Goal: Task Accomplishment & Management: Complete application form

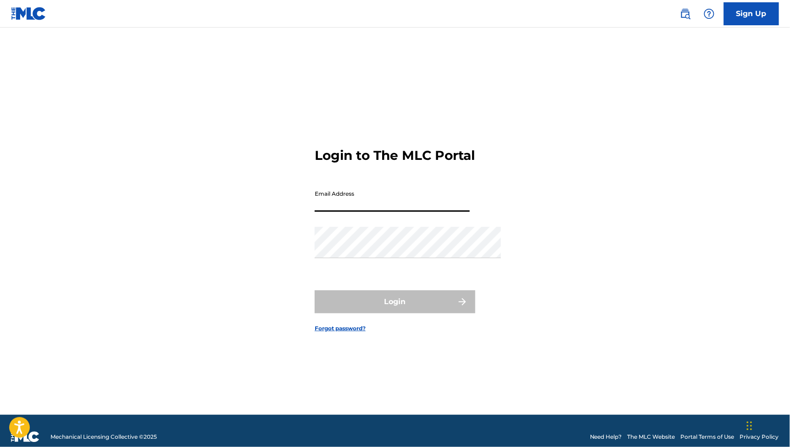
type input "[PERSON_NAME][EMAIL_ADDRESS][DOMAIN_NAME]"
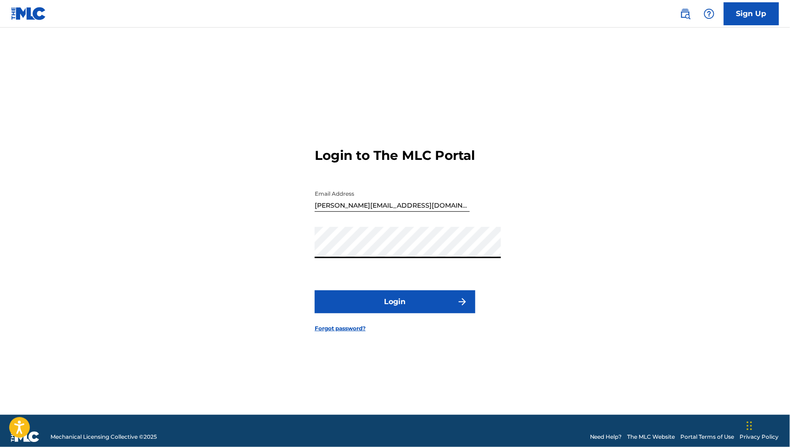
click at [347, 304] on button "Login" at bounding box center [395, 301] width 161 height 23
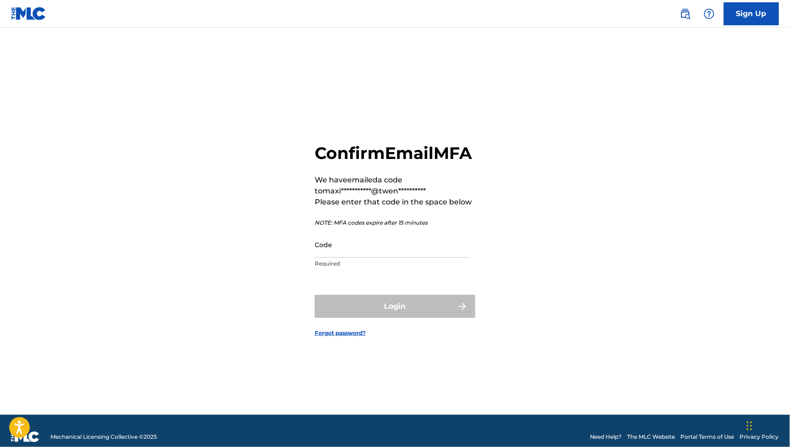
click at [352, 256] on input "Code" at bounding box center [392, 244] width 155 height 26
paste input "560690"
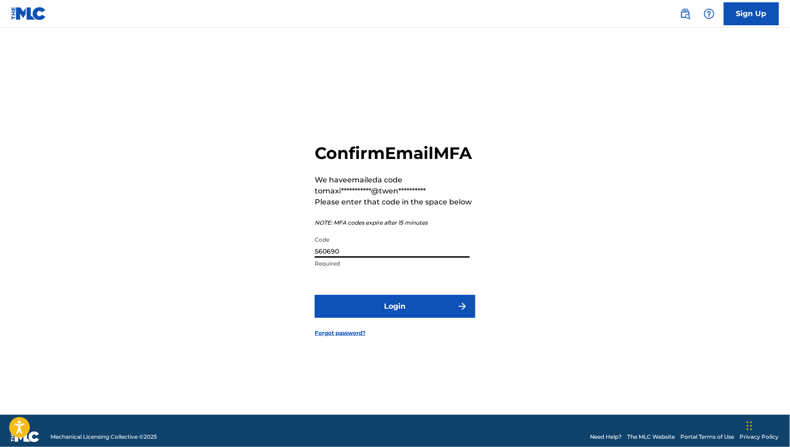
type input "560690"
click at [388, 308] on button "Login" at bounding box center [395, 306] width 161 height 23
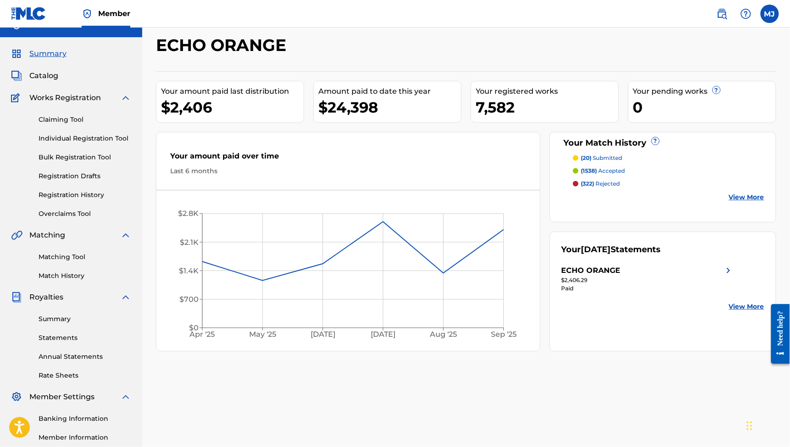
scroll to position [17, 0]
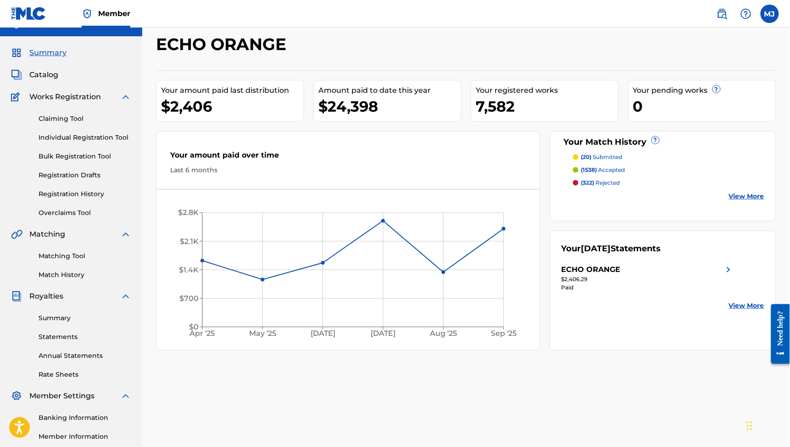
click at [54, 261] on link "Matching Tool" at bounding box center [85, 256] width 93 height 10
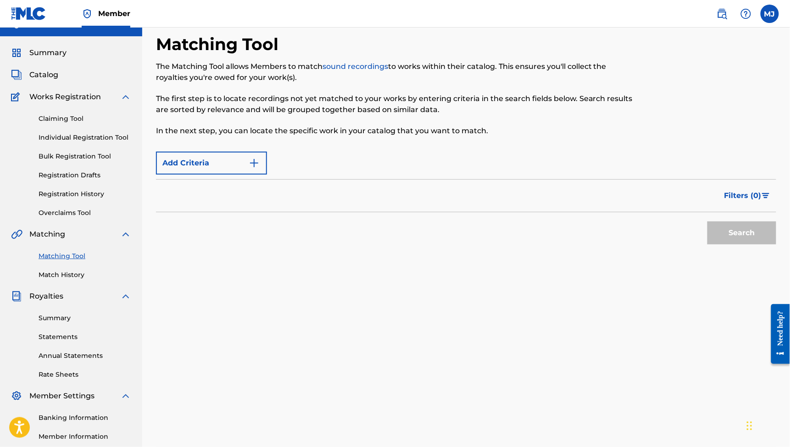
click at [54, 240] on span "Matching" at bounding box center [47, 234] width 36 height 11
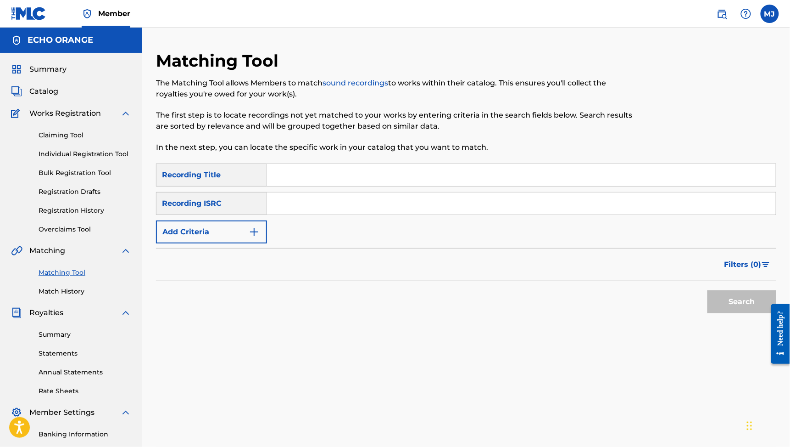
click at [248, 243] on button "Add Criteria" at bounding box center [211, 231] width 111 height 23
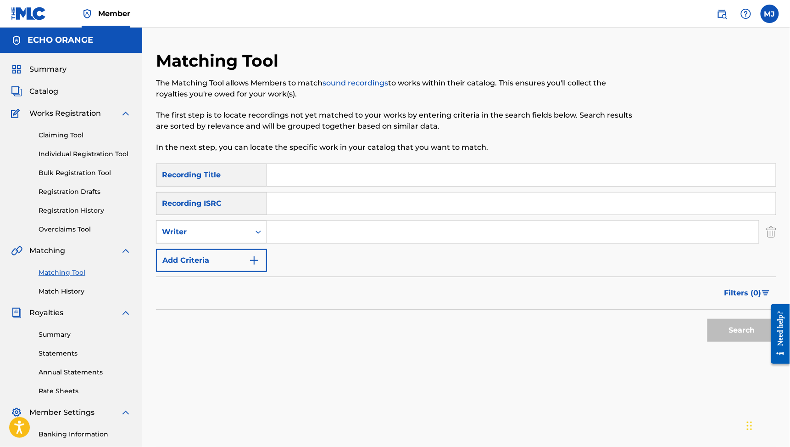
click at [245, 237] on div "Writer" at bounding box center [203, 231] width 83 height 11
click at [263, 266] on div "Recording Artist" at bounding box center [212, 254] width 110 height 23
click at [344, 243] on input "Search Form" at bounding box center [513, 232] width 492 height 22
type input "1104 Millions"
click at [736, 342] on button "Search" at bounding box center [742, 330] width 69 height 23
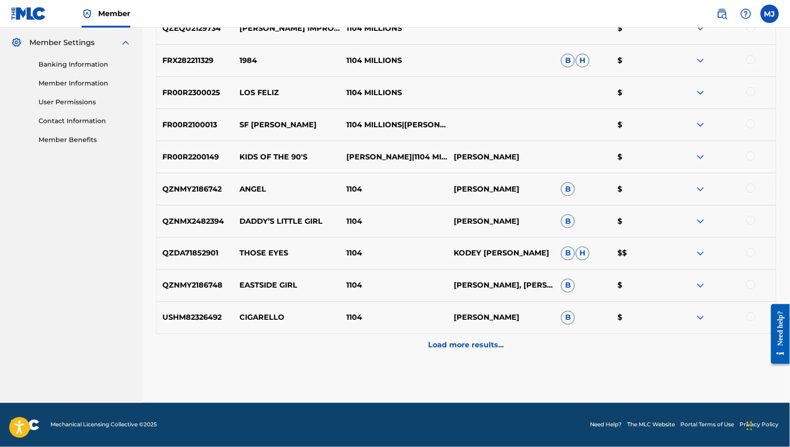
scroll to position [511, 0]
click at [496, 334] on div "Load more results..." at bounding box center [466, 345] width 621 height 23
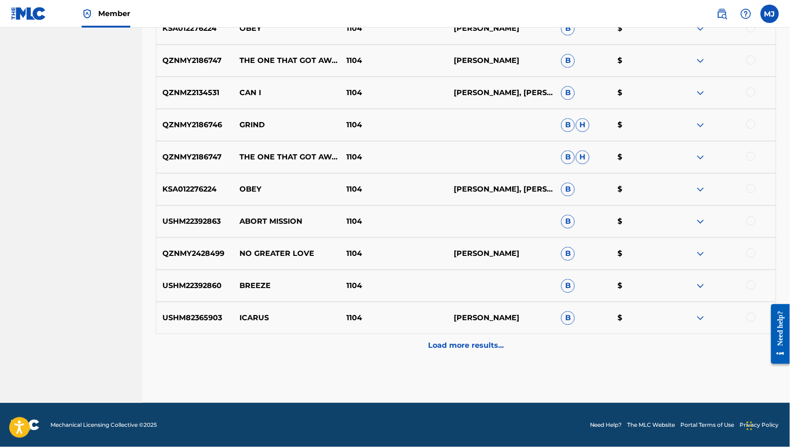
scroll to position [597, 0]
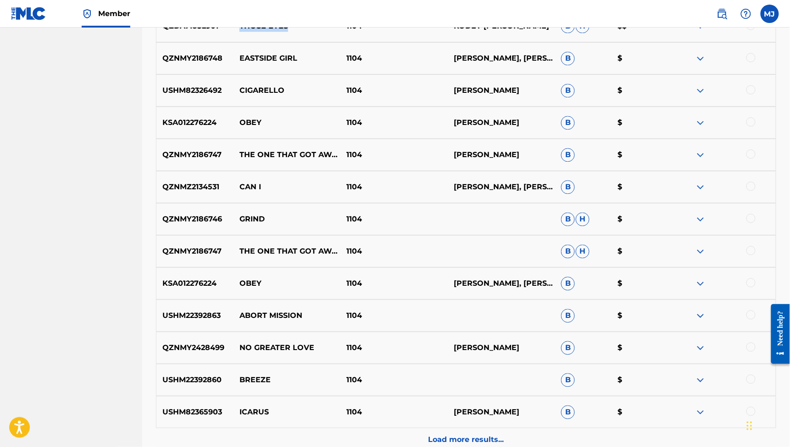
drag, startPoint x: 321, startPoint y: 135, endPoint x: 269, endPoint y: 123, distance: 53.7
click at [269, 42] on div "QZDA71852901 THOSE EYES 1104 [PERSON_NAME] [PERSON_NAME] $$" at bounding box center [466, 26] width 621 height 32
copy p "THOSE EYES"
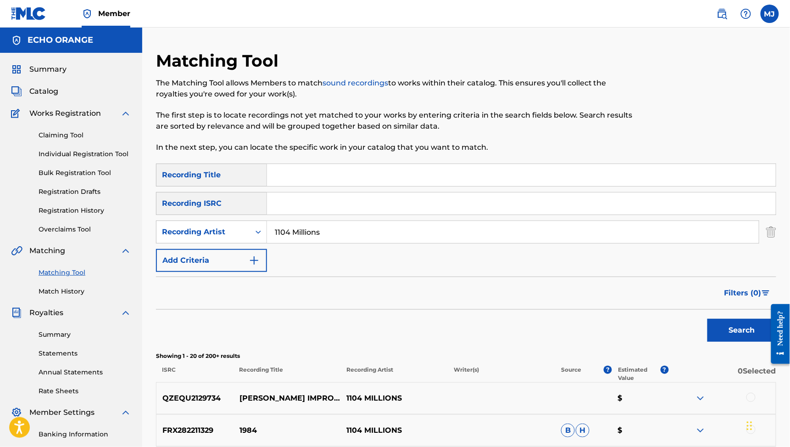
scroll to position [0, 0]
click at [93, 159] on link "Individual Registration Tool" at bounding box center [85, 154] width 93 height 10
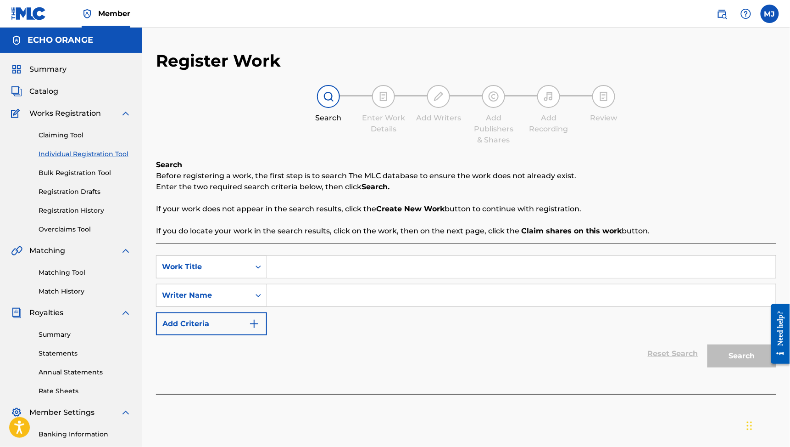
click at [381, 269] on div "SearchWithCriteriab10188c2-4273-415f-8e23-e5e7721e5a5a Work Title SearchWithCri…" at bounding box center [466, 318] width 621 height 151
click at [375, 278] on input "Search Form" at bounding box center [521, 267] width 509 height 22
type input "those eyes"
paste input "THOSE EYES"
type input "T"
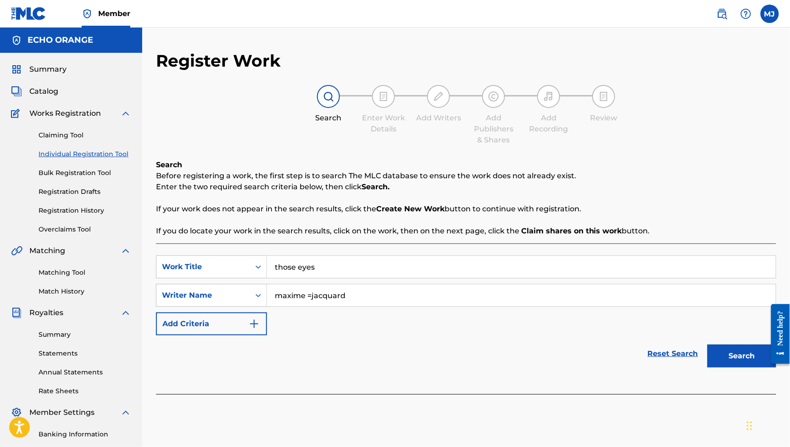
click at [736, 367] on button "Search" at bounding box center [742, 355] width 69 height 23
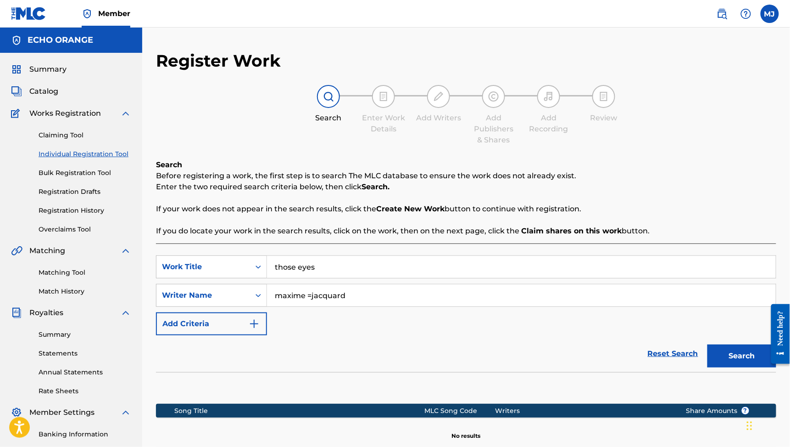
click at [364, 306] on input "maxime =jacquard" at bounding box center [521, 295] width 509 height 22
type input "[PERSON_NAME]"
click at [736, 367] on button "Search" at bounding box center [742, 355] width 69 height 23
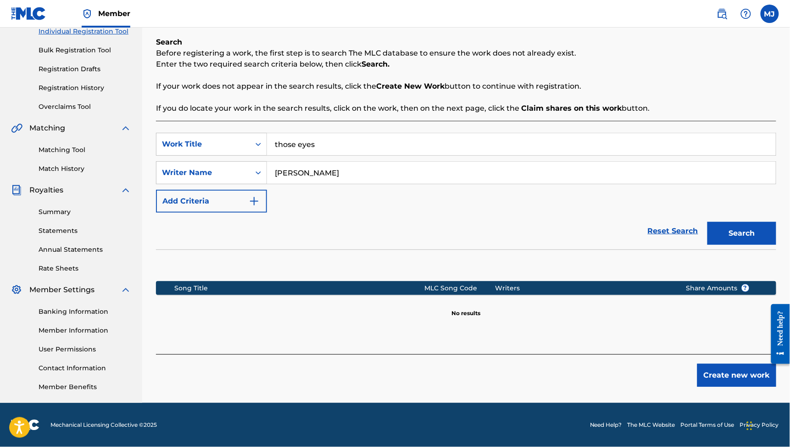
scroll to position [196, 0]
click at [740, 364] on button "Create new work" at bounding box center [737, 375] width 79 height 23
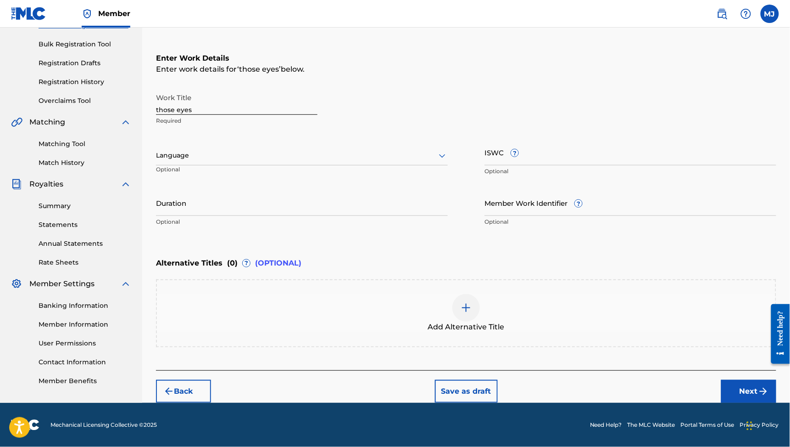
click at [733, 394] on button "Next" at bounding box center [749, 391] width 55 height 23
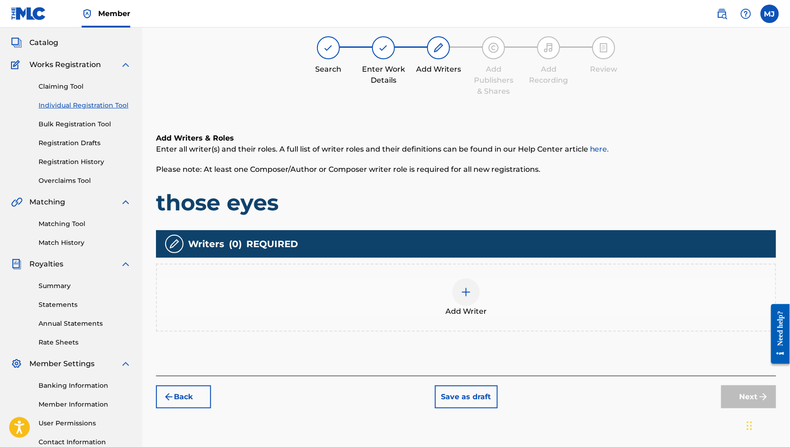
scroll to position [41, 0]
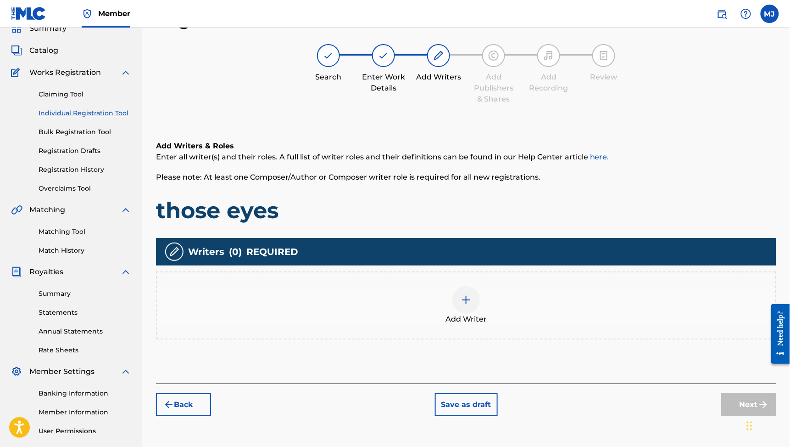
click at [508, 317] on div "Add Writer" at bounding box center [466, 305] width 621 height 68
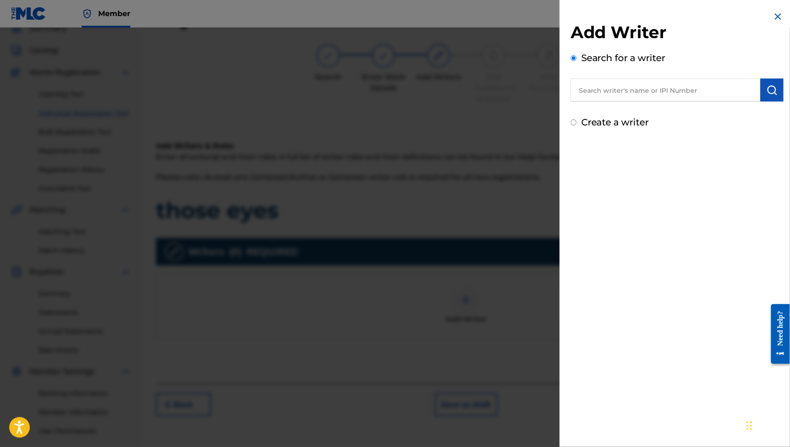
click at [606, 101] on input "text" at bounding box center [666, 89] width 190 height 23
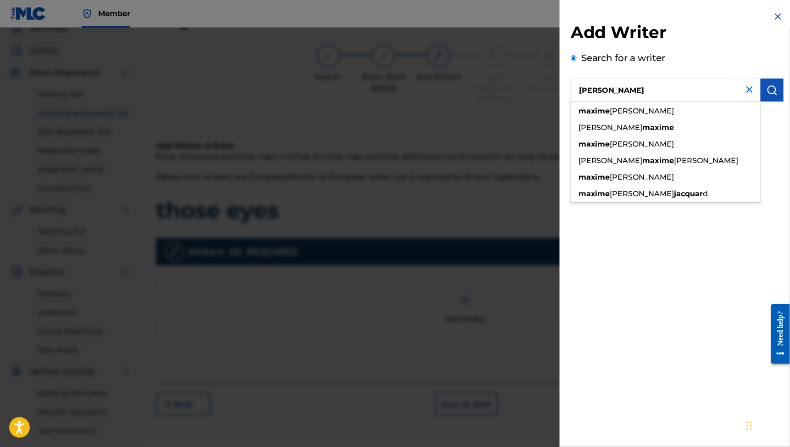
type input "[PERSON_NAME]"
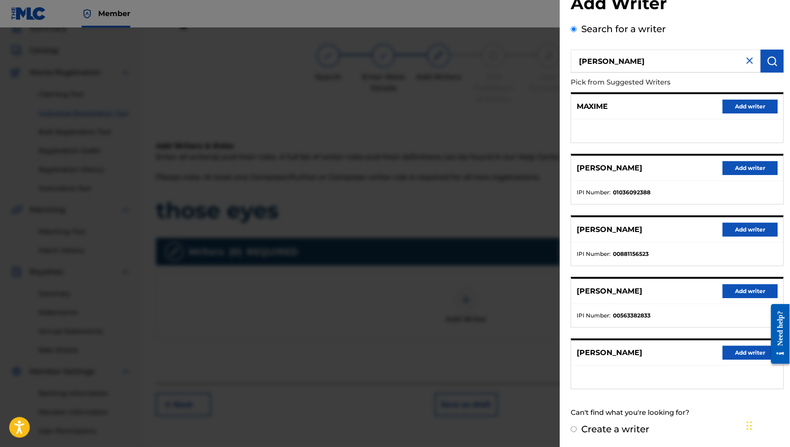
scroll to position [48, 0]
click at [723, 236] on button "Add writer" at bounding box center [750, 230] width 55 height 14
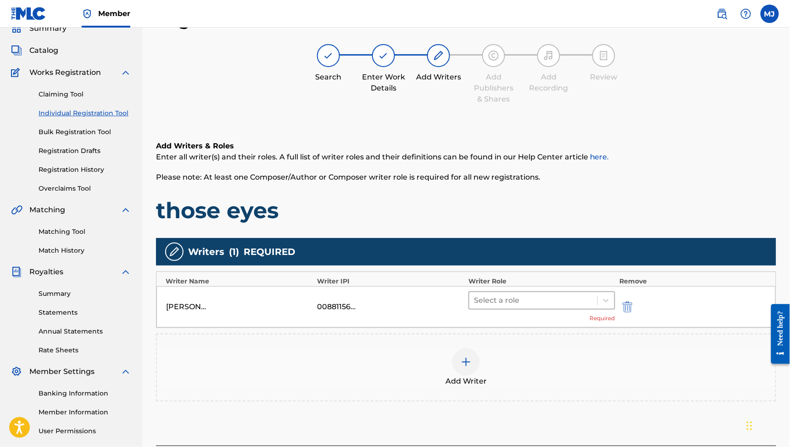
click at [500, 307] on div at bounding box center [533, 300] width 119 height 13
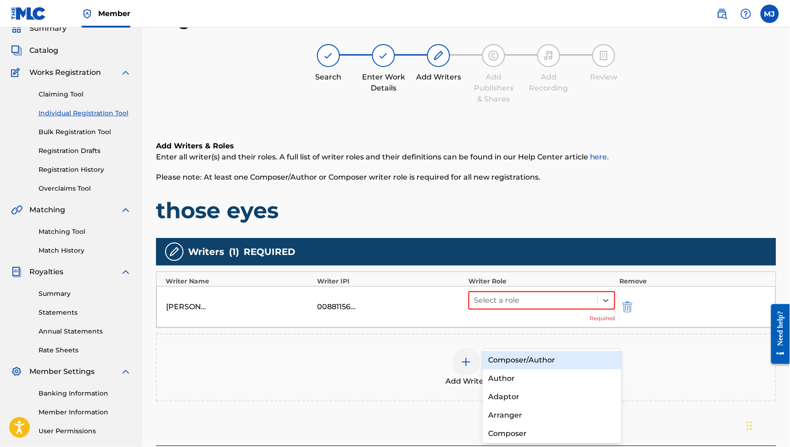
click at [508, 361] on div "Composer/Author" at bounding box center [552, 360] width 139 height 18
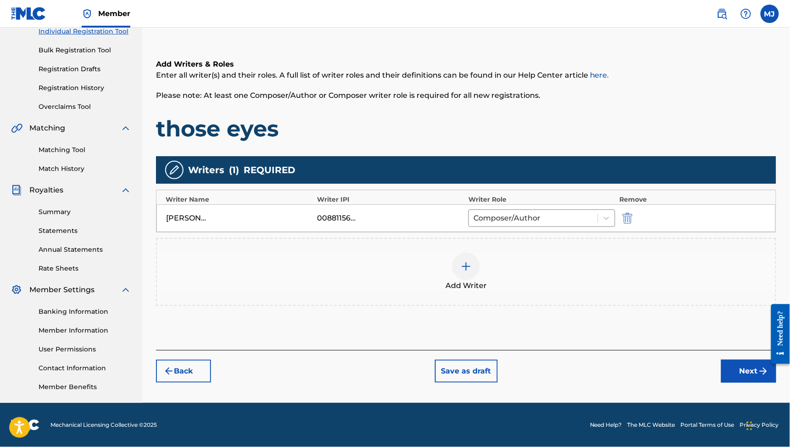
click at [722, 360] on button "Next" at bounding box center [749, 370] width 55 height 23
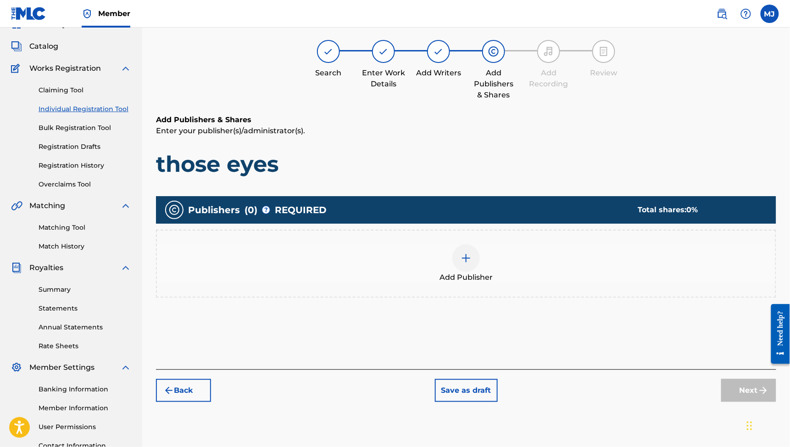
scroll to position [41, 0]
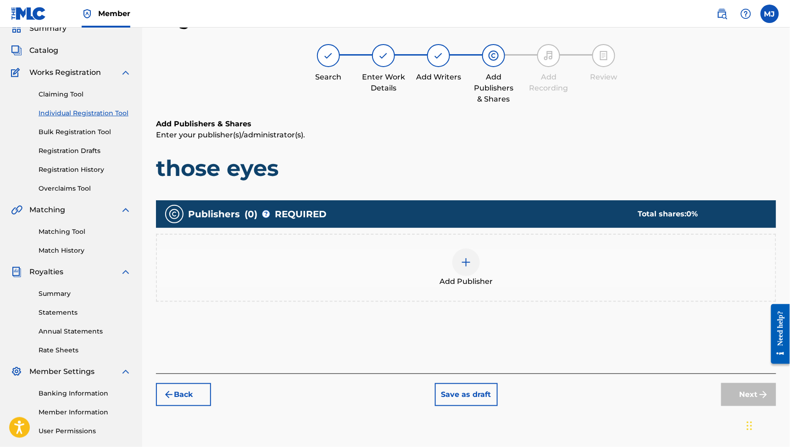
click at [540, 287] on div "Add Publisher" at bounding box center [466, 267] width 619 height 39
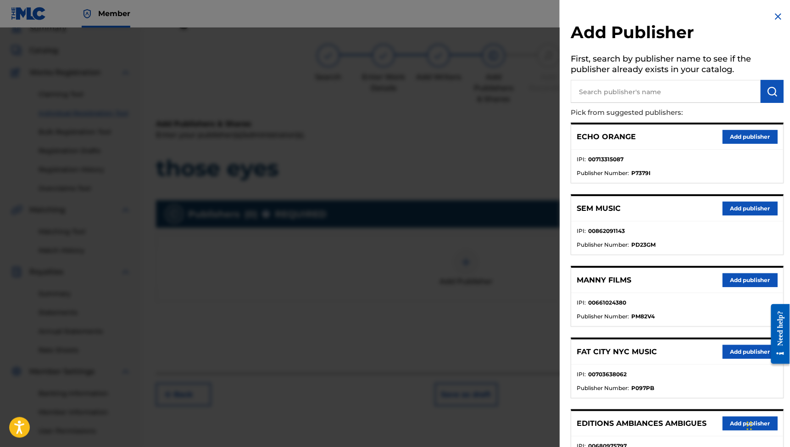
scroll to position [235, 0]
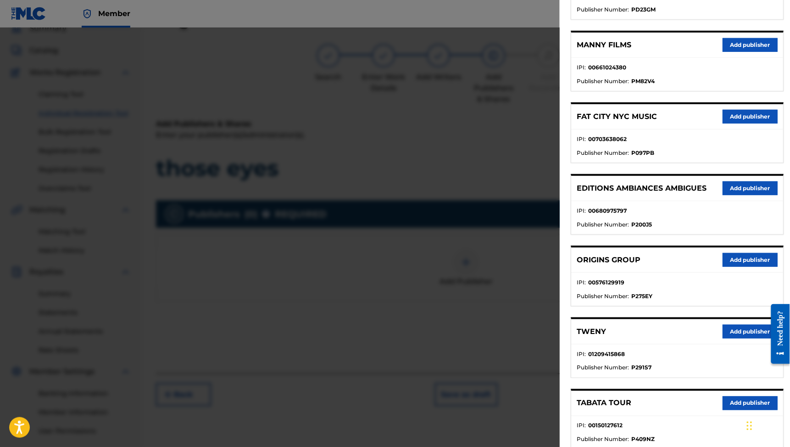
click at [746, 338] on button "Add publisher" at bounding box center [750, 332] width 55 height 14
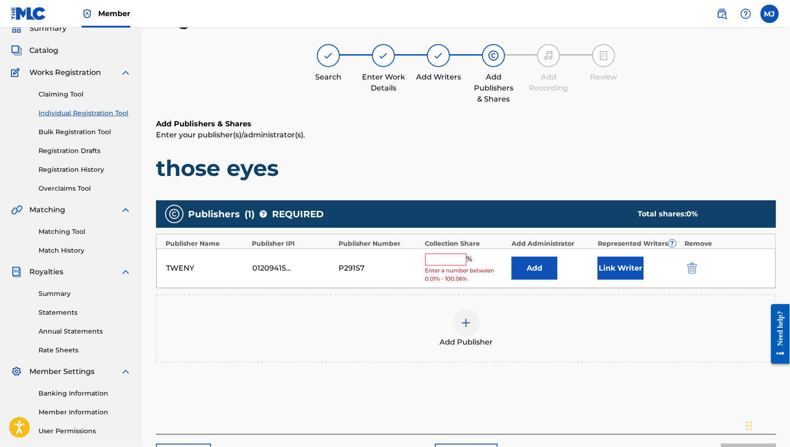
click at [558, 280] on button "Add" at bounding box center [535, 268] width 46 height 23
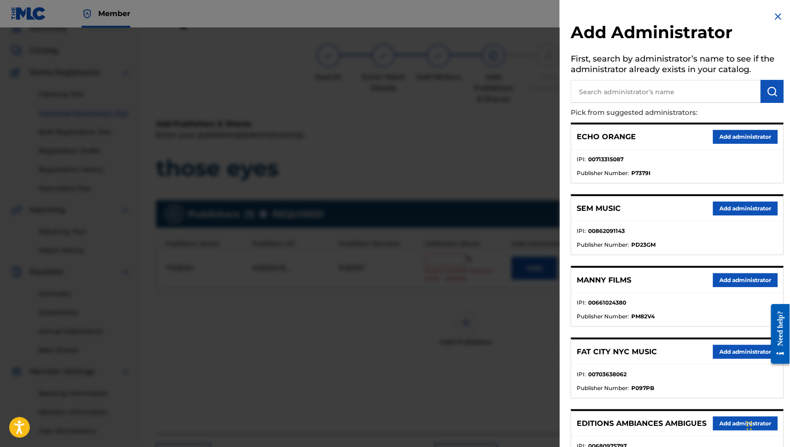
click at [710, 140] on div "ECHO ORANGE Add administrator" at bounding box center [677, 136] width 212 height 25
click at [713, 144] on button "Add administrator" at bounding box center [745, 137] width 65 height 14
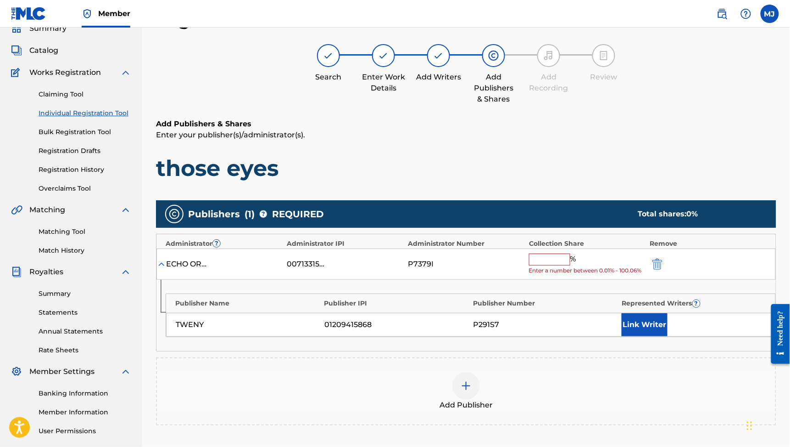
click at [559, 265] on input "text" at bounding box center [549, 259] width 41 height 12
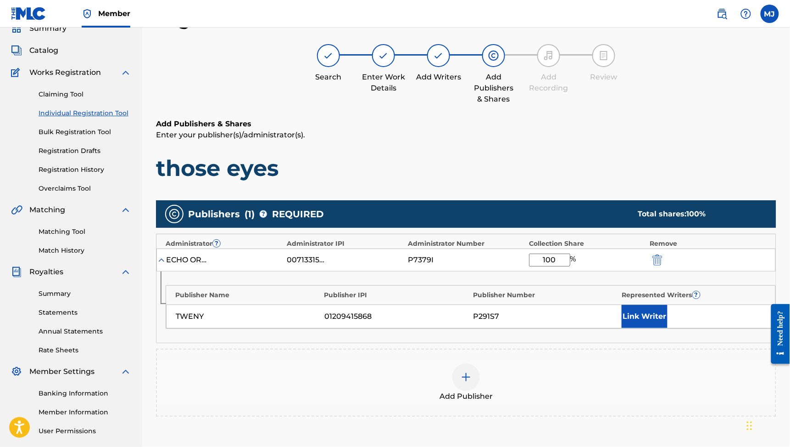
type input "100"
click at [654, 328] on button "Link Writer" at bounding box center [645, 316] width 46 height 23
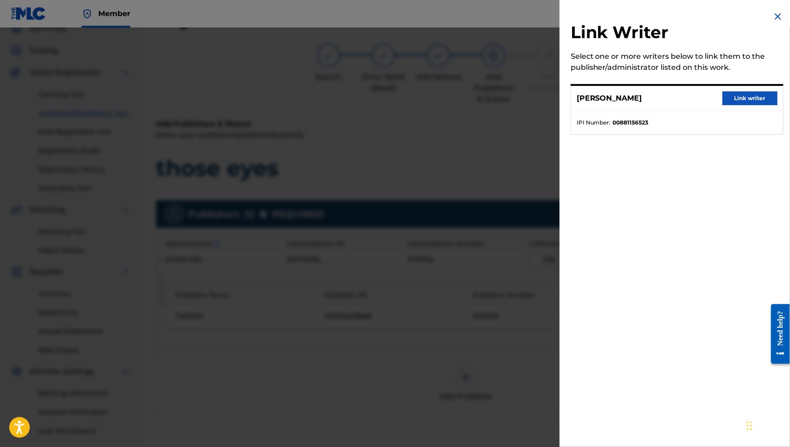
click at [723, 105] on button "Link writer" at bounding box center [750, 98] width 55 height 14
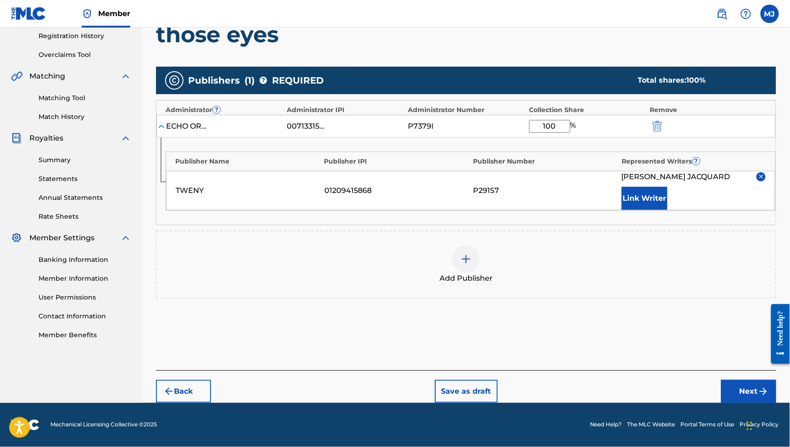
click at [728, 380] on button "Next" at bounding box center [749, 391] width 55 height 23
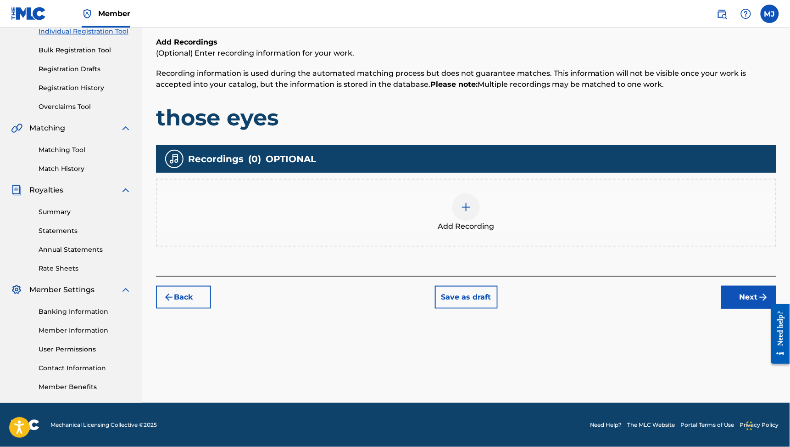
click at [738, 286] on button "Next" at bounding box center [749, 297] width 55 height 23
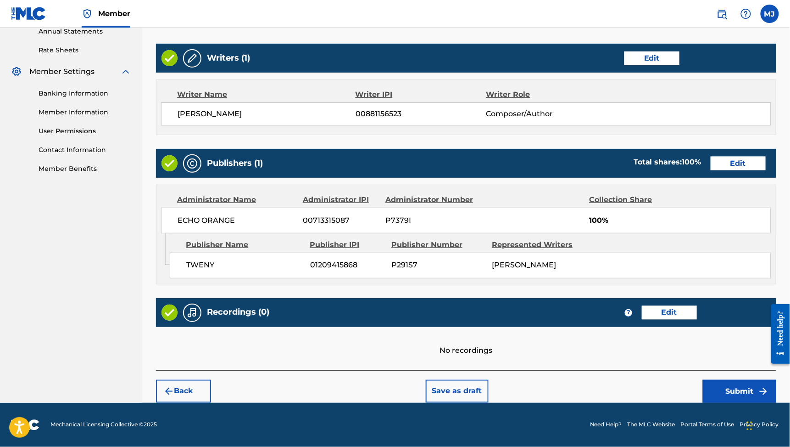
click at [731, 392] on button "Submit" at bounding box center [739, 391] width 73 height 23
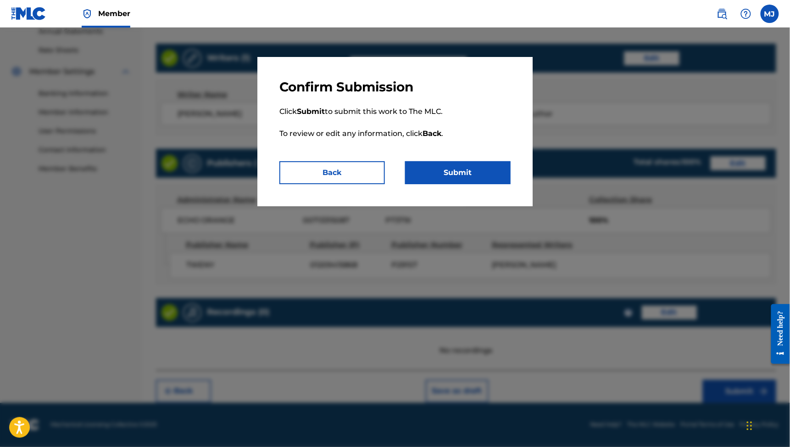
scroll to position [456, 0]
click at [505, 184] on button "Submit" at bounding box center [458, 172] width 106 height 23
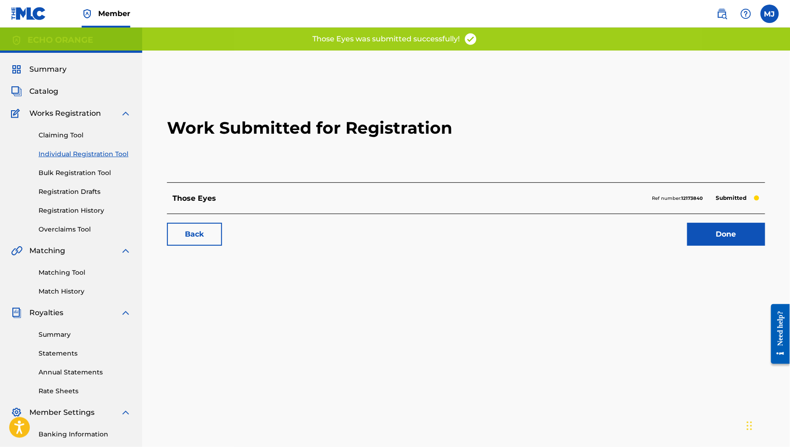
click at [688, 246] on link "Done" at bounding box center [727, 234] width 78 height 23
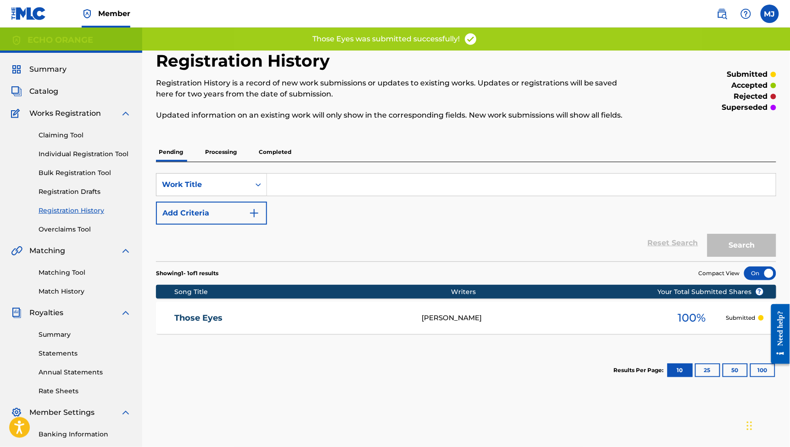
click at [81, 277] on link "Matching Tool" at bounding box center [85, 273] width 93 height 10
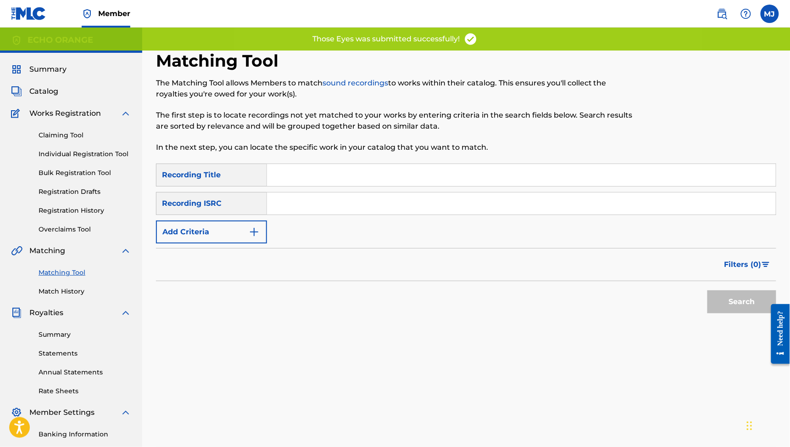
click at [272, 281] on div "Filters ( 0 )" at bounding box center [466, 264] width 621 height 33
click at [274, 280] on form "SearchWithCriteria58dc7bfa-1931-457e-b7fb-a1d233831c6d Recording Title SearchWi…" at bounding box center [466, 240] width 621 height 154
click at [267, 243] on button "Add Criteria" at bounding box center [211, 231] width 111 height 23
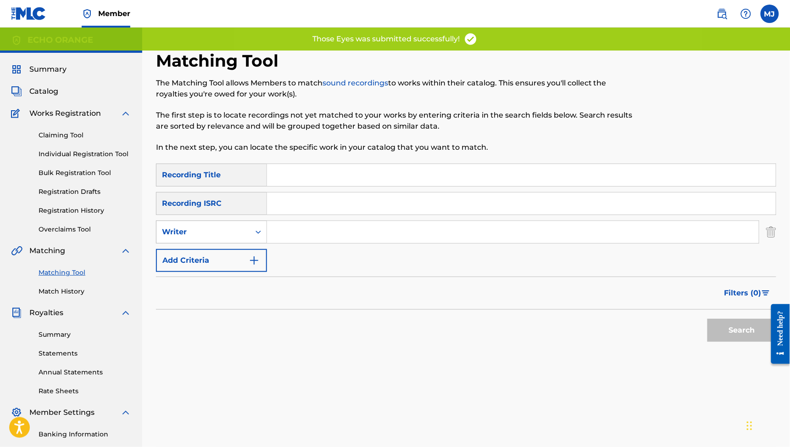
click at [250, 241] on div "Writer" at bounding box center [204, 231] width 94 height 17
click at [267, 266] on div "Recording Artist" at bounding box center [212, 254] width 110 height 23
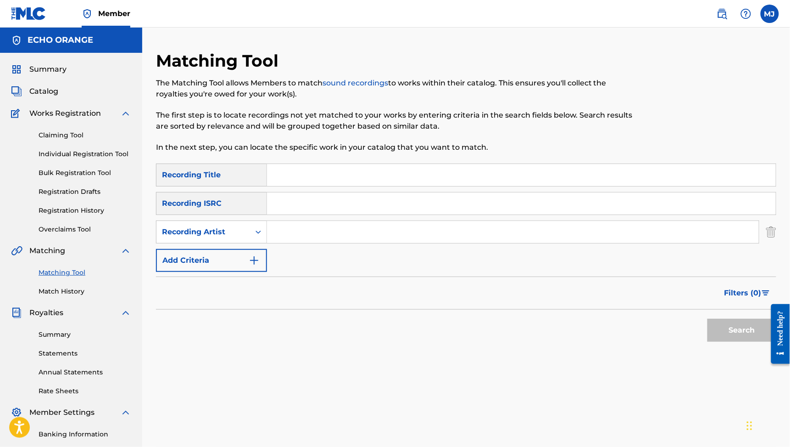
click at [349, 272] on div "SearchWithCriteria58dc7bfa-1931-457e-b7fb-a1d233831c6d Recording Title SearchWi…" at bounding box center [466, 217] width 621 height 108
click at [359, 243] on input "Search Form" at bounding box center [513, 232] width 492 height 22
type input "1104 Millions"
click at [736, 342] on button "Search" at bounding box center [742, 330] width 69 height 23
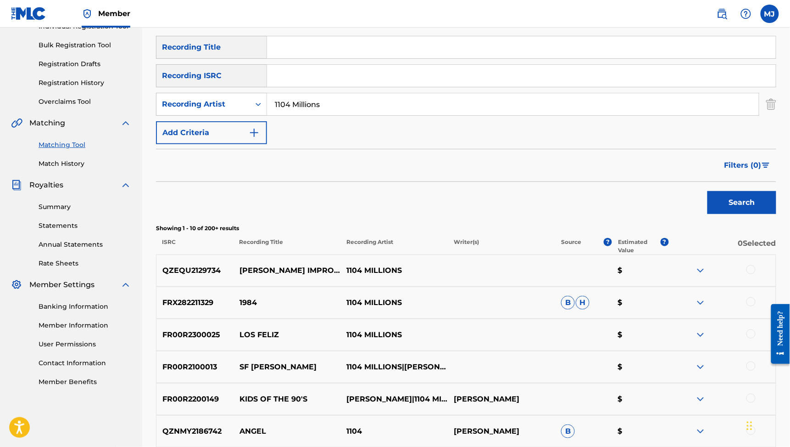
scroll to position [124, 0]
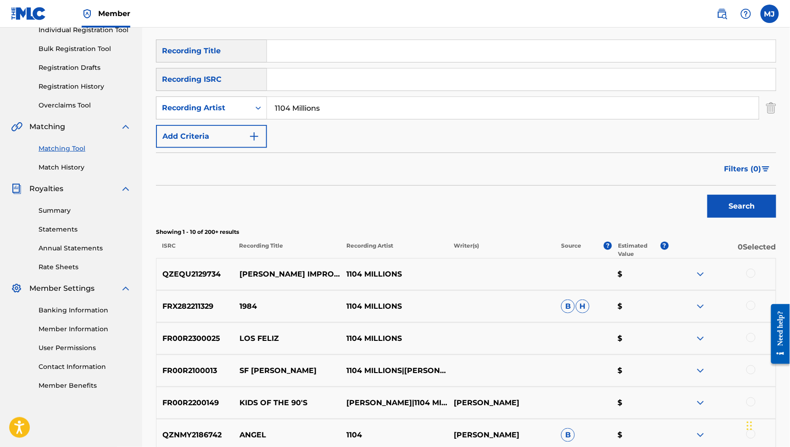
click at [426, 62] on input "Search Form" at bounding box center [521, 51] width 509 height 22
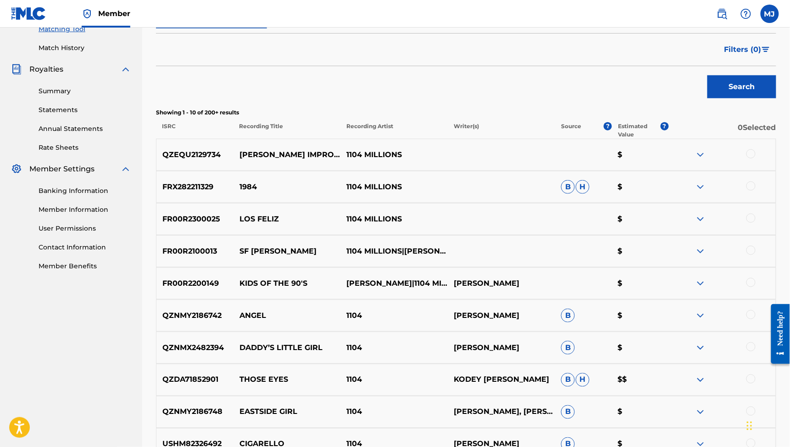
scroll to position [306, 0]
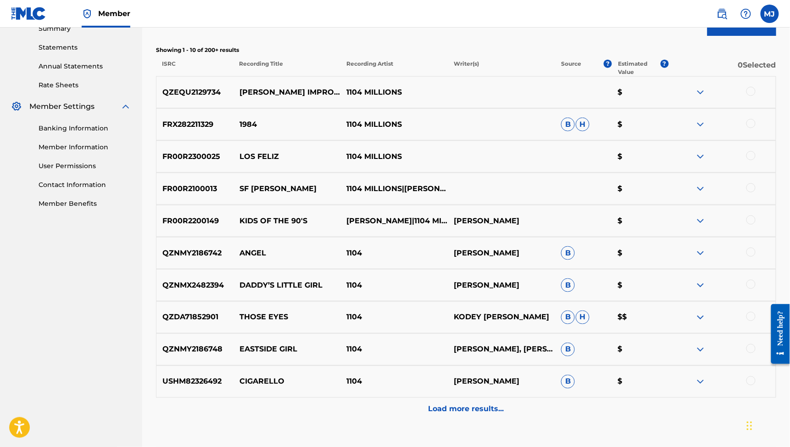
click at [590, 131] on span "H" at bounding box center [583, 125] width 14 height 14
click at [575, 131] on span "B" at bounding box center [568, 125] width 14 height 14
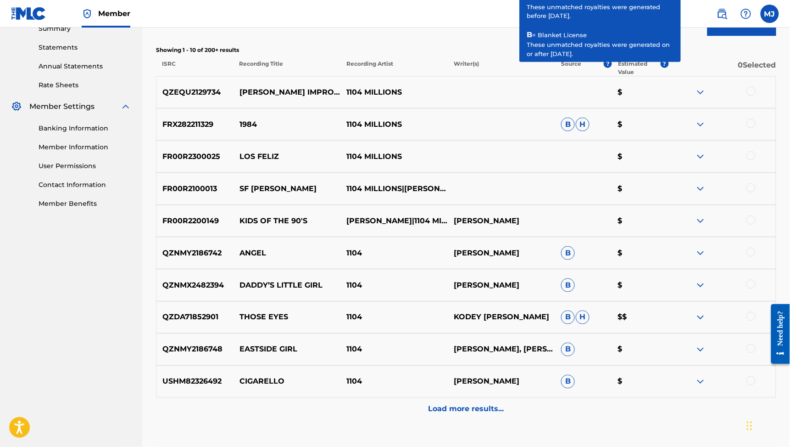
click at [612, 68] on span "?" at bounding box center [608, 64] width 8 height 8
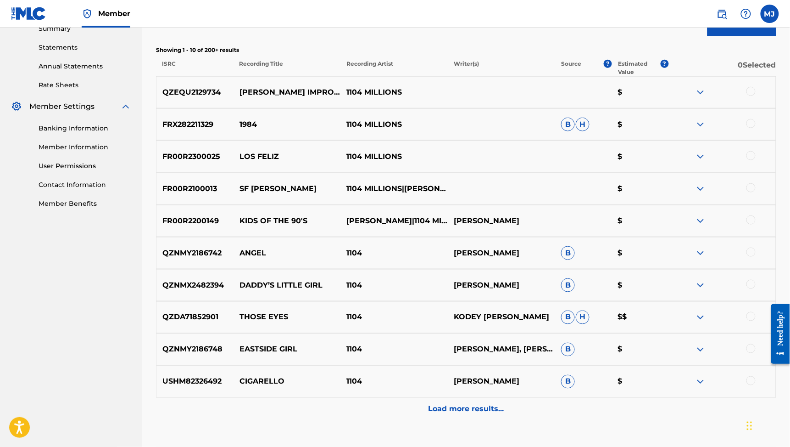
click at [753, 128] on div at bounding box center [751, 123] width 9 height 9
click at [696, 363] on button "Match 1 Group" at bounding box center [644, 371] width 101 height 23
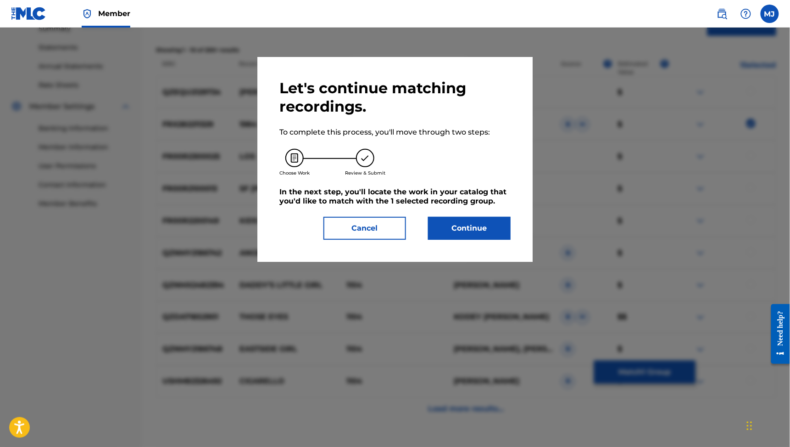
click at [496, 240] on button "Continue" at bounding box center [469, 228] width 83 height 23
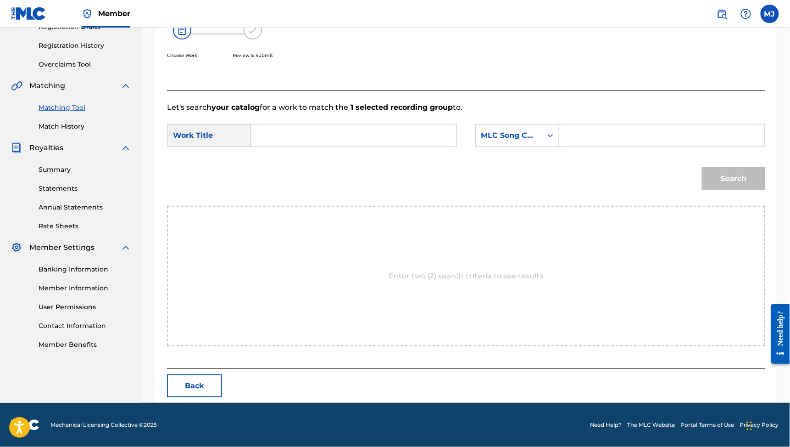
click at [398, 146] on input "Search Form" at bounding box center [354, 135] width 190 height 22
click at [336, 146] on input "1084" at bounding box center [354, 135] width 190 height 22
type input "1984"
click at [543, 144] on div "MLC Song Code" at bounding box center [509, 135] width 67 height 17
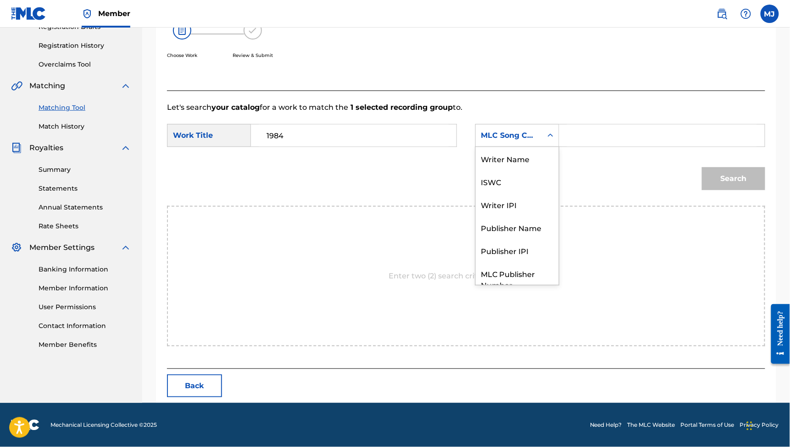
scroll to position [50, 0]
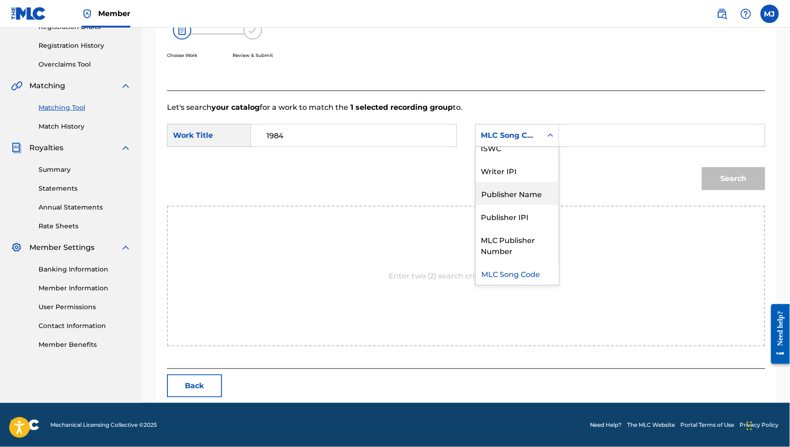
click at [542, 188] on div "Publisher Name" at bounding box center [517, 193] width 83 height 23
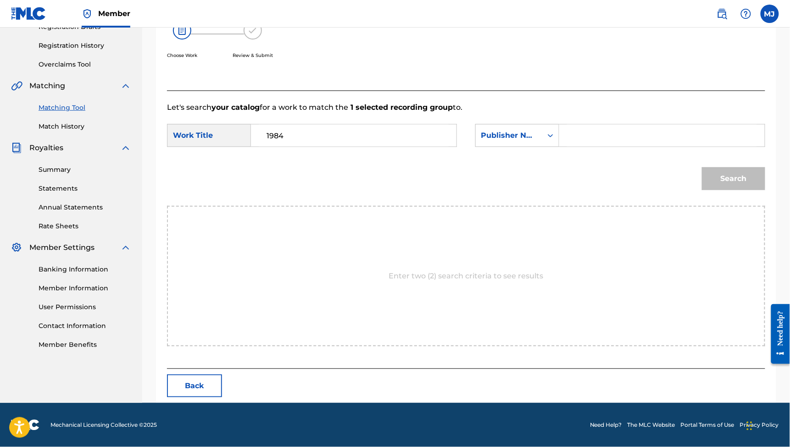
click at [611, 145] on input "Search Form" at bounding box center [662, 135] width 190 height 22
type input "echo"
click at [726, 190] on button "Search" at bounding box center [733, 178] width 63 height 23
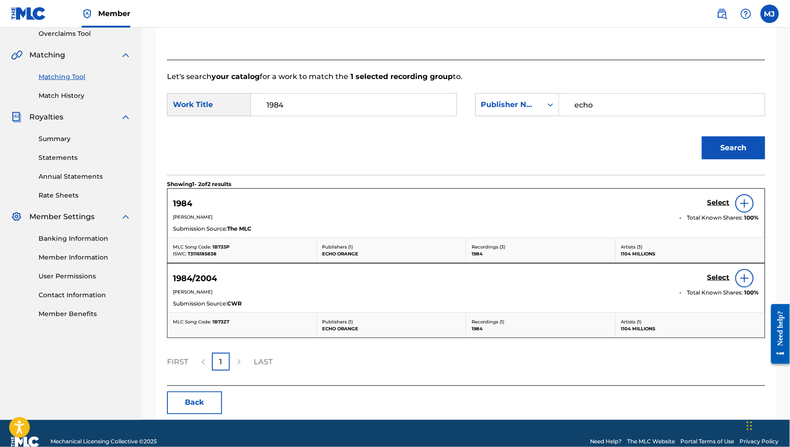
click at [708, 207] on h5 "Select" at bounding box center [719, 202] width 22 height 9
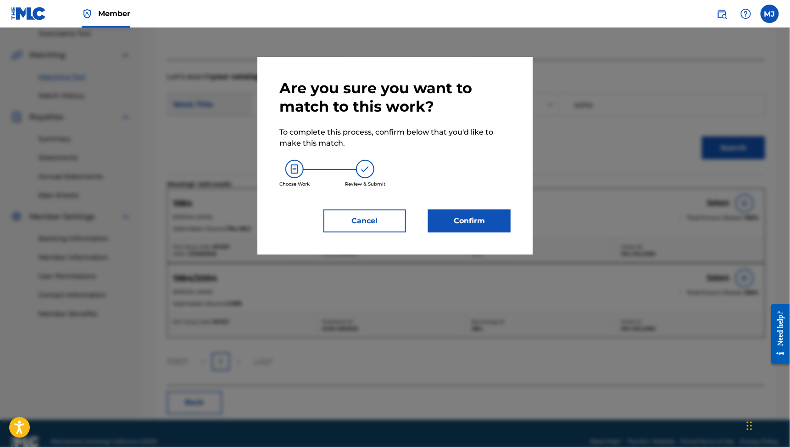
click at [498, 232] on button "Confirm" at bounding box center [469, 220] width 83 height 23
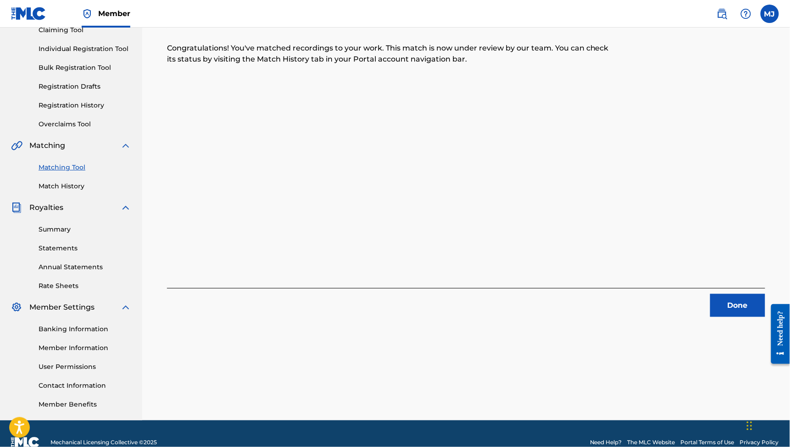
scroll to position [129, 0]
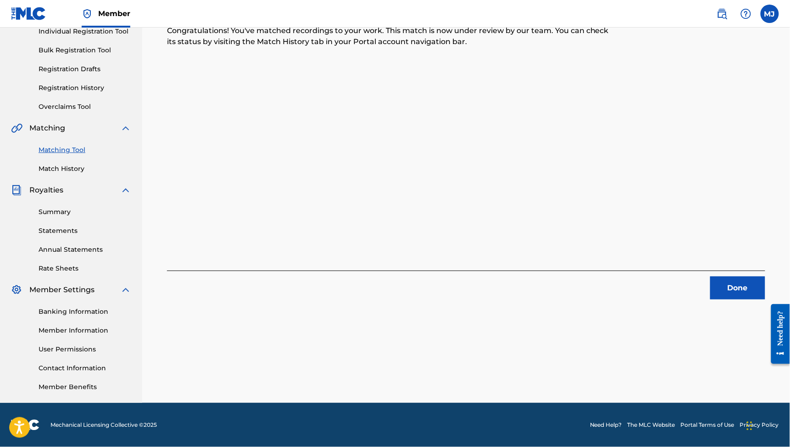
click at [741, 309] on div "1 Recording Groups are pending usage match to the work 1984 . Congratulations! …" at bounding box center [466, 165] width 643 height 475
click at [741, 299] on button "Done" at bounding box center [738, 287] width 55 height 23
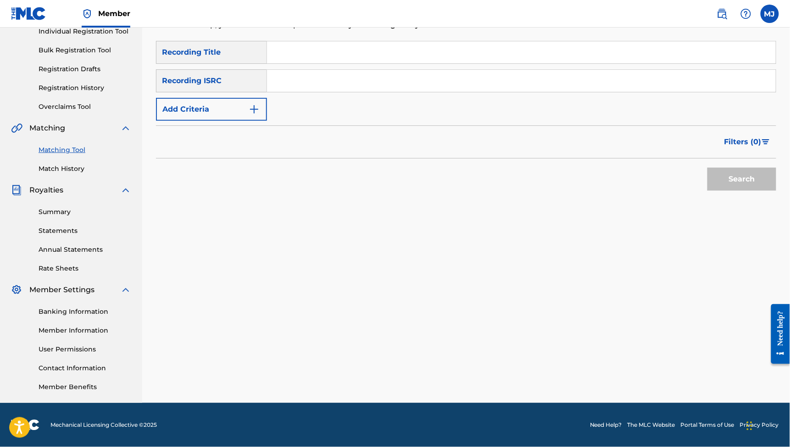
click at [508, 63] on input "Search Form" at bounding box center [521, 52] width 509 height 22
click at [483, 63] on input "Search Form" at bounding box center [521, 52] width 509 height 22
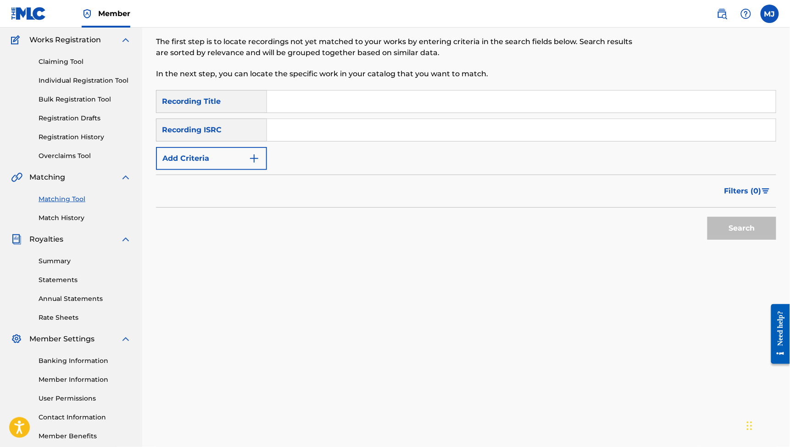
scroll to position [73, 0]
type input "Los Feliz"
click at [252, 206] on form "SearchWithCriteria58dc7bfa-1931-457e-b7fb-a1d233831c6d Recording Title Los Feli…" at bounding box center [466, 167] width 621 height 154
click at [267, 170] on button "Add Criteria" at bounding box center [211, 158] width 111 height 23
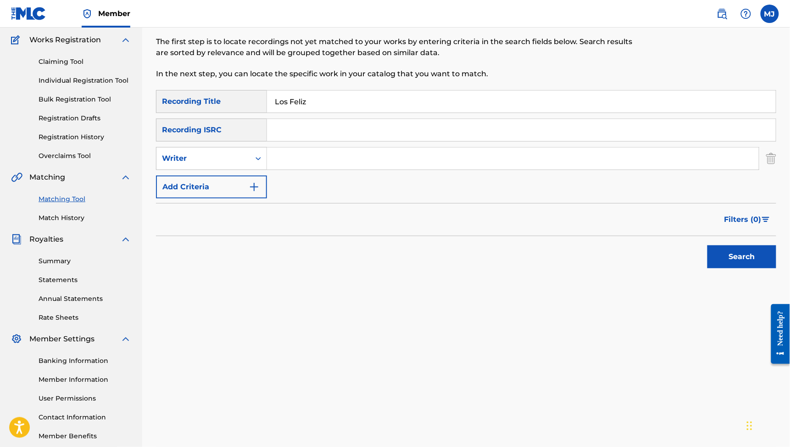
click at [397, 169] on input "Search Form" at bounding box center [513, 158] width 492 height 22
type input "11"
click at [380, 140] on div "SearchWithCriteria58dc7bfa-1931-457e-b7fb-a1d233831c6d Recording Title Los Feli…" at bounding box center [466, 144] width 621 height 108
click at [381, 112] on input "Los Feliz" at bounding box center [521, 101] width 509 height 22
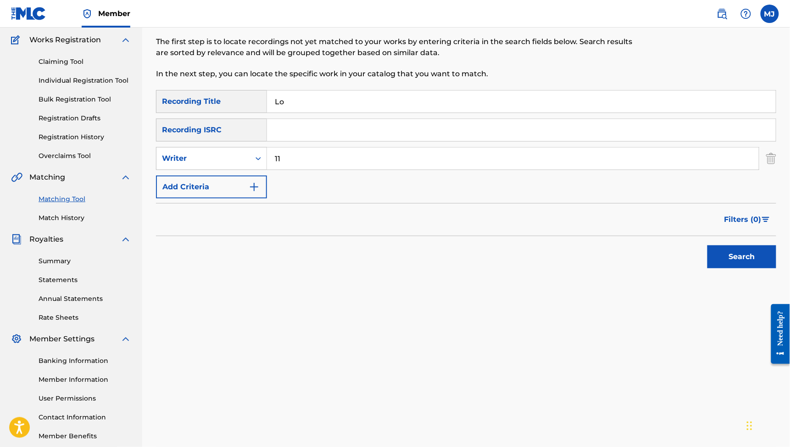
type input "L"
click at [383, 169] on input "11" at bounding box center [513, 158] width 492 height 22
type input "logos"
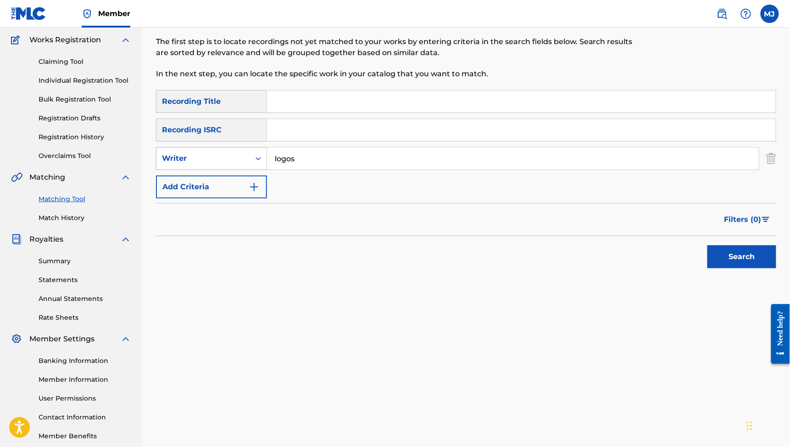
click at [239, 167] on div "Writer" at bounding box center [204, 158] width 94 height 17
click at [240, 193] on div "Recording Artist" at bounding box center [212, 181] width 110 height 23
click at [375, 169] on input "Search Form" at bounding box center [513, 158] width 492 height 22
click at [736, 268] on button "Search" at bounding box center [742, 256] width 69 height 23
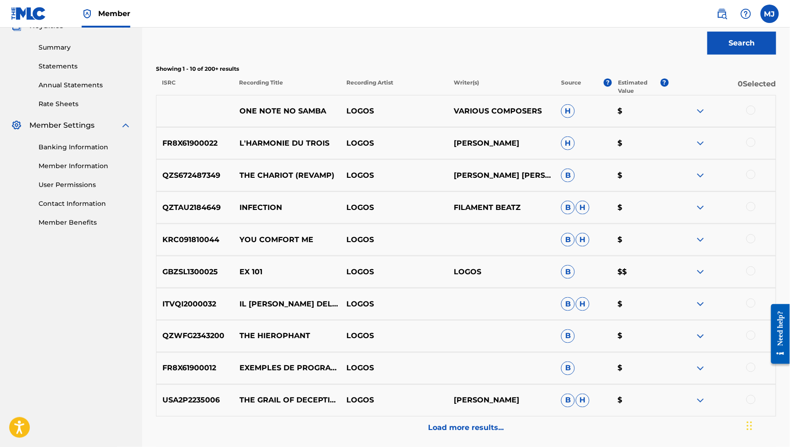
scroll to position [320, 0]
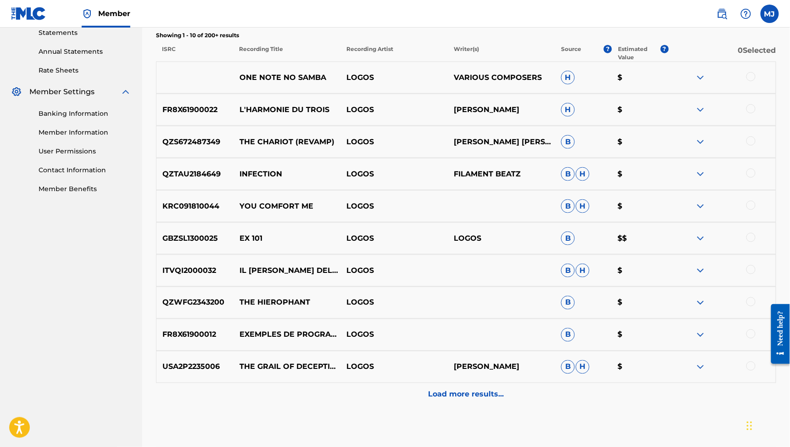
click at [628, 80] on div "SearchWithCriteria58dc7bfa-1931-457e-b7fb-a1d233831c6d Recording Title SearchWi…" at bounding box center [466, 124] width 621 height 563
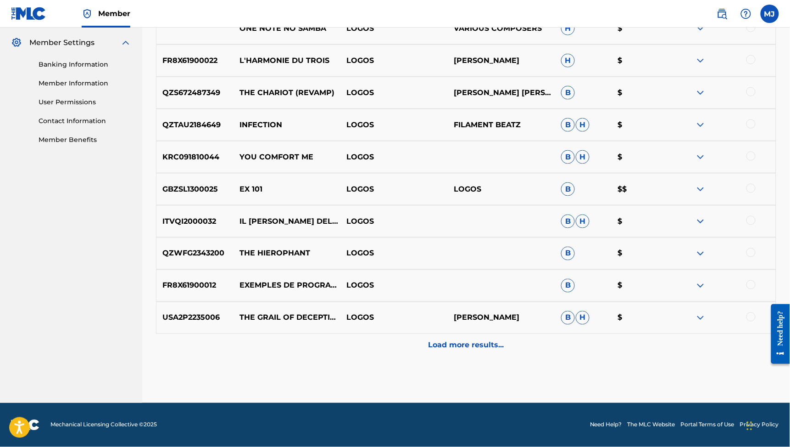
click at [488, 340] on p "Load more results..." at bounding box center [467, 345] width 76 height 11
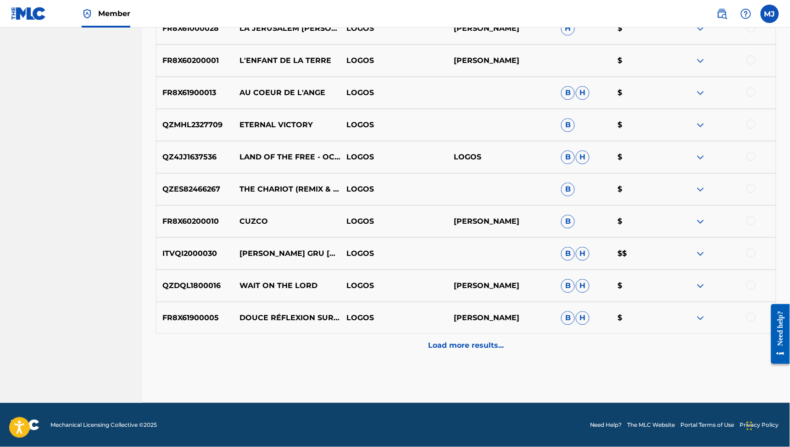
click at [496, 340] on p "Load more results..." at bounding box center [467, 345] width 76 height 11
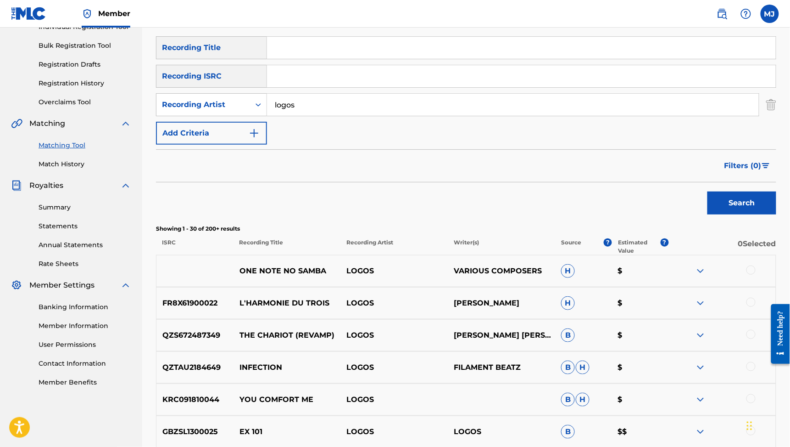
scroll to position [125, 0]
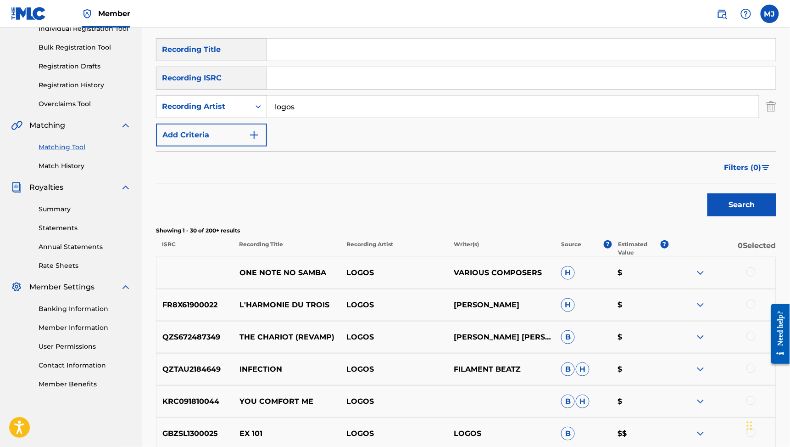
click at [359, 118] on div "SearchWithCriteria58dc7bfa-1931-457e-b7fb-a1d233831c6d Recording Title SearchWi…" at bounding box center [466, 92] width 621 height 108
click at [359, 118] on input "logos" at bounding box center [513, 106] width 492 height 22
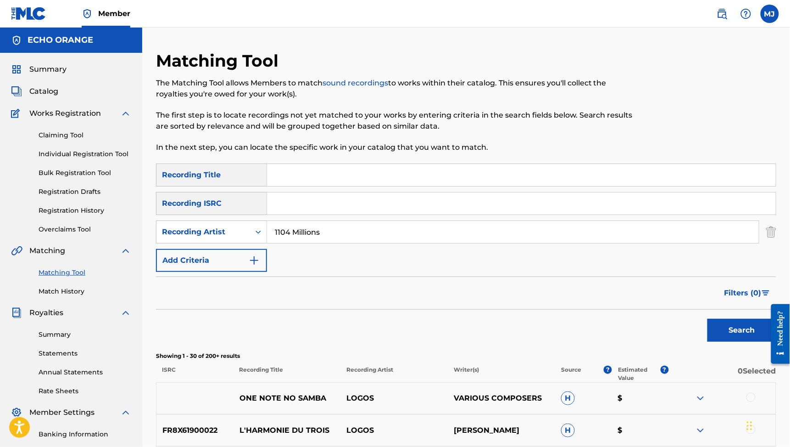
scroll to position [0, 0]
type input "1104 Millions"
click at [708, 342] on button "Search" at bounding box center [742, 330] width 69 height 23
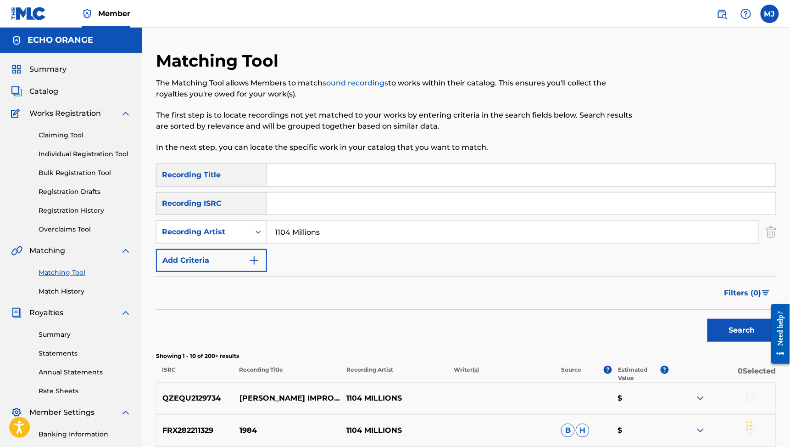
click at [454, 186] on input "Search Form" at bounding box center [521, 175] width 509 height 22
type input "los feliz"
click at [736, 342] on button "Search" at bounding box center [742, 330] width 69 height 23
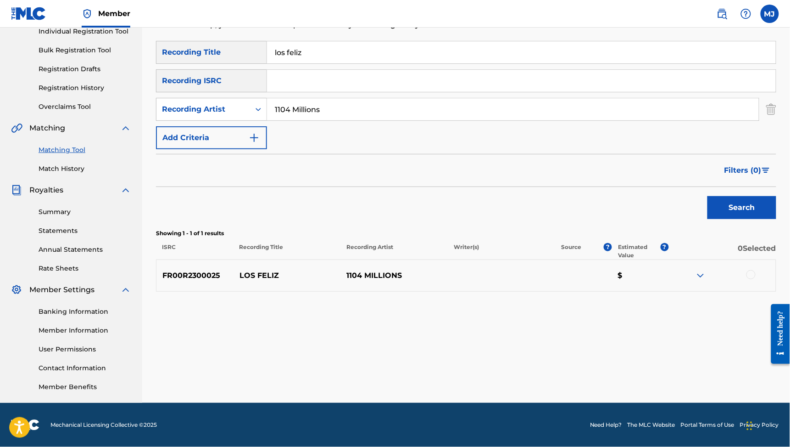
scroll to position [196, 0]
click at [757, 270] on div at bounding box center [722, 275] width 107 height 11
click at [754, 270] on div at bounding box center [751, 274] width 9 height 9
click at [696, 360] on button "Match 1 Group" at bounding box center [644, 371] width 101 height 23
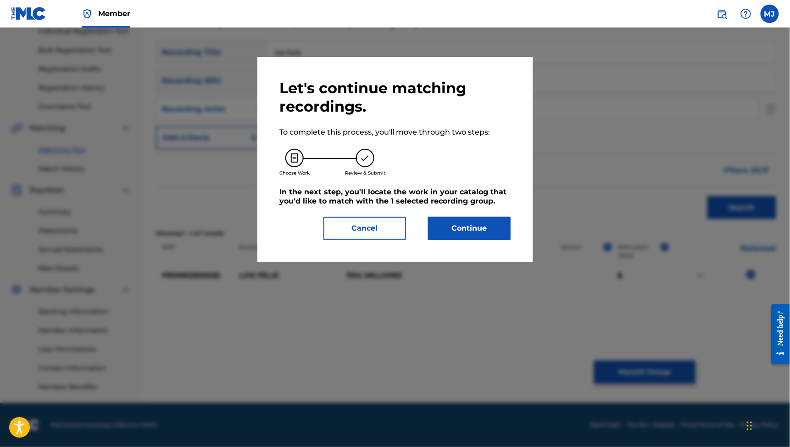
click at [504, 239] on div "Let's continue matching recordings. To complete this process, you'll move throu…" at bounding box center [395, 159] width 231 height 161
click at [497, 240] on button "Continue" at bounding box center [469, 228] width 83 height 23
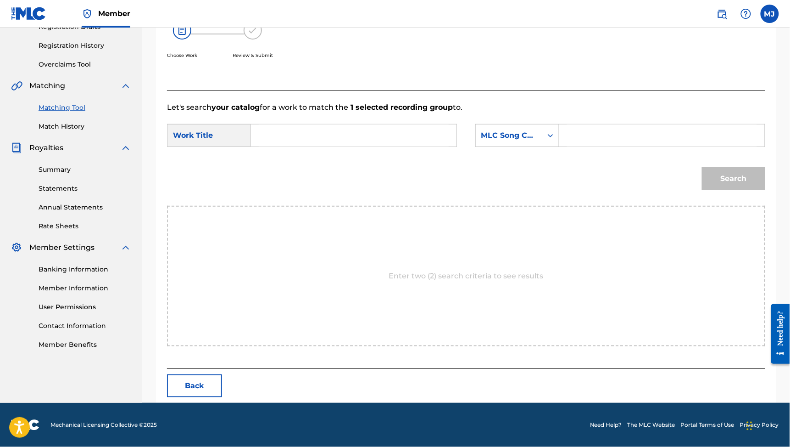
click at [399, 146] on input "Search Form" at bounding box center [354, 135] width 190 height 22
type input "los feliz"
click at [337, 176] on div "Search" at bounding box center [466, 182] width 599 height 48
click at [525, 152] on div "SearchWithCriteriab10188c2-4273-415f-8e23-e5e7721e5a5a Work Title los feliz Sea…" at bounding box center [466, 138] width 599 height 28
click at [530, 152] on div "SearchWithCriteriab10188c2-4273-415f-8e23-e5e7721e5a5a Work Title los feliz Sea…" at bounding box center [466, 138] width 599 height 28
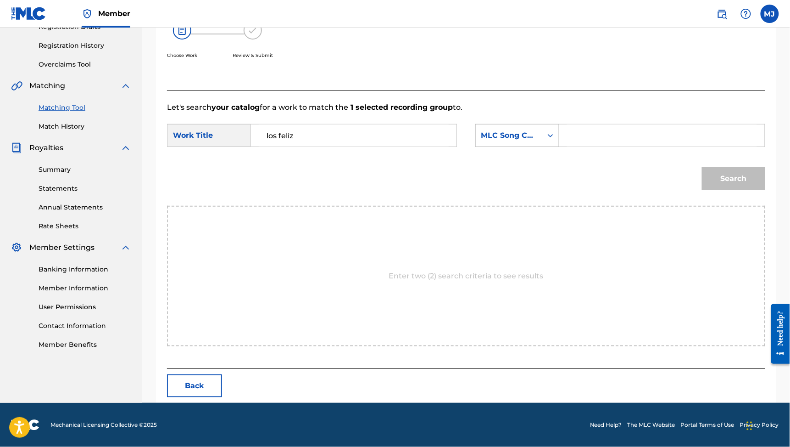
click at [542, 144] on div "MLC Song Code" at bounding box center [509, 135] width 67 height 17
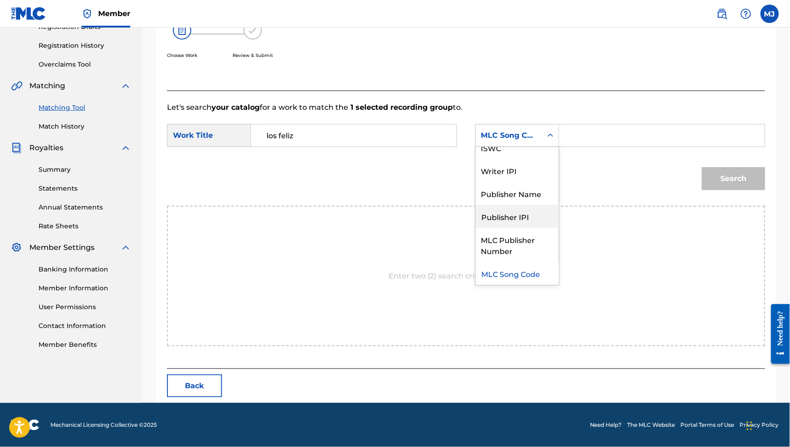
click at [545, 203] on div "Publisher Name" at bounding box center [517, 193] width 83 height 23
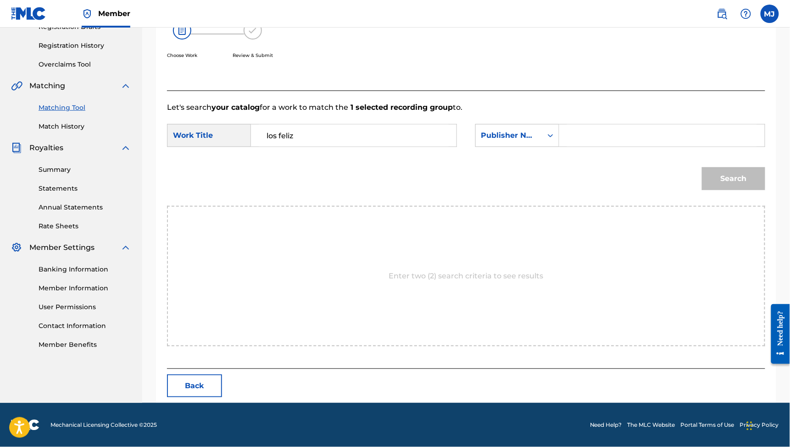
click at [623, 139] on input "Search Form" at bounding box center [662, 135] width 190 height 22
type input "Echo Orange"
click at [726, 190] on button "Search" at bounding box center [733, 178] width 63 height 23
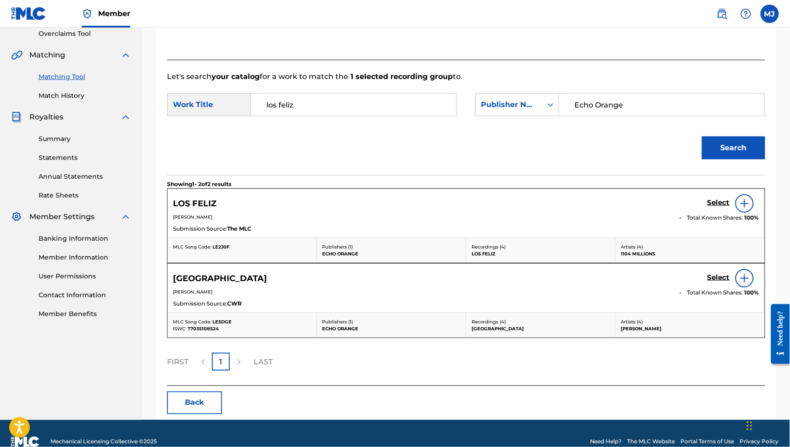
click at [711, 207] on h5 "Select" at bounding box center [719, 202] width 22 height 9
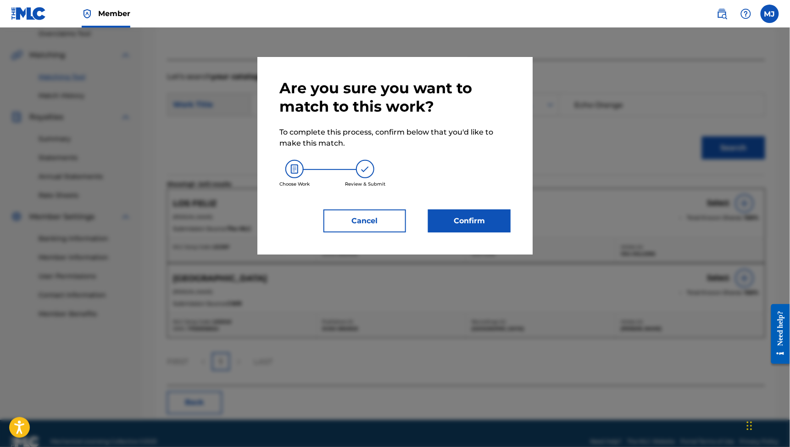
click at [476, 232] on button "Confirm" at bounding box center [469, 220] width 83 height 23
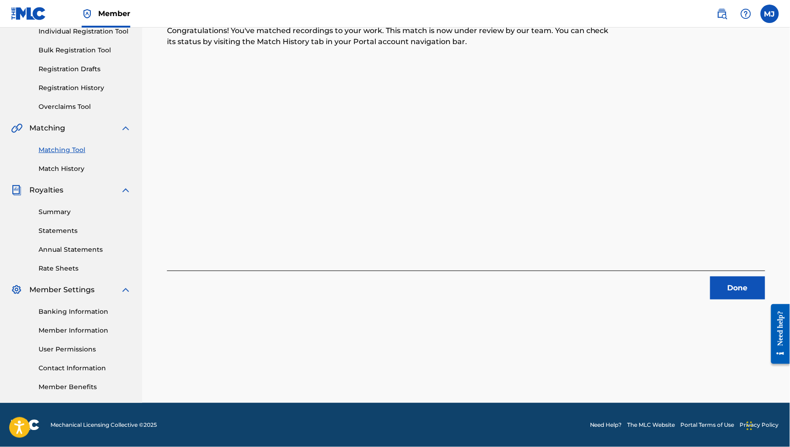
click at [711, 276] on button "Done" at bounding box center [738, 287] width 55 height 23
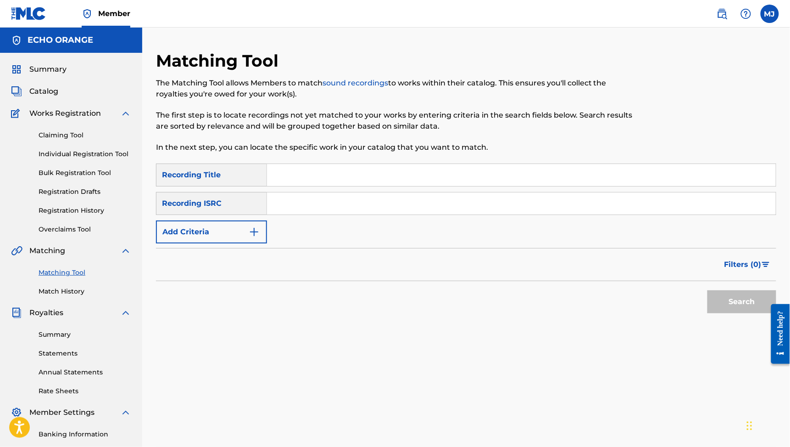
scroll to position [0, 0]
click at [267, 243] on button "Add Criteria" at bounding box center [211, 231] width 111 height 23
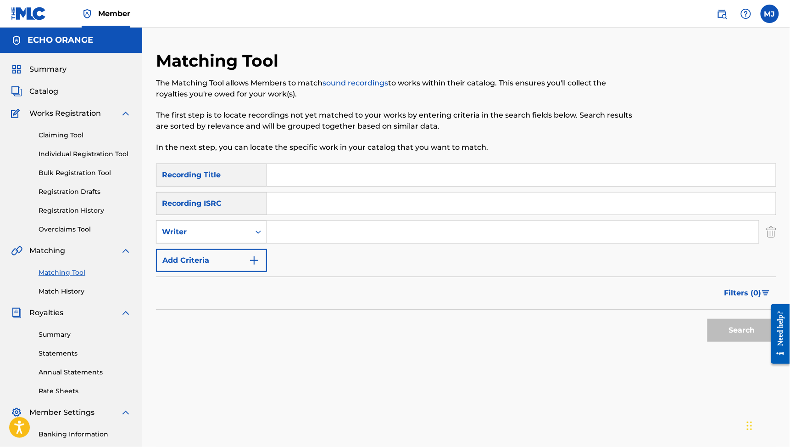
click at [250, 241] on div "Writer" at bounding box center [204, 231] width 94 height 17
click at [267, 266] on div "Recording Artist" at bounding box center [212, 254] width 110 height 23
click at [351, 243] on input "Search Form" at bounding box center [513, 232] width 492 height 22
type input "1104 Millions"
click at [736, 342] on button "Search" at bounding box center [742, 330] width 69 height 23
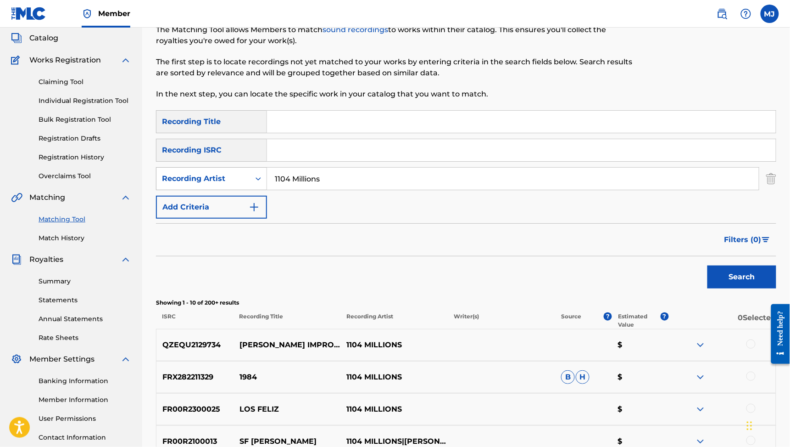
scroll to position [37, 0]
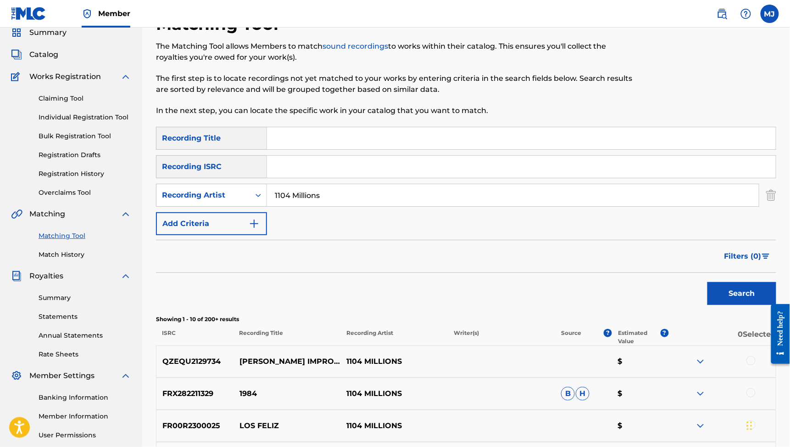
click at [333, 149] on input "Search Form" at bounding box center [521, 138] width 509 height 22
type input "SF [PERSON_NAME]"
click at [736, 305] on button "Search" at bounding box center [742, 293] width 69 height 23
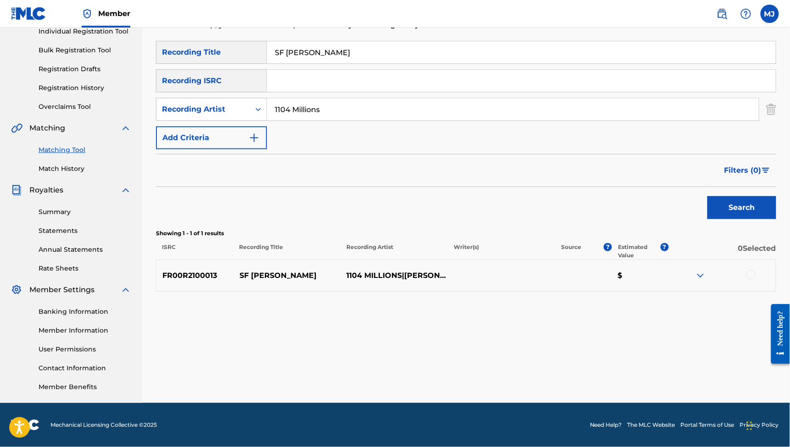
scroll to position [195, 0]
click at [752, 270] on div at bounding box center [751, 274] width 9 height 9
click at [696, 360] on button "Match 1 Group" at bounding box center [644, 371] width 101 height 23
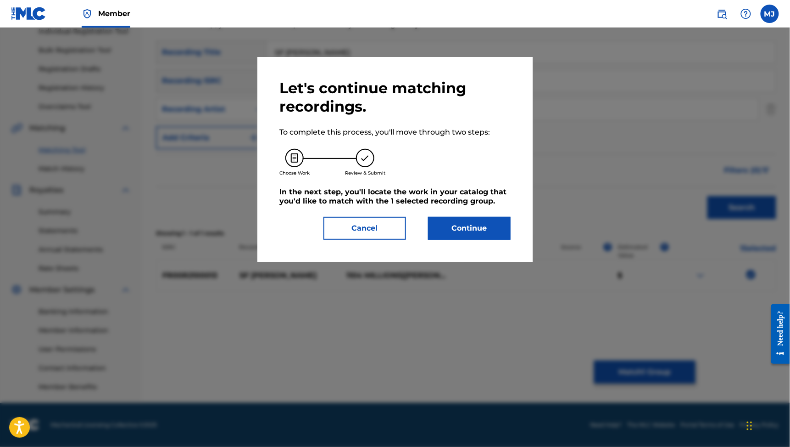
click at [454, 240] on button "Continue" at bounding box center [469, 228] width 83 height 23
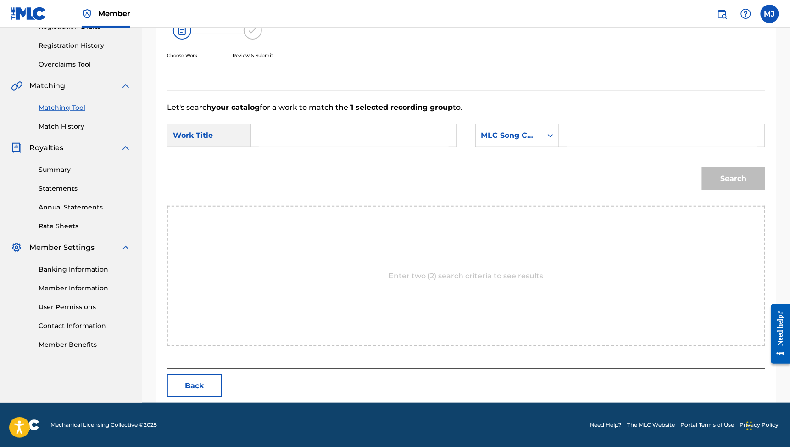
click at [415, 152] on div "SearchWithCriteriab10188c2-4273-415f-8e23-e5e7721e5a5a Work Title SearchWithCri…" at bounding box center [466, 138] width 599 height 28
click at [415, 146] on input "Search Form" at bounding box center [354, 135] width 190 height 22
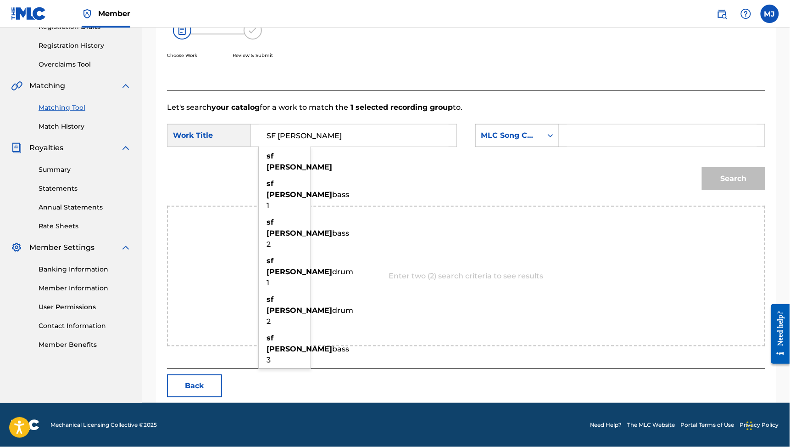
type input "SF [PERSON_NAME]"
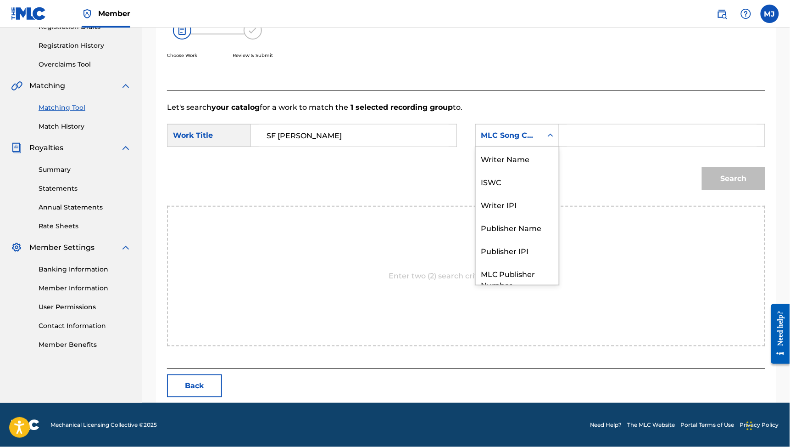
click at [555, 147] on div "MLC Song Code" at bounding box center [518, 135] width 84 height 23
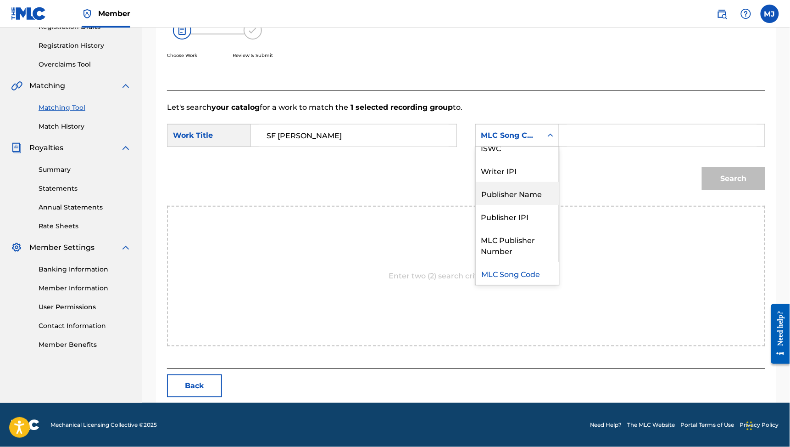
click at [543, 192] on div "Publisher Name" at bounding box center [517, 193] width 83 height 23
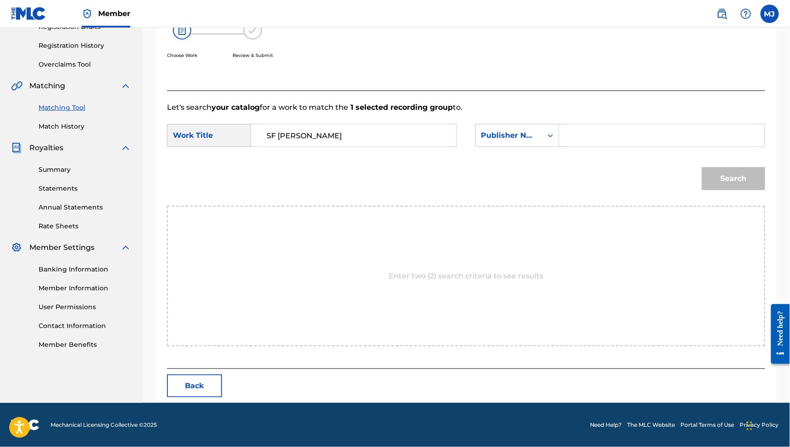
click at [601, 146] on input "Search Form" at bounding box center [662, 135] width 190 height 22
type input "echo orange"
click at [708, 190] on button "Search" at bounding box center [733, 178] width 63 height 23
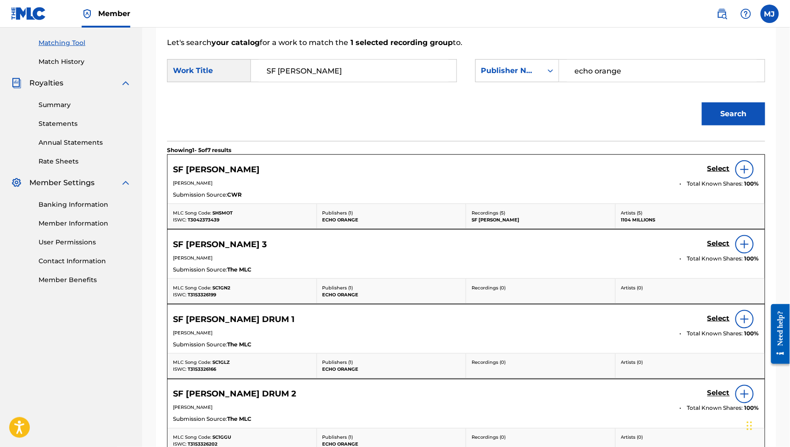
scroll to position [232, 0]
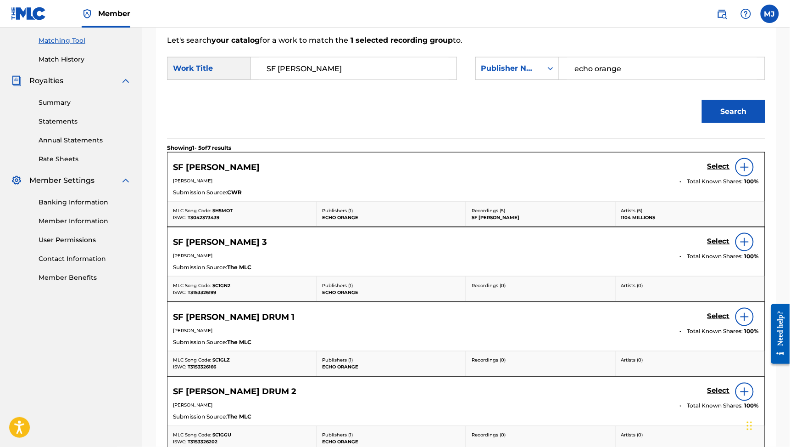
click at [711, 171] on h5 "Select" at bounding box center [719, 166] width 22 height 9
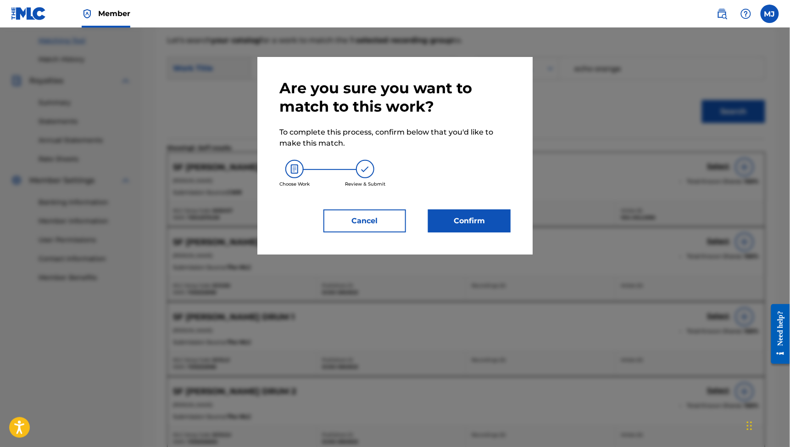
click at [533, 247] on div "Are you sure you want to match to this work? To complete this process, confirm …" at bounding box center [395, 155] width 275 height 197
click at [509, 232] on button "Confirm" at bounding box center [469, 220] width 83 height 23
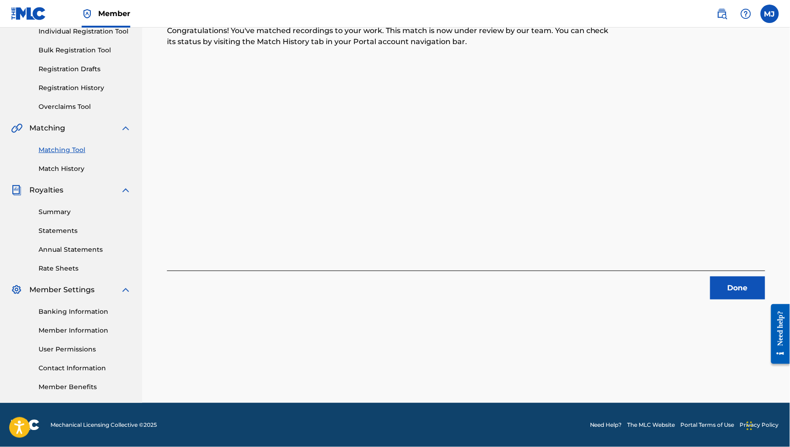
click at [735, 276] on button "Done" at bounding box center [738, 287] width 55 height 23
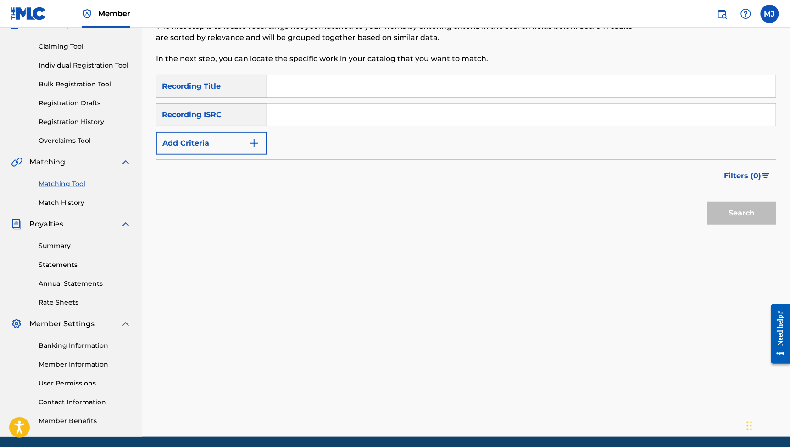
scroll to position [50, 0]
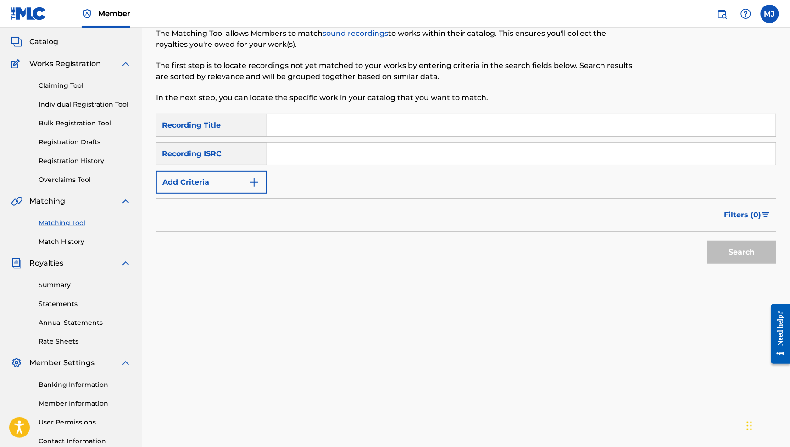
click at [267, 165] on div "Recording ISRC" at bounding box center [211, 153] width 111 height 23
click at [267, 194] on button "Add Criteria" at bounding box center [211, 182] width 111 height 23
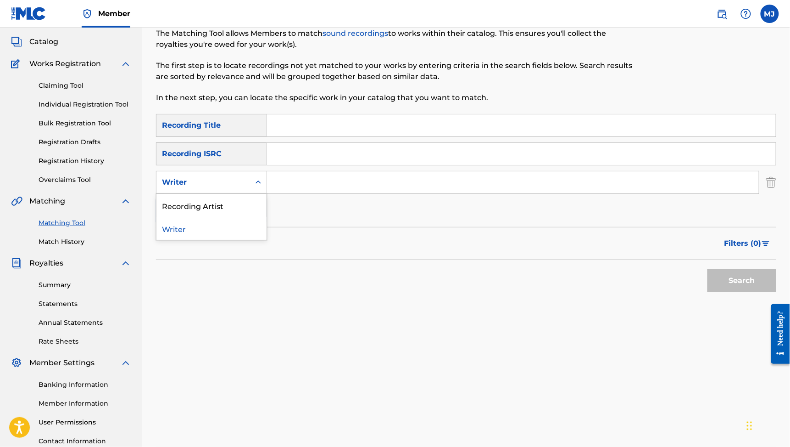
click at [250, 191] on div "Writer" at bounding box center [204, 182] width 94 height 17
click at [267, 217] on div "Recording Artist" at bounding box center [212, 205] width 110 height 23
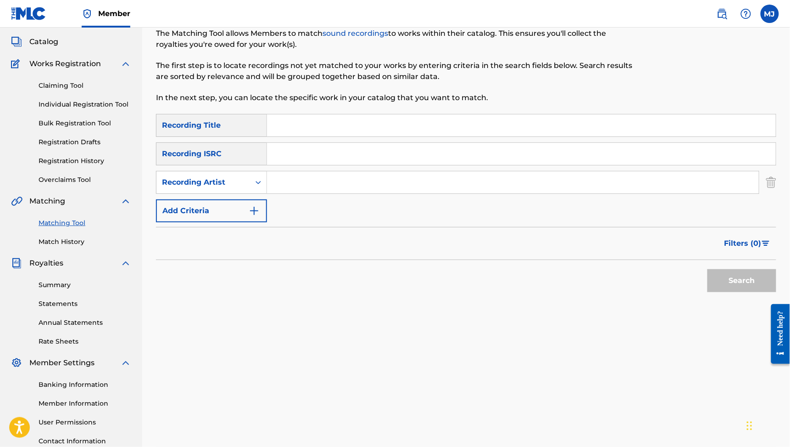
click at [361, 193] on input "Search Form" at bounding box center [513, 182] width 492 height 22
type input "1104 Millions"
click at [736, 292] on button "Search" at bounding box center [742, 280] width 69 height 23
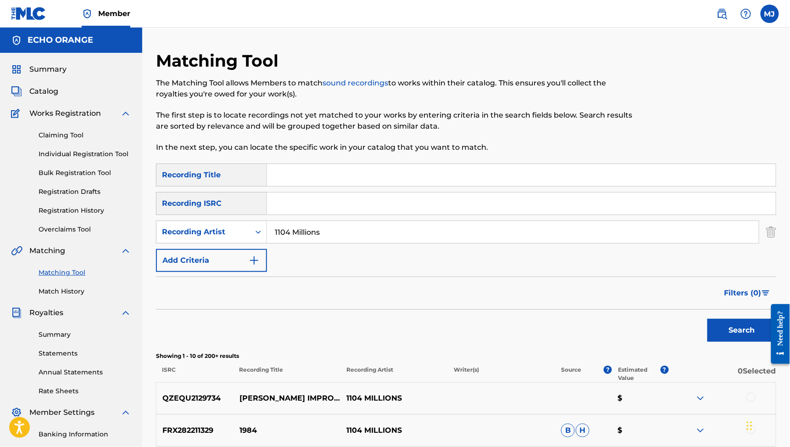
scroll to position [0, 0]
click at [362, 186] on input "Search Form" at bounding box center [521, 175] width 509 height 22
type input "kids of the"
click at [736, 342] on button "Search" at bounding box center [742, 330] width 69 height 23
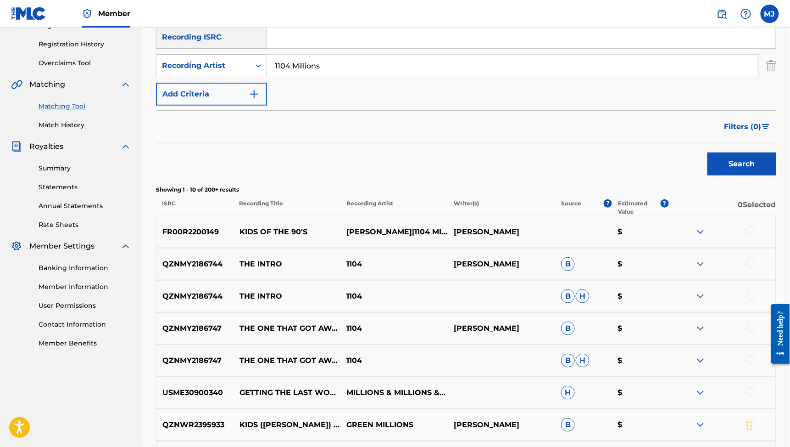
scroll to position [235, 0]
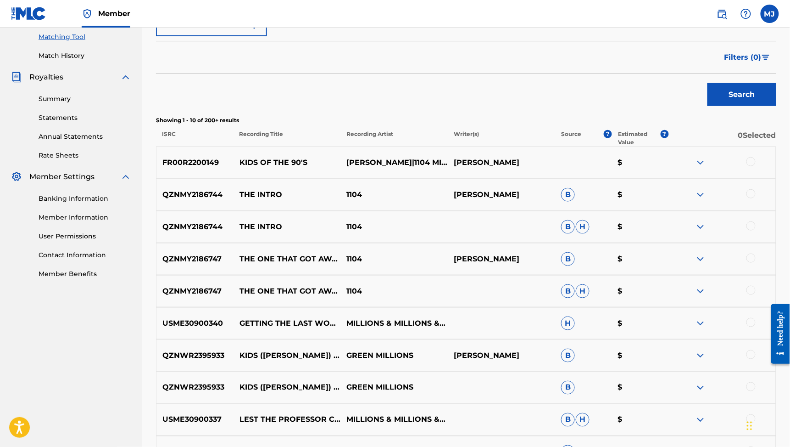
click at [750, 168] on div at bounding box center [722, 162] width 107 height 11
click at [750, 166] on div at bounding box center [751, 161] width 9 height 9
click at [750, 166] on img at bounding box center [751, 161] width 9 height 9
click at [750, 166] on div at bounding box center [751, 161] width 9 height 9
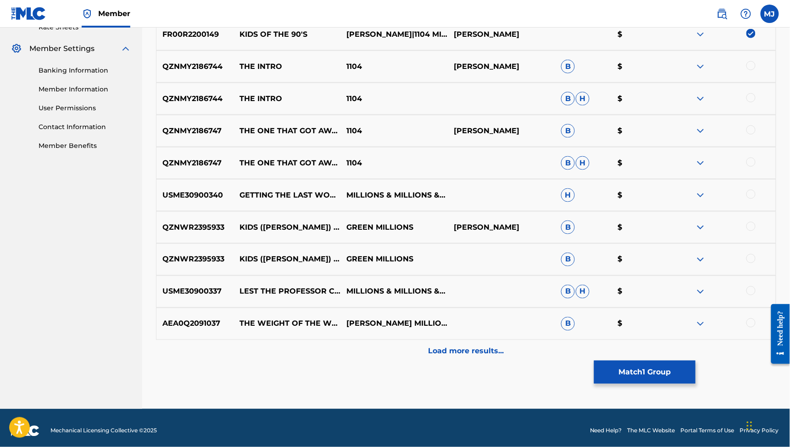
scroll to position [465, 0]
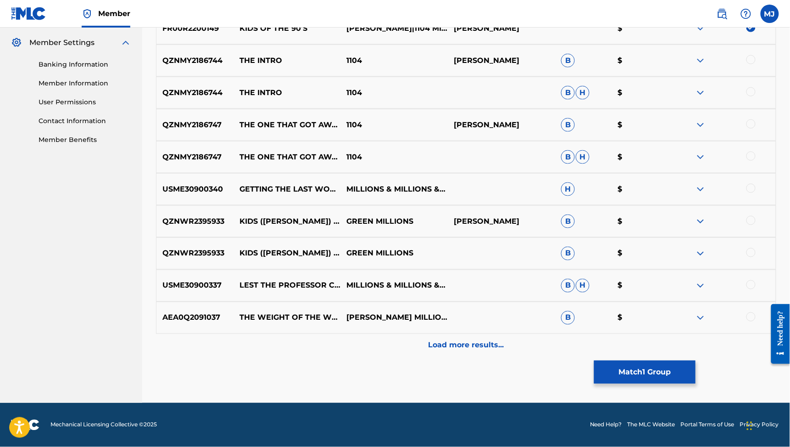
click at [696, 362] on button "Match 1 Group" at bounding box center [644, 371] width 101 height 23
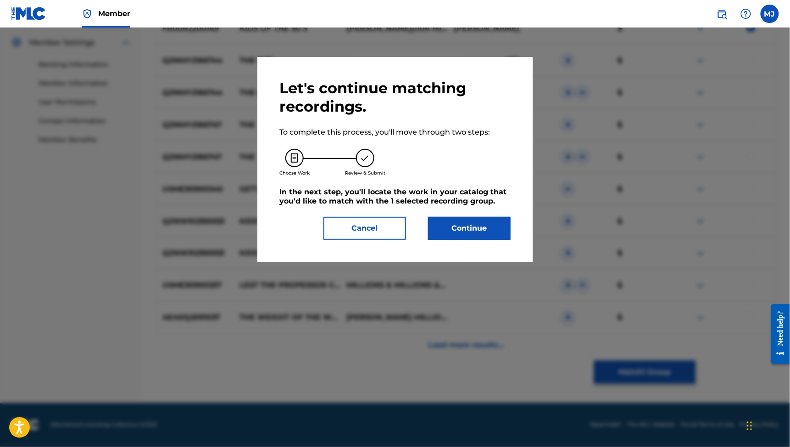
click at [510, 262] on div "Let's continue matching recordings. To complete this process, you'll move throu…" at bounding box center [395, 159] width 275 height 205
click at [505, 240] on button "Continue" at bounding box center [469, 228] width 83 height 23
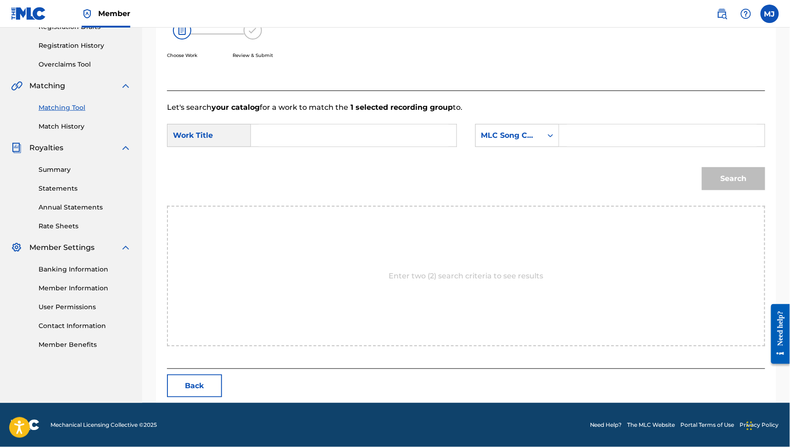
click at [423, 146] on input "Search Form" at bounding box center [354, 135] width 190 height 22
type input "kids"
click at [528, 152] on div "SearchWithCriteriab10188c2-4273-415f-8e23-e5e7721e5a5a Work Title kids SearchWi…" at bounding box center [466, 138] width 599 height 28
click at [537, 147] on div "MLC Song Code" at bounding box center [518, 135] width 84 height 23
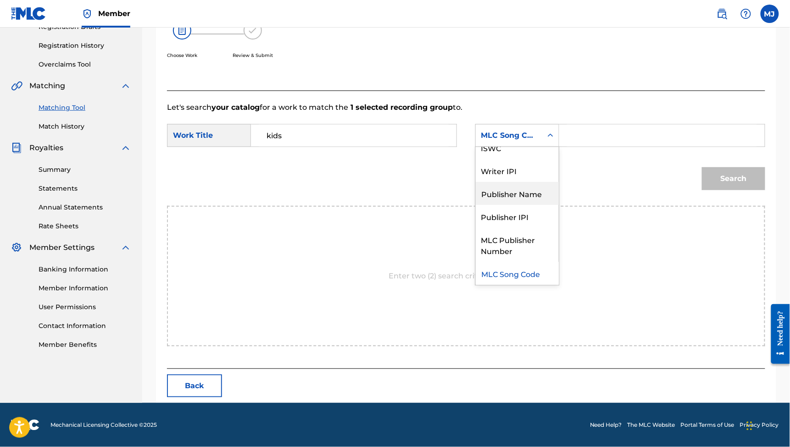
click at [535, 197] on div "Publisher Name" at bounding box center [517, 193] width 83 height 23
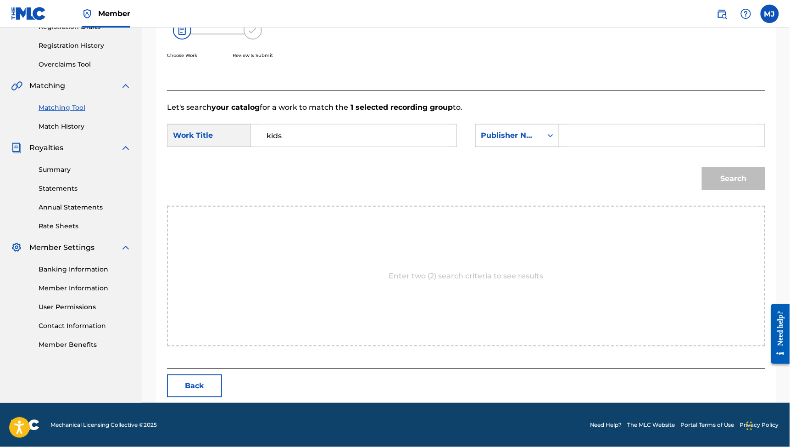
drag, startPoint x: 584, startPoint y: 169, endPoint x: 600, endPoint y: 154, distance: 22.7
click at [600, 154] on form "SearchWithCriteriab10188c2-4273-415f-8e23-e5e7721e5a5a Work Title kids SearchWi…" at bounding box center [466, 159] width 599 height 93
click at [600, 146] on input "Search Form" at bounding box center [662, 135] width 190 height 22
type input "echo orange"
click at [727, 195] on div "Search" at bounding box center [732, 176] width 68 height 37
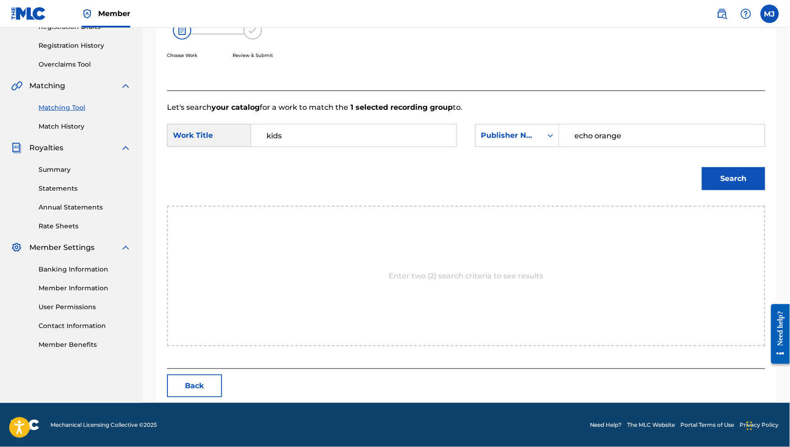
click at [727, 190] on button "Search" at bounding box center [733, 178] width 63 height 23
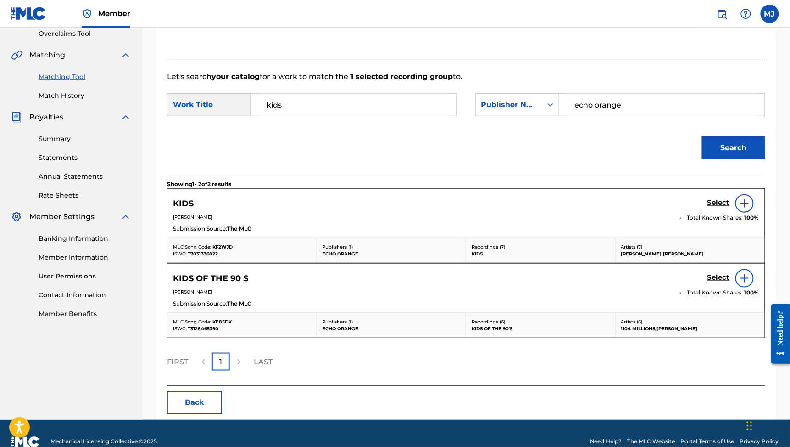
scroll to position [208, 0]
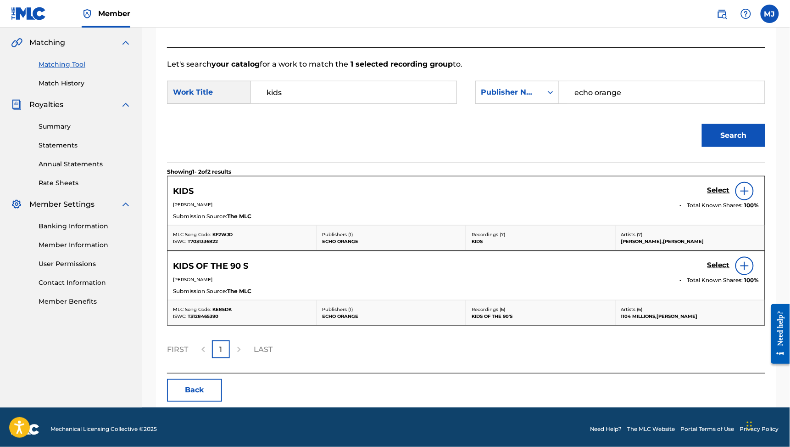
click at [709, 271] on link "Select" at bounding box center [719, 266] width 22 height 10
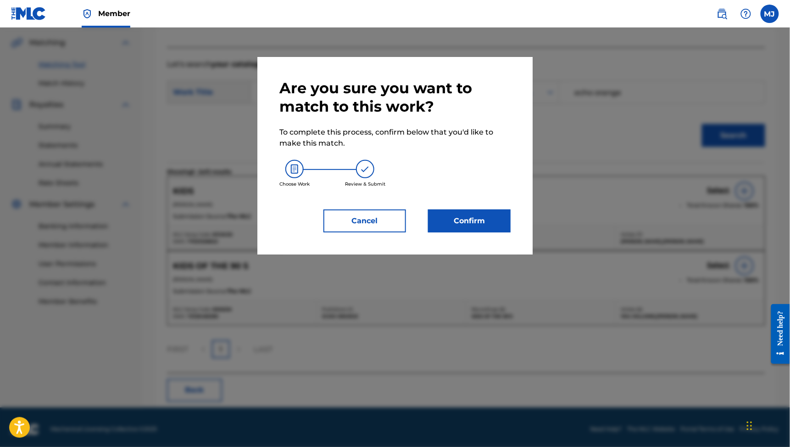
click at [475, 232] on button "Confirm" at bounding box center [469, 220] width 83 height 23
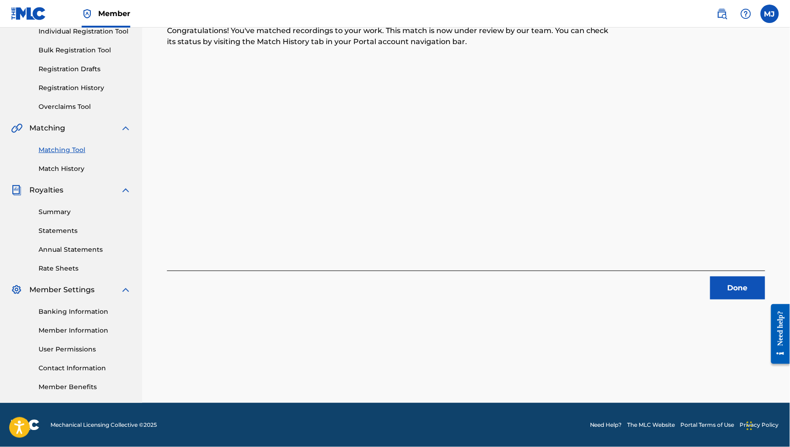
click at [731, 276] on button "Done" at bounding box center [738, 287] width 55 height 23
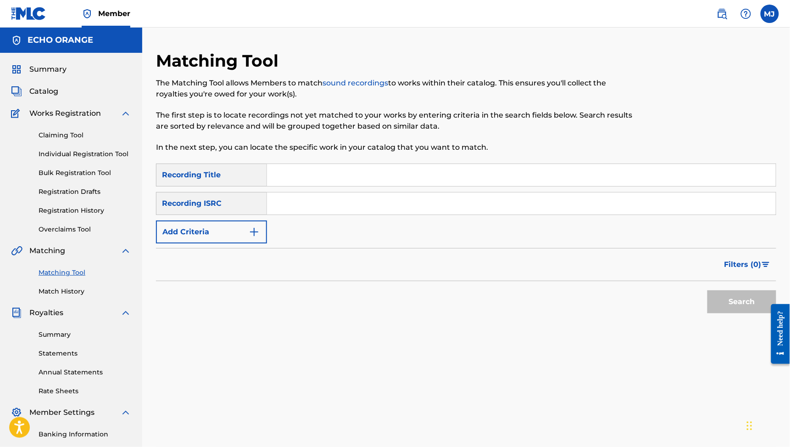
scroll to position [0, 0]
click at [267, 243] on button "Add Criteria" at bounding box center [211, 231] width 111 height 23
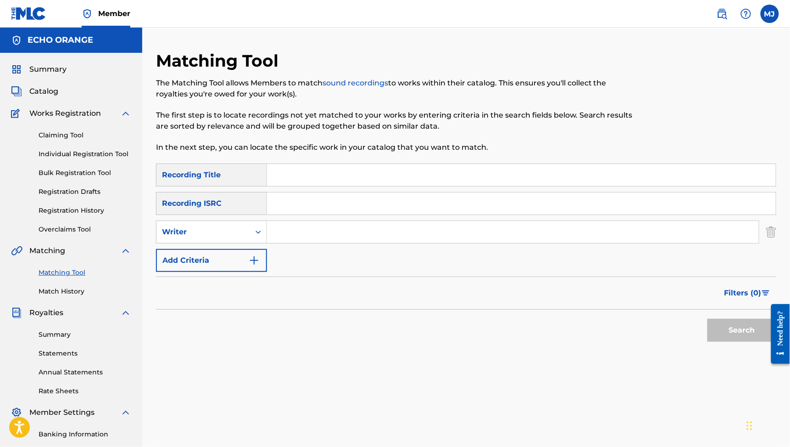
click at [342, 243] on input "Search Form" at bounding box center [513, 232] width 492 height 22
type input "[PERSON_NAME]"
click at [736, 342] on button "Search" at bounding box center [742, 330] width 69 height 23
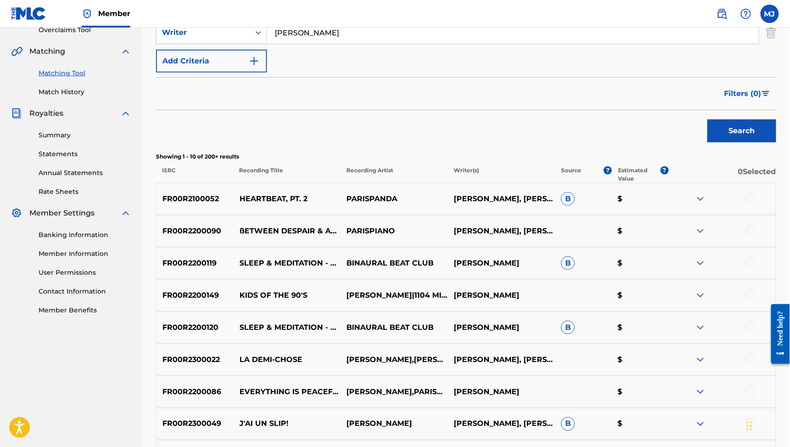
scroll to position [287, 0]
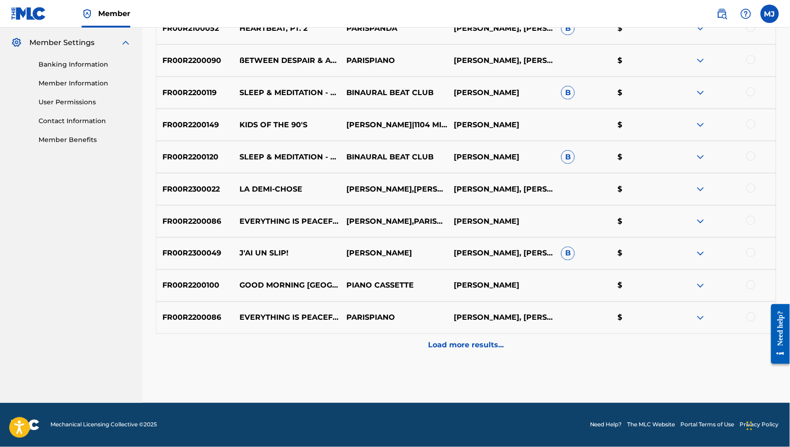
click at [476, 334] on div "Load more results..." at bounding box center [466, 345] width 621 height 23
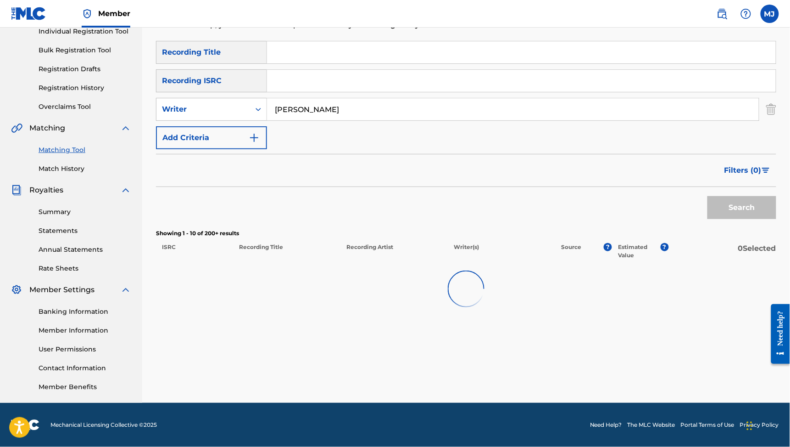
scroll to position [196, 0]
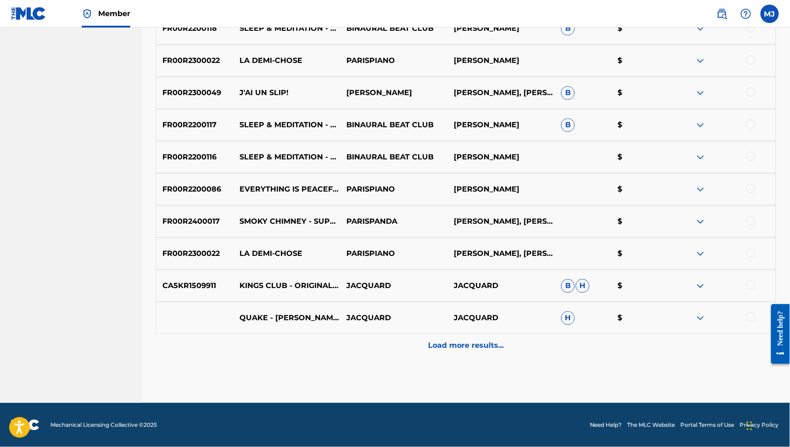
click at [476, 334] on div "Load more results..." at bounding box center [466, 345] width 621 height 23
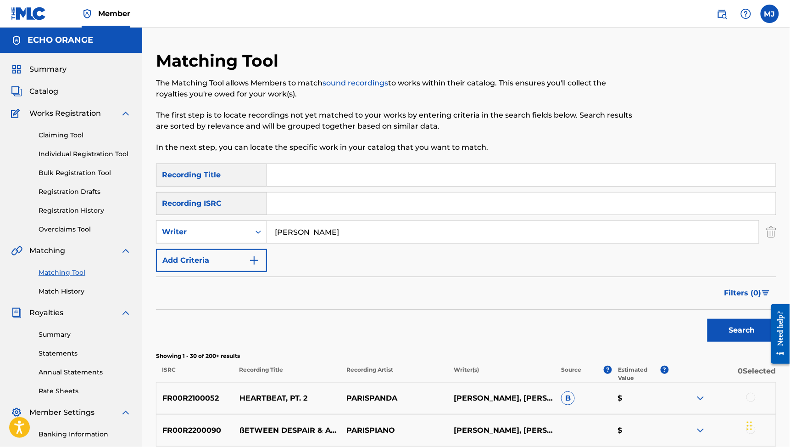
scroll to position [0, 0]
click at [351, 186] on input "Search Form" at bounding box center [521, 175] width 509 height 22
type input "sleep & meditation"
click at [736, 342] on button "Search" at bounding box center [742, 330] width 69 height 23
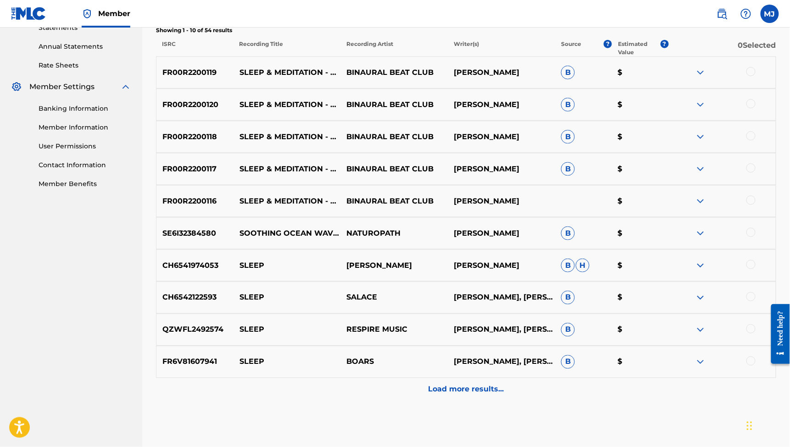
scroll to position [340, 0]
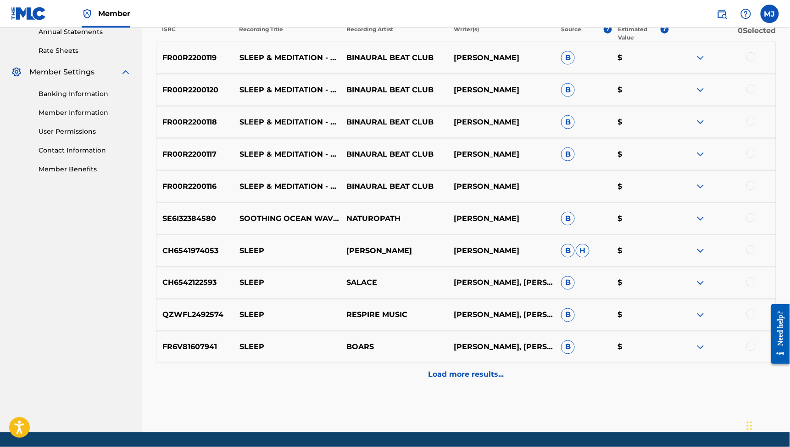
click at [753, 62] on div at bounding box center [751, 56] width 9 height 9
click at [753, 94] on div at bounding box center [751, 88] width 9 height 9
click at [753, 126] on div at bounding box center [751, 121] width 9 height 9
click at [755, 158] on div at bounding box center [751, 153] width 9 height 9
click at [754, 190] on div at bounding box center [751, 185] width 9 height 9
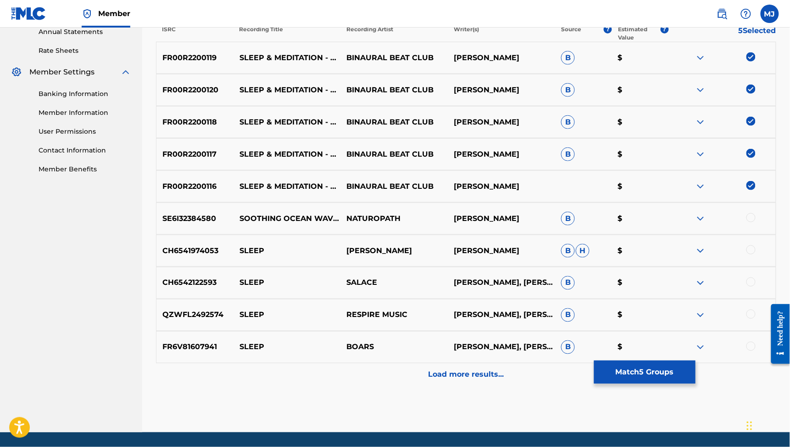
click at [696, 360] on button "Match 5 Groups" at bounding box center [644, 371] width 101 height 23
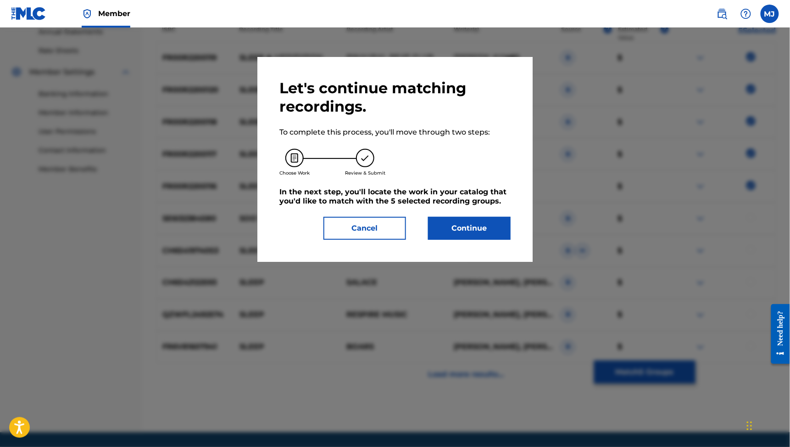
click at [469, 240] on button "Continue" at bounding box center [469, 228] width 83 height 23
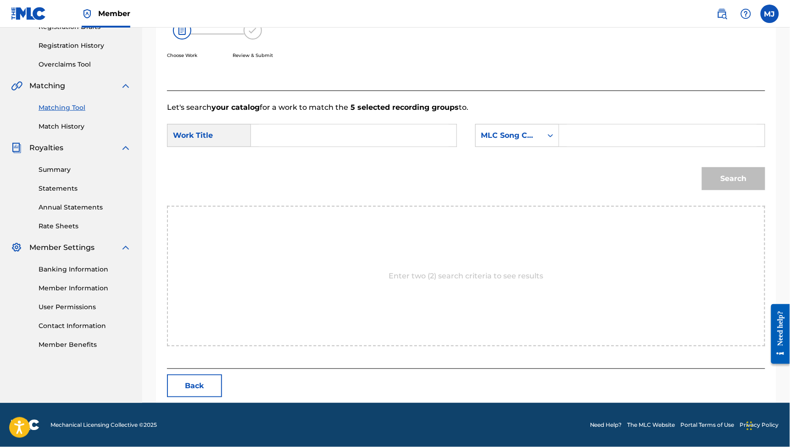
click at [383, 146] on input "Search Form" at bounding box center [354, 135] width 190 height 22
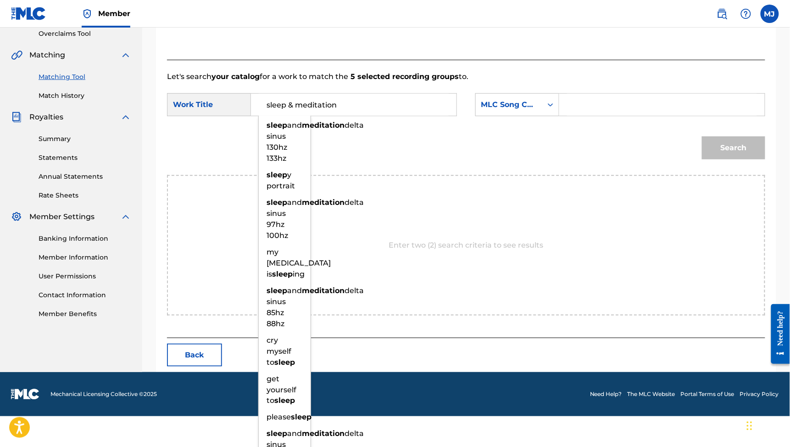
click at [302, 129] on span "and" at bounding box center [294, 125] width 15 height 9
type input "sleep and meditation delta sinus 130hz 133hz"
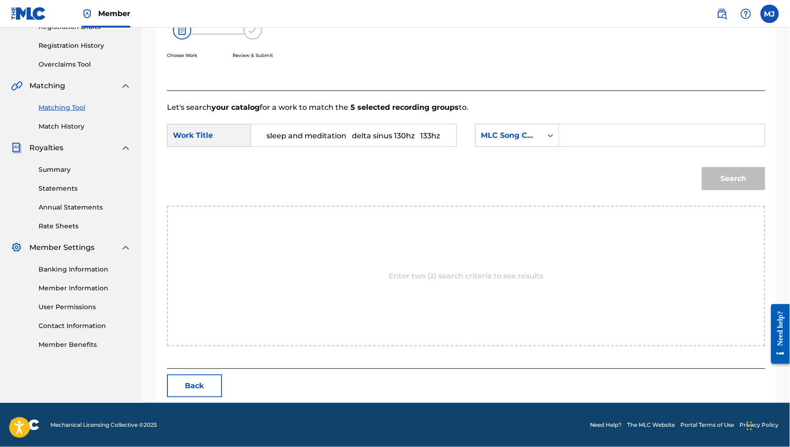
click at [594, 147] on div "Search Form" at bounding box center [663, 135] width 206 height 23
click at [559, 146] on div "Search Form" at bounding box center [551, 135] width 17 height 22
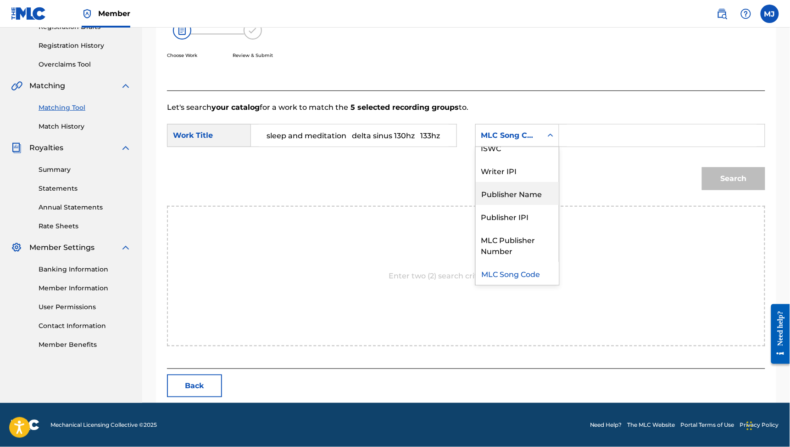
click at [553, 205] on div "Publisher Name" at bounding box center [517, 193] width 83 height 23
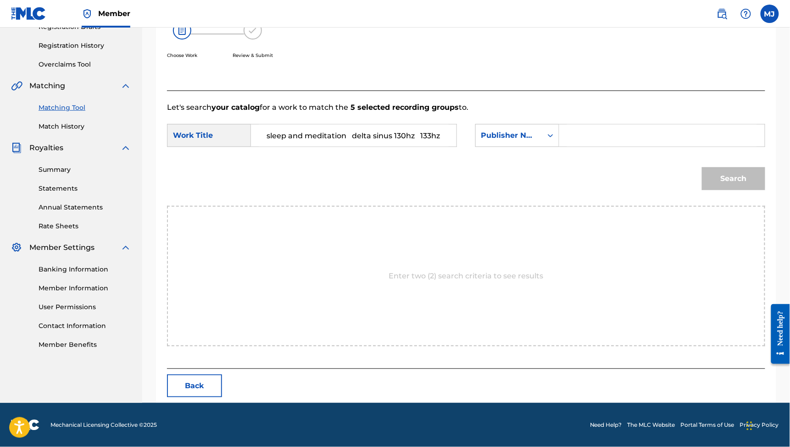
click at [608, 146] on input "Search Form" at bounding box center [662, 135] width 190 height 22
type input "echo orange"
click at [726, 190] on button "Search" at bounding box center [733, 178] width 63 height 23
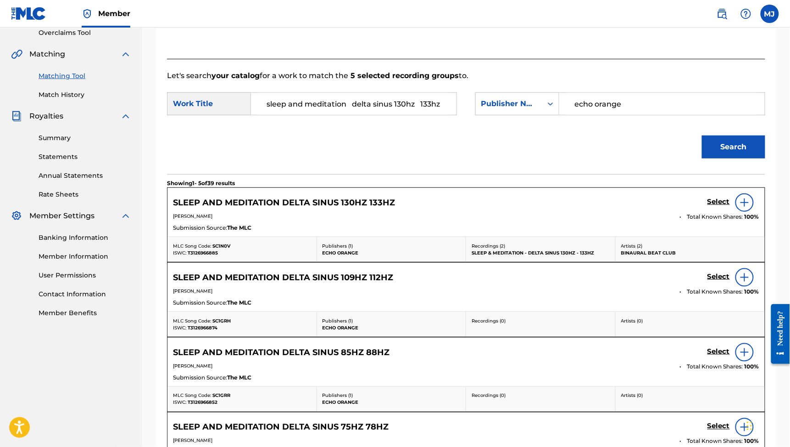
scroll to position [196, 0]
click at [716, 207] on h5 "Select" at bounding box center [719, 202] width 22 height 9
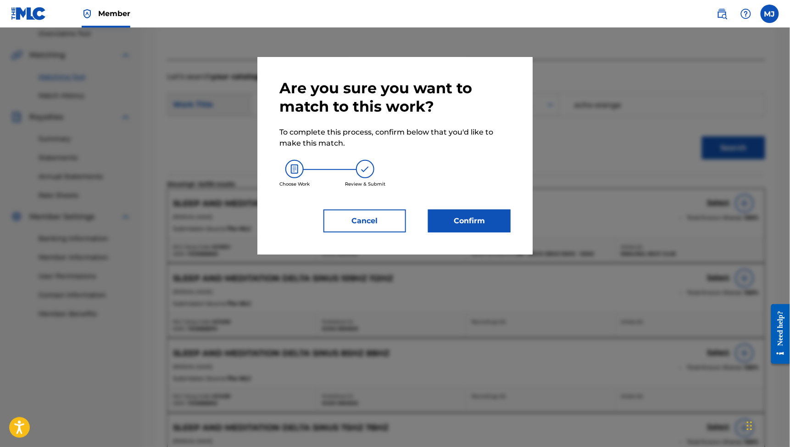
click at [473, 232] on button "Confirm" at bounding box center [469, 220] width 83 height 23
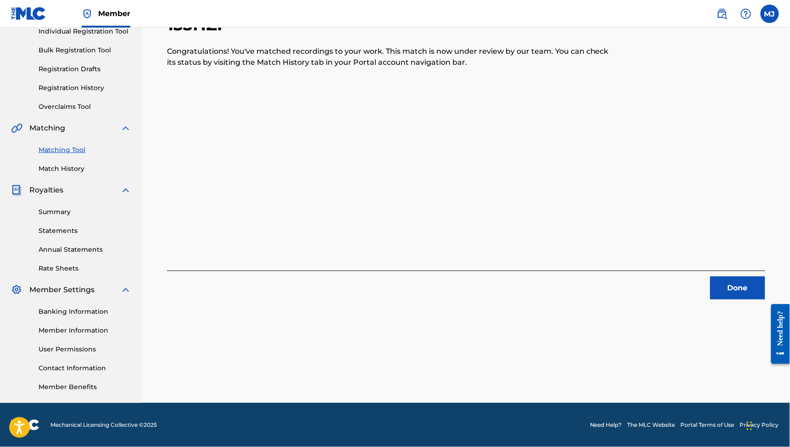
click at [713, 270] on div "Done" at bounding box center [466, 284] width 599 height 29
click at [713, 276] on button "Done" at bounding box center [738, 287] width 55 height 23
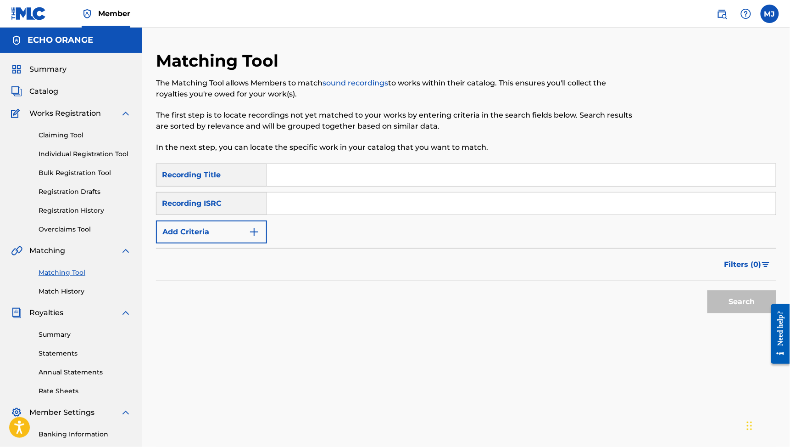
scroll to position [0, 0]
click at [234, 243] on button "Add Criteria" at bounding box center [211, 231] width 111 height 23
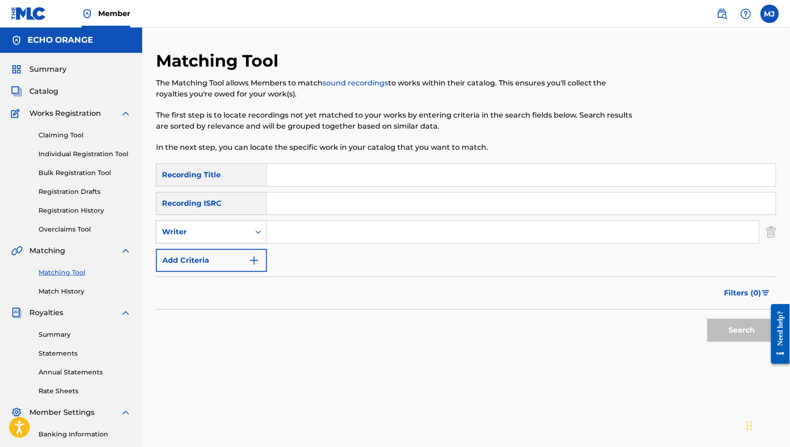
click at [245, 237] on div "Writer" at bounding box center [203, 231] width 83 height 11
click at [335, 243] on input "Search Form" at bounding box center [513, 232] width 492 height 22
type input "[PERSON_NAME]"
click at [736, 342] on button "Search" at bounding box center [742, 330] width 69 height 23
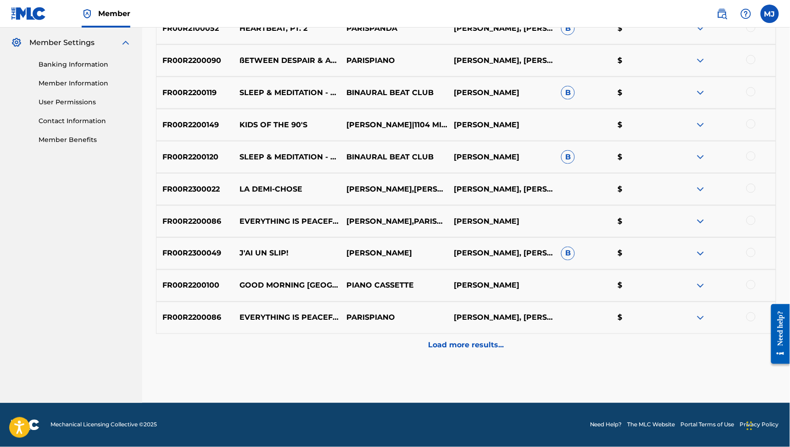
scroll to position [511, 0]
click at [503, 340] on p "Load more results..." at bounding box center [467, 345] width 76 height 11
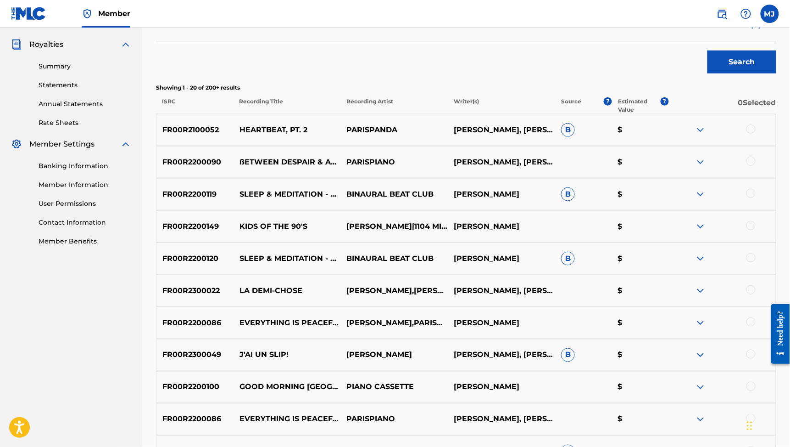
scroll to position [150, 0]
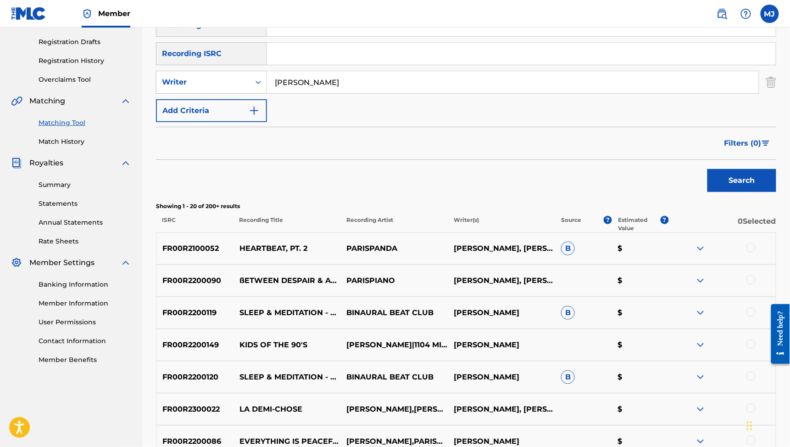
click at [373, 36] on input "Search Form" at bounding box center [521, 25] width 509 height 22
type input "la demi chose"
click at [736, 192] on button "Search" at bounding box center [742, 180] width 69 height 23
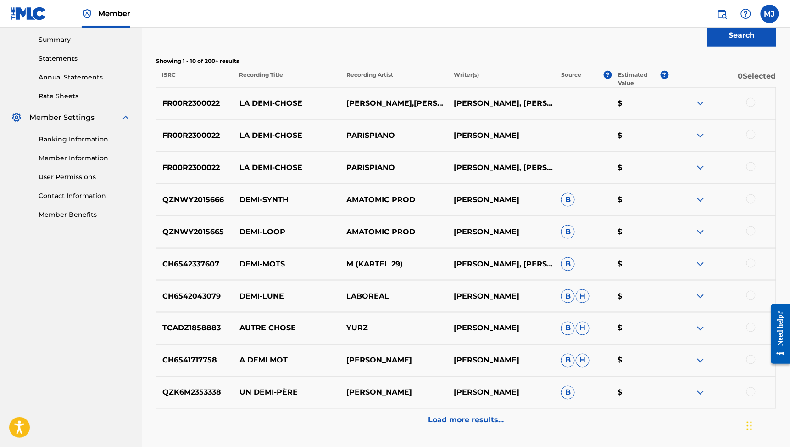
scroll to position [304, 0]
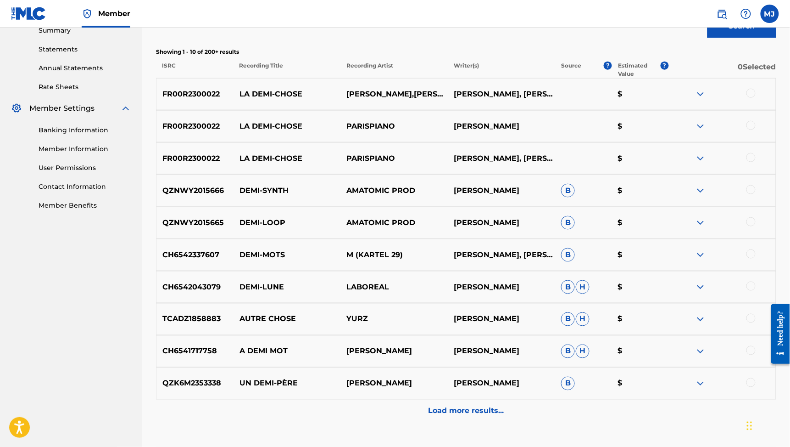
click at [751, 98] on div at bounding box center [751, 93] width 9 height 9
click at [748, 142] on div "FR00R2300022 LA DEMI-CHOSE PARISPIANO [PERSON_NAME] $" at bounding box center [466, 126] width 621 height 32
click at [749, 130] on div at bounding box center [751, 125] width 9 height 9
click at [750, 174] on div "FR00R2300022 LA DEMI-CHOSE PARISPIANO [PERSON_NAME], [PERSON_NAME] $" at bounding box center [466, 158] width 621 height 32
click at [750, 162] on div at bounding box center [751, 157] width 9 height 9
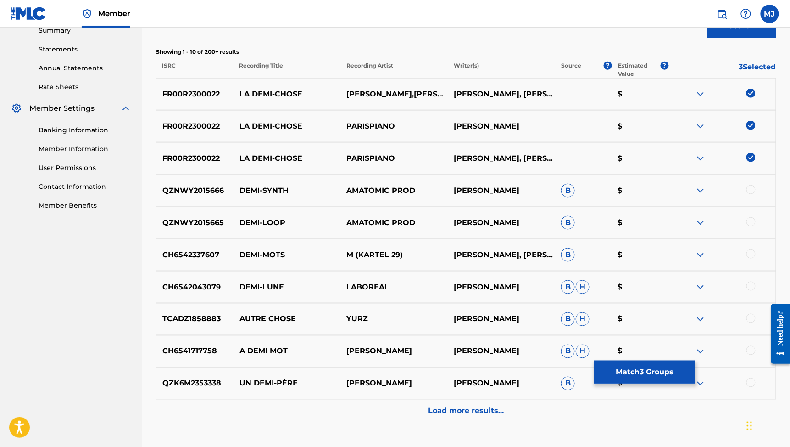
click at [696, 360] on button "Match 3 Groups" at bounding box center [644, 371] width 101 height 23
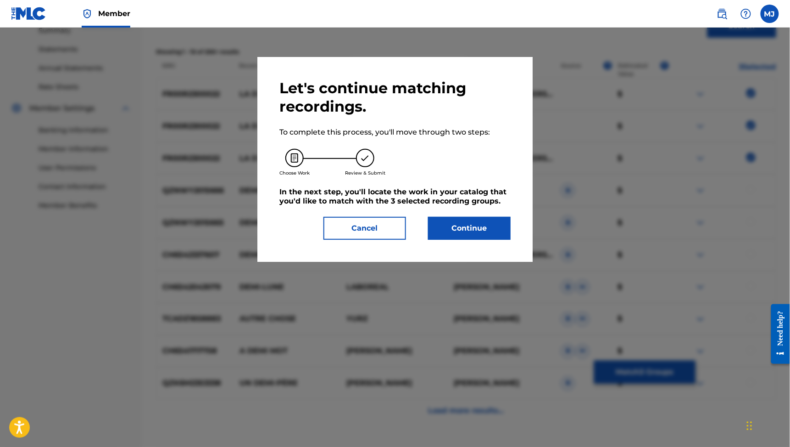
click at [481, 240] on button "Continue" at bounding box center [469, 228] width 83 height 23
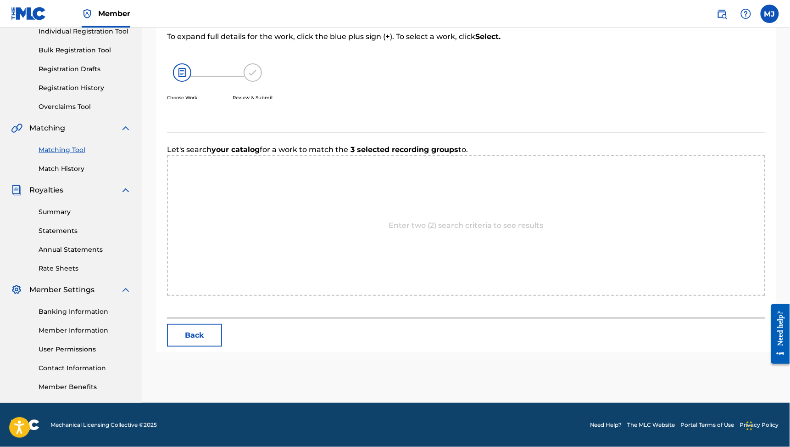
scroll to position [196, 0]
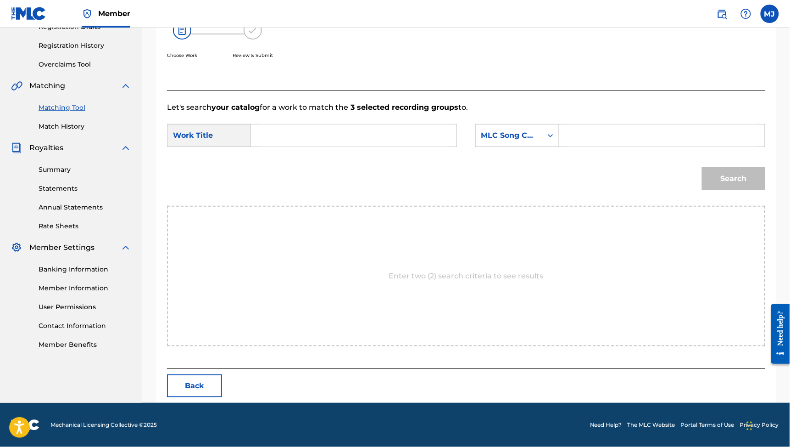
click at [359, 146] on input "Search Form" at bounding box center [354, 135] width 190 height 22
type input "la demi chose"
click at [537, 141] on div "MLC Song Code" at bounding box center [510, 135] width 56 height 11
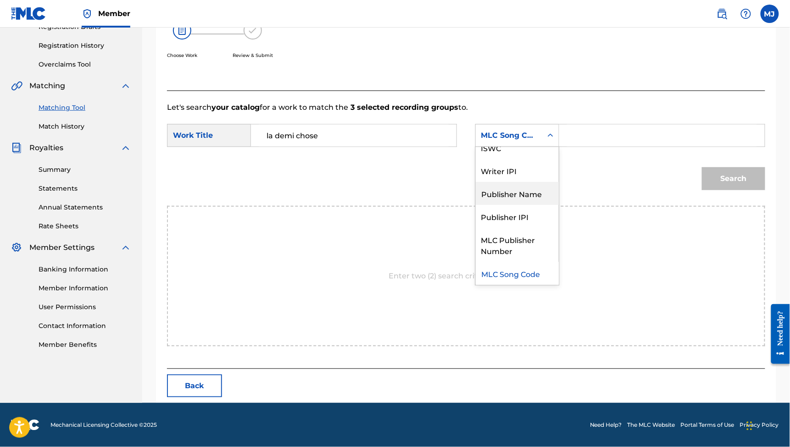
click at [537, 201] on div "Publisher Name" at bounding box center [517, 193] width 83 height 23
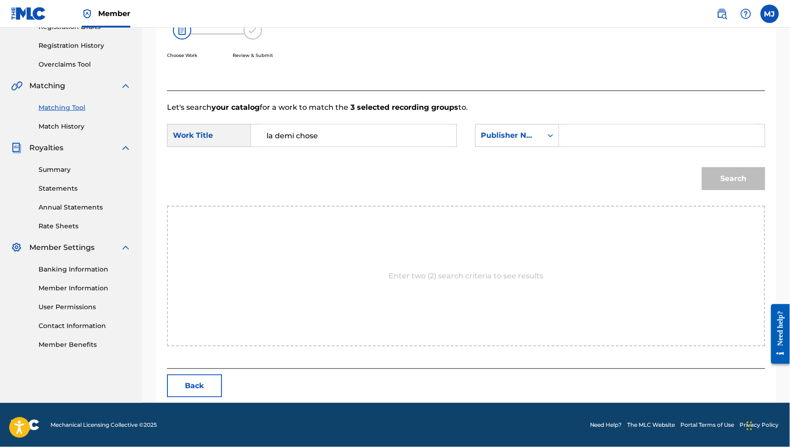
click at [611, 146] on input "Search Form" at bounding box center [662, 135] width 190 height 22
type input "echo orange"
click at [726, 190] on button "Search" at bounding box center [733, 178] width 63 height 23
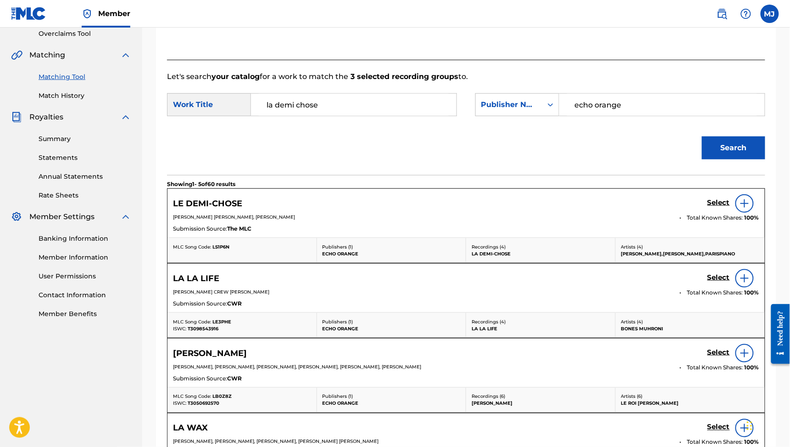
click at [713, 207] on h5 "Select" at bounding box center [719, 202] width 22 height 9
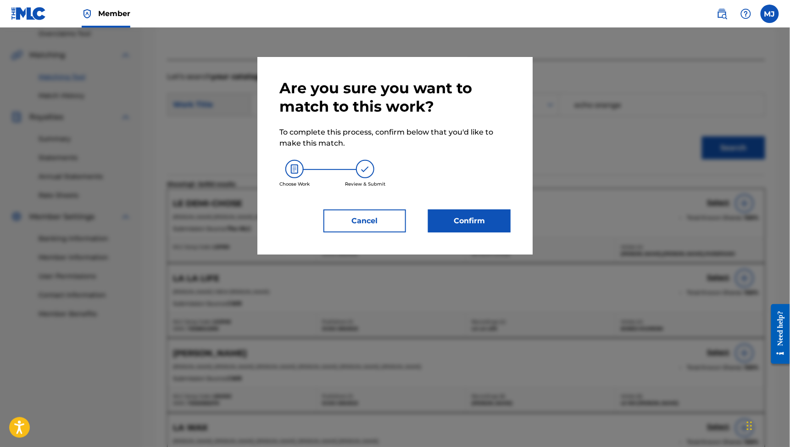
click at [511, 232] on button "Confirm" at bounding box center [469, 220] width 83 height 23
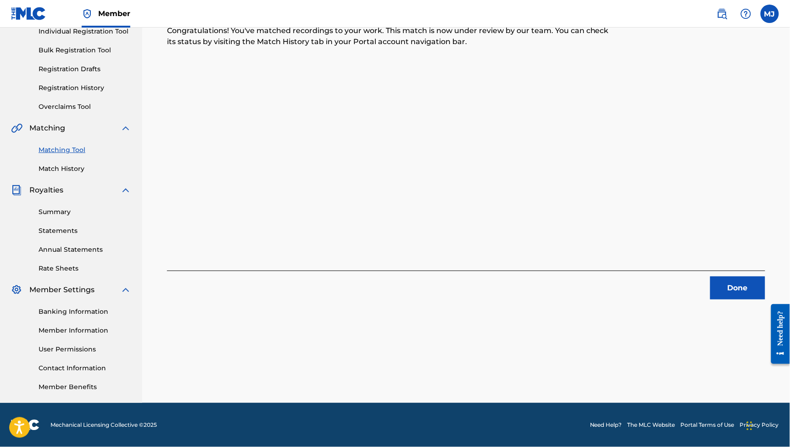
click at [759, 241] on div "3 Recording Groups are pending usage match to the work LE DEMI-CHOSE . Congratu…" at bounding box center [466, 165] width 643 height 475
click at [749, 276] on button "Done" at bounding box center [738, 287] width 55 height 23
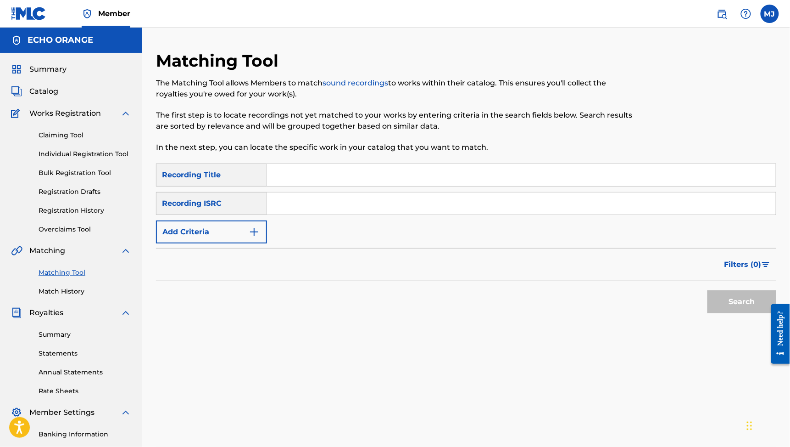
scroll to position [0, 0]
click at [65, 337] on div "Summary Catalog Works Registration Claiming Tool Individual Registration Tool B…" at bounding box center [71, 289] width 142 height 472
click at [76, 296] on link "Match History" at bounding box center [85, 291] width 93 height 10
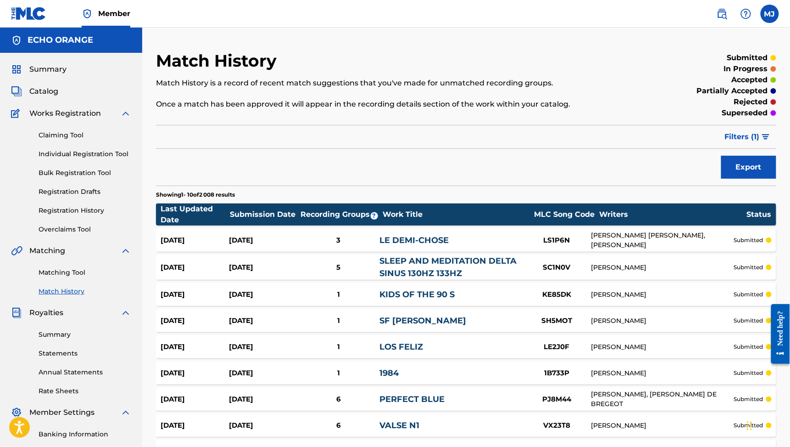
click at [95, 159] on link "Individual Registration Tool" at bounding box center [85, 154] width 93 height 10
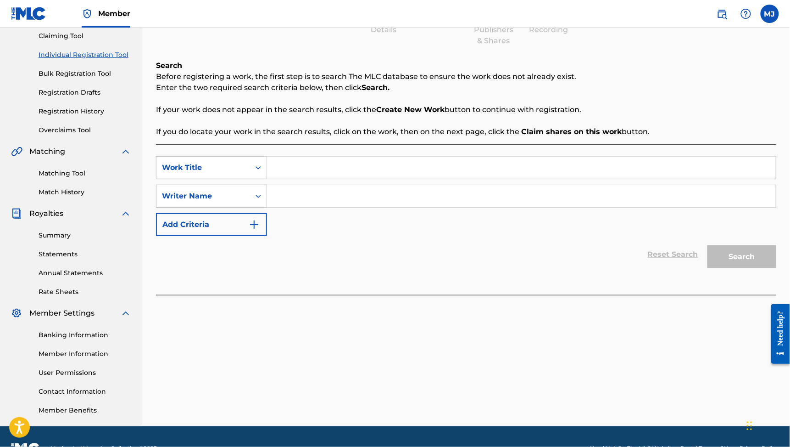
scroll to position [147, 0]
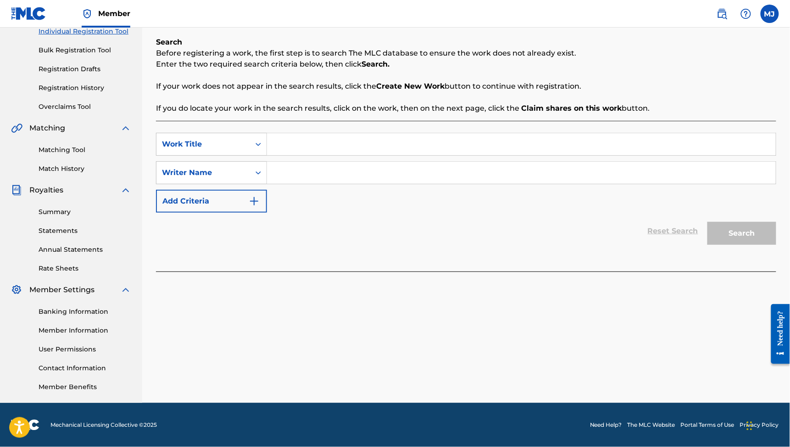
click at [267, 206] on button "Add Criteria" at bounding box center [211, 201] width 111 height 23
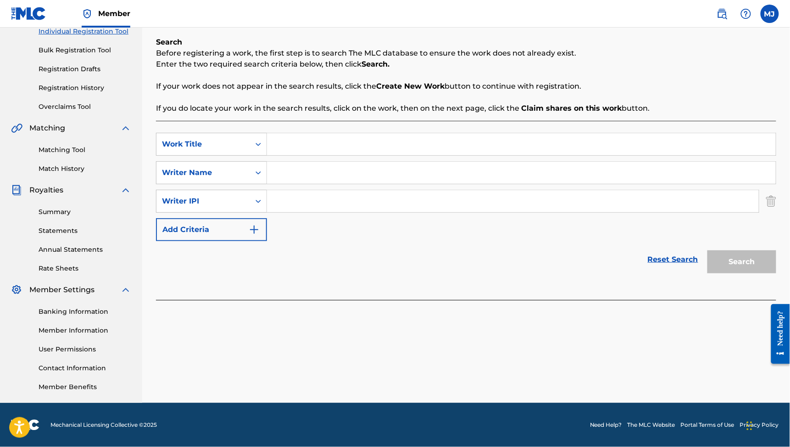
click at [245, 206] on div "Writer IPI" at bounding box center [203, 201] width 83 height 11
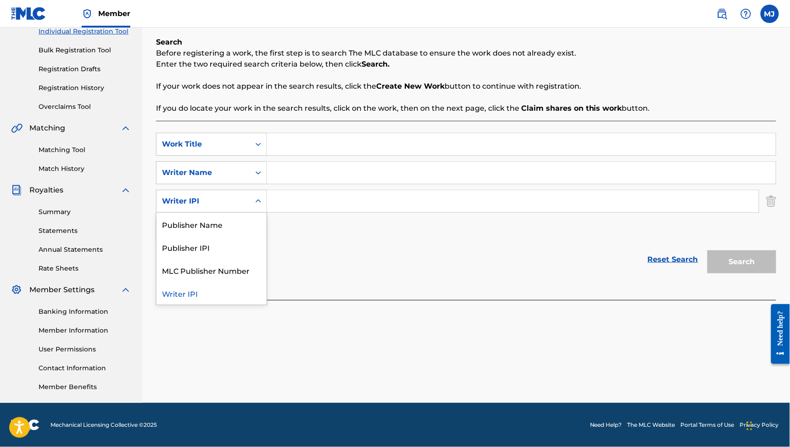
click at [245, 206] on div "Writer IPI" at bounding box center [203, 201] width 83 height 11
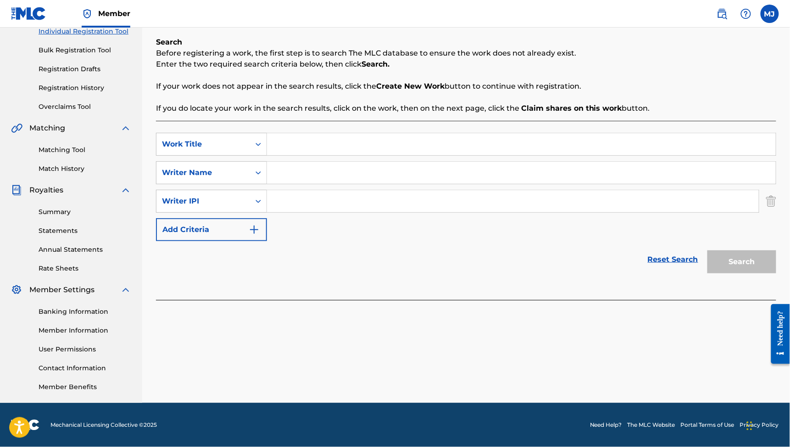
click at [280, 224] on div "SearchWithCriteriab10188c2-4273-415f-8e23-e5e7721e5a5a Work Title SearchWithCri…" at bounding box center [466, 187] width 621 height 108
click at [245, 207] on div "Writer IPI" at bounding box center [203, 201] width 83 height 11
click at [460, 262] on div "Reset Search Search" at bounding box center [466, 259] width 621 height 37
click at [83, 155] on link "Matching Tool" at bounding box center [85, 150] width 93 height 10
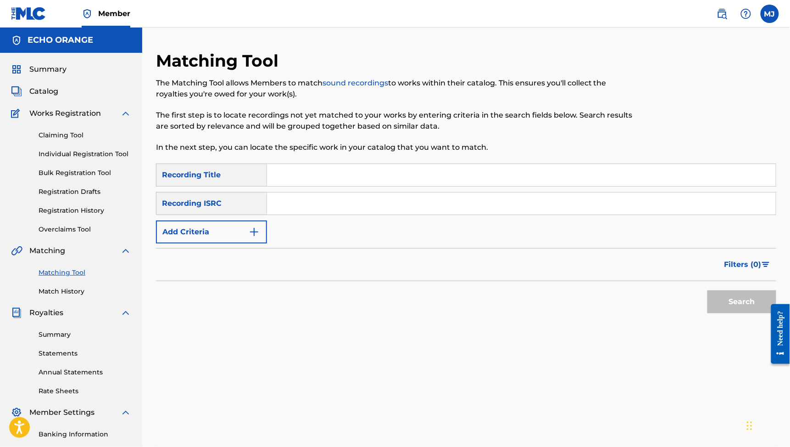
click at [263, 243] on button "Add Criteria" at bounding box center [211, 231] width 111 height 23
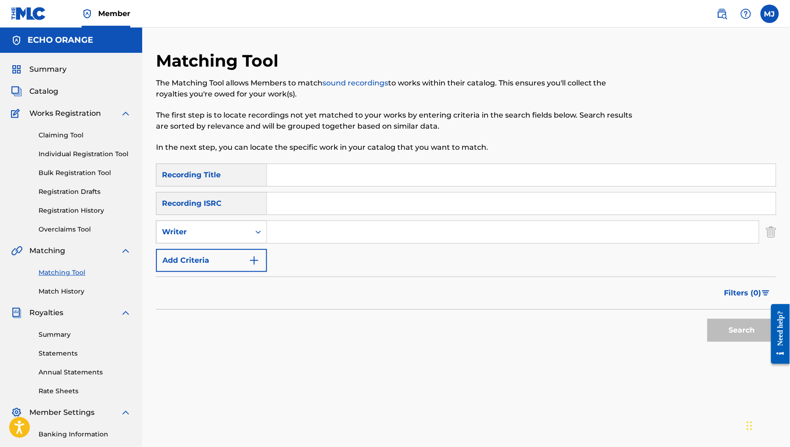
click at [250, 241] on div "Writer" at bounding box center [204, 231] width 94 height 17
click at [265, 266] on div "Recording Artist" at bounding box center [212, 254] width 110 height 23
click at [342, 243] on input "Search Form" at bounding box center [513, 232] width 492 height 22
type input "nhyx"
click at [736, 342] on button "Search" at bounding box center [742, 330] width 69 height 23
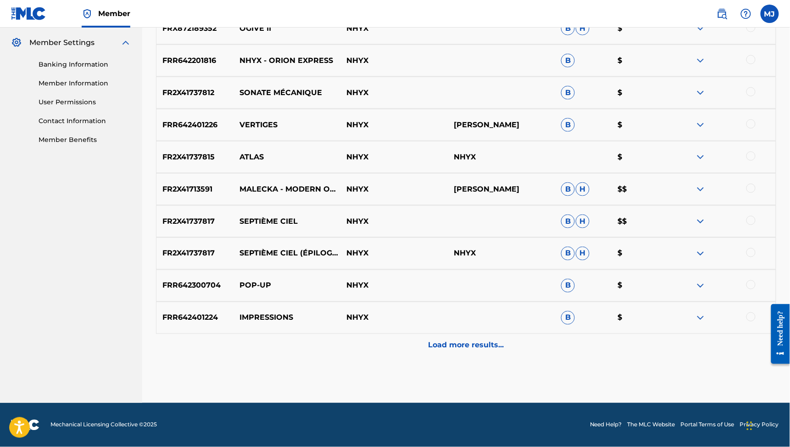
scroll to position [393, 0]
click at [448, 340] on p "Load more results..." at bounding box center [467, 345] width 76 height 11
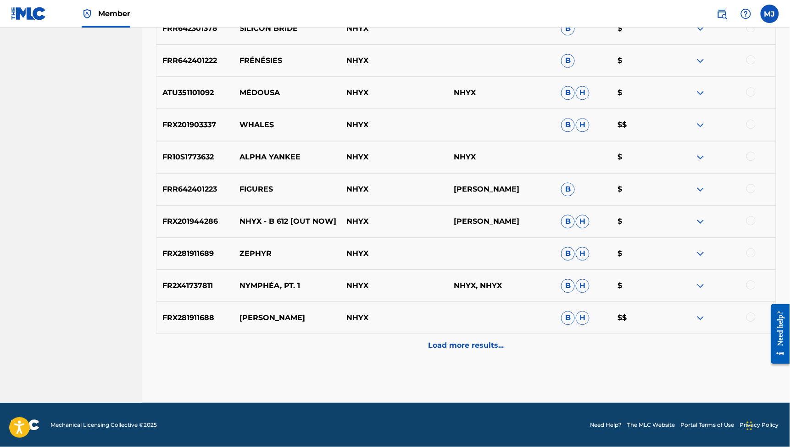
click at [467, 340] on p "Load more results..." at bounding box center [467, 345] width 76 height 11
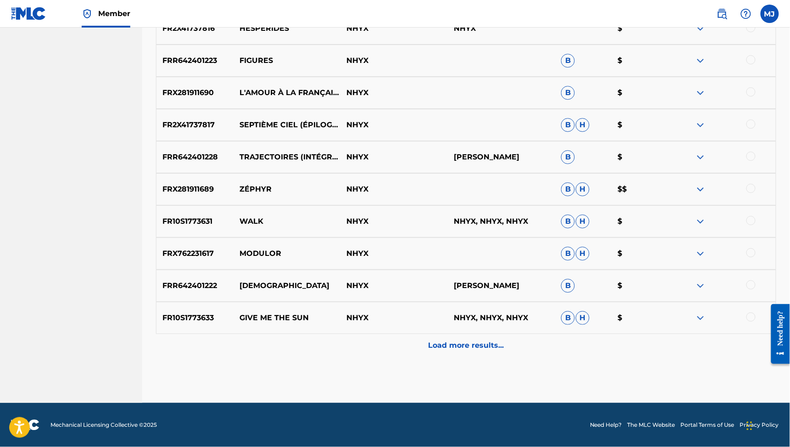
click at [467, 340] on p "Load more results..." at bounding box center [467, 345] width 76 height 11
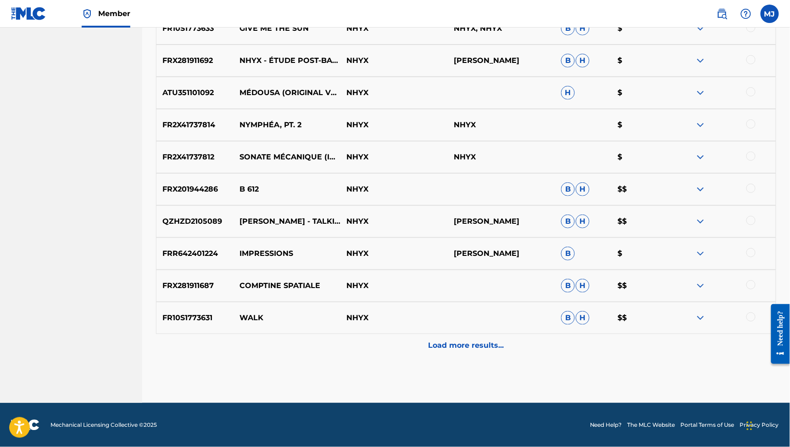
click at [467, 340] on p "Load more results..." at bounding box center [467, 345] width 76 height 11
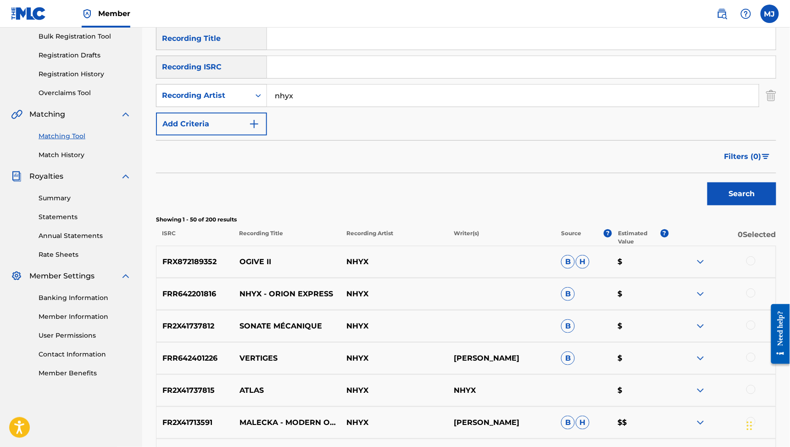
scroll to position [133, 0]
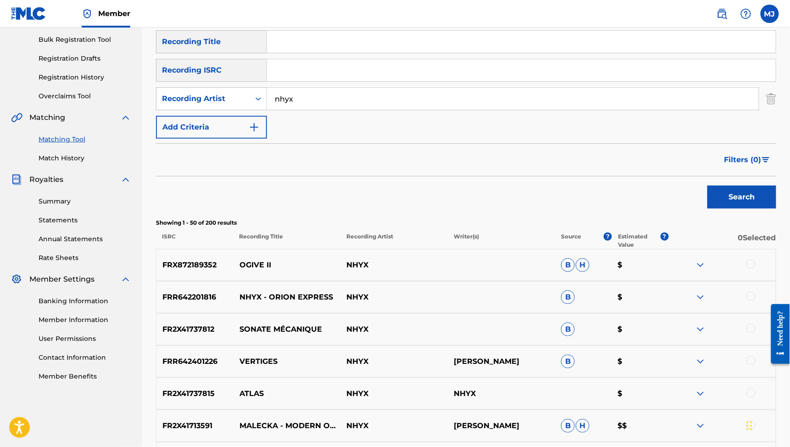
click at [428, 53] on input "Search Form" at bounding box center [521, 42] width 509 height 22
type input "ogive"
click at [736, 208] on button "Search" at bounding box center [742, 196] width 69 height 23
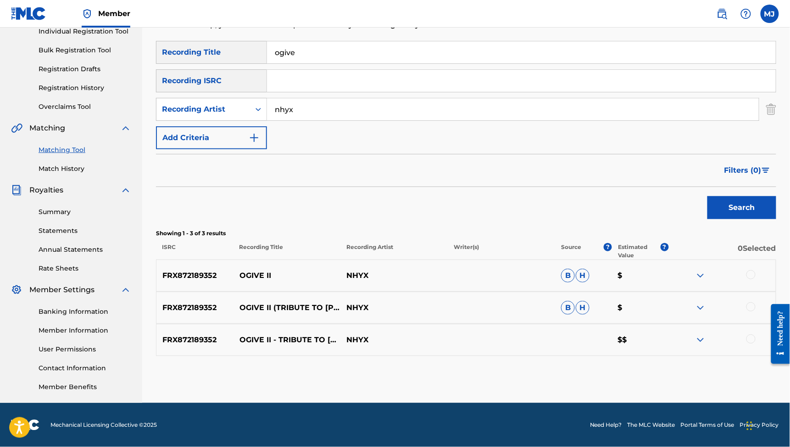
scroll to position [213, 0]
click at [748, 270] on div at bounding box center [751, 274] width 9 height 9
click at [753, 302] on div at bounding box center [751, 306] width 9 height 9
click at [750, 334] on div at bounding box center [751, 338] width 9 height 9
click at [696, 360] on button "Match 3 Groups" at bounding box center [644, 371] width 101 height 23
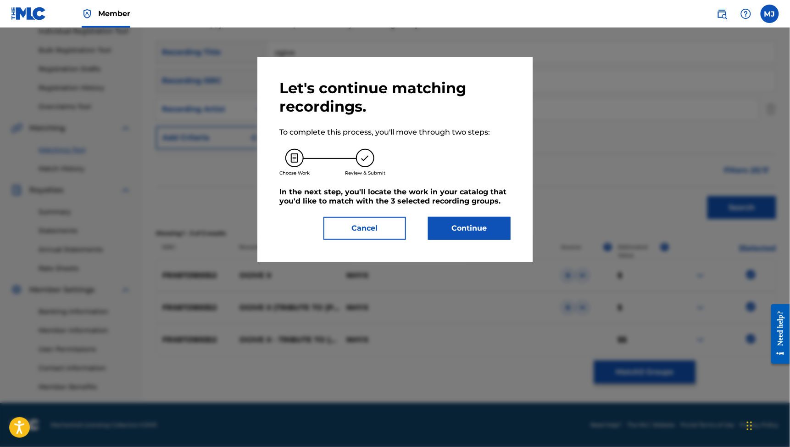
click at [485, 240] on button "Continue" at bounding box center [469, 228] width 83 height 23
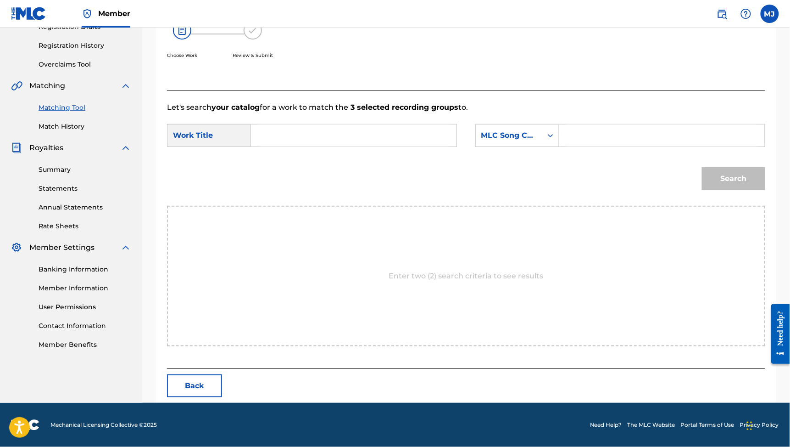
click at [403, 146] on input "Search Form" at bounding box center [354, 135] width 190 height 22
click at [334, 179] on div "Search" at bounding box center [466, 182] width 599 height 48
click at [324, 146] on input "ogive" at bounding box center [354, 135] width 190 height 22
click at [311, 179] on div "ogive ii - tribute to [PERSON_NAME]" at bounding box center [285, 167] width 52 height 39
type input "ogive ii - tribute to [PERSON_NAME]"
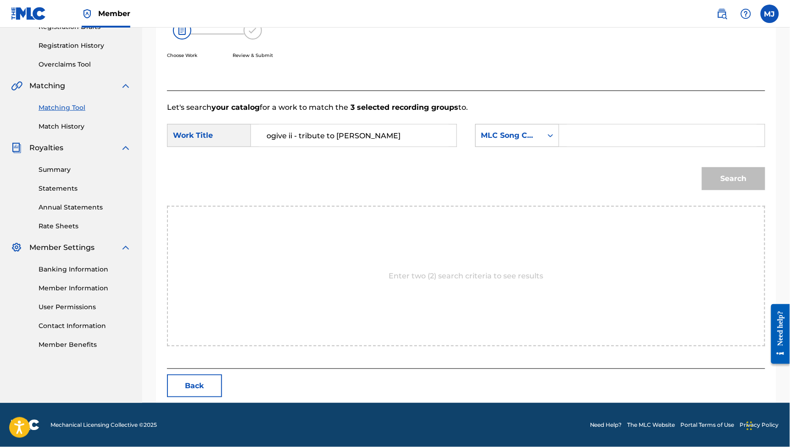
click at [521, 141] on div "MLC Song Code" at bounding box center [510, 135] width 56 height 11
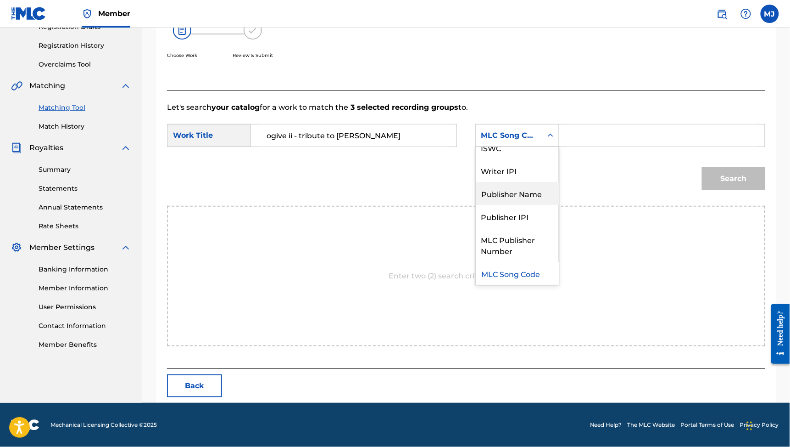
click at [524, 194] on div "Publisher Name" at bounding box center [517, 193] width 83 height 23
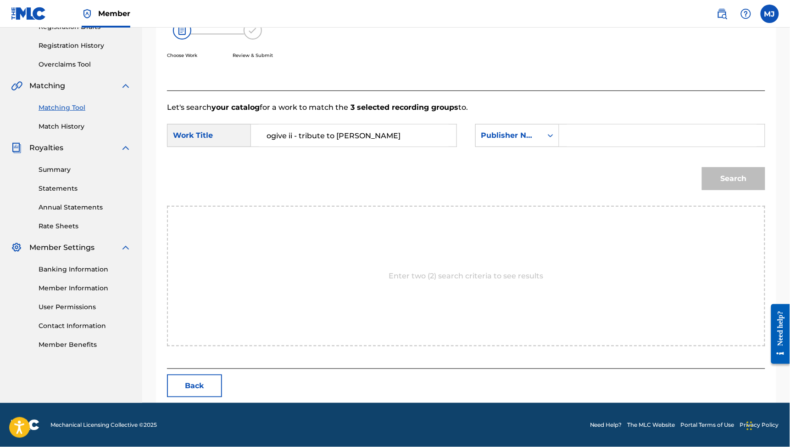
click at [607, 146] on input "Search Form" at bounding box center [662, 135] width 190 height 22
type input "echo"
click at [726, 190] on button "Search" at bounding box center [733, 178] width 63 height 23
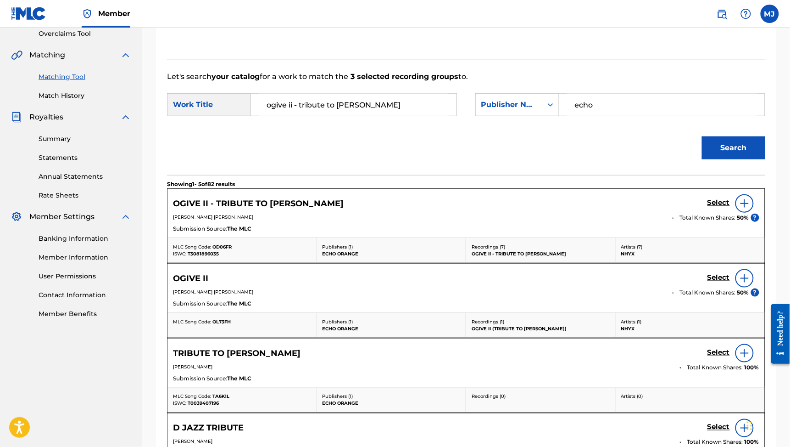
click at [708, 207] on h5 "Select" at bounding box center [719, 202] width 22 height 9
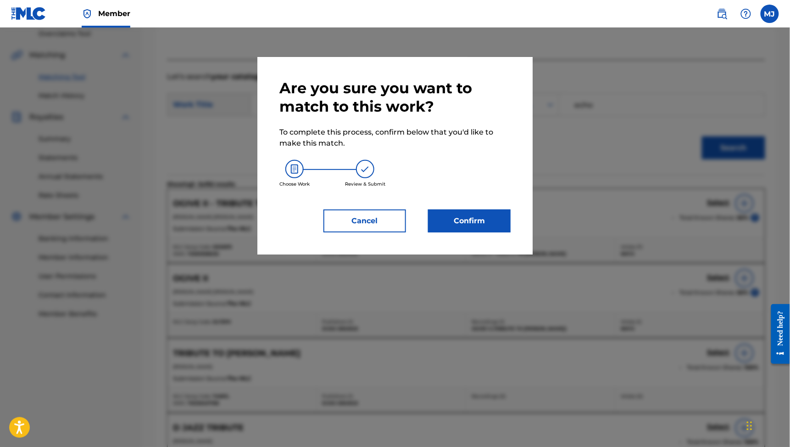
click at [490, 232] on button "Confirm" at bounding box center [469, 220] width 83 height 23
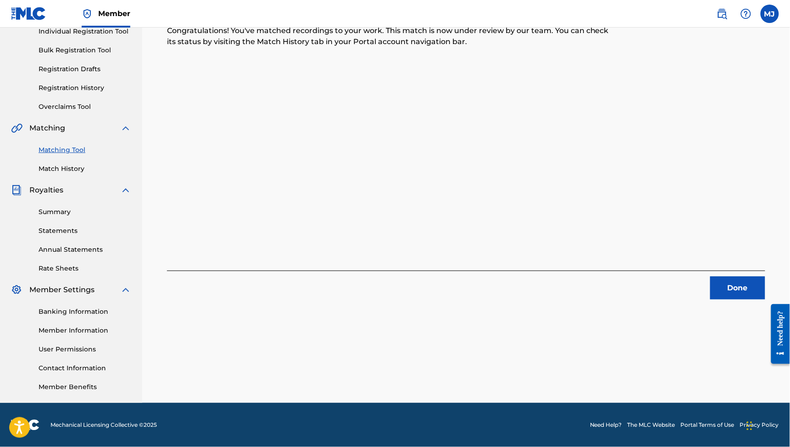
click at [739, 276] on button "Done" at bounding box center [738, 287] width 55 height 23
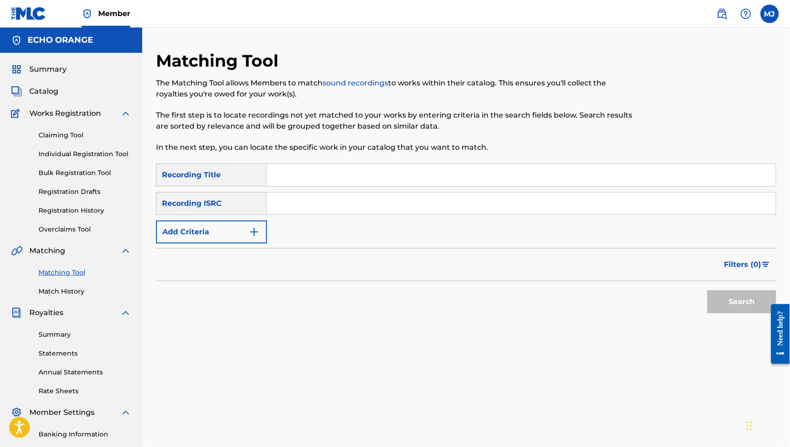
scroll to position [0, 0]
click at [267, 243] on button "Add Criteria" at bounding box center [211, 231] width 111 height 23
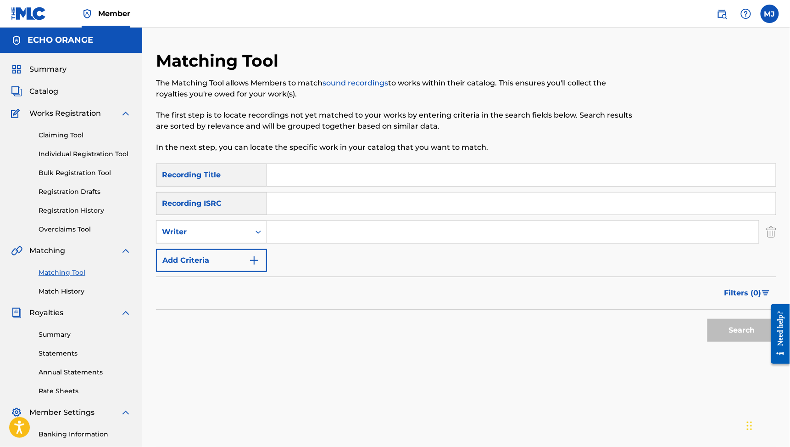
click at [353, 243] on input "Search Form" at bounding box center [513, 232] width 492 height 22
type input "nhyx"
click at [244, 272] on button "Add Criteria" at bounding box center [211, 260] width 111 height 23
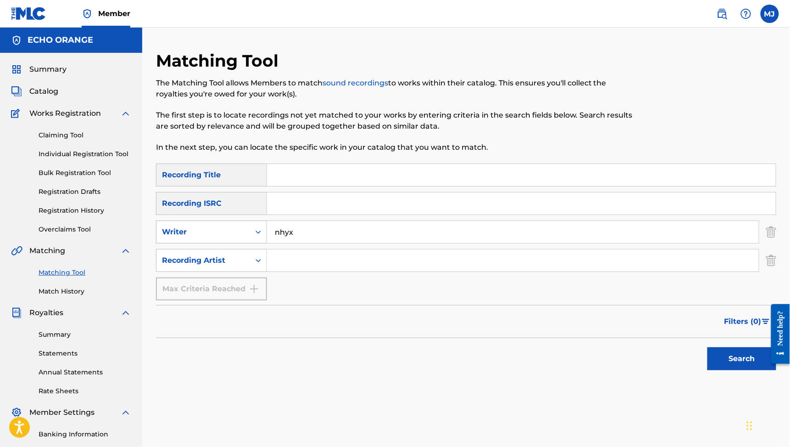
click at [245, 237] on div "Writer" at bounding box center [203, 231] width 83 height 11
click at [772, 272] on img "Search Form" at bounding box center [772, 260] width 10 height 23
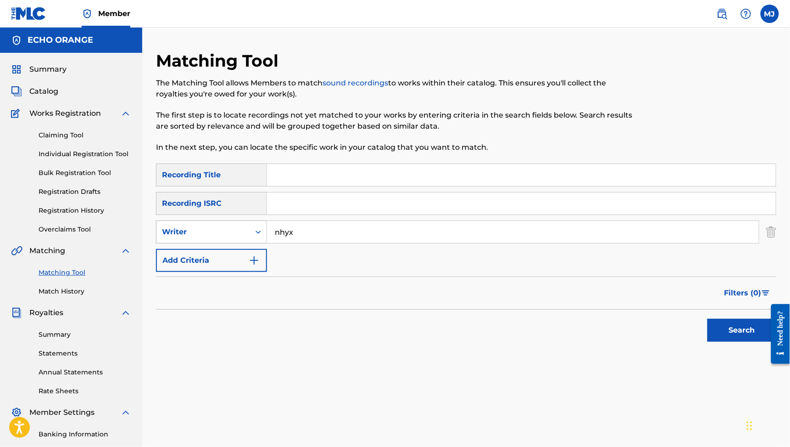
click at [245, 237] on div "Writer" at bounding box center [203, 231] width 83 height 11
click at [250, 266] on div "Recording Artist" at bounding box center [212, 254] width 110 height 23
click at [364, 243] on input "Search Form" at bounding box center [513, 232] width 492 height 22
type input "nhyx"
click at [736, 342] on button "Search" at bounding box center [742, 330] width 69 height 23
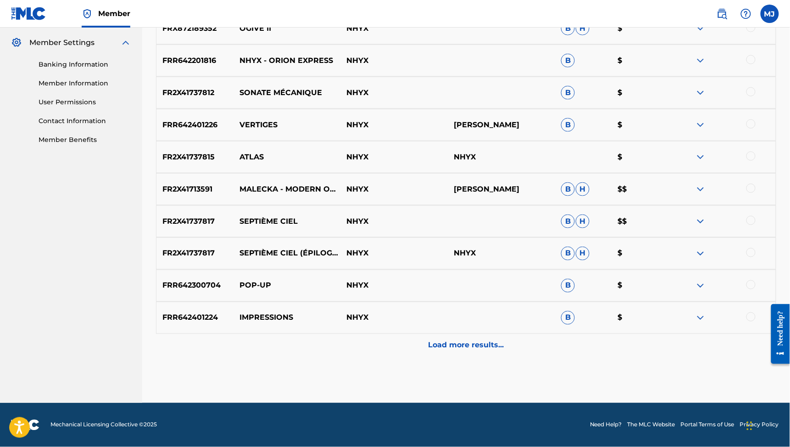
scroll to position [380, 0]
click at [476, 340] on p "Load more results..." at bounding box center [467, 345] width 76 height 11
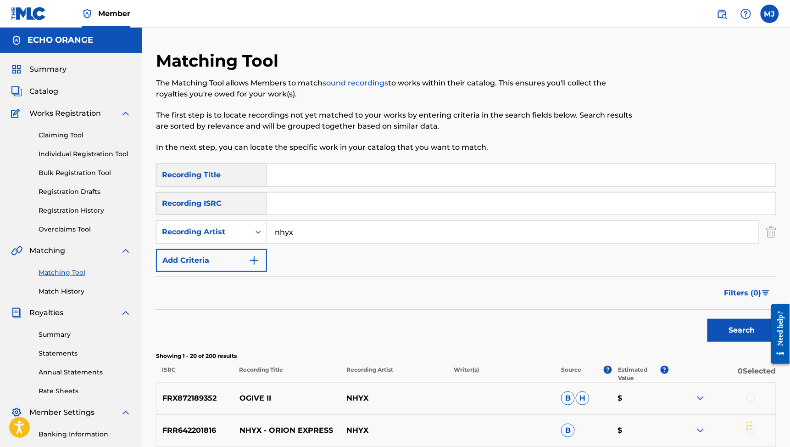
scroll to position [0, 0]
click at [363, 186] on input "Search Form" at bounding box center [521, 175] width 509 height 22
type input "whales"
click at [736, 342] on button "Search" at bounding box center [742, 330] width 69 height 23
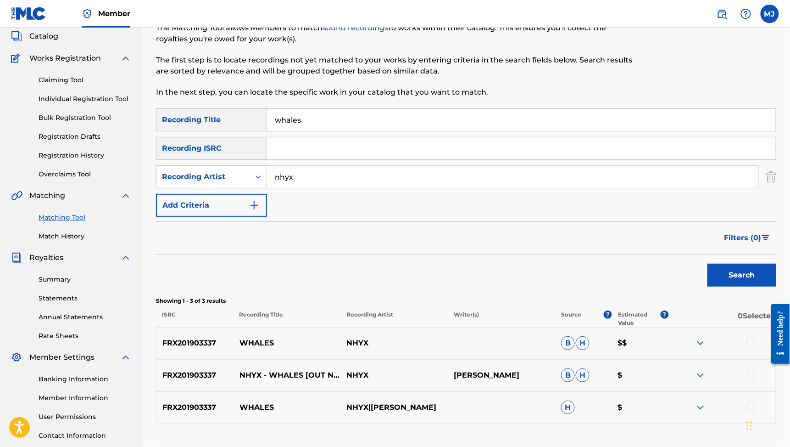
scroll to position [178, 0]
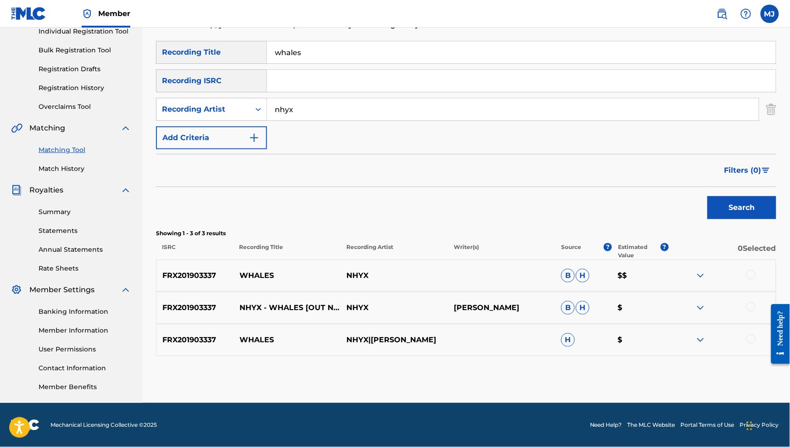
click at [755, 278] on div at bounding box center [751, 274] width 9 height 9
click at [750, 311] on div at bounding box center [751, 306] width 9 height 9
click at [750, 334] on div at bounding box center [751, 338] width 9 height 9
click at [696, 360] on button "Match 3 Groups" at bounding box center [644, 371] width 101 height 23
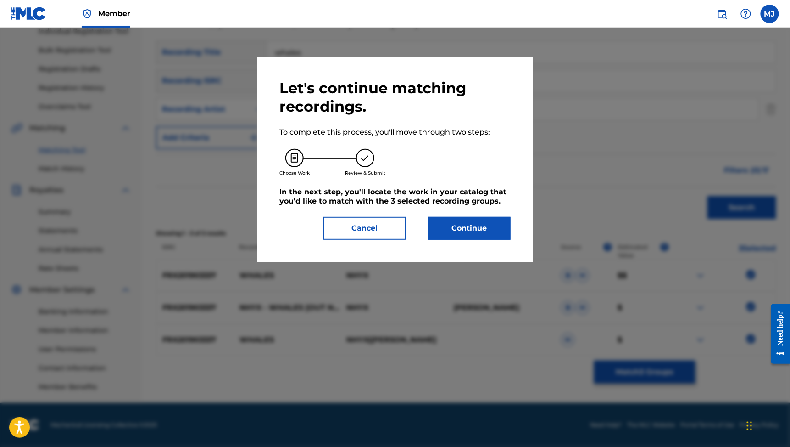
click at [509, 240] on button "Continue" at bounding box center [469, 228] width 83 height 23
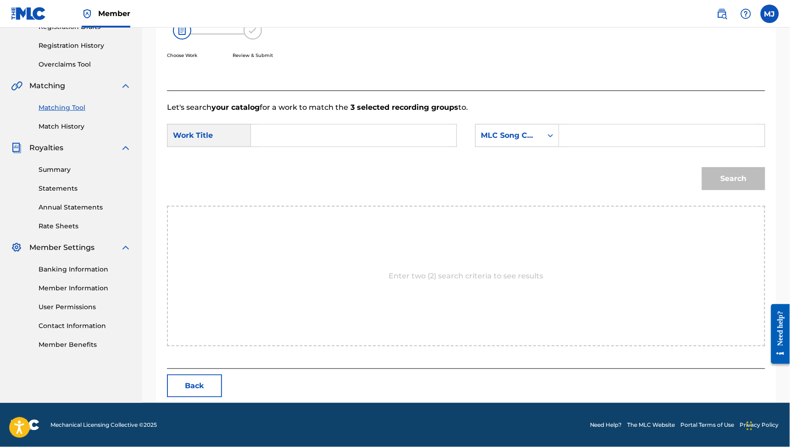
scroll to position [196, 0]
click at [404, 131] on form "SearchWithCriteriab10188c2-4273-415f-8e23-e5e7721e5a5a Work Title SearchWithCri…" at bounding box center [466, 159] width 599 height 93
click at [404, 134] on form "SearchWithCriteriab10188c2-4273-415f-8e23-e5e7721e5a5a Work Title SearchWithCri…" at bounding box center [466, 159] width 599 height 93
click at [404, 146] on input "Search Form" at bounding box center [354, 135] width 190 height 22
type input "whales"
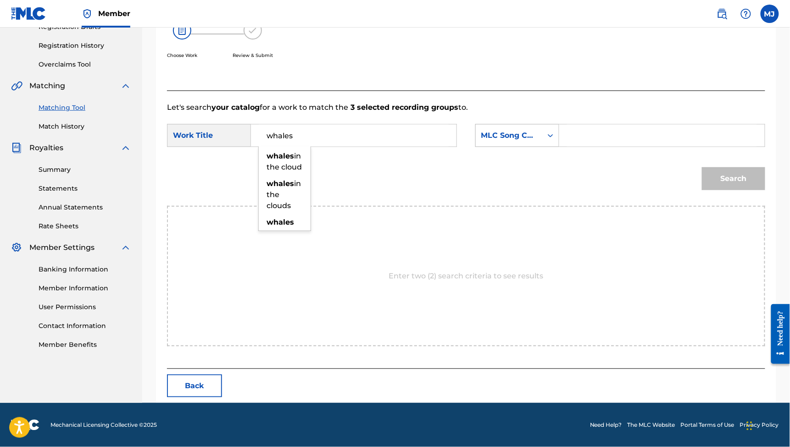
click at [537, 141] on div "MLC Song Code" at bounding box center [510, 135] width 56 height 11
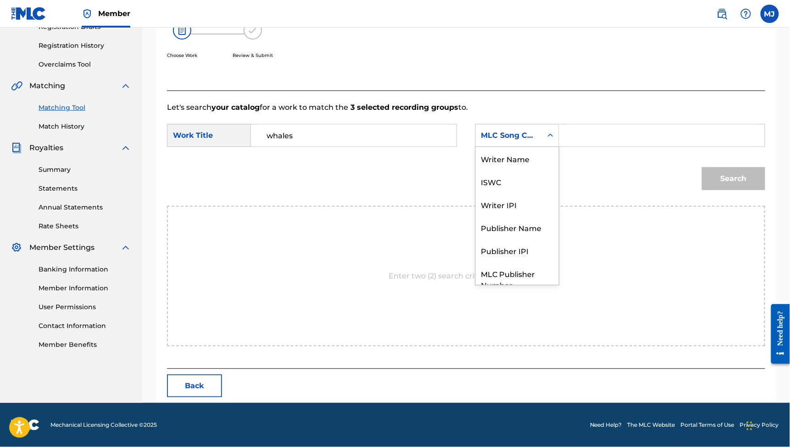
scroll to position [50, 0]
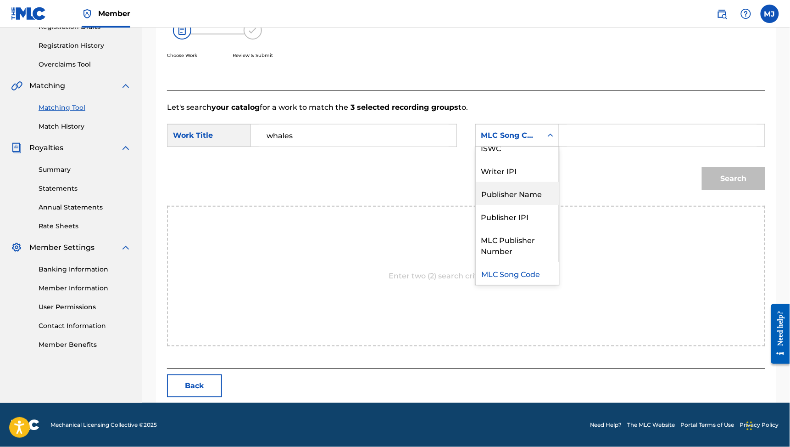
click at [531, 200] on div "Publisher Name" at bounding box center [517, 193] width 83 height 23
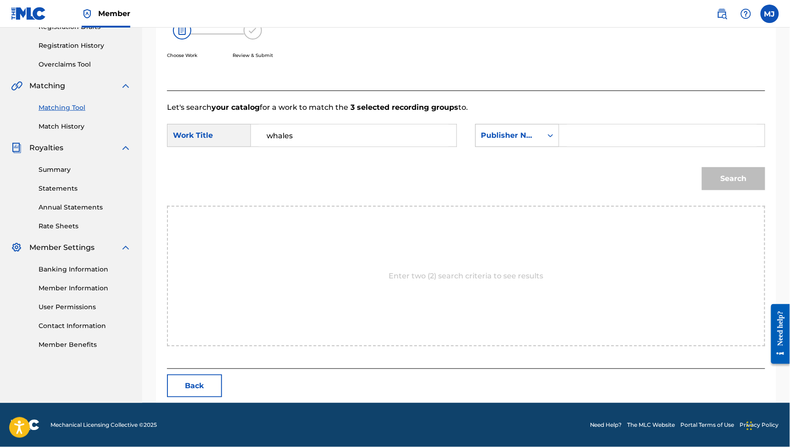
click at [559, 146] on div "Search Form" at bounding box center [551, 135] width 17 height 22
click at [620, 146] on input "Search Form" at bounding box center [662, 135] width 190 height 22
type input "echo"
click at [726, 190] on button "Search" at bounding box center [733, 178] width 63 height 23
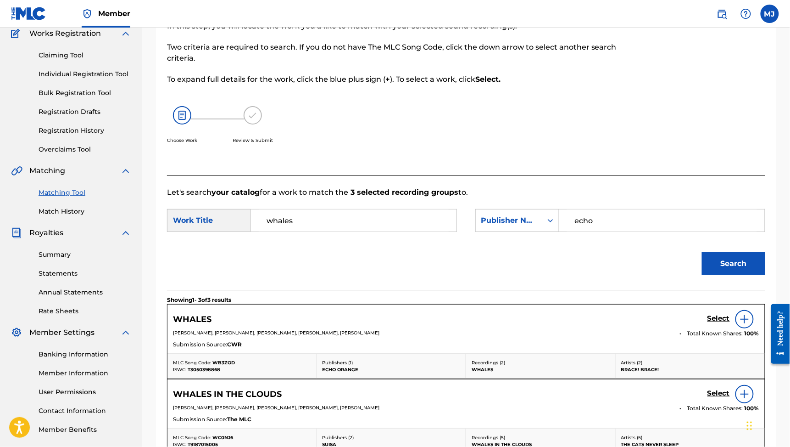
scroll to position [112, 0]
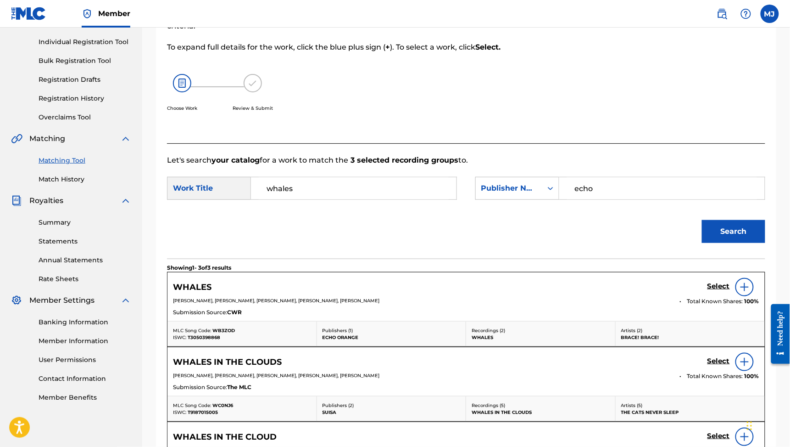
click at [642, 199] on input "echo" at bounding box center [662, 188] width 190 height 22
click at [710, 291] on h5 "Select" at bounding box center [719, 286] width 22 height 9
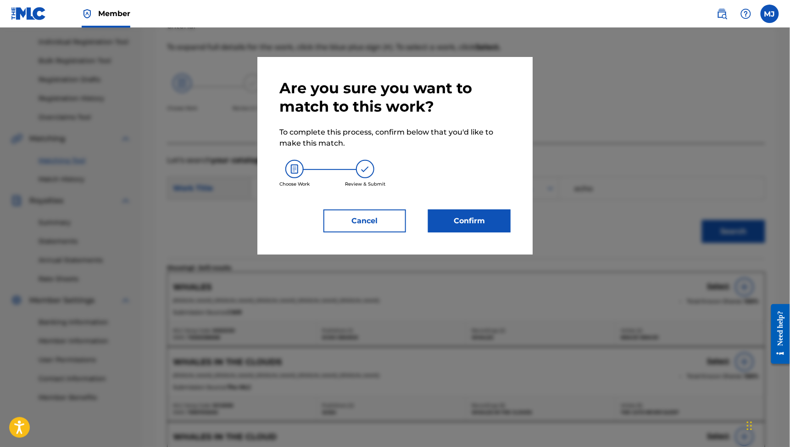
click at [498, 232] on button "Confirm" at bounding box center [469, 220] width 83 height 23
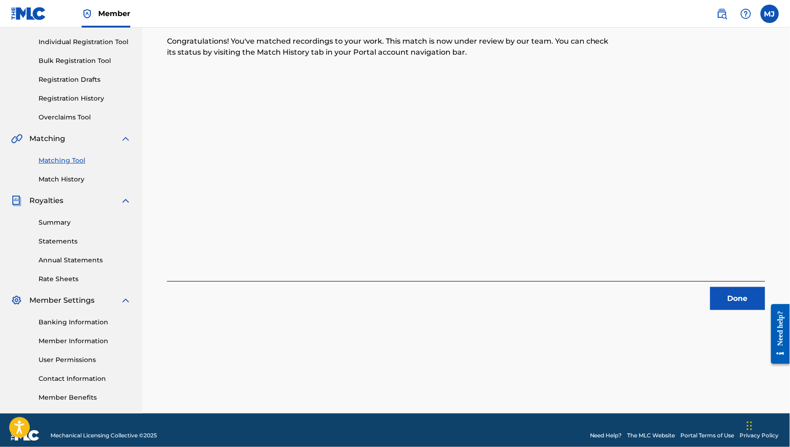
click at [711, 310] on button "Done" at bounding box center [738, 298] width 55 height 23
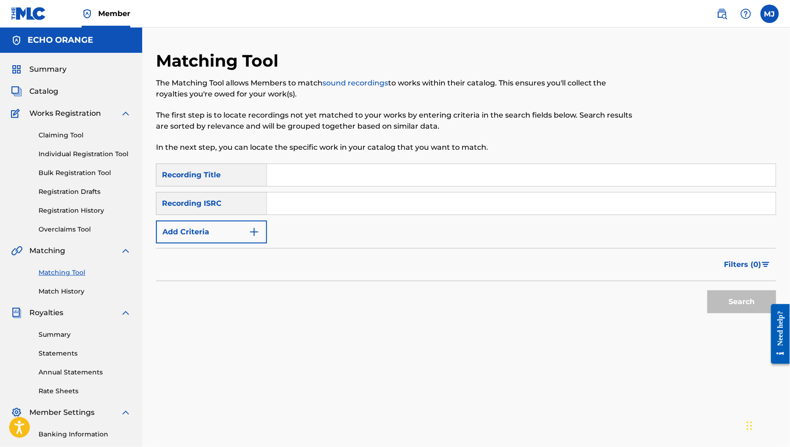
scroll to position [0, 0]
click at [267, 243] on button "Add Criteria" at bounding box center [211, 231] width 111 height 23
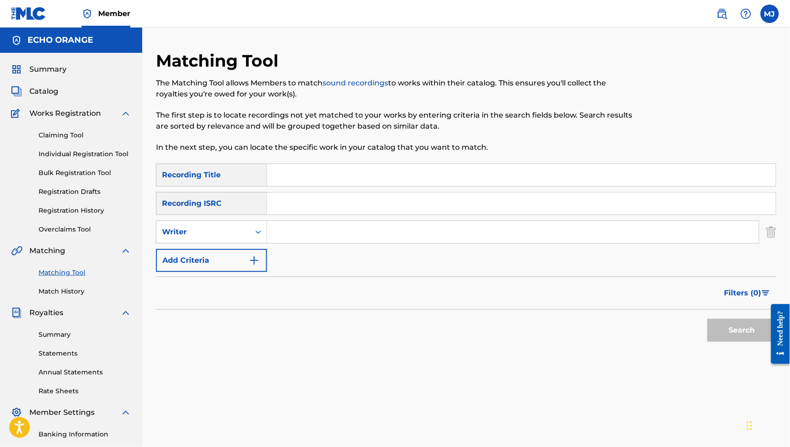
click at [349, 243] on input "Search Form" at bounding box center [513, 232] width 492 height 22
click at [250, 241] on div "Writer" at bounding box center [204, 231] width 94 height 17
click at [254, 266] on div "Recording Artist" at bounding box center [212, 254] width 110 height 23
click at [330, 243] on input "Search Form" at bounding box center [513, 232] width 492 height 22
type input "nhyx"
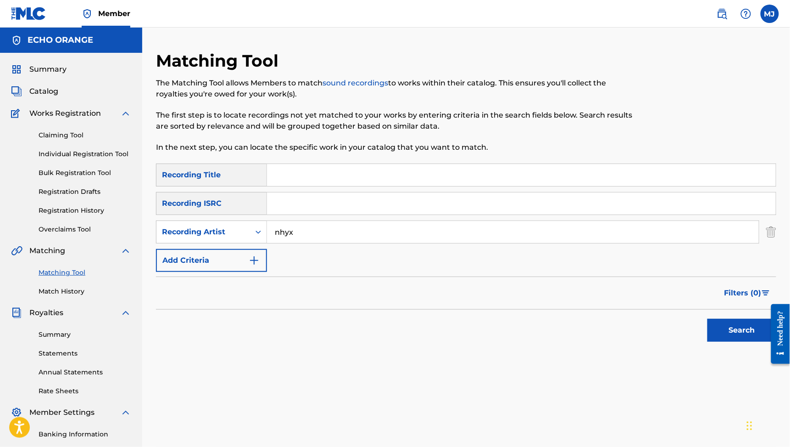
click at [736, 342] on button "Search" at bounding box center [742, 330] width 69 height 23
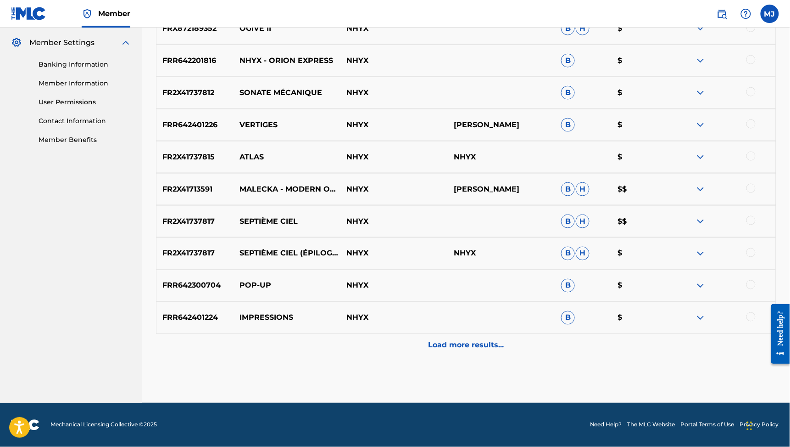
scroll to position [454, 0]
click at [473, 351] on p "Load more results..." at bounding box center [467, 345] width 76 height 11
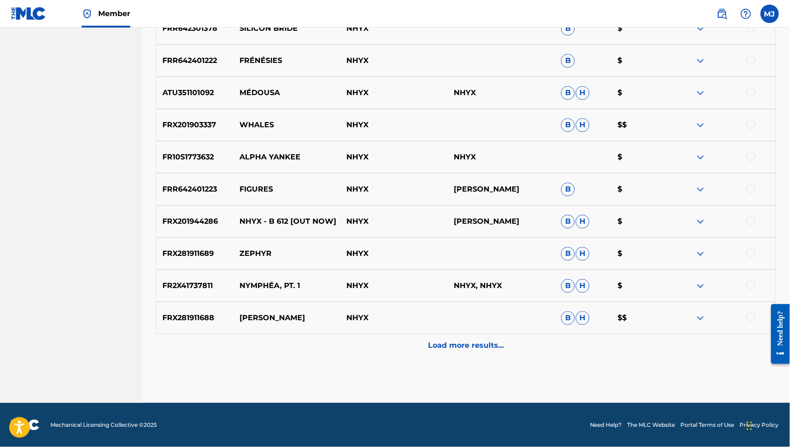
click at [489, 334] on div "Load more results..." at bounding box center [466, 345] width 621 height 23
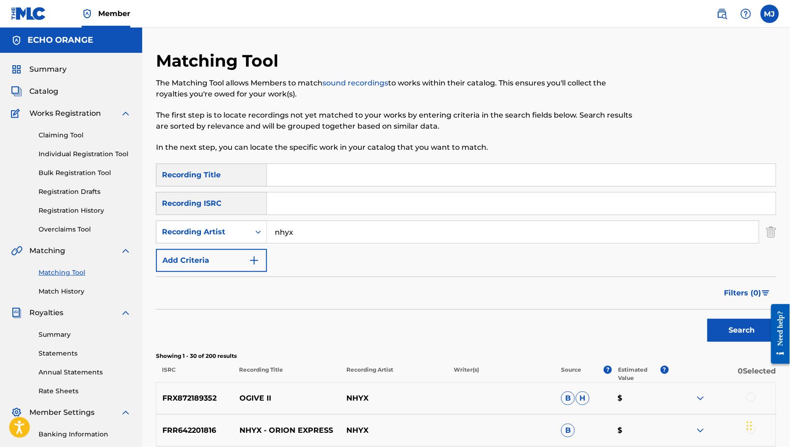
scroll to position [0, 0]
click at [433, 186] on input "Search Form" at bounding box center [521, 175] width 509 height 22
type input "zéphyr"
click at [736, 342] on button "Search" at bounding box center [742, 330] width 69 height 23
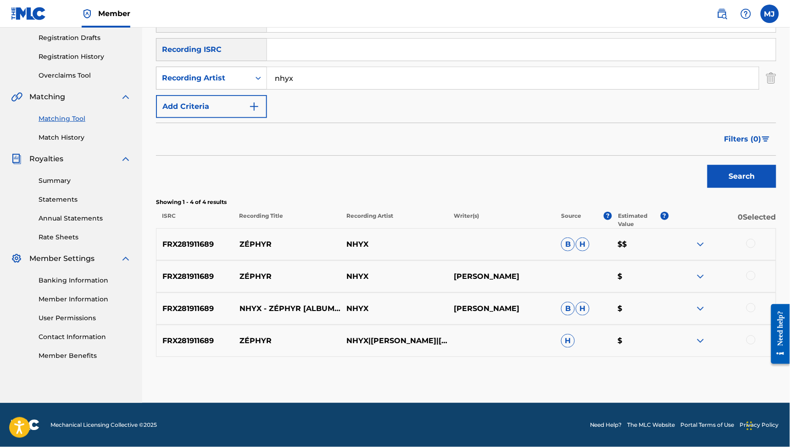
scroll to position [252, 0]
click at [751, 239] on div at bounding box center [751, 243] width 9 height 9
click at [753, 260] on div "FRX281911689 ZÉPHYR NHYX [PERSON_NAME] $" at bounding box center [466, 276] width 621 height 32
click at [754, 271] on div at bounding box center [751, 275] width 9 height 9
click at [750, 303] on div at bounding box center [751, 307] width 9 height 9
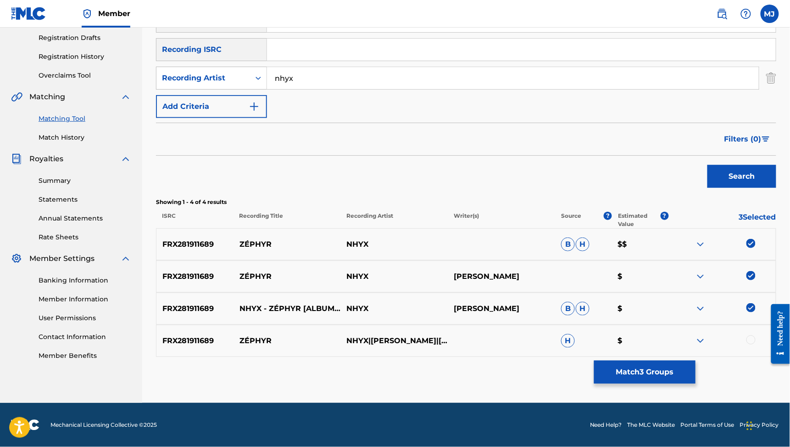
click at [750, 335] on div at bounding box center [751, 339] width 9 height 9
click at [696, 360] on button "Match 4 Groups" at bounding box center [644, 371] width 101 height 23
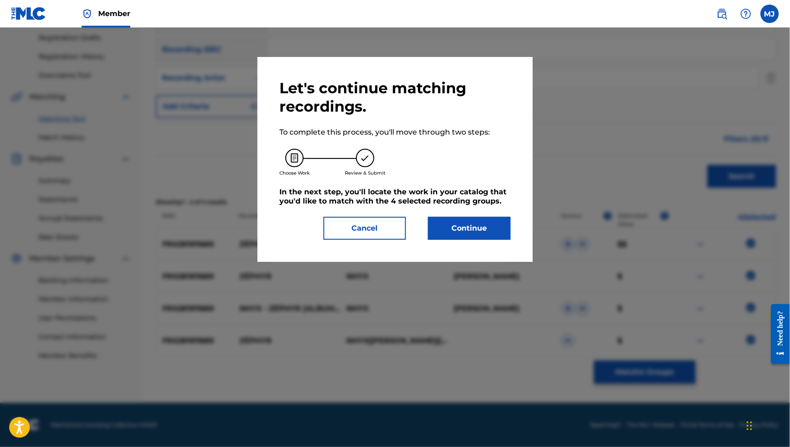
click at [499, 240] on button "Continue" at bounding box center [469, 228] width 83 height 23
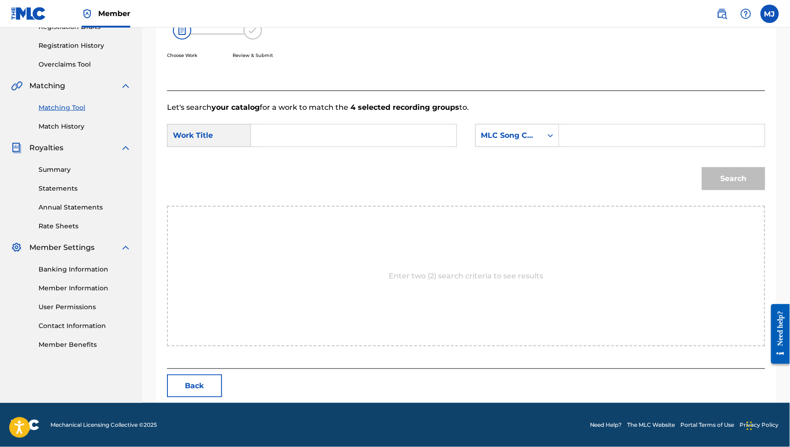
click at [376, 146] on input "Search Form" at bounding box center [354, 135] width 190 height 22
type input "zéphyr"
click at [522, 147] on div "MLC Song Code" at bounding box center [518, 135] width 84 height 23
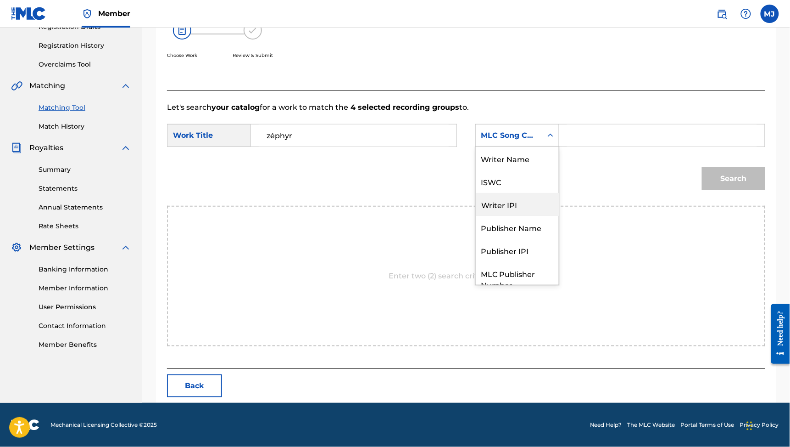
scroll to position [50, 0]
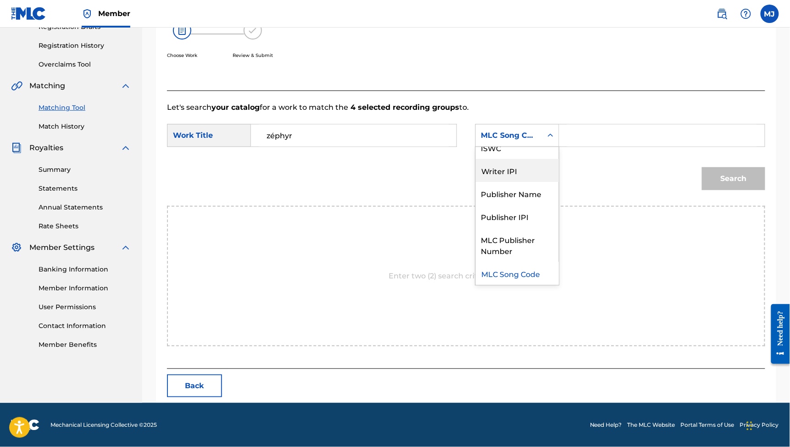
click at [528, 196] on div "Publisher Name" at bounding box center [517, 193] width 83 height 23
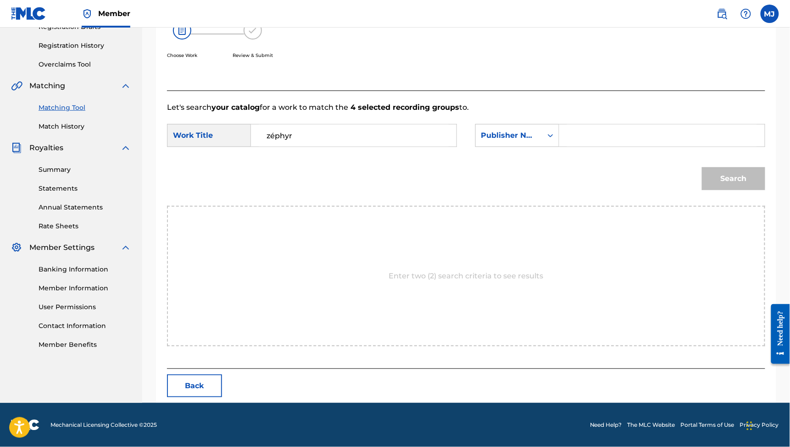
click at [606, 146] on input "Search Form" at bounding box center [662, 135] width 190 height 22
type input "echo orange"
click at [726, 190] on button "Search" at bounding box center [733, 178] width 63 height 23
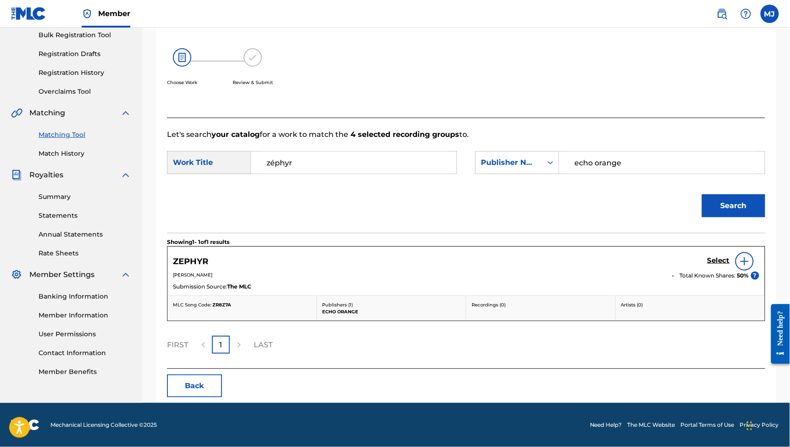
click at [708, 256] on h5 "Select" at bounding box center [719, 260] width 22 height 9
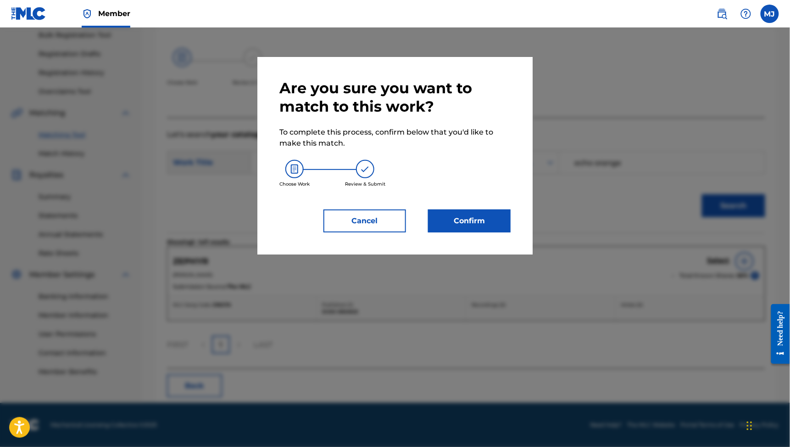
click at [499, 232] on button "Confirm" at bounding box center [469, 220] width 83 height 23
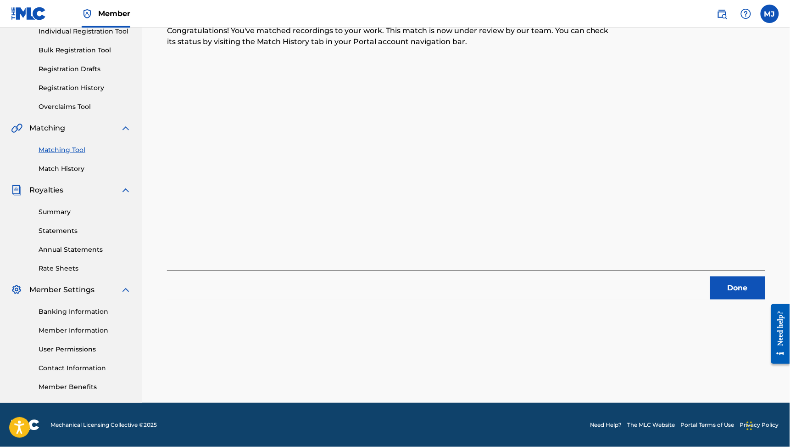
click at [711, 276] on button "Done" at bounding box center [738, 287] width 55 height 23
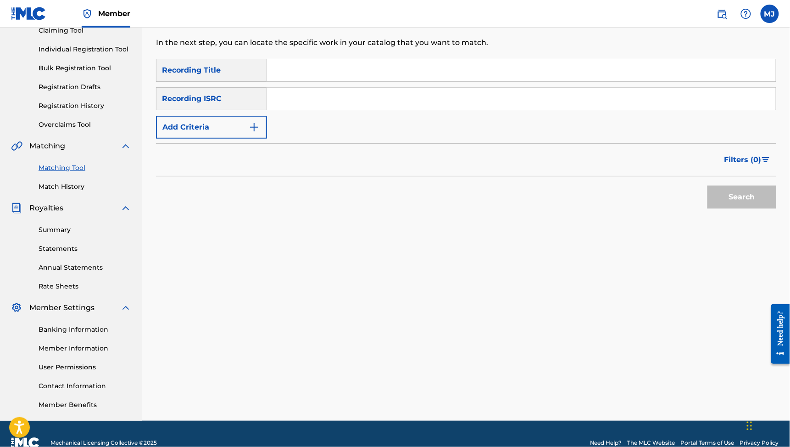
scroll to position [65, 0]
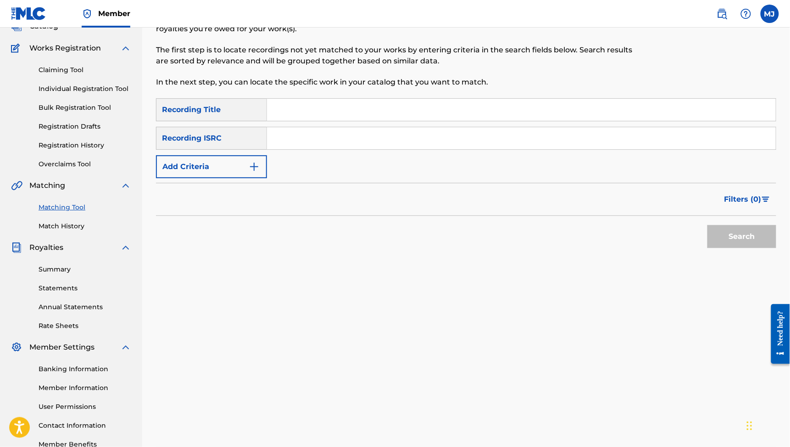
click at [267, 178] on button "Add Criteria" at bounding box center [211, 166] width 111 height 23
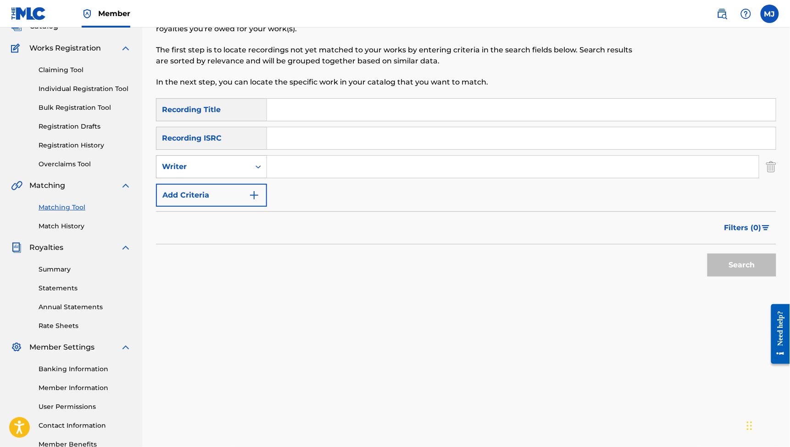
click at [250, 175] on div "Writer" at bounding box center [204, 166] width 94 height 17
click at [267, 201] on div "Recording Artist" at bounding box center [212, 189] width 110 height 23
click at [347, 178] on input "Search Form" at bounding box center [513, 167] width 492 height 22
type input "nhyx"
click at [736, 276] on button "Search" at bounding box center [742, 264] width 69 height 23
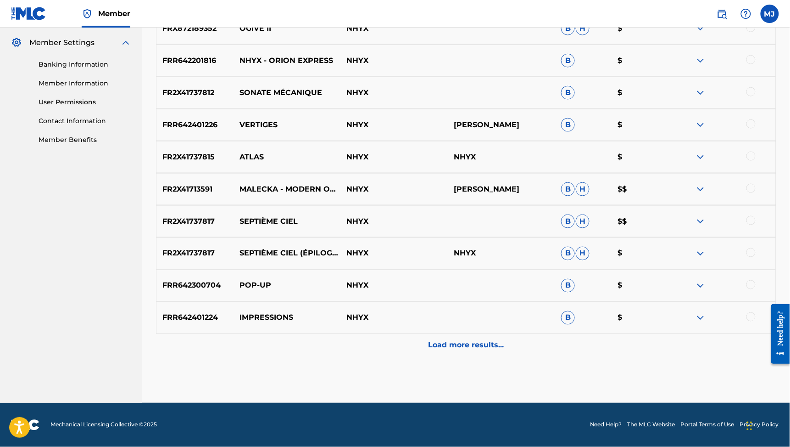
click at [494, 340] on p "Load more results..." at bounding box center [467, 345] width 76 height 11
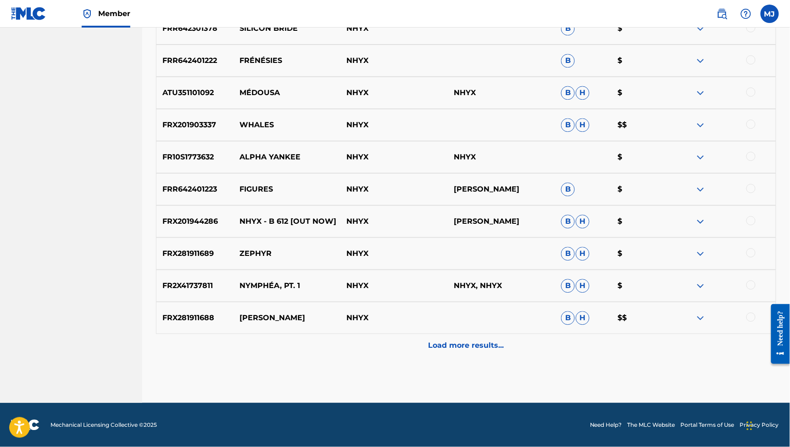
click at [491, 336] on div "Load more results..." at bounding box center [466, 345] width 621 height 23
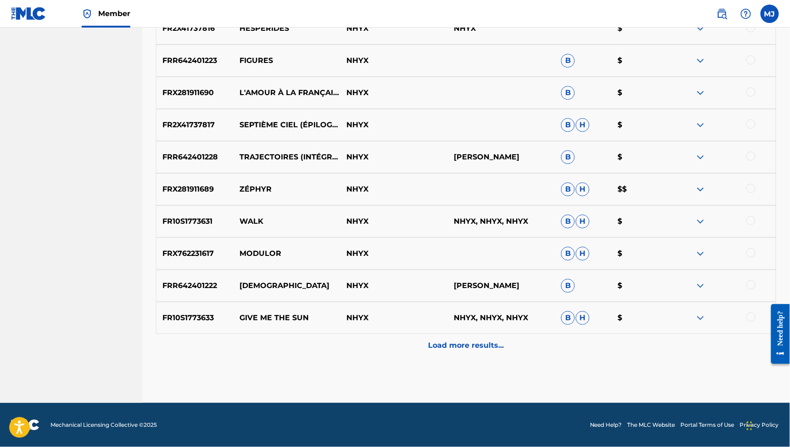
click at [491, 340] on p "Load more results..." at bounding box center [467, 345] width 76 height 11
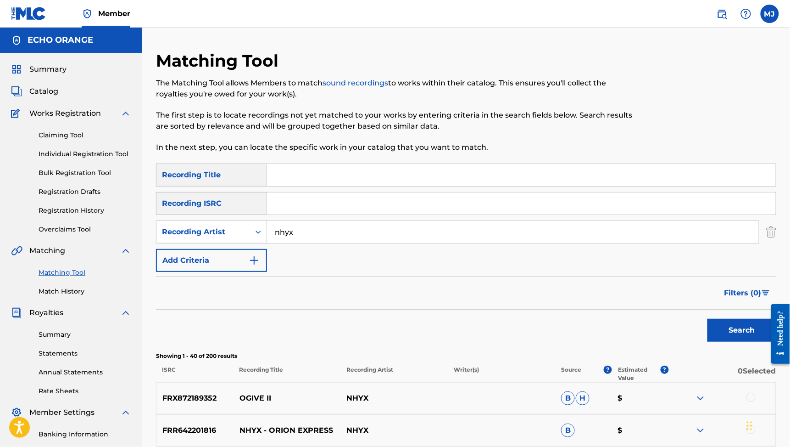
scroll to position [0, 0]
click at [447, 186] on input "Search Form" at bounding box center [521, 175] width 509 height 22
type input "comptine spatiale"
click at [736, 342] on button "Search" at bounding box center [742, 330] width 69 height 23
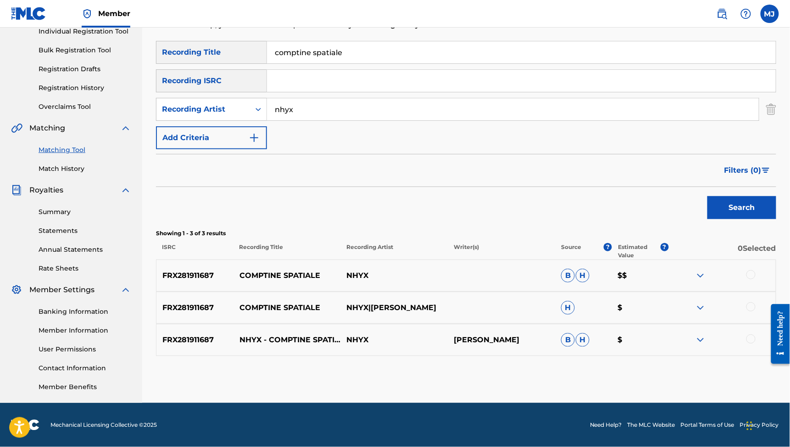
scroll to position [213, 0]
click at [756, 270] on div at bounding box center [751, 274] width 9 height 9
click at [754, 302] on div at bounding box center [751, 306] width 9 height 9
click at [750, 324] on div "FRX281911687 NHYX - COMPTINE SPATIALE [ALBUM OUT] NHYX [PERSON_NAME] [PERSON_NA…" at bounding box center [466, 340] width 621 height 32
click at [750, 334] on div at bounding box center [751, 338] width 9 height 9
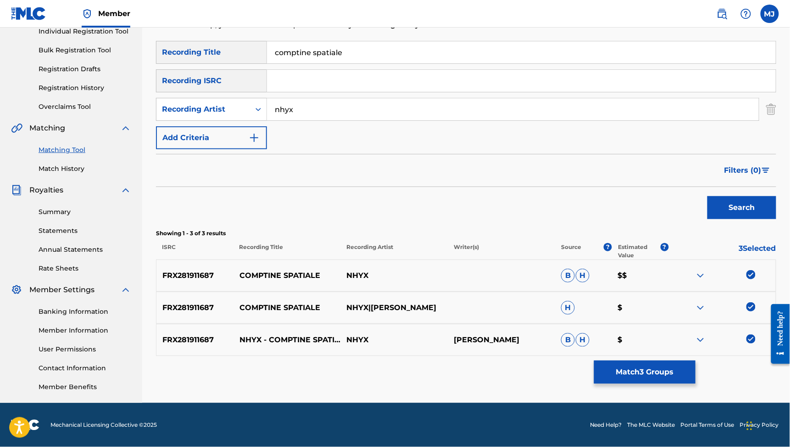
click at [696, 360] on button "Match 3 Groups" at bounding box center [644, 371] width 101 height 23
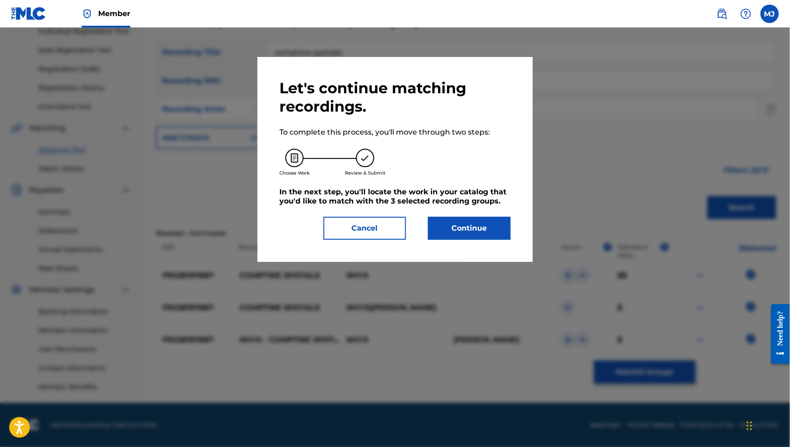
click at [499, 240] on div "Let's continue matching recordings. To complete this process, you'll move throu…" at bounding box center [395, 159] width 231 height 161
click at [494, 240] on button "Continue" at bounding box center [469, 228] width 83 height 23
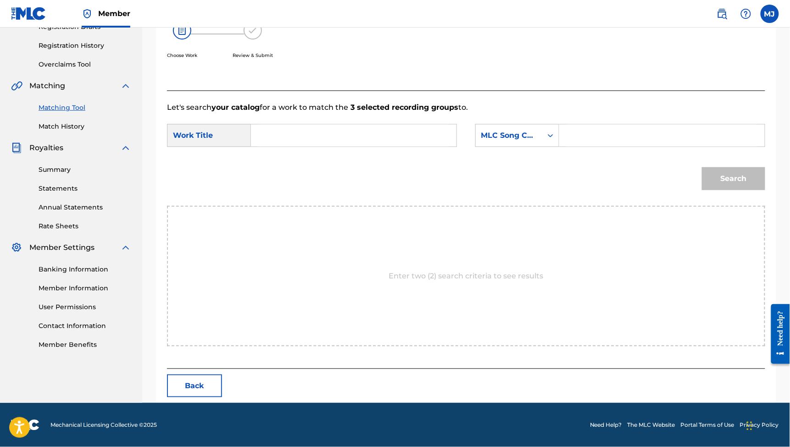
click at [404, 152] on div "SearchWithCriteriab10188c2-4273-415f-8e23-e5e7721e5a5a Work Title SearchWithCri…" at bounding box center [466, 138] width 599 height 28
click at [410, 146] on input "Search Form" at bounding box center [354, 135] width 190 height 22
type input "comptine"
click at [351, 179] on div "Search" at bounding box center [466, 182] width 599 height 48
click at [530, 144] on div "MLC Song Code" at bounding box center [509, 135] width 67 height 17
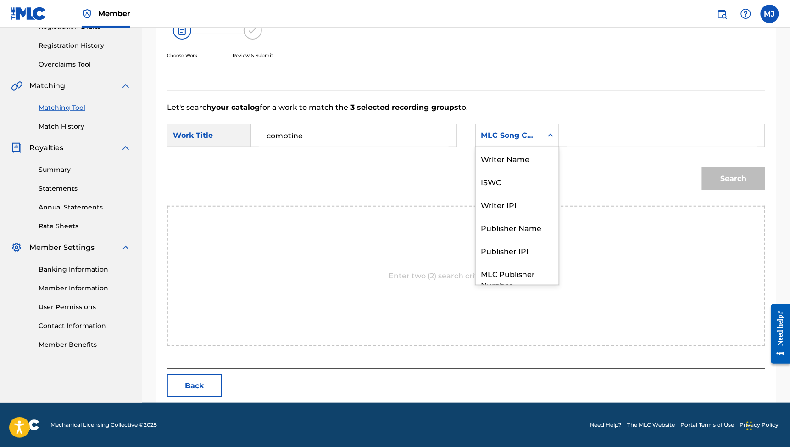
scroll to position [50, 0]
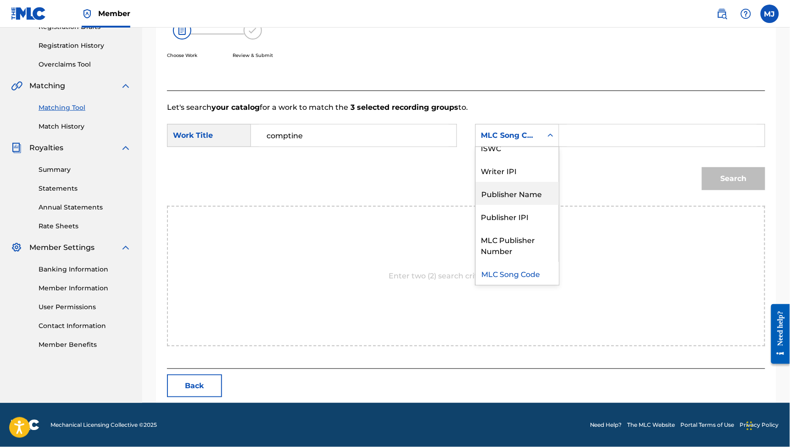
click at [529, 192] on div "Publisher Name" at bounding box center [517, 193] width 83 height 23
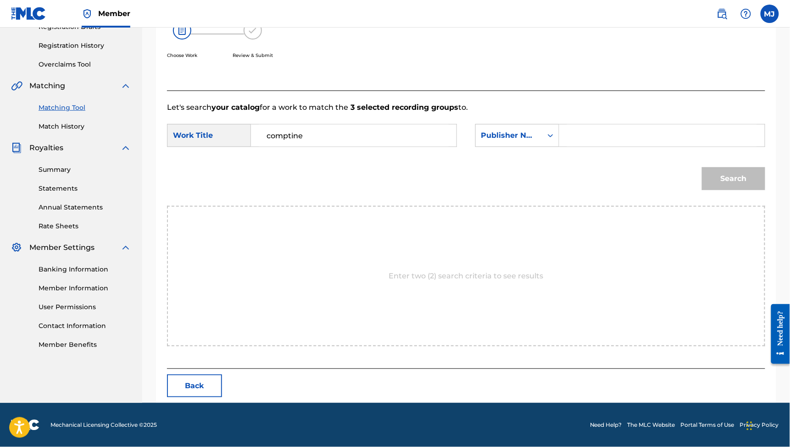
click at [598, 147] on div "Search Form" at bounding box center [663, 135] width 206 height 23
click at [621, 146] on input "Search Form" at bounding box center [662, 135] width 190 height 22
type input "echo orange"
click at [726, 190] on button "Search" at bounding box center [733, 178] width 63 height 23
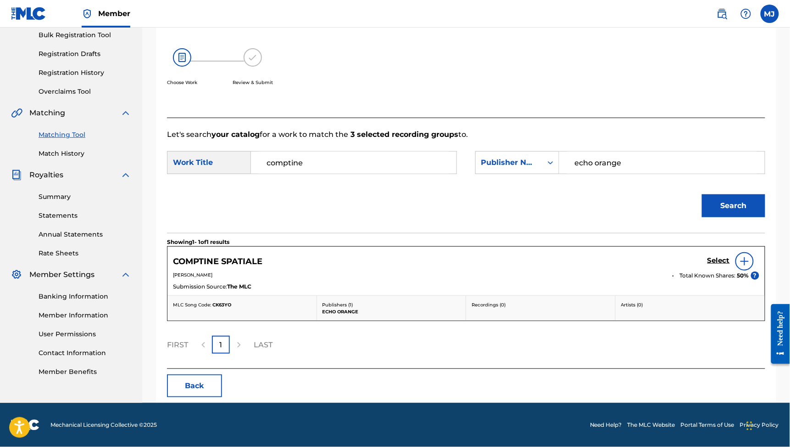
click at [708, 258] on div "Select" at bounding box center [734, 261] width 52 height 18
click at [708, 265] on h5 "Select" at bounding box center [719, 260] width 22 height 9
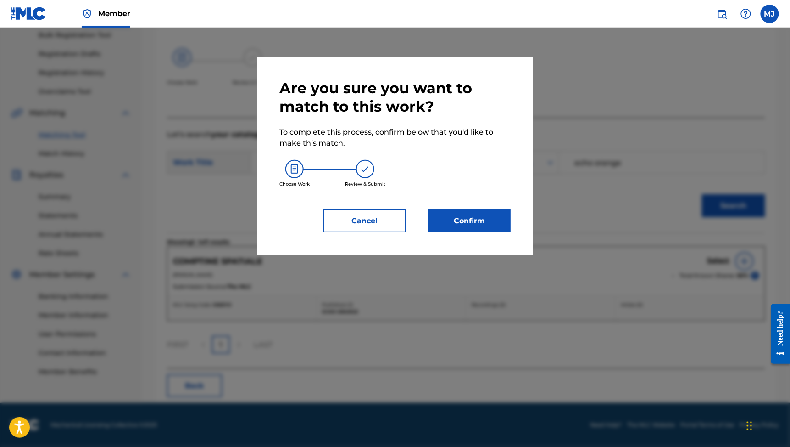
click at [488, 232] on button "Confirm" at bounding box center [469, 220] width 83 height 23
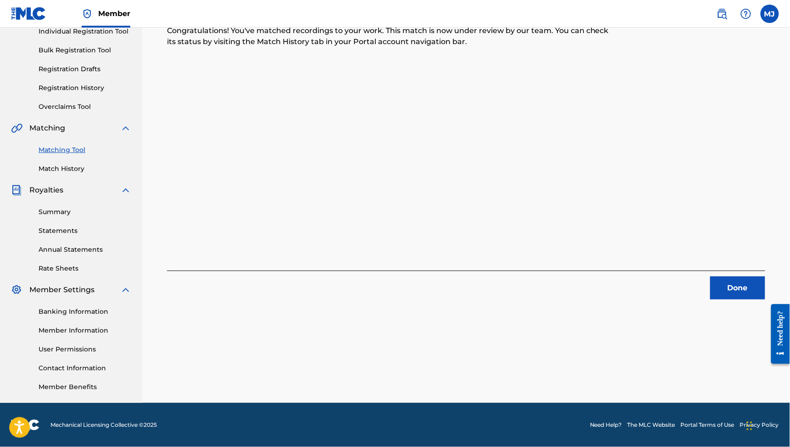
click at [743, 276] on button "Done" at bounding box center [738, 287] width 55 height 23
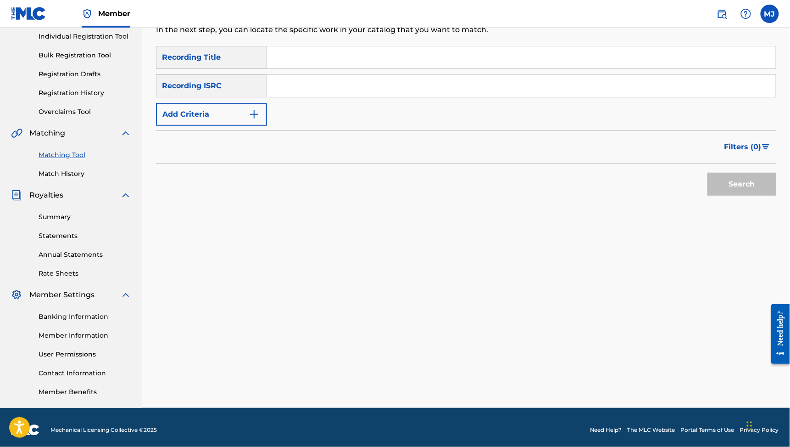
scroll to position [85, 0]
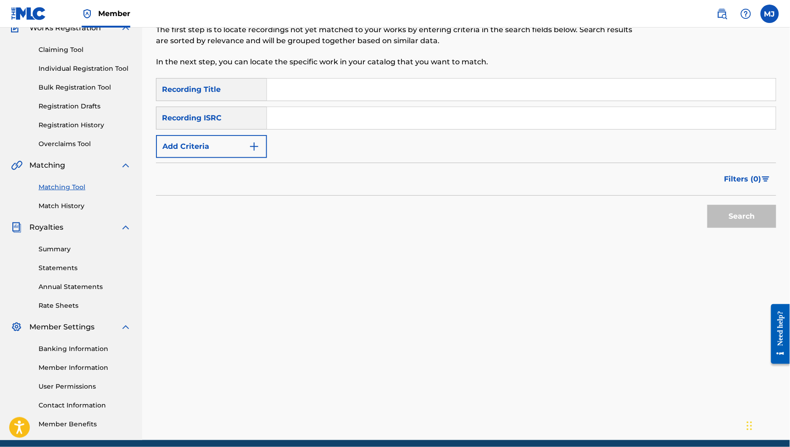
click at [243, 158] on button "Add Criteria" at bounding box center [211, 146] width 111 height 23
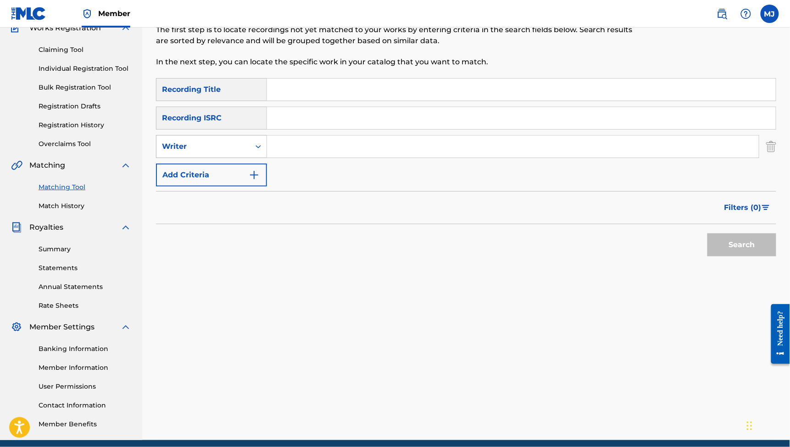
click at [245, 152] on div "Writer" at bounding box center [203, 146] width 83 height 11
click at [263, 181] on div "Recording Artist" at bounding box center [212, 169] width 110 height 23
click at [357, 157] on input "Search Form" at bounding box center [513, 146] width 492 height 22
type input "nhyx"
click at [736, 256] on button "Search" at bounding box center [742, 244] width 69 height 23
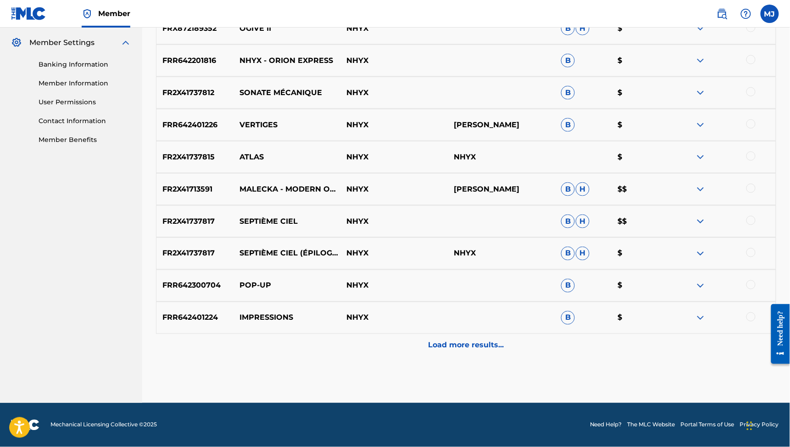
click at [468, 340] on p "Load more results..." at bounding box center [467, 345] width 76 height 11
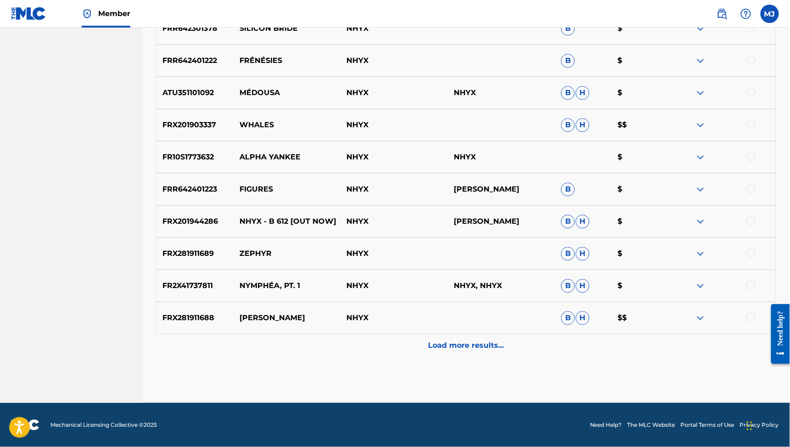
click at [468, 340] on p "Load more results..." at bounding box center [467, 345] width 76 height 11
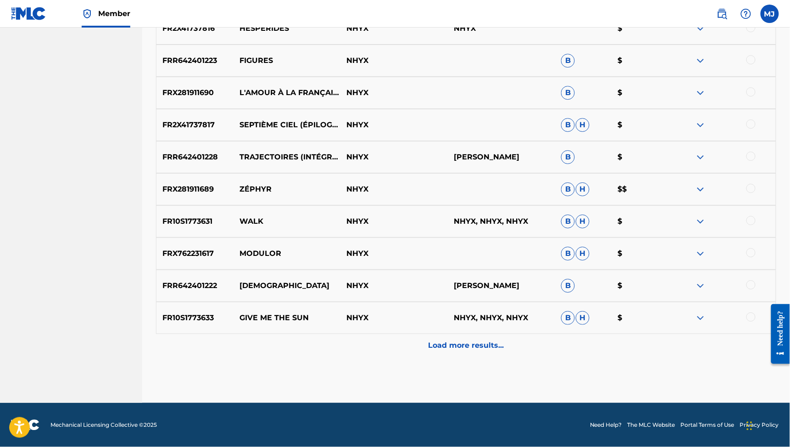
click at [468, 340] on p "Load more results..." at bounding box center [467, 345] width 76 height 11
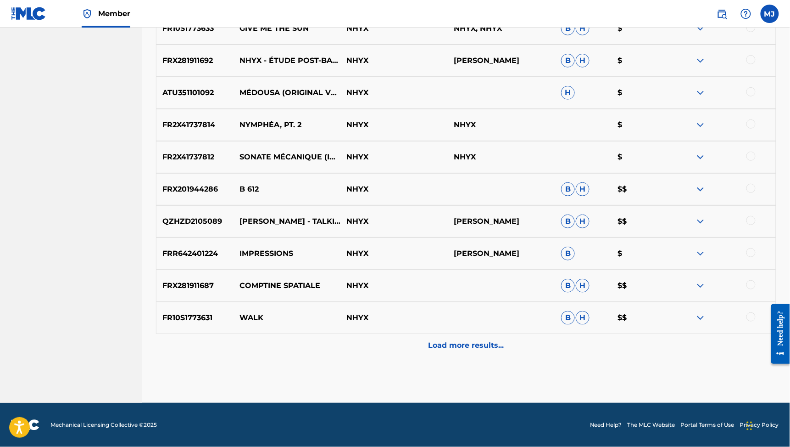
click at [468, 340] on p "Load more results..." at bounding box center [467, 345] width 76 height 11
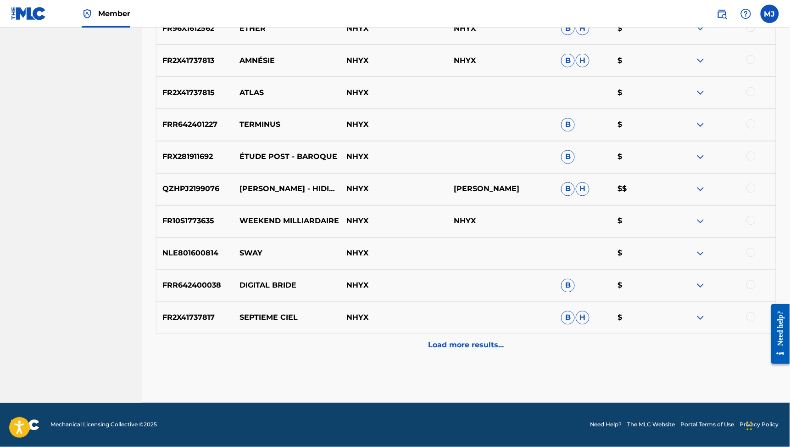
scroll to position [2053, 0]
click at [468, 340] on p "Load more results..." at bounding box center [467, 345] width 76 height 11
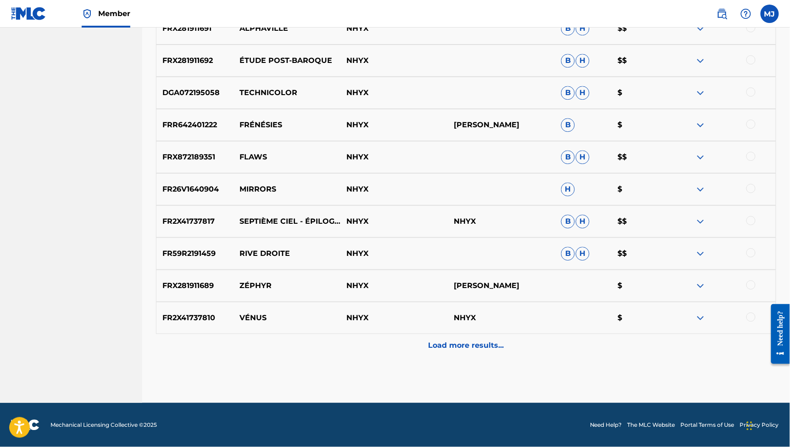
scroll to position [2439, 0]
click at [468, 340] on p "Load more results..." at bounding box center [467, 345] width 76 height 11
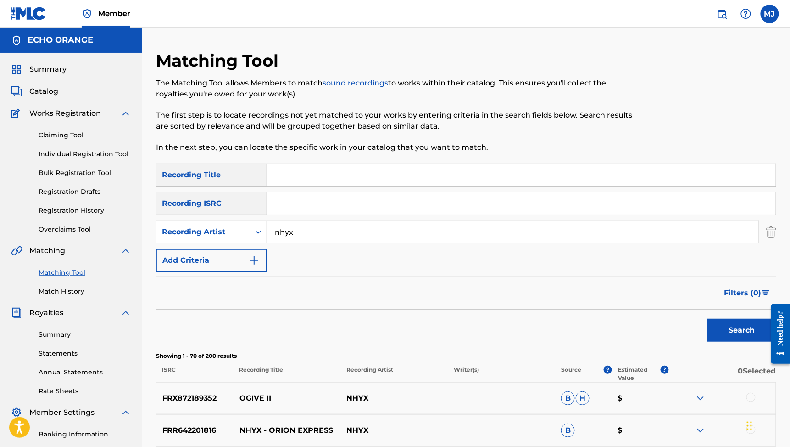
scroll to position [0, 0]
click at [382, 186] on input "Search Form" at bounding box center [521, 175] width 509 height 22
type input "nymphéa"
click at [736, 342] on button "Search" at bounding box center [742, 330] width 69 height 23
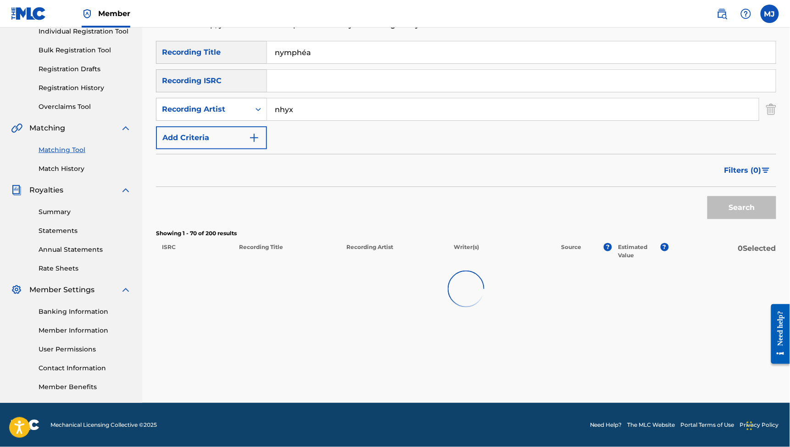
scroll to position [196, 0]
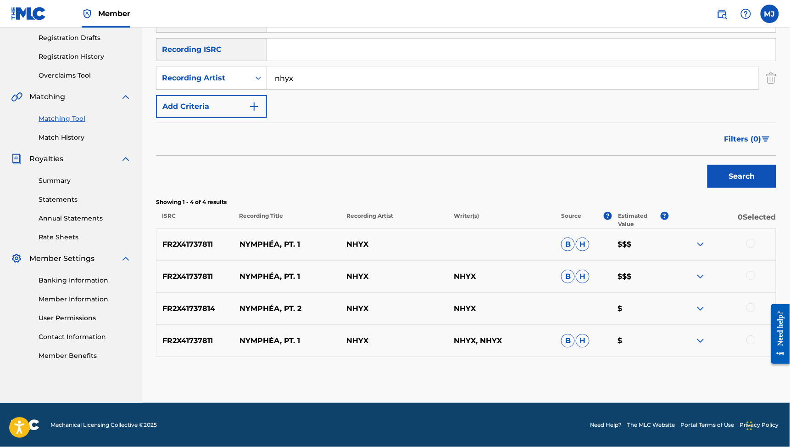
click at [755, 248] on div at bounding box center [751, 243] width 9 height 9
click at [753, 280] on div at bounding box center [751, 275] width 9 height 9
click at [754, 292] on div "FR2X41737814 NYMPHÉA, PT. 2 NHYX NHYX $" at bounding box center [466, 308] width 621 height 32
click at [754, 303] on div at bounding box center [751, 307] width 9 height 9
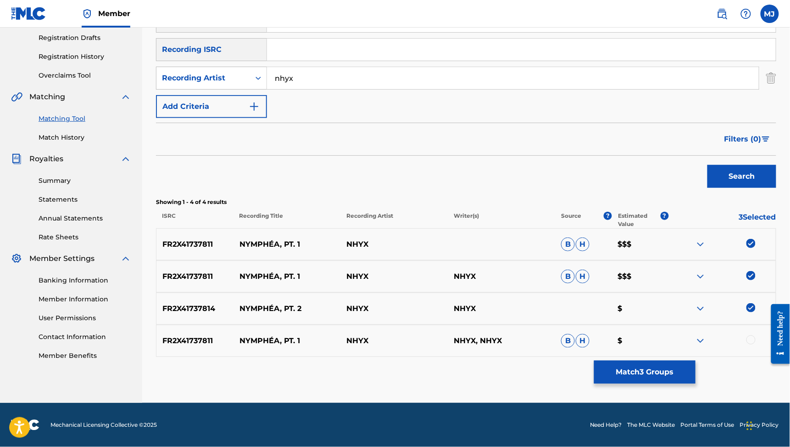
scroll to position [252, 0]
click at [755, 335] on div at bounding box center [751, 339] width 9 height 9
click at [696, 360] on button "Match 4 Groups" at bounding box center [644, 371] width 101 height 23
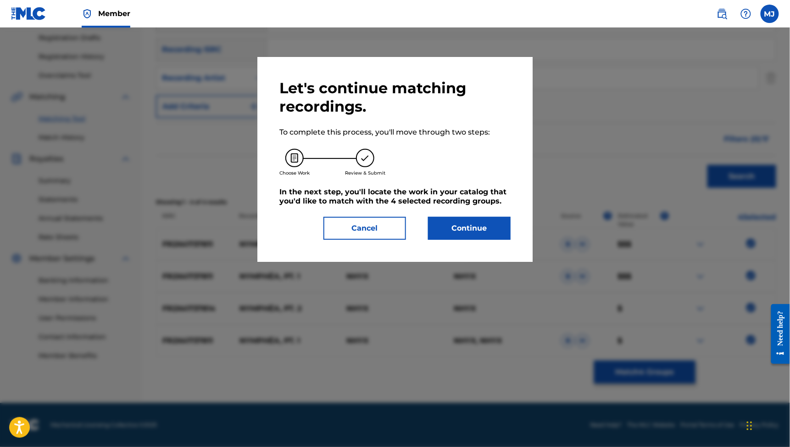
click at [498, 240] on button "Continue" at bounding box center [469, 228] width 83 height 23
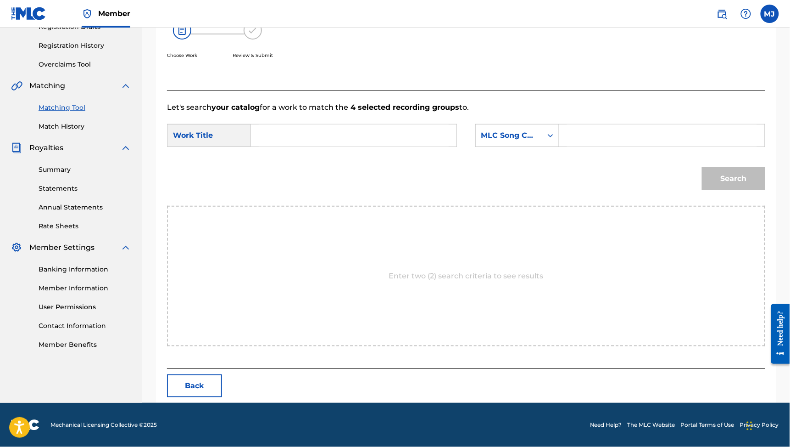
scroll to position [196, 0]
click at [386, 146] on input "Search Form" at bounding box center [354, 135] width 190 height 22
type input "nymphéa"
click at [332, 194] on div "Search" at bounding box center [466, 182] width 599 height 48
click at [559, 146] on div "Search Form" at bounding box center [551, 135] width 17 height 22
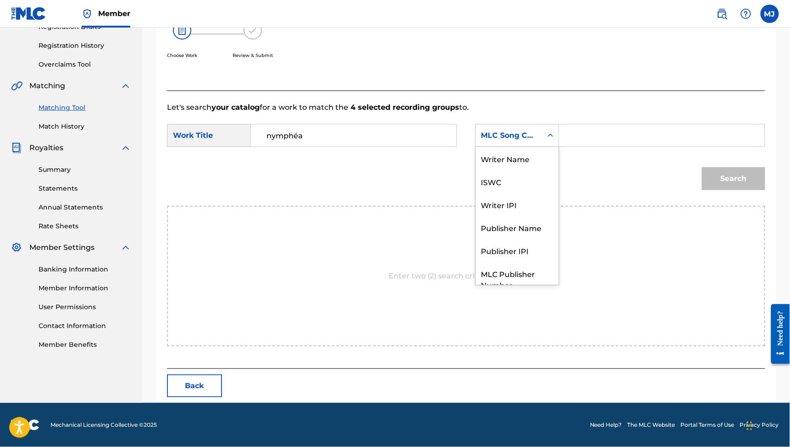
scroll to position [50, 0]
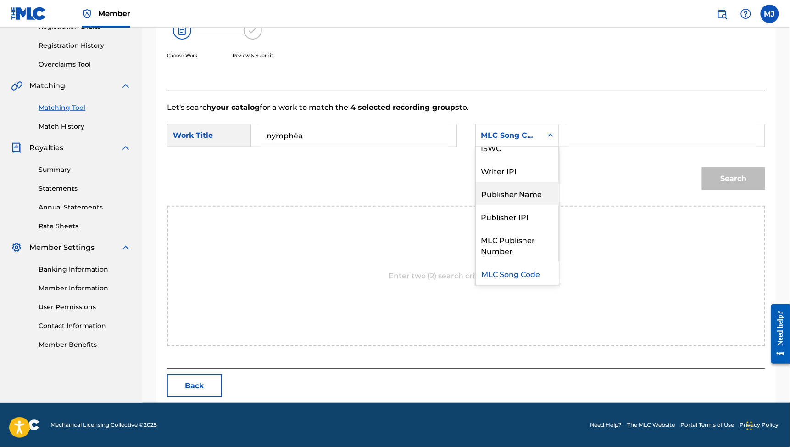
click at [544, 201] on div "Publisher Name" at bounding box center [517, 193] width 83 height 23
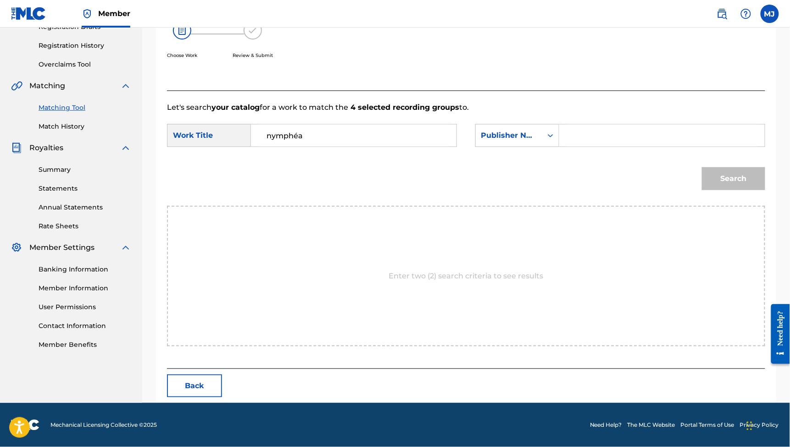
click at [627, 146] on input "Search Form" at bounding box center [662, 135] width 190 height 22
type input "echo"
click at [726, 190] on button "Search" at bounding box center [733, 178] width 63 height 23
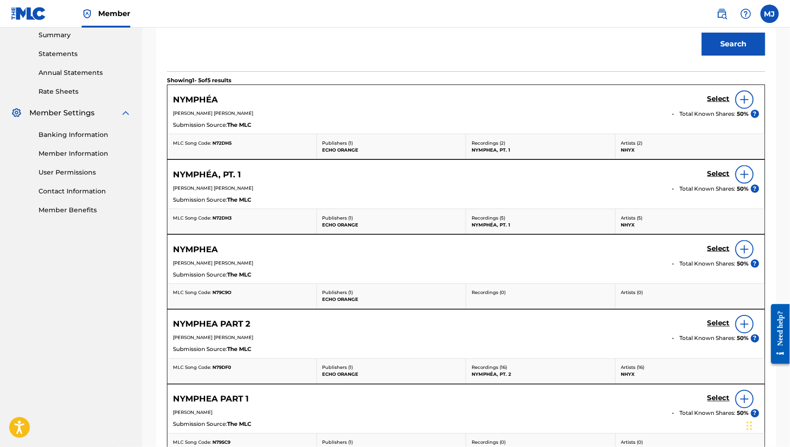
scroll to position [302, 0]
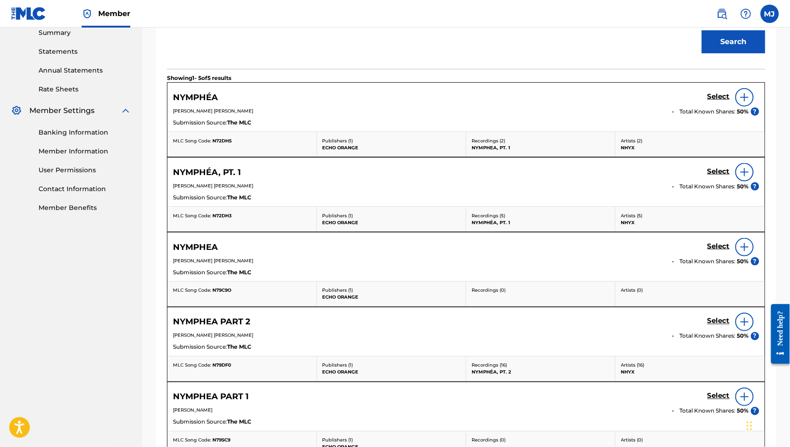
click at [711, 176] on h5 "Select" at bounding box center [719, 171] width 22 height 9
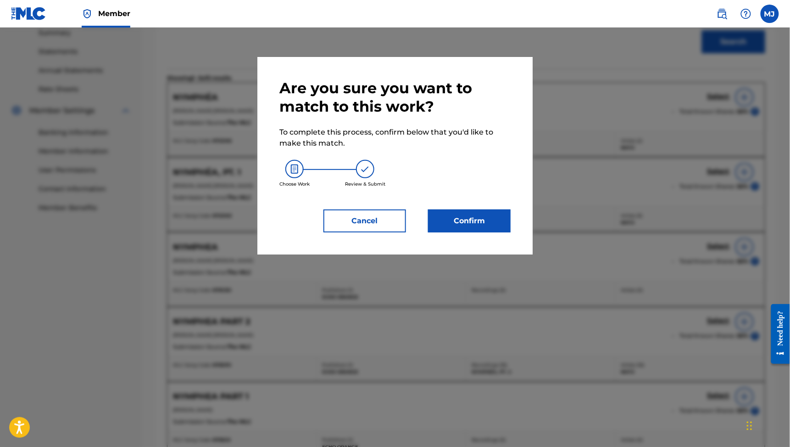
click at [474, 232] on button "Confirm" at bounding box center [469, 220] width 83 height 23
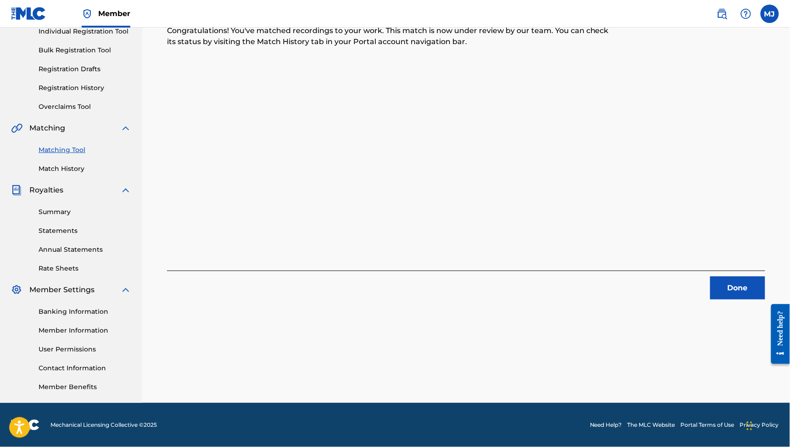
click at [711, 276] on button "Done" at bounding box center [738, 287] width 55 height 23
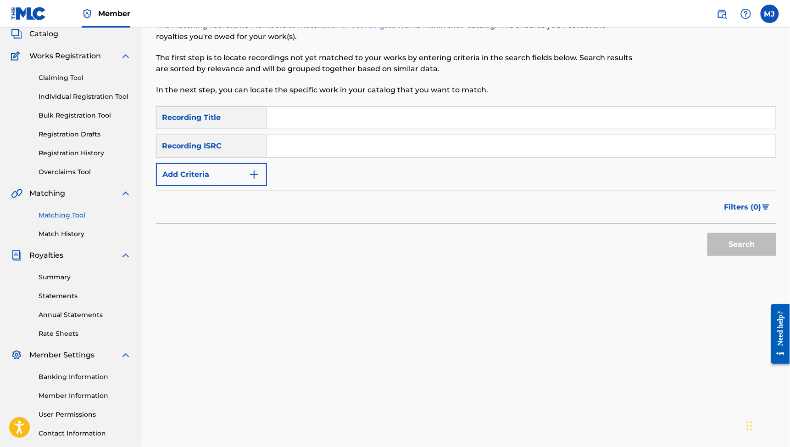
scroll to position [21, 0]
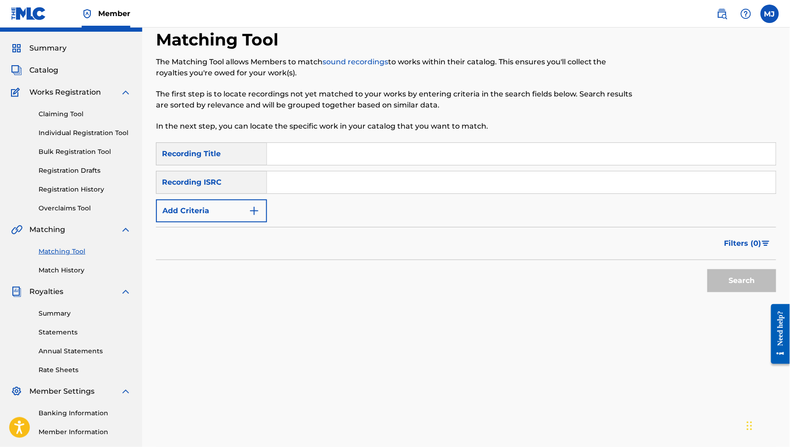
click at [236, 194] on div "Recording ISRC" at bounding box center [211, 182] width 111 height 23
click at [237, 222] on button "Add Criteria" at bounding box center [211, 210] width 111 height 23
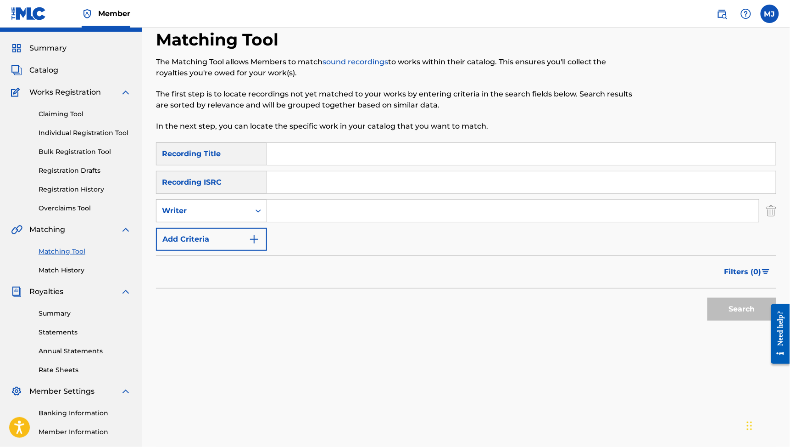
click at [245, 216] on div "Writer" at bounding box center [203, 210] width 83 height 11
click at [249, 245] on div "Recording Artist" at bounding box center [212, 233] width 110 height 23
click at [358, 222] on input "Search Form" at bounding box center [513, 211] width 492 height 22
type input "nhyx"
click at [736, 320] on button "Search" at bounding box center [742, 308] width 69 height 23
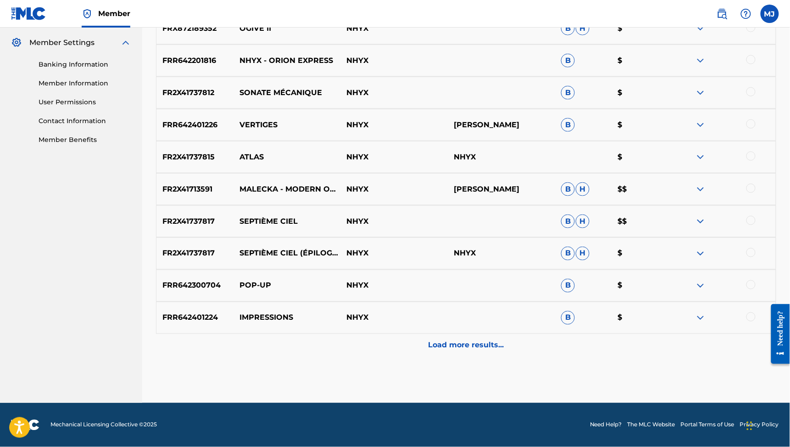
click at [485, 340] on p "Load more results..." at bounding box center [467, 345] width 76 height 11
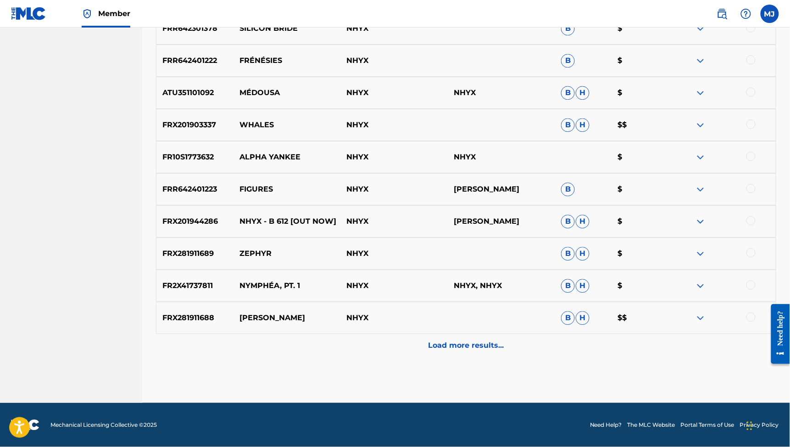
click at [485, 340] on p "Load more results..." at bounding box center [467, 345] width 76 height 11
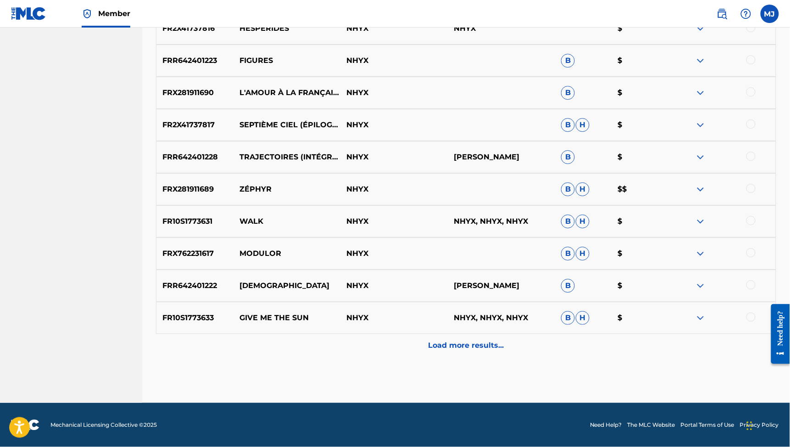
click at [485, 340] on p "Load more results..." at bounding box center [467, 345] width 76 height 11
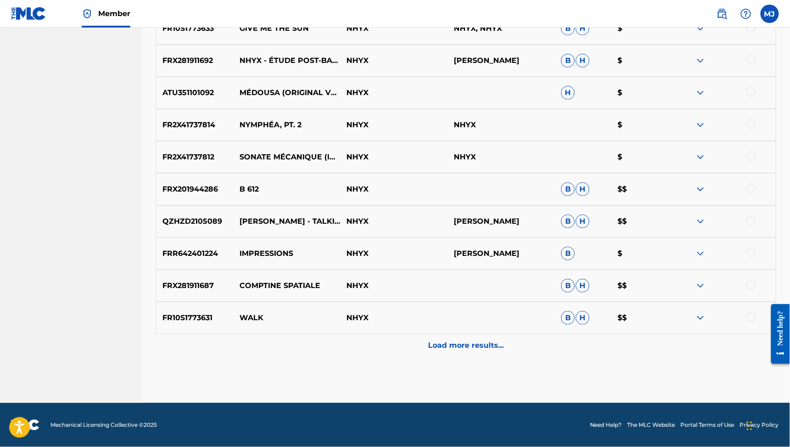
click at [485, 340] on p "Load more results..." at bounding box center [467, 345] width 76 height 11
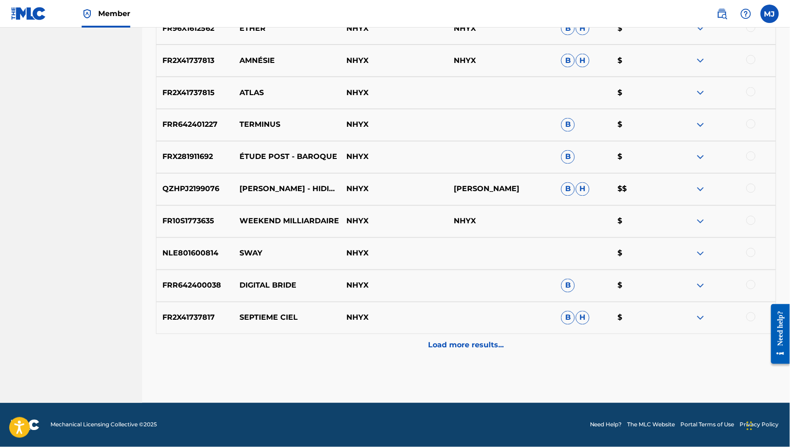
click at [485, 340] on p "Load more results..." at bounding box center [467, 345] width 76 height 11
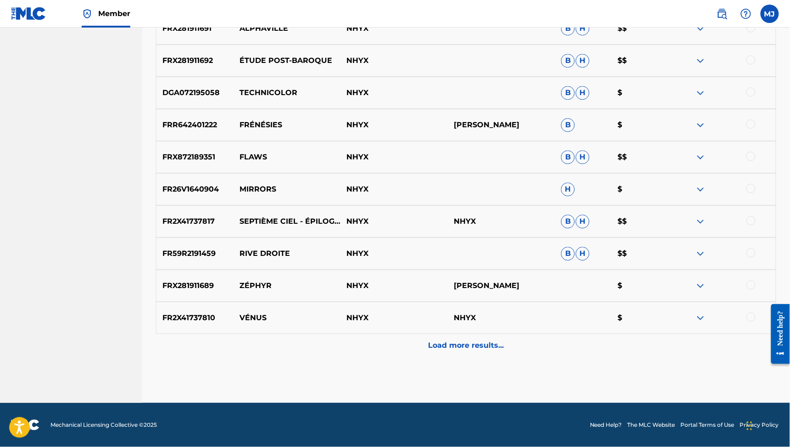
click at [485, 340] on p "Load more results..." at bounding box center [467, 345] width 76 height 11
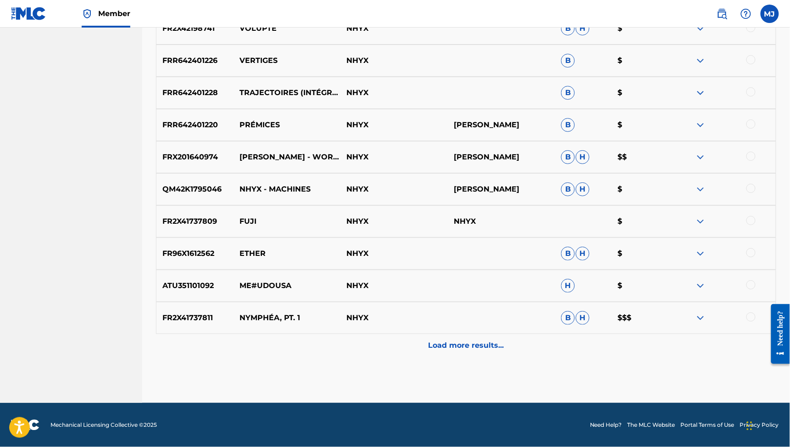
click at [485, 340] on p "Load more results..." at bounding box center [467, 345] width 76 height 11
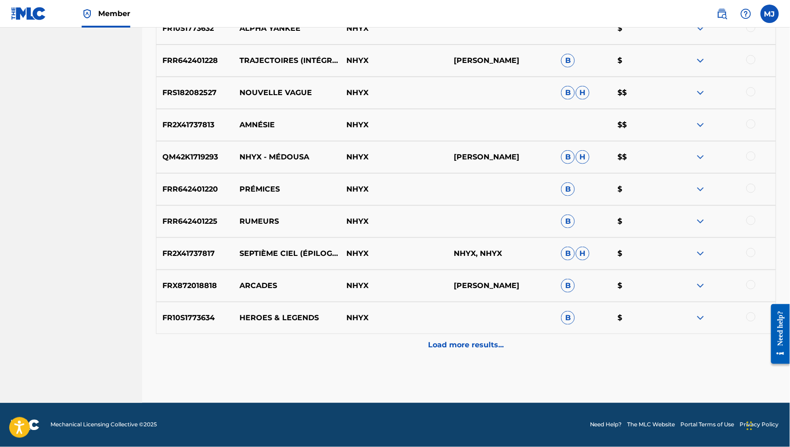
click at [484, 334] on div "Load more results..." at bounding box center [466, 345] width 621 height 23
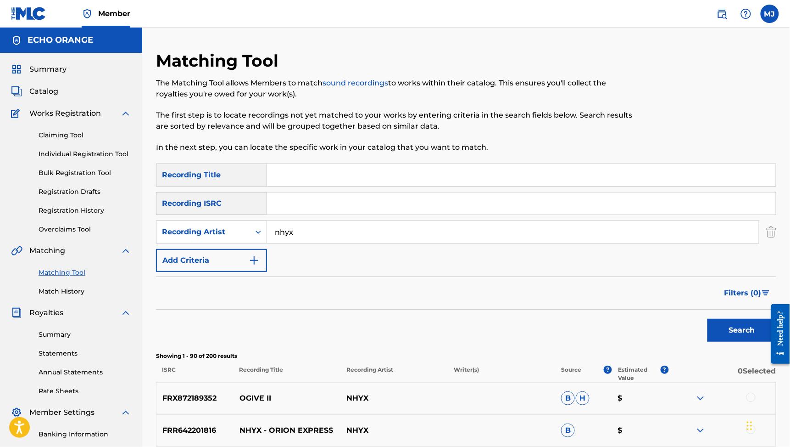
scroll to position [0, 0]
click at [447, 186] on input "Search Form" at bounding box center [521, 175] width 509 height 22
type input "give me the sun"
click at [736, 342] on button "Search" at bounding box center [742, 330] width 69 height 23
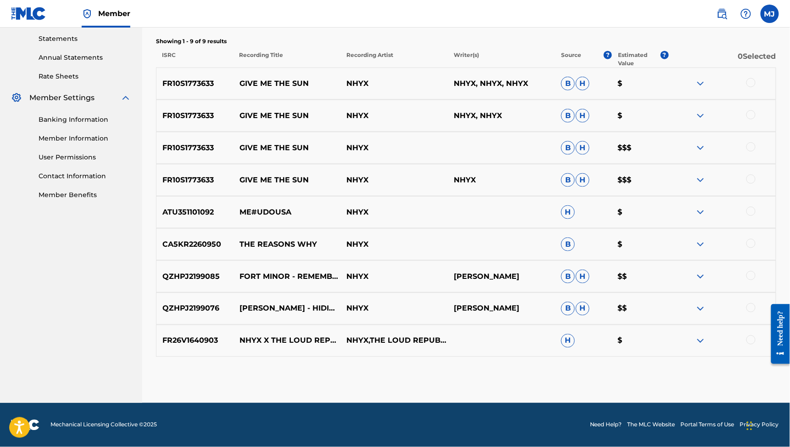
scroll to position [361, 0]
click at [755, 87] on div at bounding box center [751, 82] width 9 height 9
click at [755, 126] on div "FR10S1773633 GIVE ME THE SUN NHYX NHYX, NHYX B H $" at bounding box center [466, 116] width 621 height 32
click at [752, 119] on div at bounding box center [751, 114] width 9 height 9
click at [752, 164] on div "FR10S1773633 GIVE ME THE SUN NHYX B H $$$" at bounding box center [466, 148] width 621 height 32
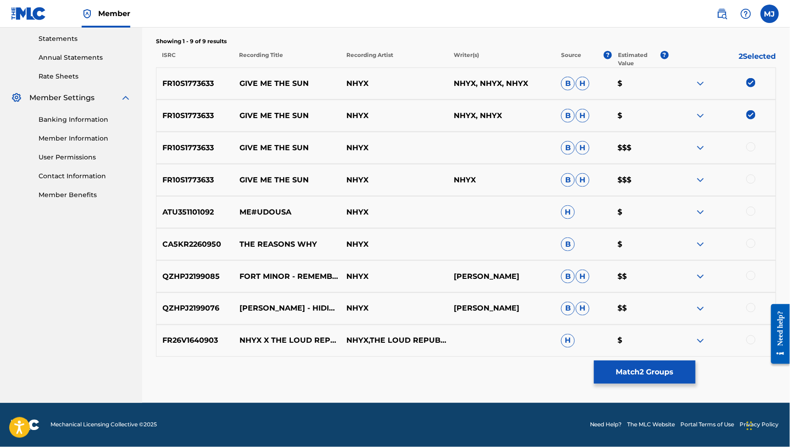
click at [752, 151] on div at bounding box center [751, 146] width 9 height 9
click at [756, 184] on div at bounding box center [751, 178] width 9 height 9
click at [696, 360] on button "Match 4 Groups" at bounding box center [644, 371] width 101 height 23
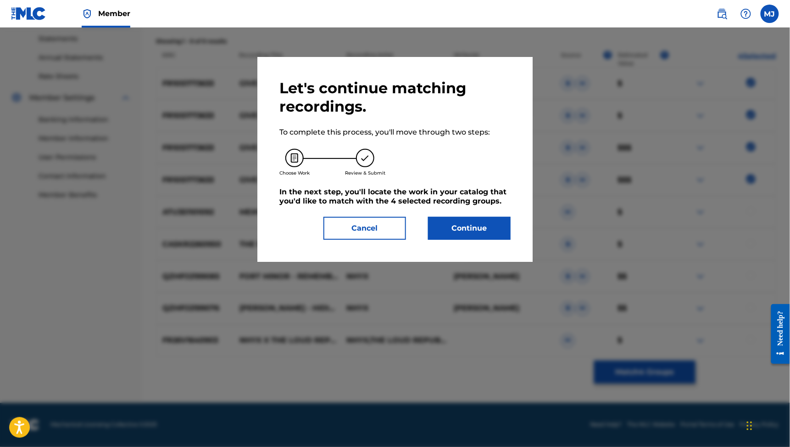
click at [511, 240] on button "Continue" at bounding box center [469, 228] width 83 height 23
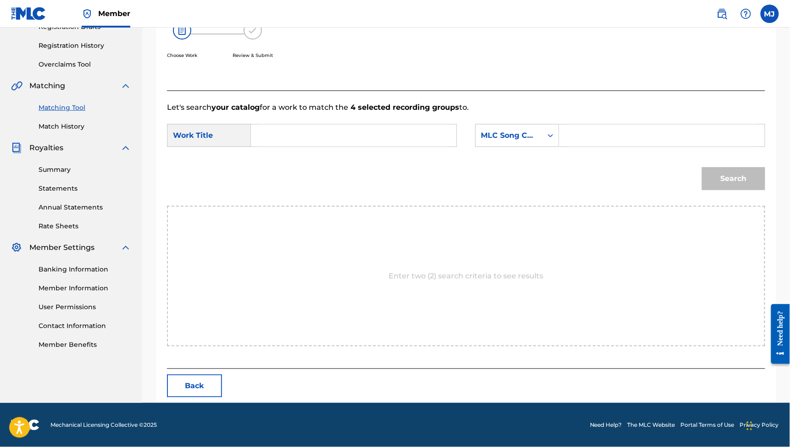
click at [411, 146] on input "Search Form" at bounding box center [354, 135] width 190 height 22
type input "give me the sun"
click at [297, 160] on strong "me" at bounding box center [291, 155] width 12 height 9
click at [537, 141] on div "MLC Song Code" at bounding box center [510, 135] width 56 height 11
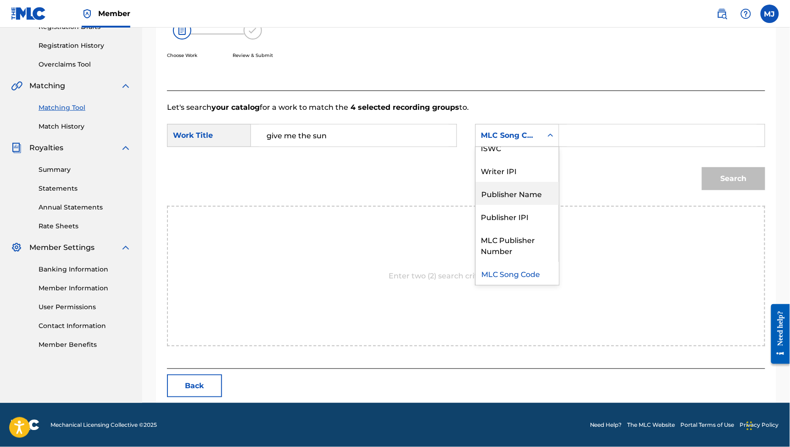
click at [544, 200] on div "Publisher Name" at bounding box center [517, 193] width 83 height 23
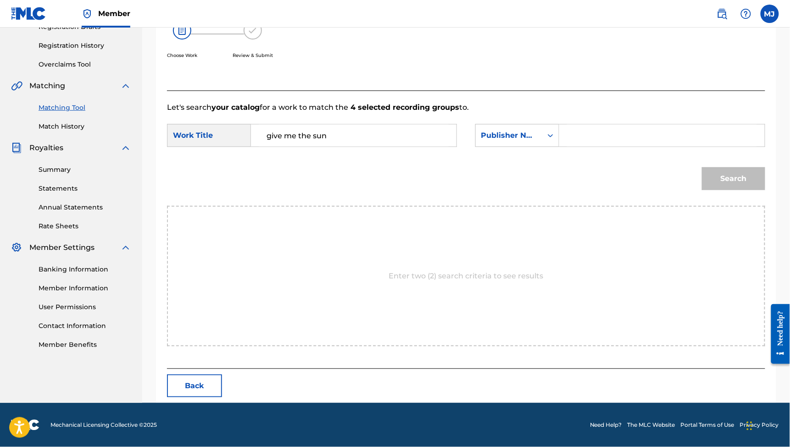
click at [636, 143] on input "Search Form" at bounding box center [662, 135] width 190 height 22
click at [726, 190] on button "Search" at bounding box center [733, 178] width 63 height 23
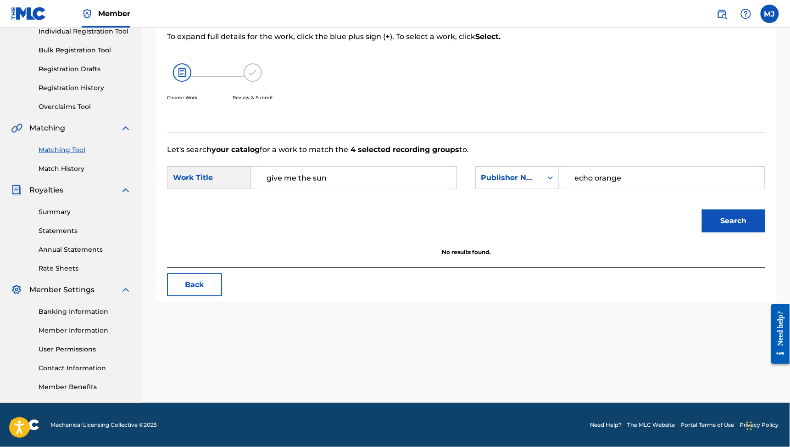
type input "echo orange"
click at [726, 209] on button "Search" at bounding box center [733, 220] width 63 height 23
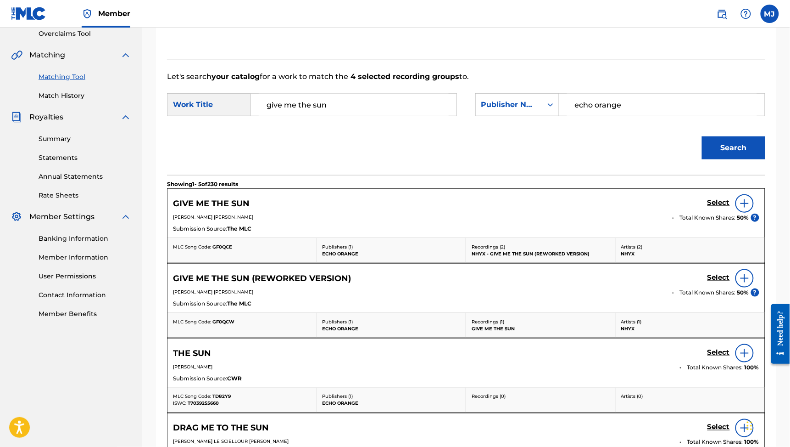
click at [711, 213] on div "Select" at bounding box center [734, 203] width 52 height 18
click at [711, 207] on h5 "Select" at bounding box center [719, 202] width 22 height 9
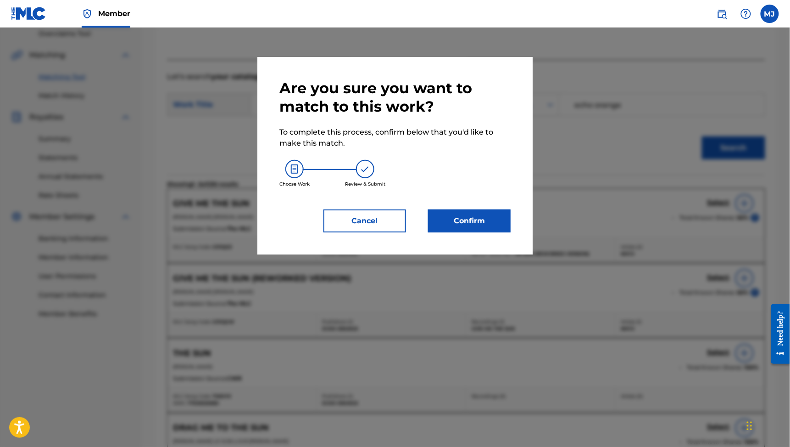
click at [480, 232] on button "Confirm" at bounding box center [469, 220] width 83 height 23
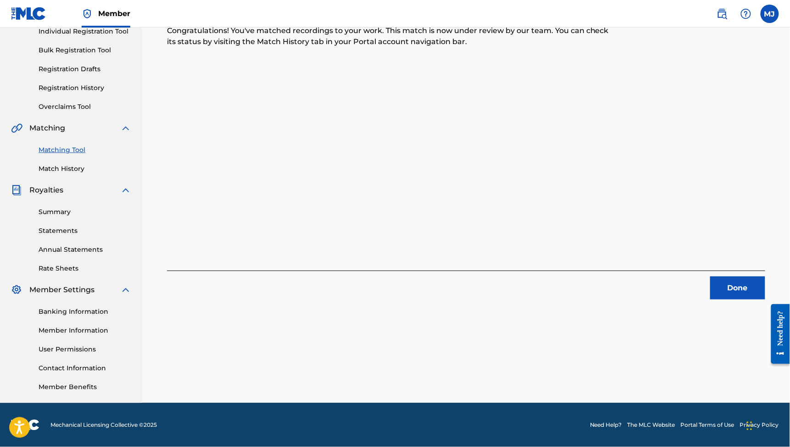
click at [728, 276] on button "Done" at bounding box center [738, 287] width 55 height 23
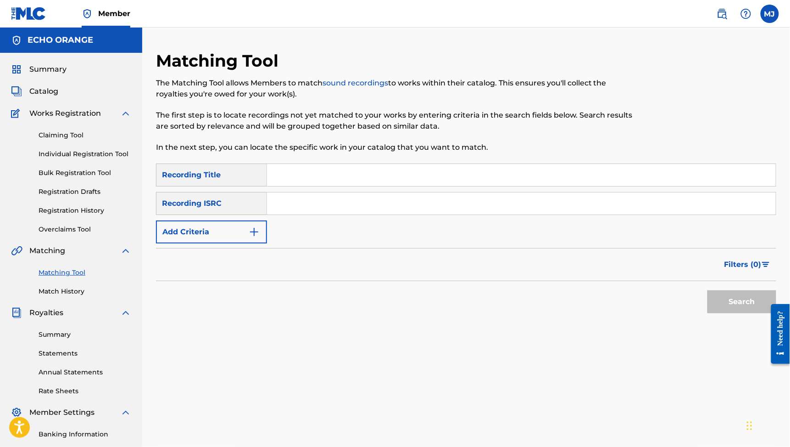
scroll to position [0, 0]
click at [375, 214] on input "Search Form" at bounding box center [521, 203] width 509 height 22
click at [252, 243] on button "Add Criteria" at bounding box center [211, 231] width 111 height 23
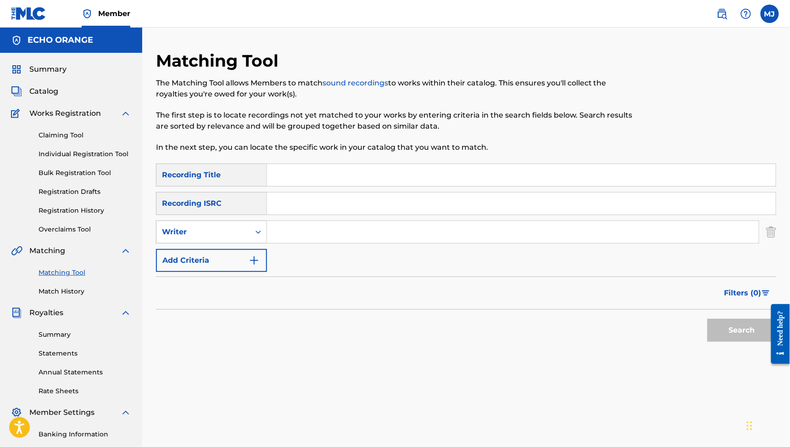
click at [245, 237] on div "Writer" at bounding box center [203, 231] width 83 height 11
click at [255, 266] on div "Recording Artist" at bounding box center [212, 254] width 110 height 23
click at [366, 243] on input "Search Form" at bounding box center [513, 232] width 492 height 22
type input "nhyx"
click at [736, 342] on button "Search" at bounding box center [742, 330] width 69 height 23
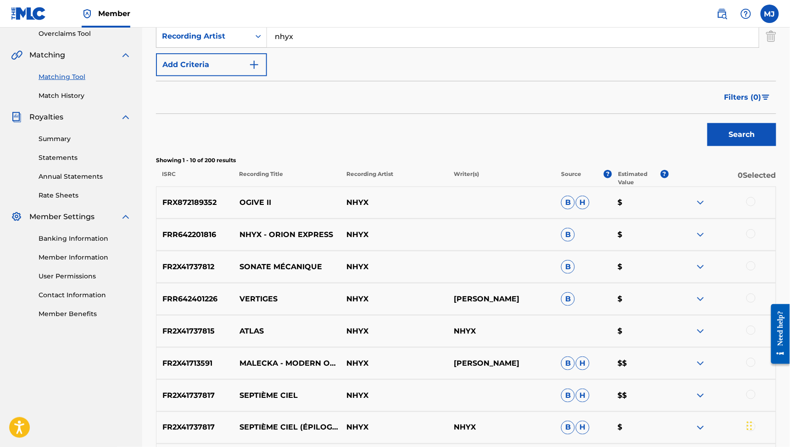
scroll to position [274, 0]
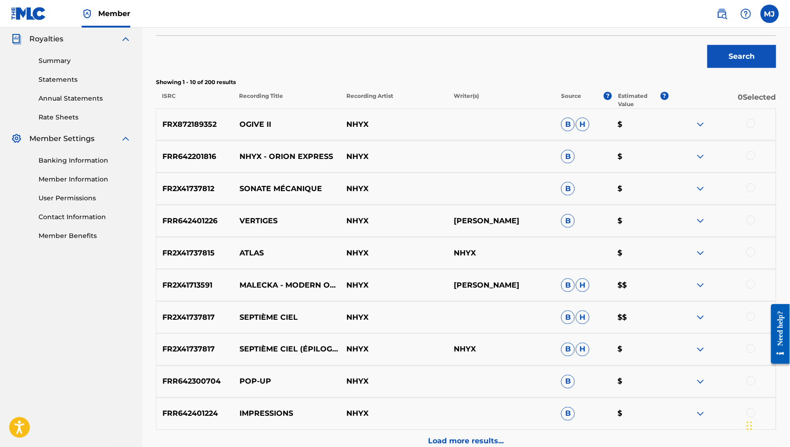
click at [753, 25] on span "Filters ( 0 )" at bounding box center [743, 19] width 37 height 11
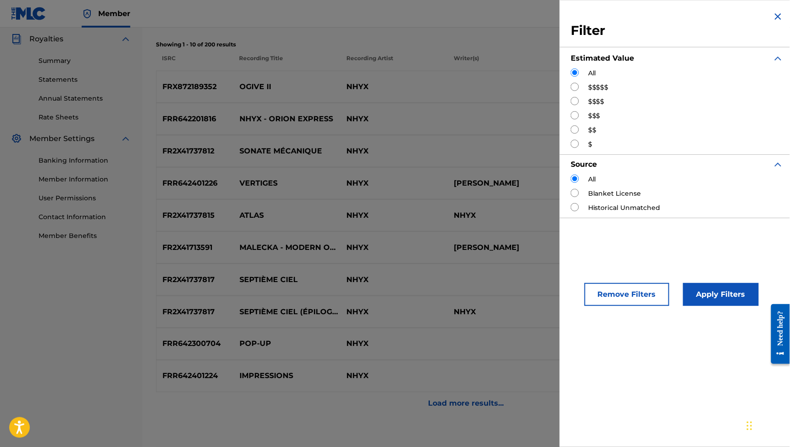
click at [588, 92] on label "$$$$$" at bounding box center [598, 88] width 21 height 10
click at [571, 91] on input "Search Form" at bounding box center [575, 87] width 8 height 8
radio input "true"
click at [683, 306] on button "Apply Filters" at bounding box center [721, 294] width 76 height 23
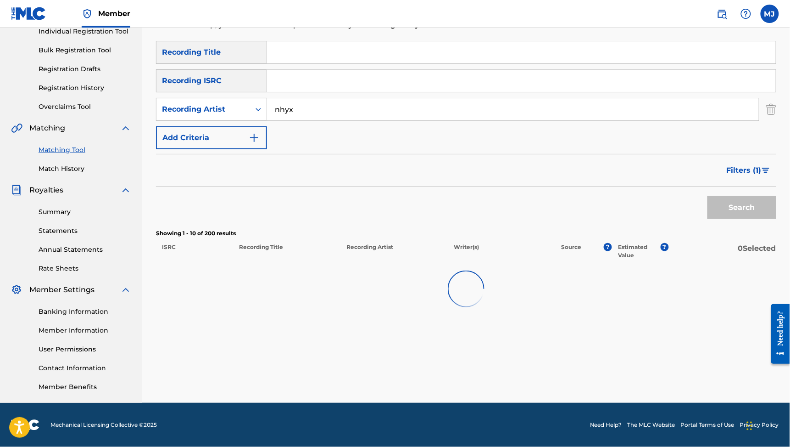
scroll to position [196, 0]
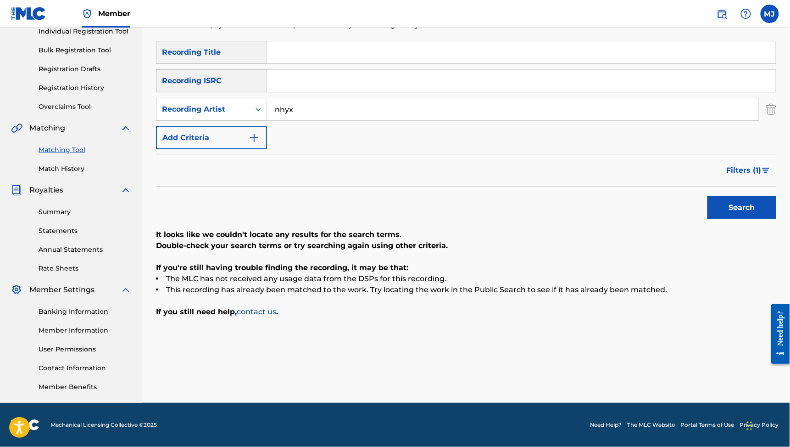
click at [761, 159] on button "Filters ( 1 )" at bounding box center [749, 170] width 55 height 23
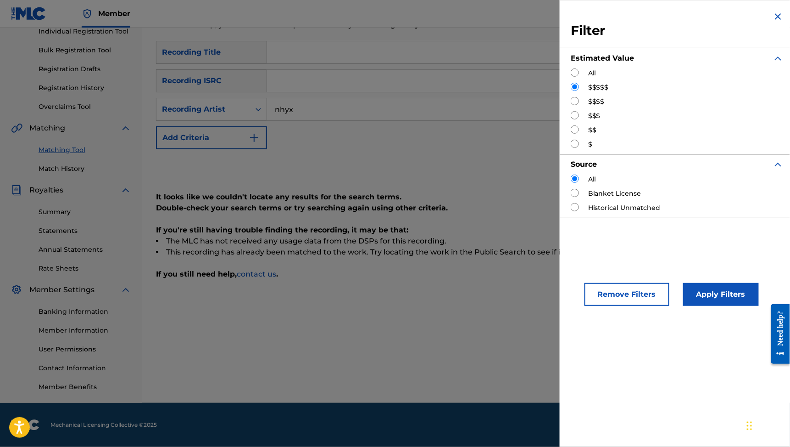
click at [571, 105] on input "Search Form" at bounding box center [575, 101] width 8 height 8
radio input "true"
click at [683, 306] on button "Apply Filters" at bounding box center [721, 294] width 76 height 23
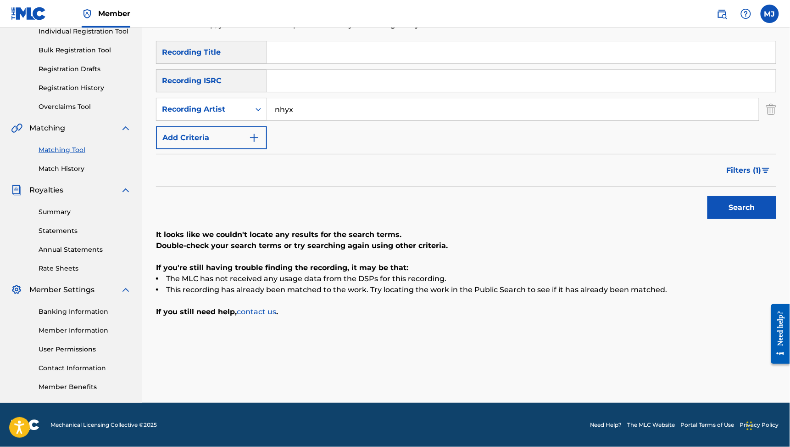
scroll to position [87, 0]
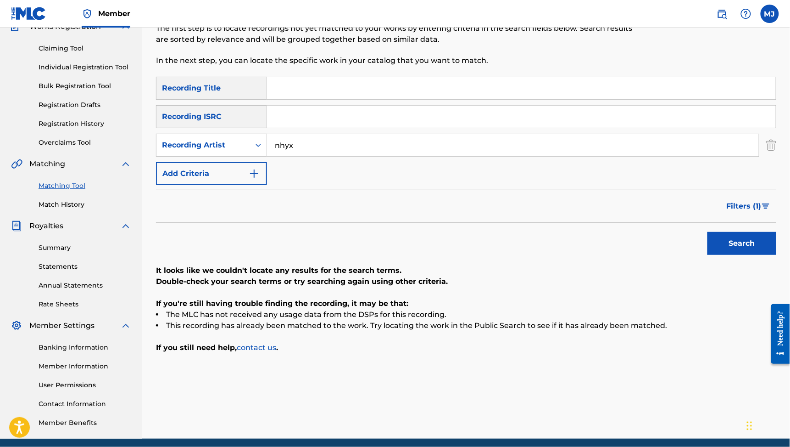
click at [727, 212] on span "Filters ( 1 )" at bounding box center [744, 206] width 35 height 11
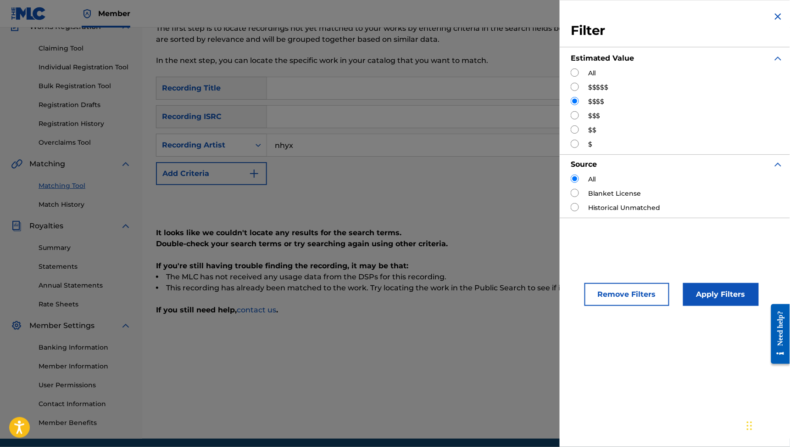
click at [588, 121] on label "$$$" at bounding box center [594, 116] width 12 height 10
click at [571, 119] on input "Search Form" at bounding box center [575, 115] width 8 height 8
radio input "true"
click at [683, 306] on button "Apply Filters" at bounding box center [721, 294] width 76 height 23
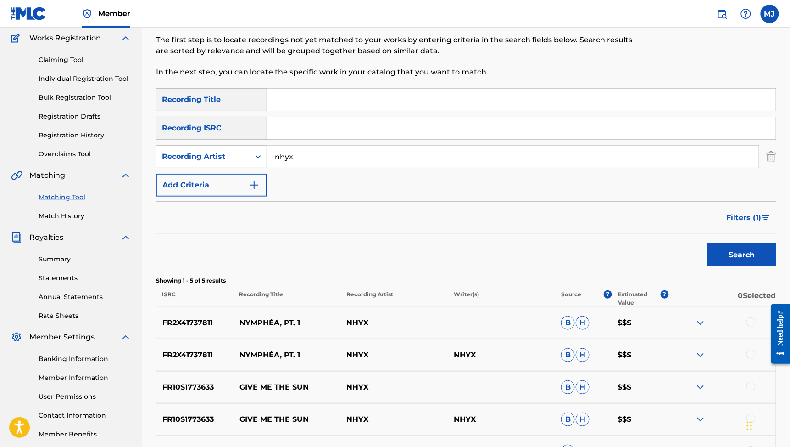
scroll to position [55, 0]
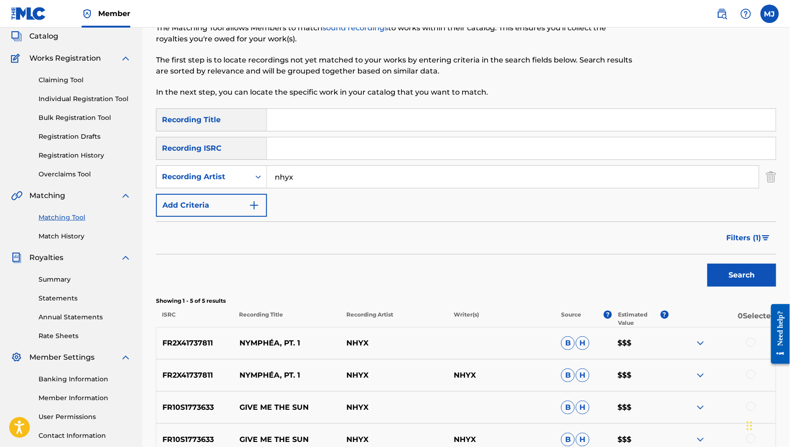
click at [727, 243] on span "Filters ( 1 )" at bounding box center [744, 237] width 35 height 11
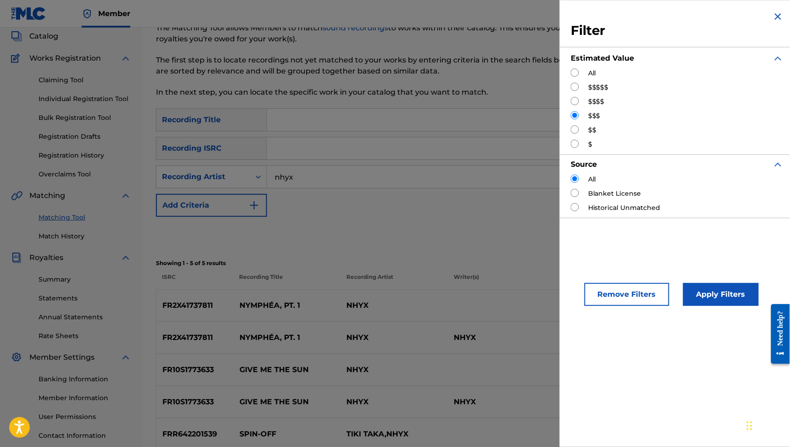
click at [571, 134] on input "Search Form" at bounding box center [575, 129] width 8 height 8
radio input "true"
click at [683, 306] on button "Apply Filters" at bounding box center [721, 294] width 76 height 23
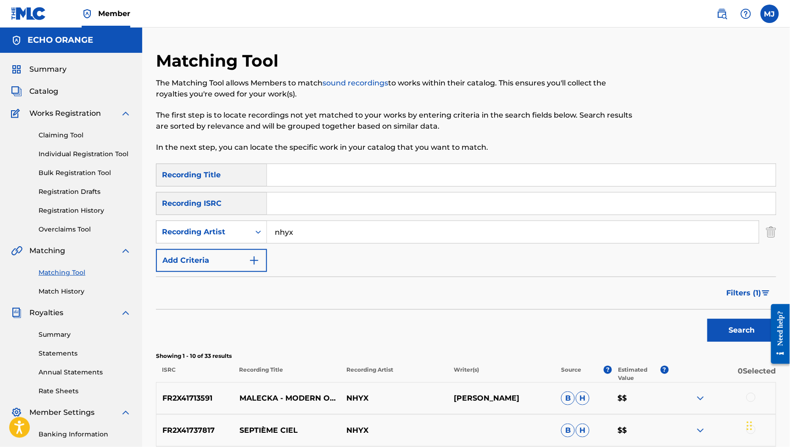
scroll to position [0, 0]
click at [462, 186] on input "Search Form" at bounding box center [521, 175] width 509 height 22
type input "B 612"
click at [736, 342] on button "Search" at bounding box center [742, 330] width 69 height 23
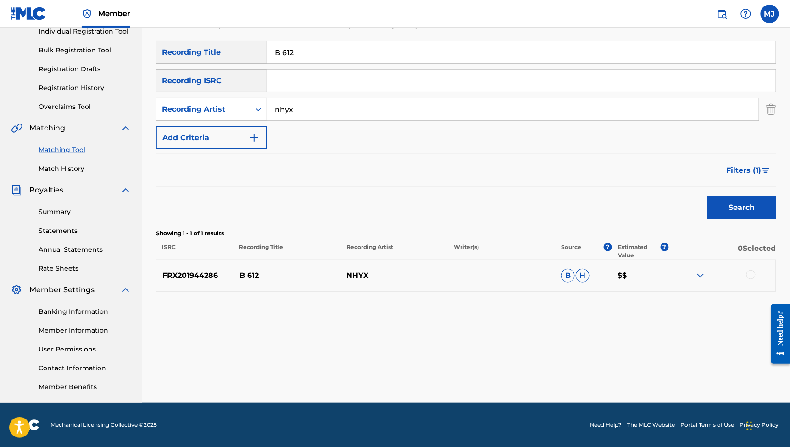
scroll to position [196, 0]
click at [752, 159] on button "Filters ( 1 )" at bounding box center [749, 170] width 55 height 23
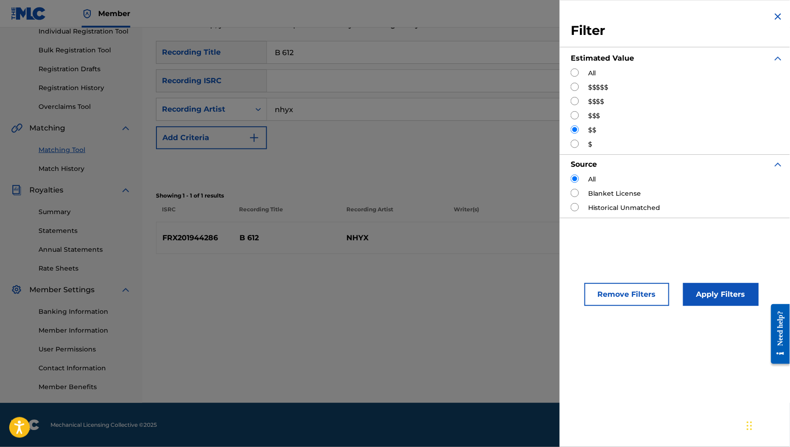
click at [571, 77] on input "Search Form" at bounding box center [575, 72] width 8 height 8
radio input "true"
click at [683, 306] on button "Apply Filters" at bounding box center [721, 294] width 76 height 23
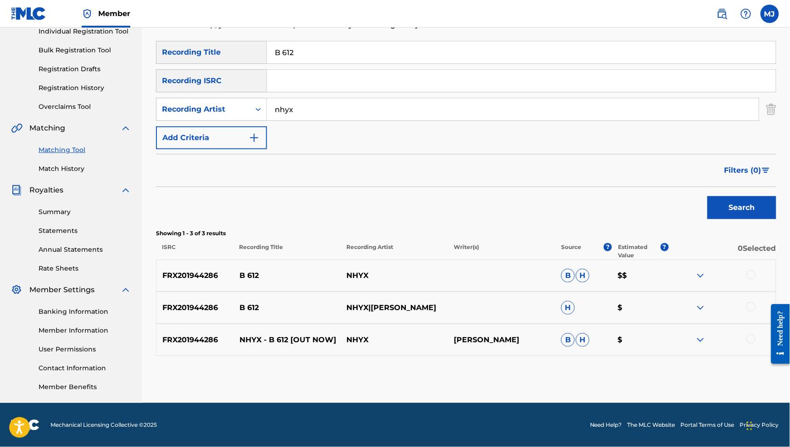
scroll to position [213, 0]
click at [753, 270] on div at bounding box center [751, 274] width 9 height 9
click at [753, 302] on div at bounding box center [751, 306] width 9 height 9
click at [753, 334] on div at bounding box center [751, 338] width 9 height 9
click at [696, 360] on button "Match 3 Groups" at bounding box center [644, 371] width 101 height 23
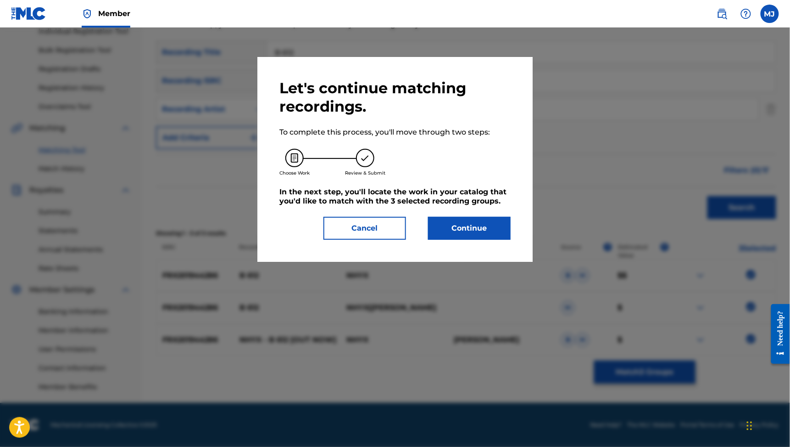
click at [511, 240] on button "Continue" at bounding box center [469, 228] width 83 height 23
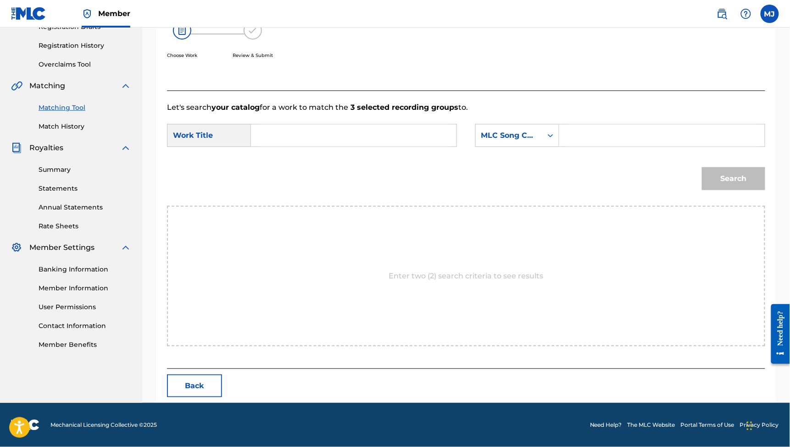
click at [398, 132] on form "SearchWithCriteriab10188c2-4273-415f-8e23-e5e7721e5a5a Work Title SearchWithCri…" at bounding box center [466, 159] width 599 height 93
click at [398, 140] on input "Search Form" at bounding box center [354, 135] width 190 height 22
type input "B612"
click at [533, 141] on div "MLC Song Code" at bounding box center [510, 135] width 56 height 11
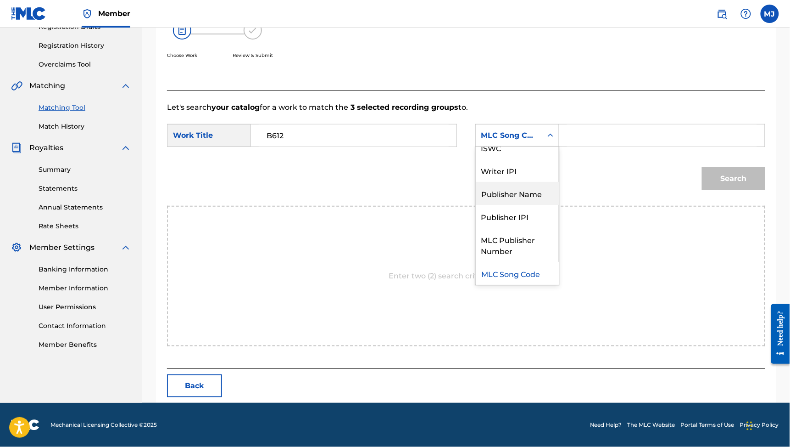
click at [531, 196] on div "Publisher Name" at bounding box center [517, 193] width 83 height 23
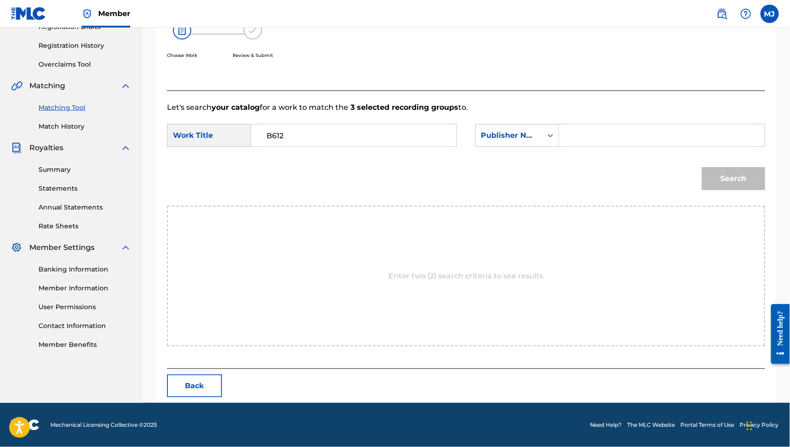
click at [620, 146] on input "Search Form" at bounding box center [662, 135] width 190 height 22
type input "echo orange"
click at [726, 190] on button "Search" at bounding box center [733, 178] width 63 height 23
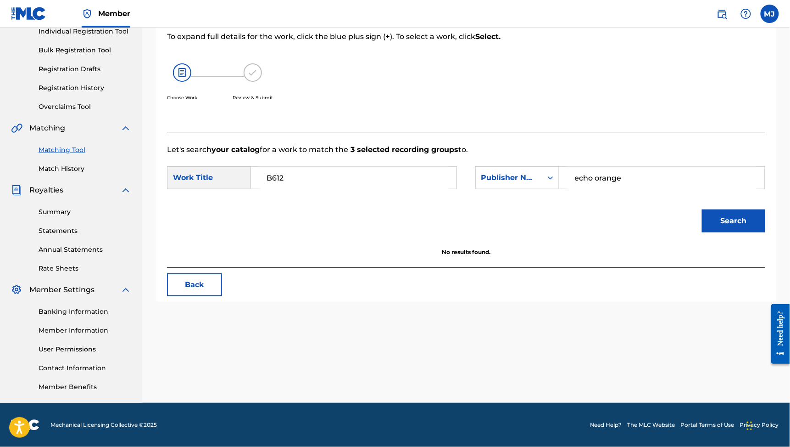
click at [322, 167] on input "B612" at bounding box center [354, 178] width 190 height 22
type input "B 612"
click at [726, 209] on button "Search" at bounding box center [733, 220] width 63 height 23
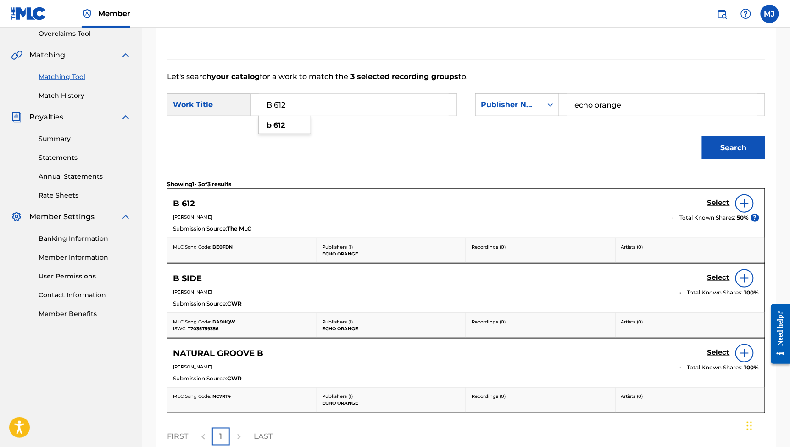
click at [708, 207] on h5 "Select" at bounding box center [719, 202] width 22 height 9
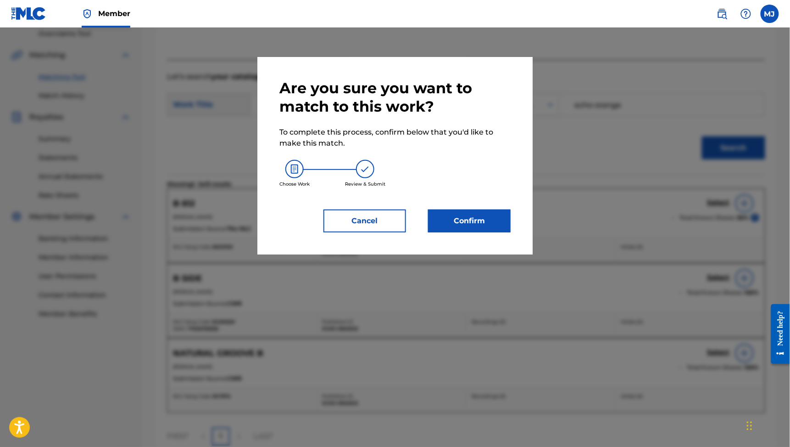
click at [511, 232] on button "Confirm" at bounding box center [469, 220] width 83 height 23
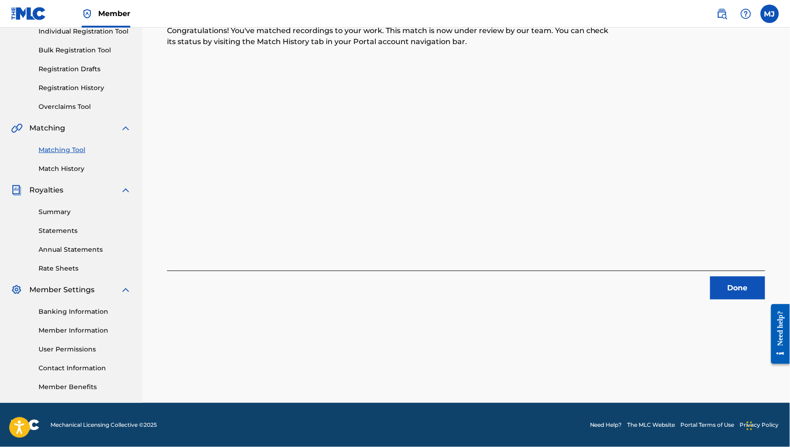
click at [718, 276] on button "Done" at bounding box center [738, 287] width 55 height 23
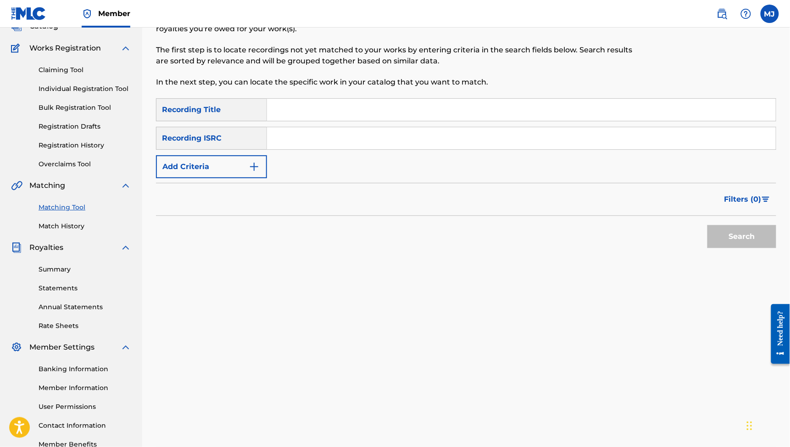
scroll to position [59, 0]
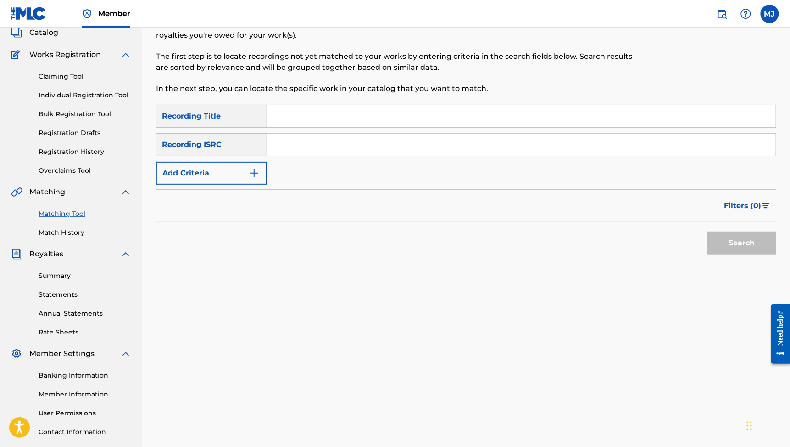
click at [267, 185] on button "Add Criteria" at bounding box center [211, 173] width 111 height 23
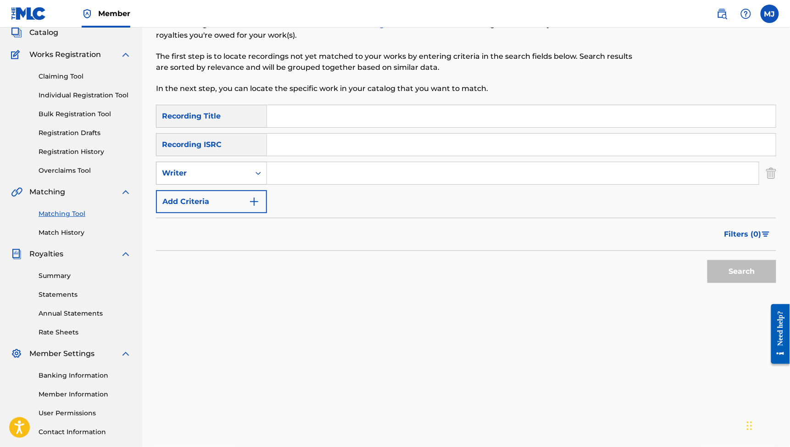
click at [245, 179] on div "Writer" at bounding box center [203, 173] width 83 height 11
click at [259, 207] on div "Recording Artist" at bounding box center [212, 196] width 110 height 23
click at [355, 184] on input "Search Form" at bounding box center [513, 173] width 492 height 22
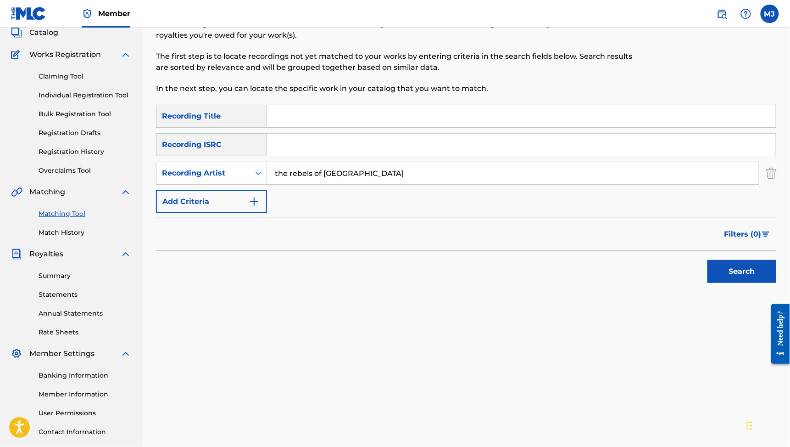
click at [736, 283] on button "Search" at bounding box center [742, 271] width 69 height 23
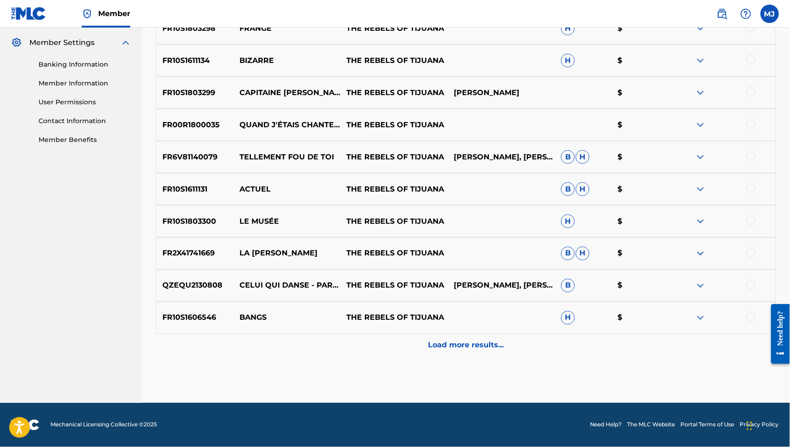
scroll to position [404, 0]
click at [482, 334] on div "Load more results..." at bounding box center [466, 345] width 621 height 23
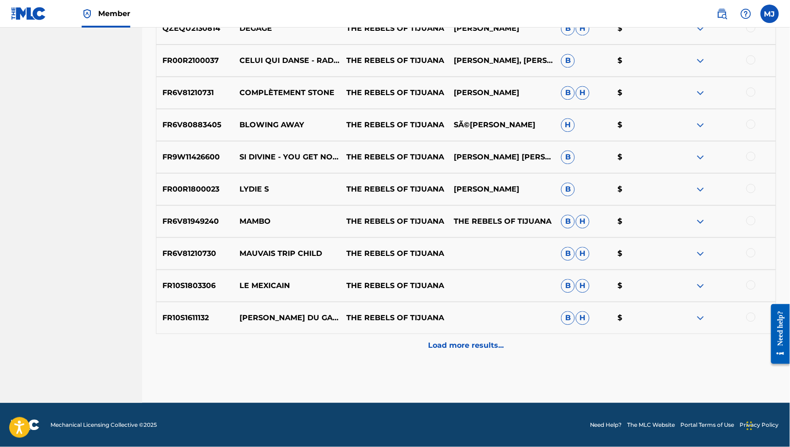
click at [482, 334] on div "Load more results..." at bounding box center [466, 345] width 621 height 23
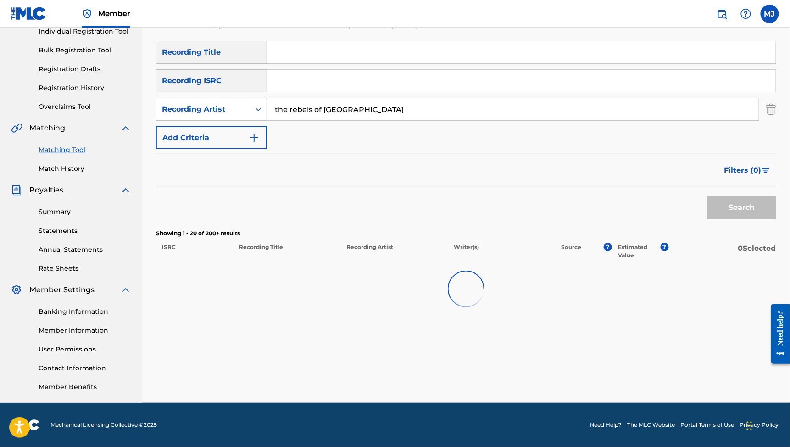
scroll to position [896, 0]
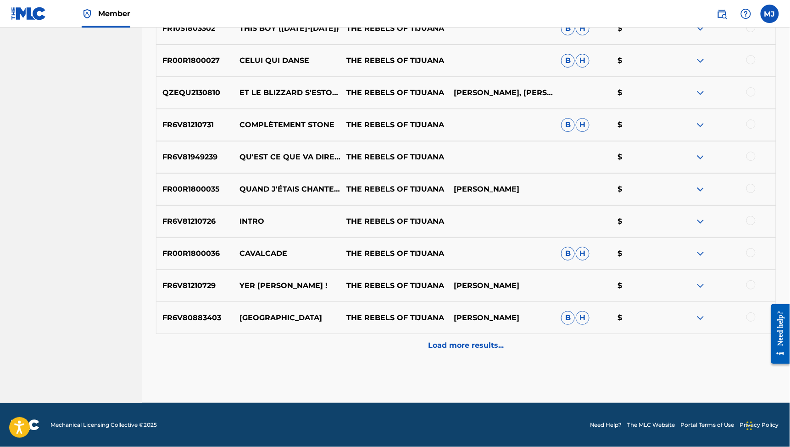
click at [475, 340] on p "Load more results..." at bounding box center [467, 345] width 76 height 11
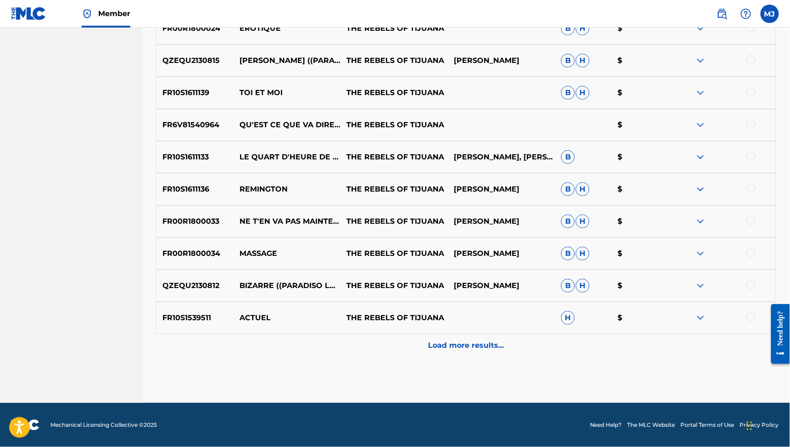
click at [475, 340] on p "Load more results..." at bounding box center [467, 345] width 76 height 11
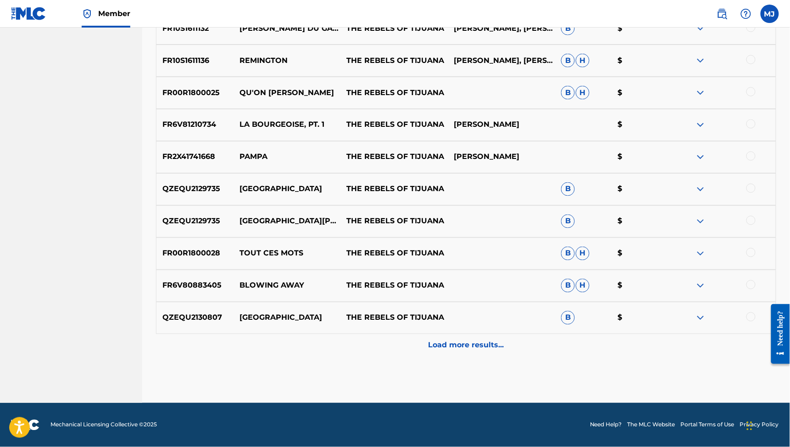
click at [475, 340] on p "Load more results..." at bounding box center [467, 345] width 76 height 11
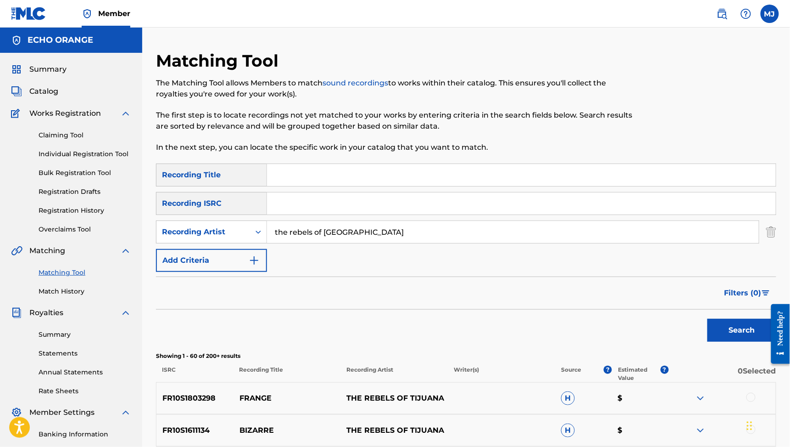
scroll to position [0, 0]
click at [346, 243] on input "the rebels of [GEOGRAPHIC_DATA]" at bounding box center [513, 232] width 492 height 22
type input "kacimi"
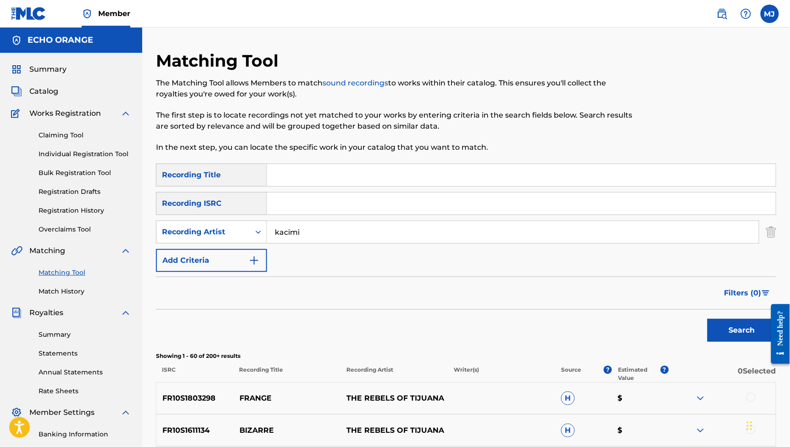
click at [736, 342] on button "Search" at bounding box center [742, 330] width 69 height 23
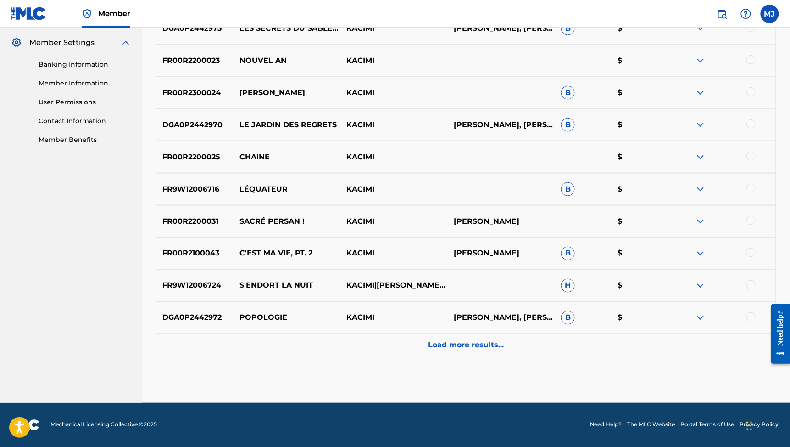
click at [529, 334] on div "Load more results..." at bounding box center [466, 345] width 621 height 23
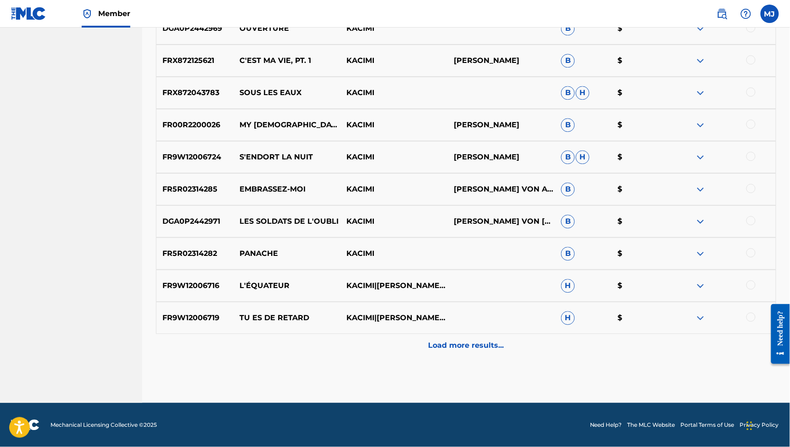
click at [504, 340] on p "Load more results..." at bounding box center [467, 345] width 76 height 11
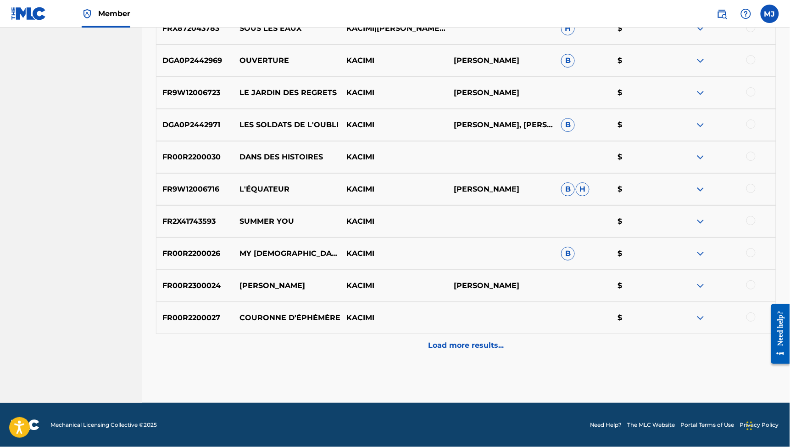
click at [498, 340] on p "Load more results..." at bounding box center [467, 345] width 76 height 11
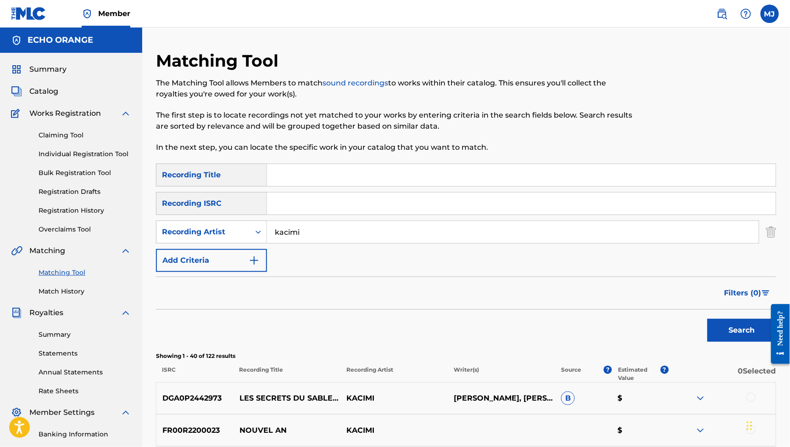
click at [412, 243] on input "kacimi" at bounding box center [513, 232] width 492 height 22
click at [48, 97] on span "Catalog" at bounding box center [43, 91] width 29 height 11
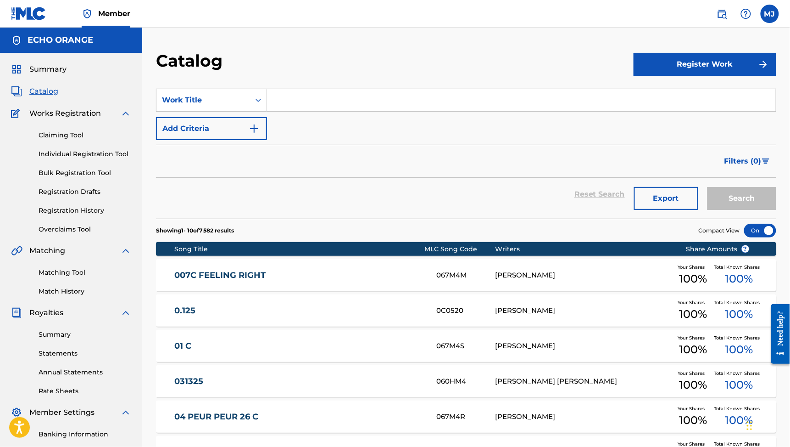
click at [84, 296] on div "Matching Tool Match History" at bounding box center [71, 276] width 120 height 40
click at [263, 105] on icon "Search Form" at bounding box center [258, 99] width 9 height 9
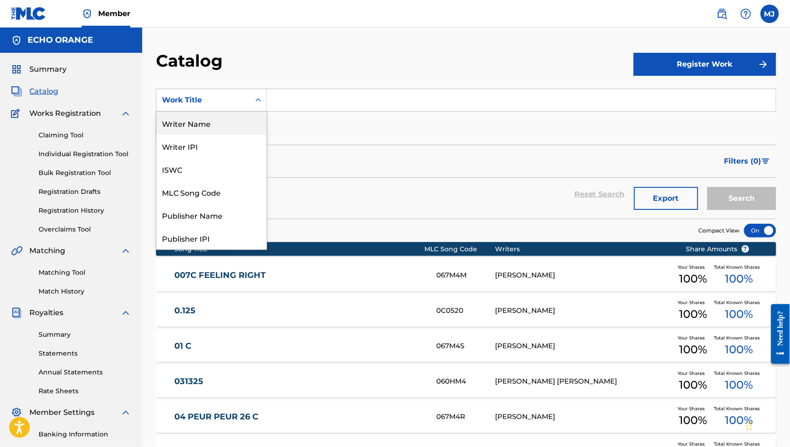
click at [253, 134] on div "Writer Name" at bounding box center [212, 123] width 110 height 23
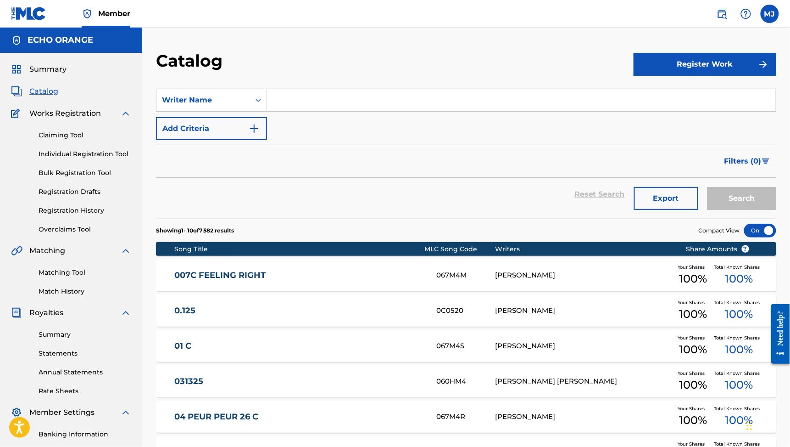
click at [335, 108] on input "Search Form" at bounding box center [521, 100] width 509 height 22
type input "[PERSON_NAME]"
click at [736, 210] on button "Search" at bounding box center [742, 198] width 69 height 23
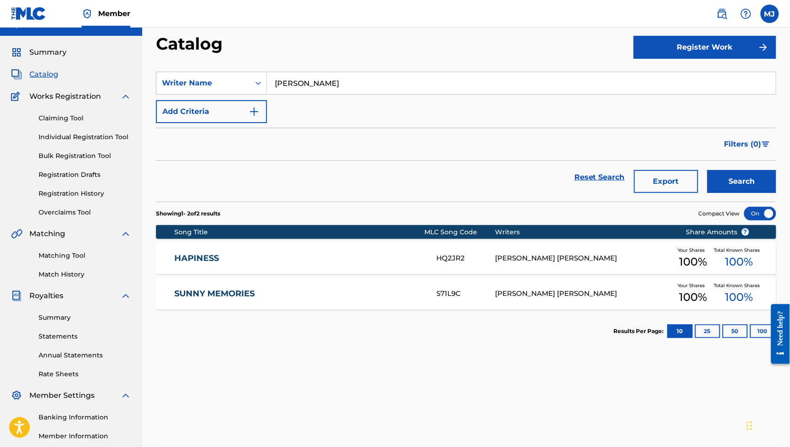
scroll to position [22, 0]
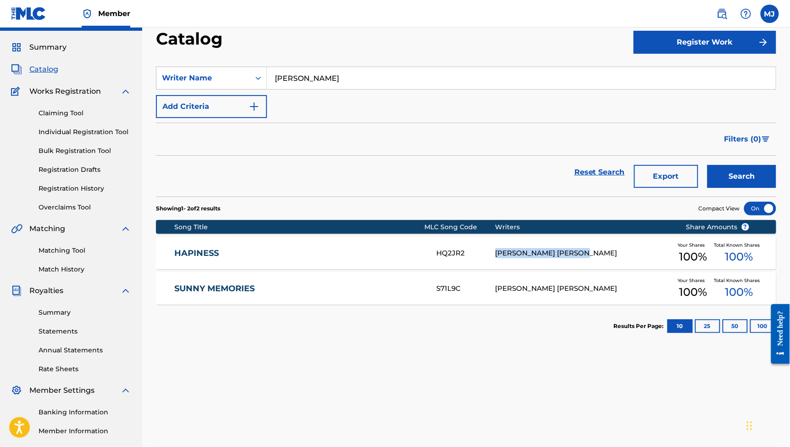
drag, startPoint x: 485, startPoint y: 296, endPoint x: 584, endPoint y: 295, distance: 99.2
click at [584, 269] on div "HAPINESS HQ2JR2 [PERSON_NAME] [PERSON_NAME] Your Shares 100 % Total Known Share…" at bounding box center [466, 253] width 621 height 32
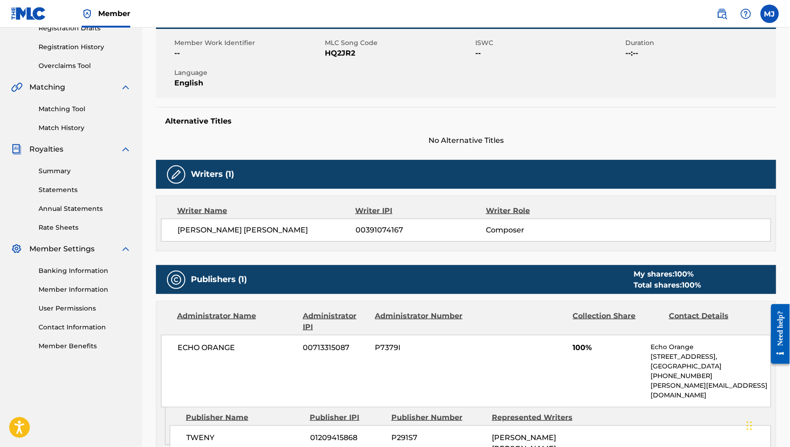
scroll to position [263, 0]
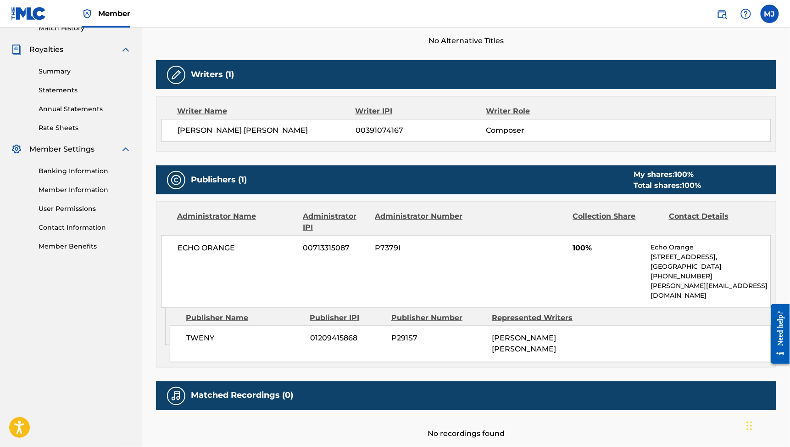
click at [248, 136] on span "[PERSON_NAME] [PERSON_NAME]" at bounding box center [267, 130] width 178 height 11
copy div "[PERSON_NAME] [PERSON_NAME]"
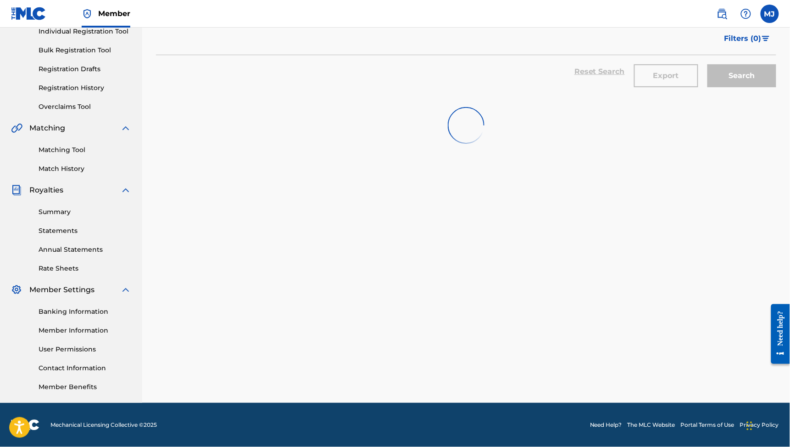
scroll to position [22, 0]
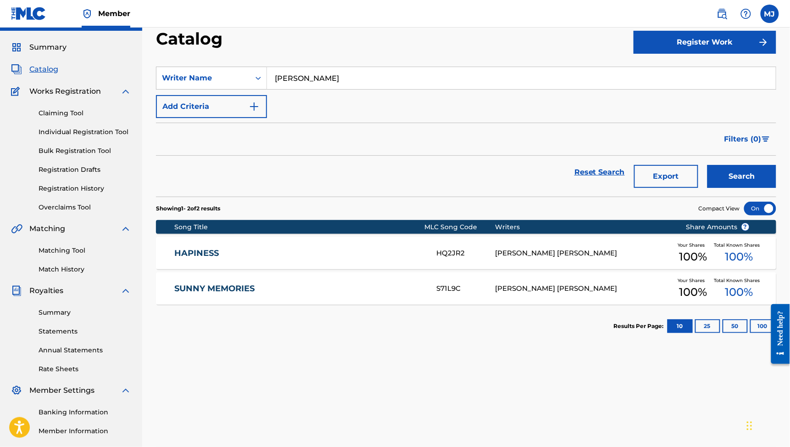
click at [89, 137] on link "Individual Registration Tool" at bounding box center [85, 132] width 93 height 10
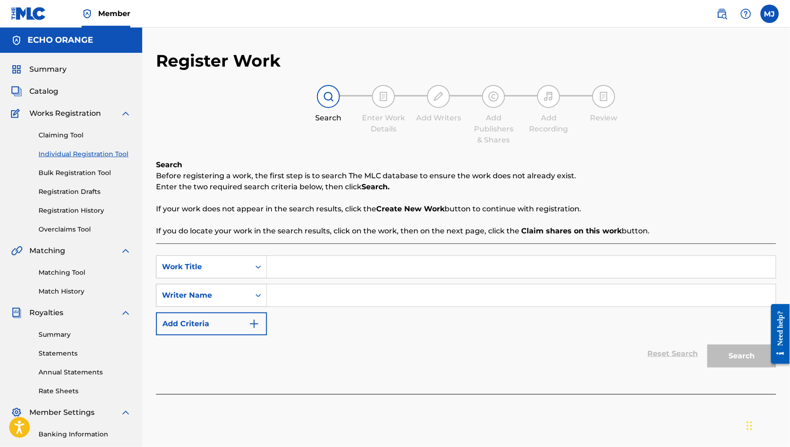
click at [342, 278] on input "Search Form" at bounding box center [521, 267] width 509 height 22
type input "glance of you"
paste input "[PERSON_NAME] [PERSON_NAME]"
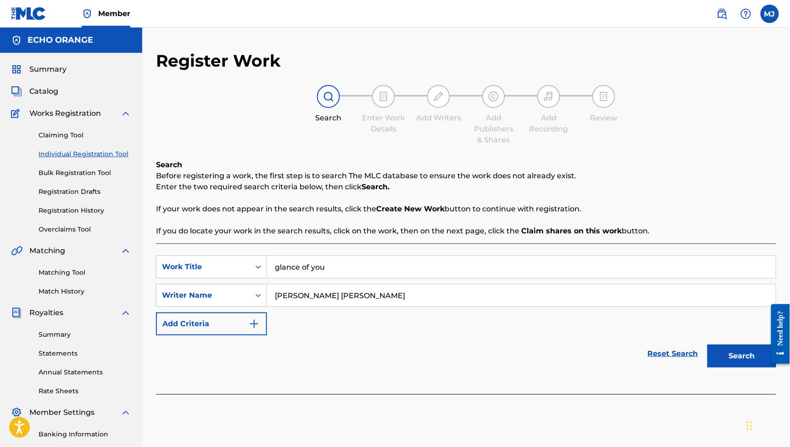
type input "[PERSON_NAME] [PERSON_NAME]"
click at [736, 367] on button "Search" at bounding box center [742, 355] width 69 height 23
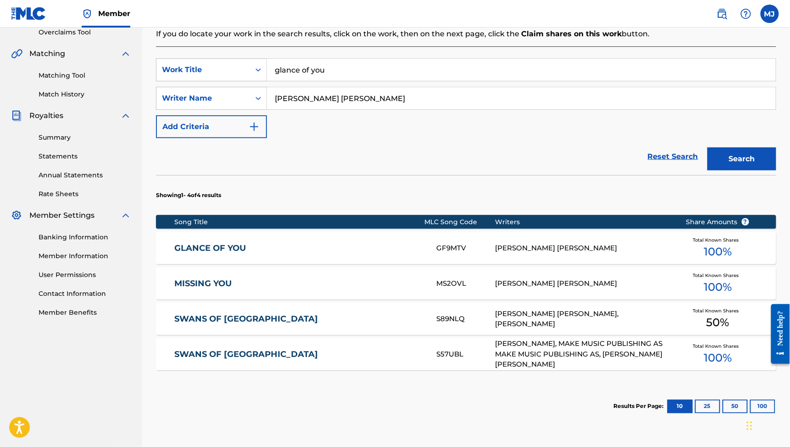
scroll to position [196, 0]
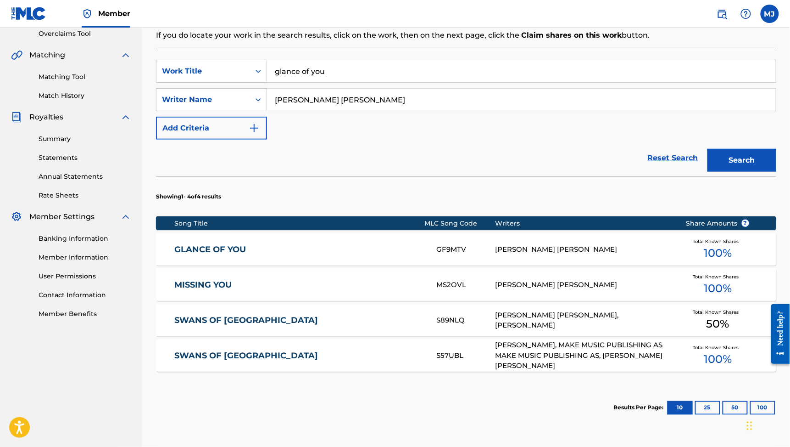
click at [258, 255] on link "GLANCE OF YOU" at bounding box center [300, 249] width 250 height 11
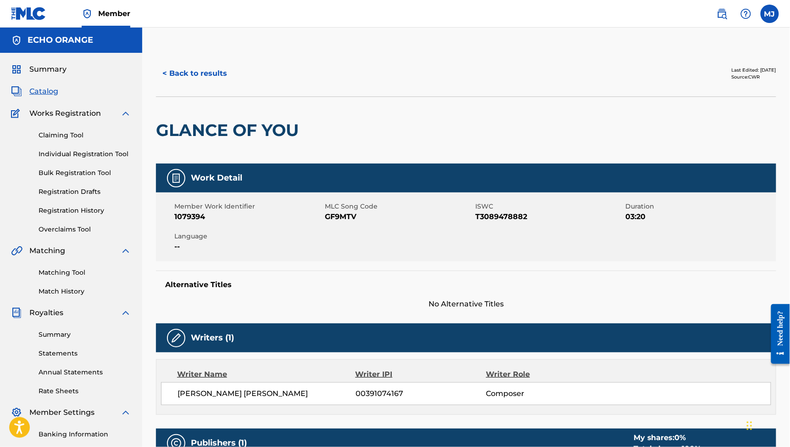
click at [234, 85] on button "< Back to results" at bounding box center [195, 73] width 78 height 23
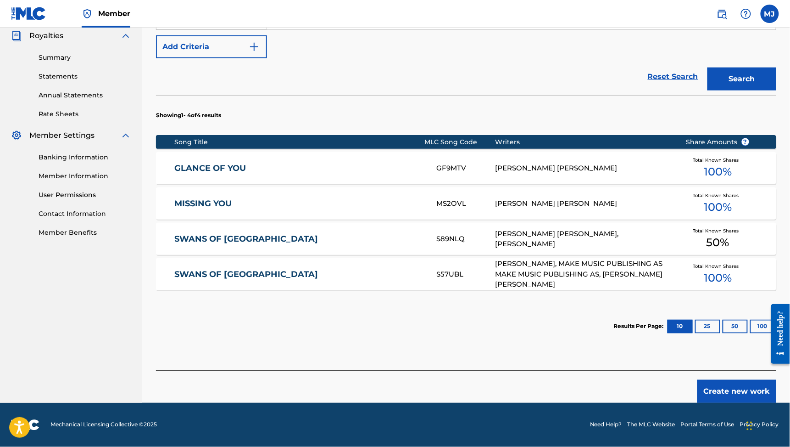
click at [740, 380] on button "Create new work" at bounding box center [737, 391] width 79 height 23
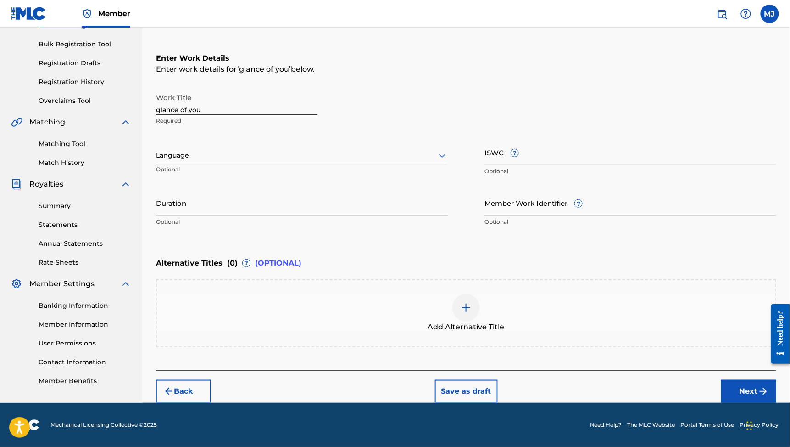
click at [740, 380] on button "Next" at bounding box center [749, 391] width 55 height 23
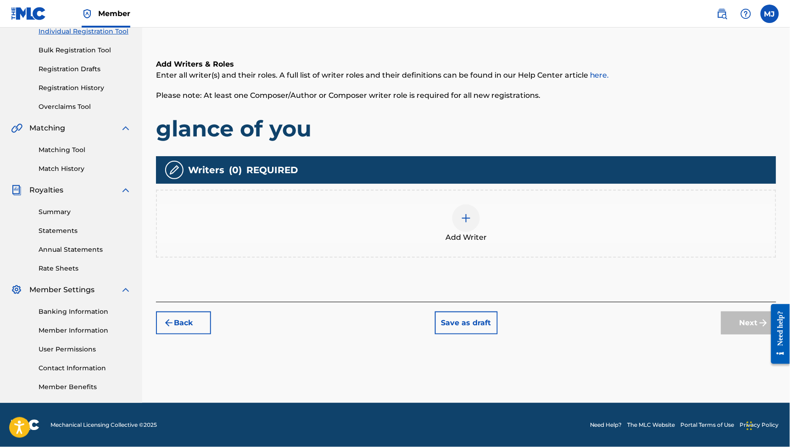
scroll to position [196, 0]
click at [492, 224] on div "Add Writer" at bounding box center [466, 224] width 621 height 68
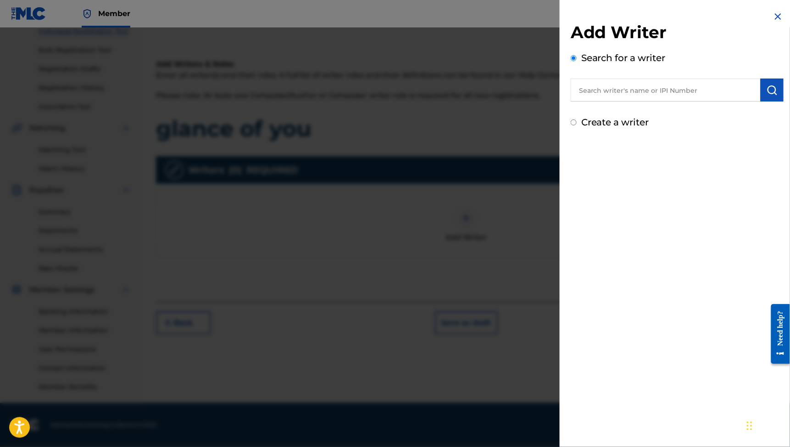
click at [633, 82] on div "Search for a writer" at bounding box center [677, 76] width 213 height 50
click at [630, 92] on input "text" at bounding box center [666, 89] width 190 height 23
paste input "[PERSON_NAME] [PERSON_NAME]"
type input "[PERSON_NAME] [PERSON_NAME]"
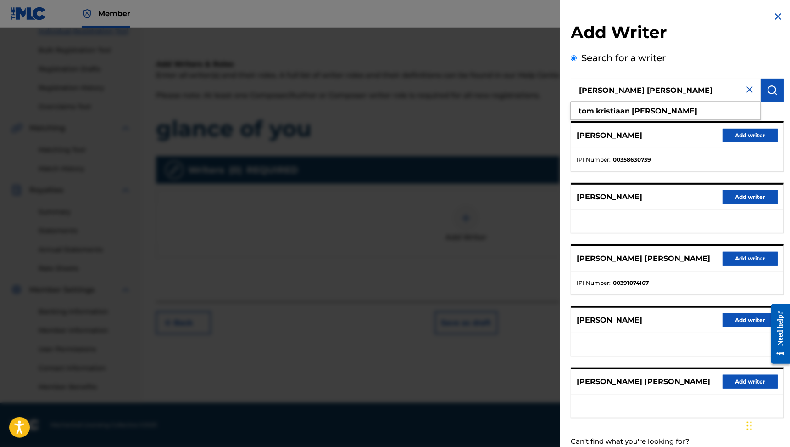
scroll to position [21, 0]
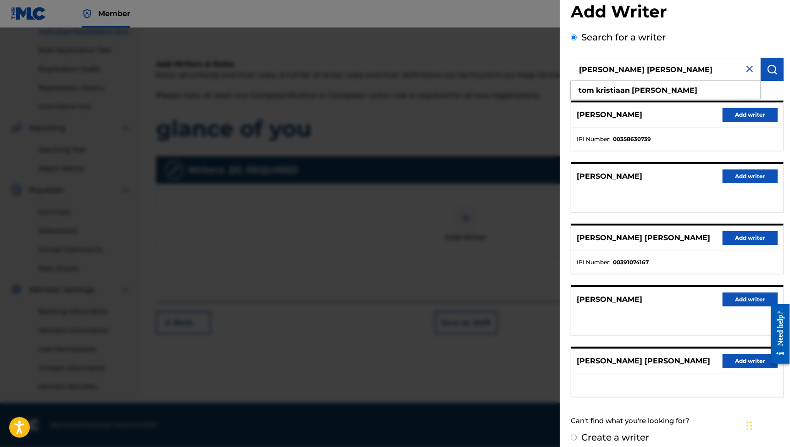
click at [723, 245] on button "Add writer" at bounding box center [750, 238] width 55 height 14
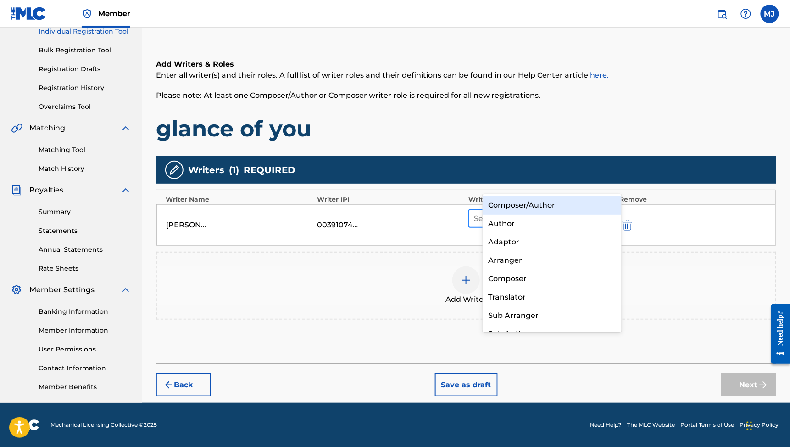
click at [535, 212] on div at bounding box center [533, 218] width 119 height 13
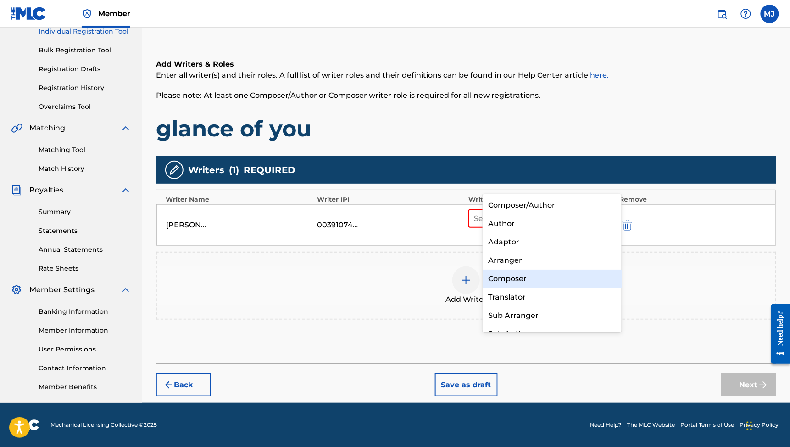
click at [527, 269] on div "Composer" at bounding box center [552, 278] width 139 height 18
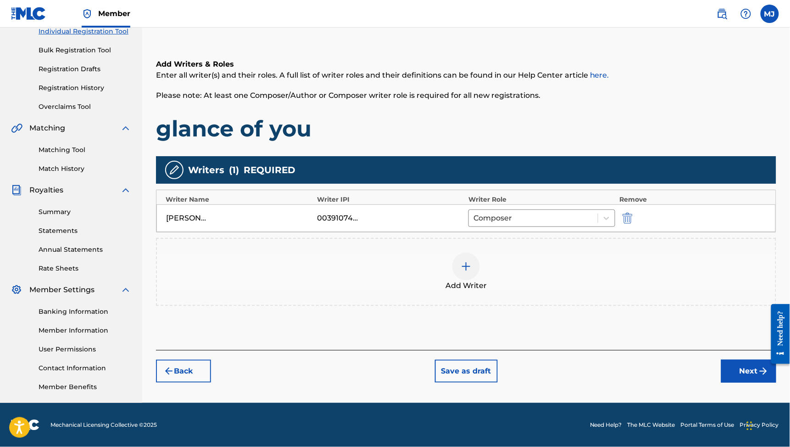
click at [729, 366] on button "Next" at bounding box center [749, 370] width 55 height 23
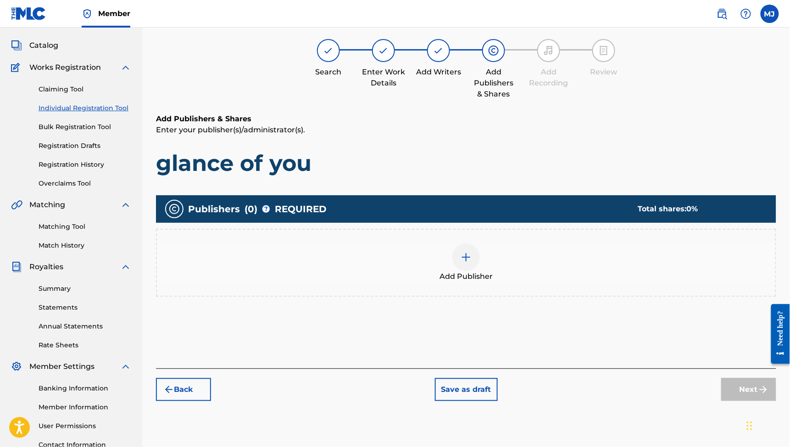
scroll to position [41, 0]
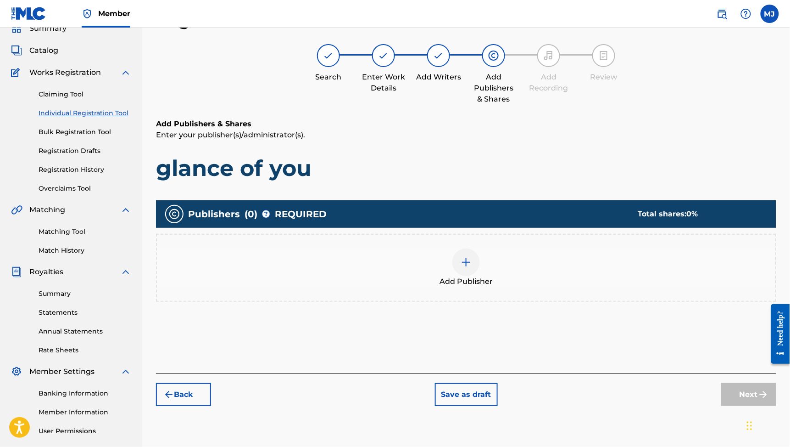
click at [493, 287] on span "Add Publisher" at bounding box center [466, 281] width 53 height 11
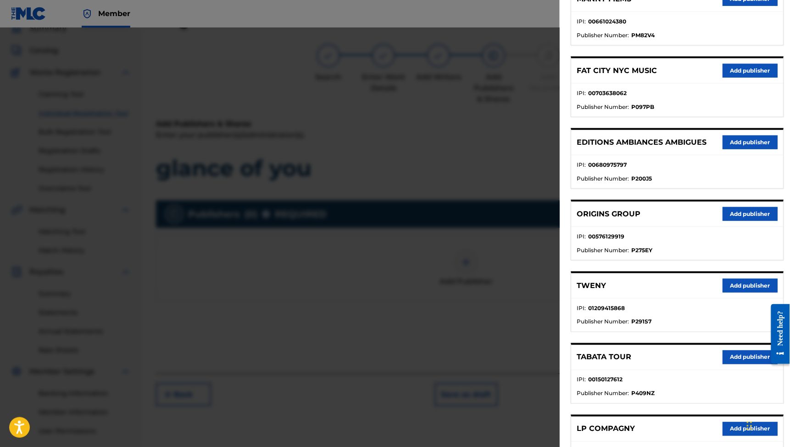
scroll to position [290, 0]
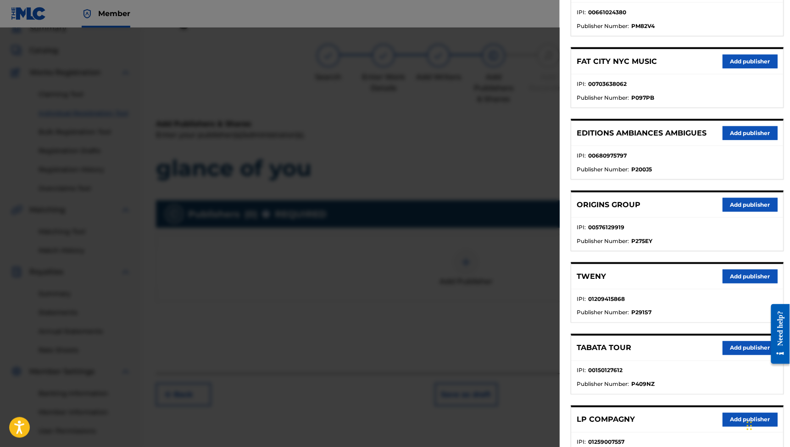
click at [726, 283] on button "Add publisher" at bounding box center [750, 276] width 55 height 14
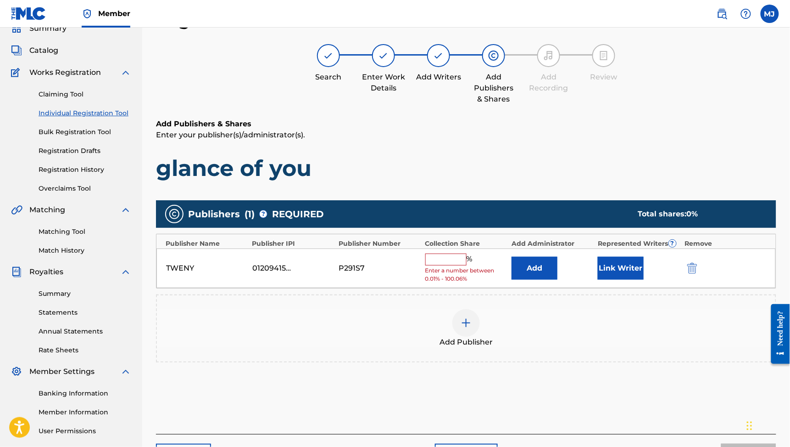
click at [533, 280] on button "Add" at bounding box center [535, 268] width 46 height 23
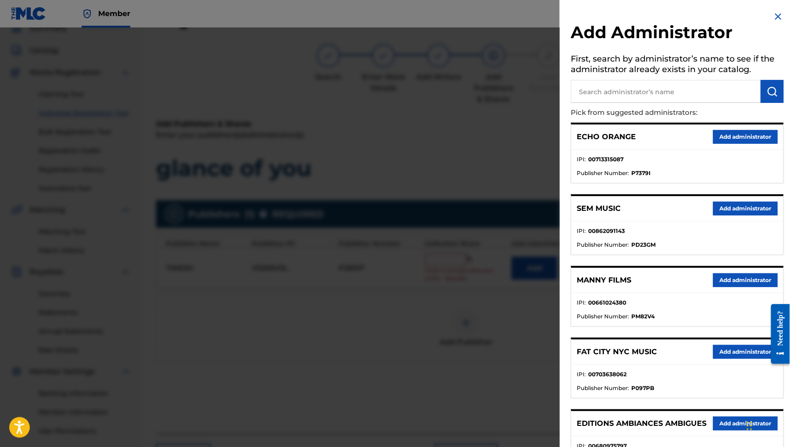
click at [713, 144] on button "Add administrator" at bounding box center [745, 137] width 65 height 14
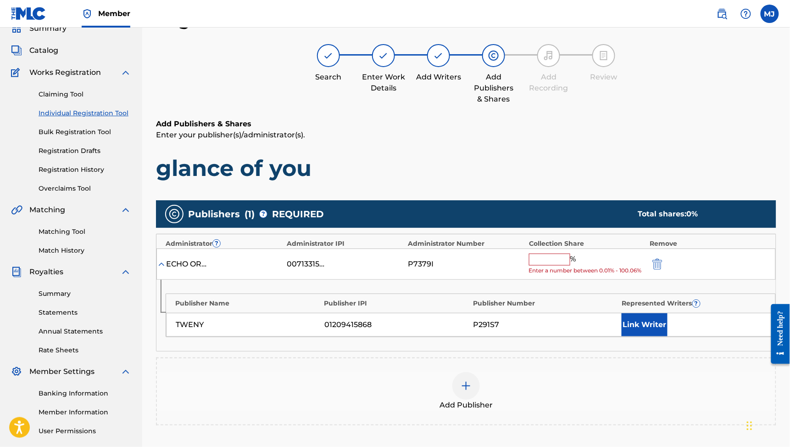
click at [557, 265] on input "text" at bounding box center [549, 259] width 41 height 12
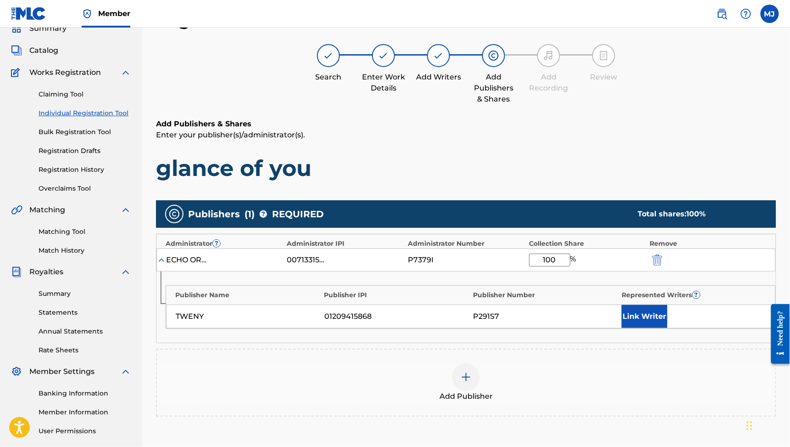
type input "100"
click at [639, 328] on button "Link Writer" at bounding box center [645, 316] width 46 height 23
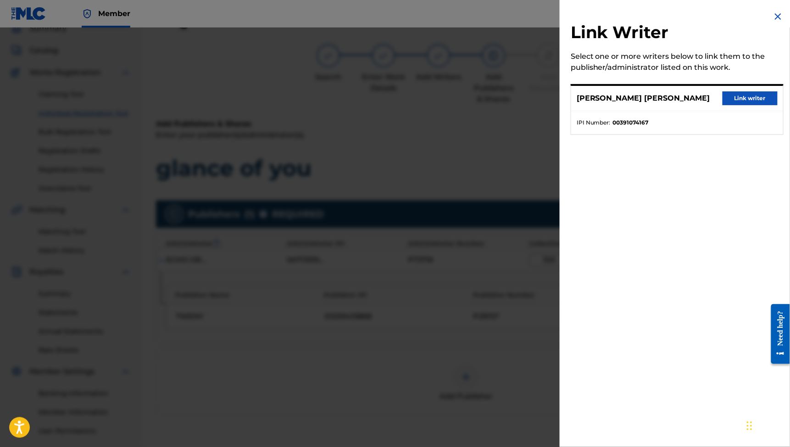
click at [735, 105] on button "Link writer" at bounding box center [750, 98] width 55 height 14
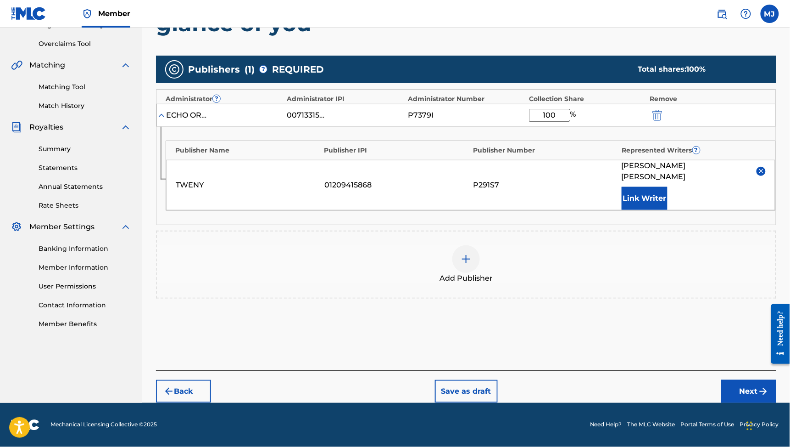
click at [740, 380] on button "Next" at bounding box center [749, 391] width 55 height 23
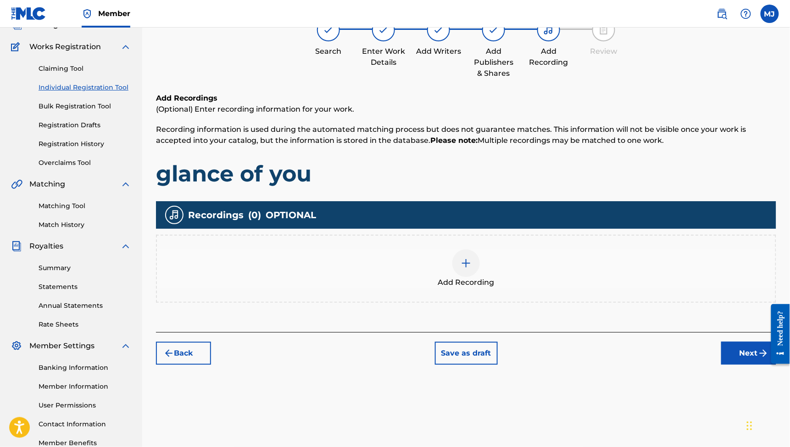
scroll to position [41, 0]
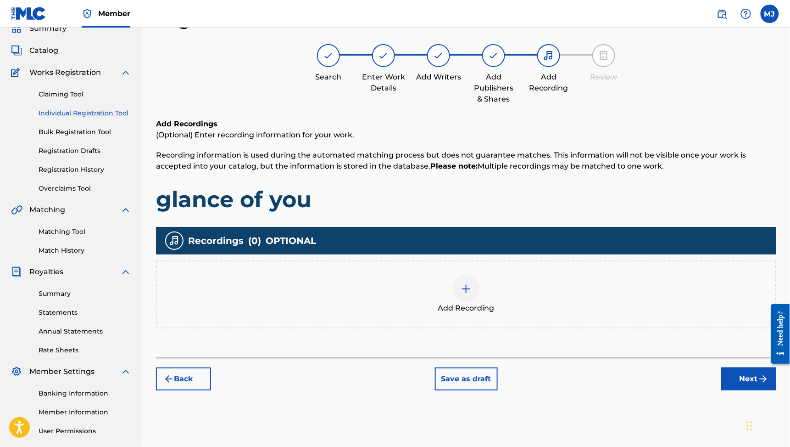
click at [717, 390] on div "Back Save as draft Next" at bounding box center [466, 374] width 621 height 33
click at [722, 390] on button "Next" at bounding box center [749, 378] width 55 height 23
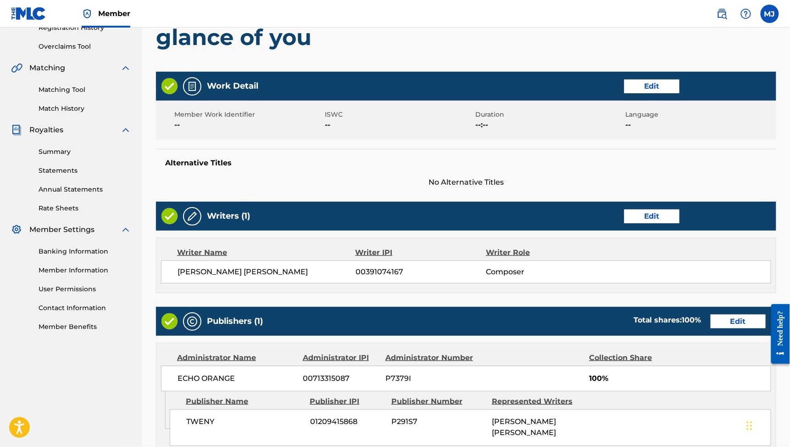
scroll to position [401, 0]
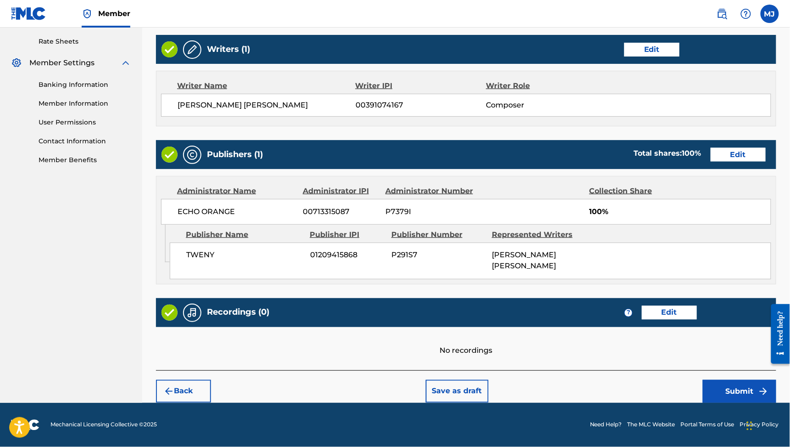
click at [724, 403] on button "Submit" at bounding box center [739, 391] width 73 height 23
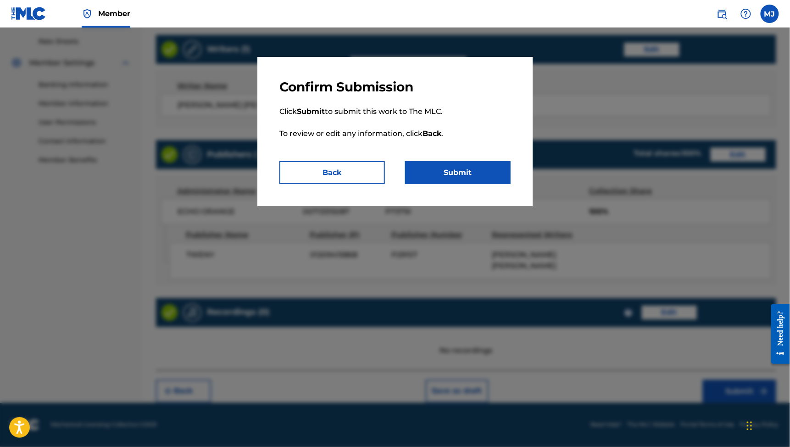
click at [533, 196] on div "Confirm Submission Click Submit to submit this work to The MLC. To review or ed…" at bounding box center [395, 131] width 275 height 149
click at [510, 184] on button "Submit" at bounding box center [458, 172] width 106 height 23
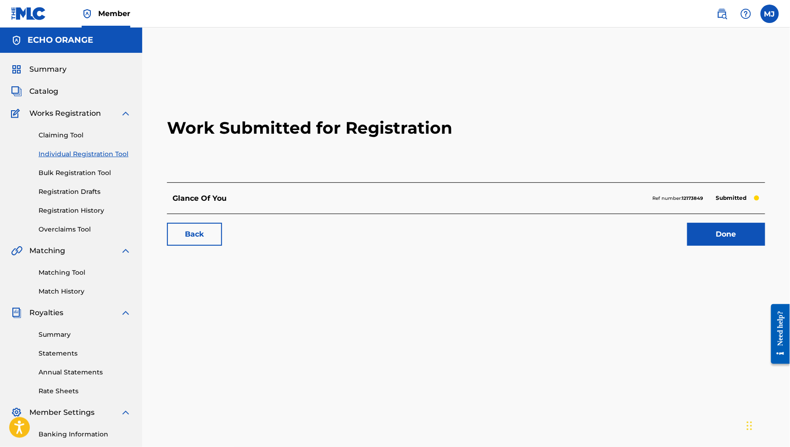
click at [708, 246] on link "Done" at bounding box center [727, 234] width 78 height 23
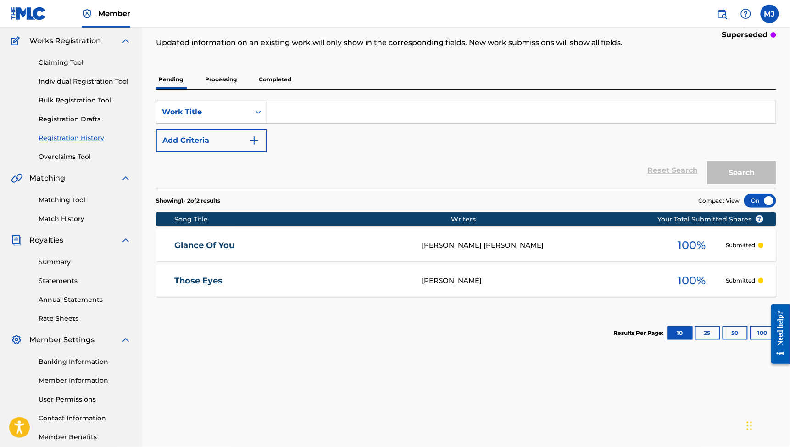
scroll to position [74, 0]
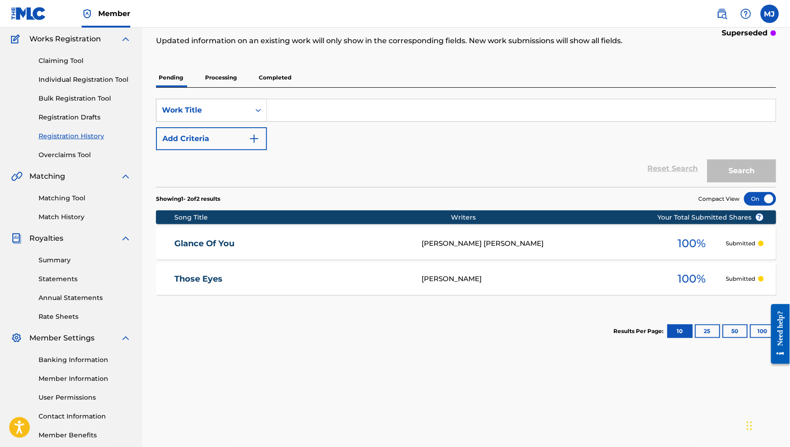
click at [98, 84] on link "Individual Registration Tool" at bounding box center [85, 80] width 93 height 10
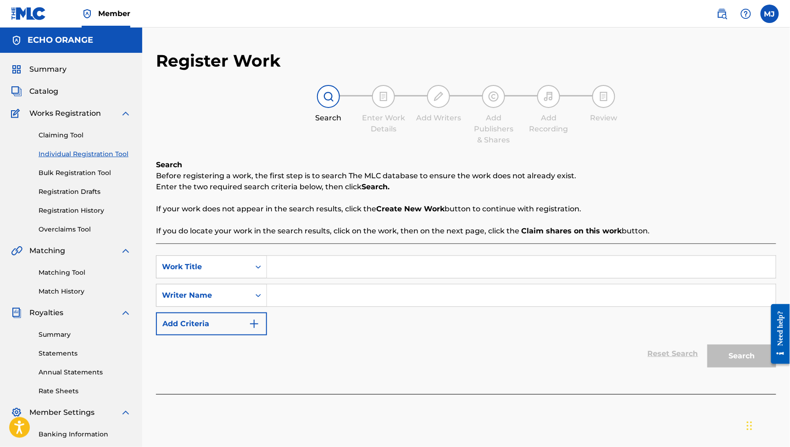
click at [344, 278] on input "Search Form" at bounding box center [521, 267] width 509 height 22
type input "Hapiness"
paste input "[PERSON_NAME] [PERSON_NAME]"
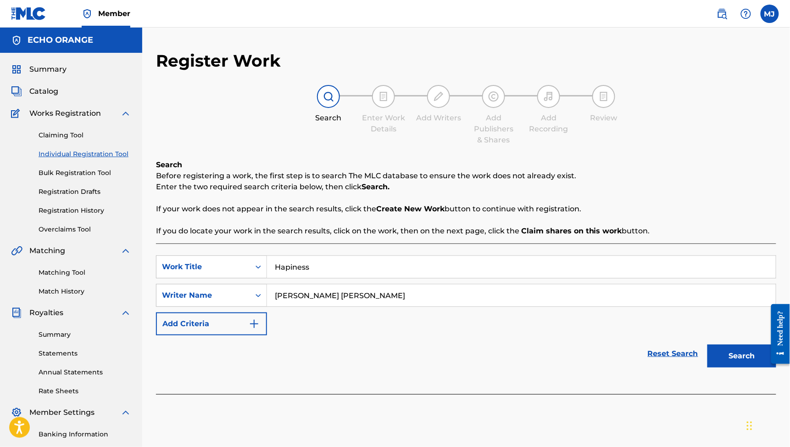
type input "[PERSON_NAME] [PERSON_NAME]"
click at [736, 367] on button "Search" at bounding box center [742, 355] width 69 height 23
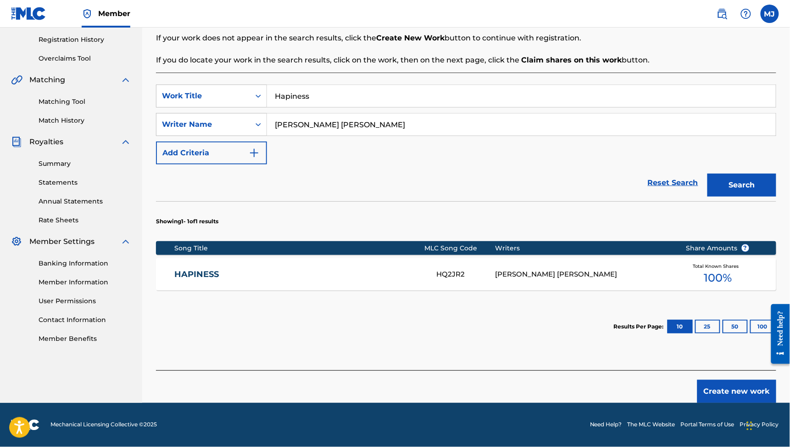
scroll to position [249, 0]
click at [212, 269] on link "HAPINESS" at bounding box center [300, 274] width 250 height 11
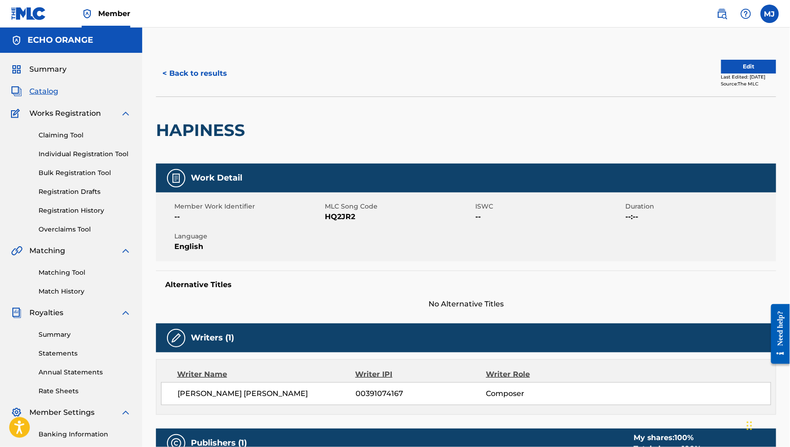
click at [72, 277] on link "Matching Tool" at bounding box center [85, 273] width 93 height 10
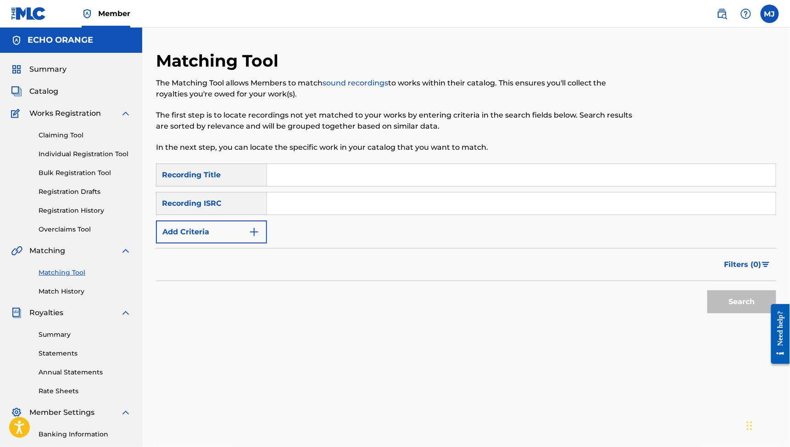
click at [346, 186] on input "Search Form" at bounding box center [521, 175] width 509 height 22
drag, startPoint x: 263, startPoint y: 269, endPoint x: 246, endPoint y: 277, distance: 19.3
click at [245, 279] on form "SearchWithCriteria58dc7bfa-1931-457e-b7fb-a1d233831c6d Recording Title [PERSON_…" at bounding box center [466, 240] width 621 height 154
click at [246, 277] on form "SearchWithCriteria58dc7bfa-1931-457e-b7fb-a1d233831c6d Recording Title [PERSON_…" at bounding box center [466, 240] width 621 height 154
click at [377, 186] on input "[PERSON_NAME]" at bounding box center [521, 175] width 509 height 22
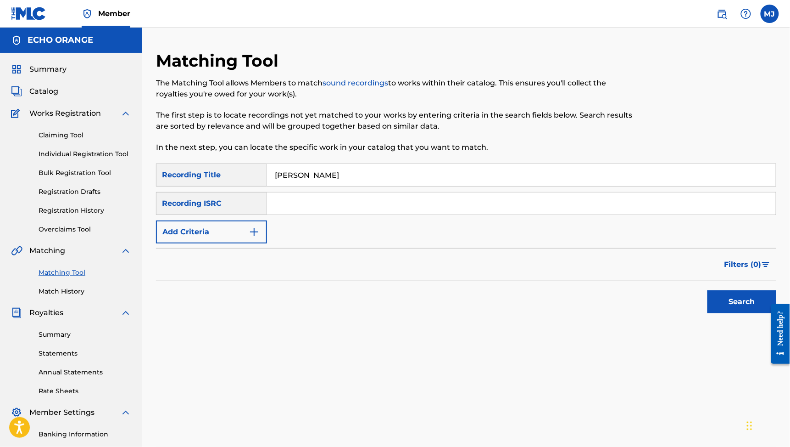
click at [377, 186] on input "[PERSON_NAME]" at bounding box center [521, 175] width 509 height 22
click at [249, 243] on button "Add Criteria" at bounding box center [211, 231] width 111 height 23
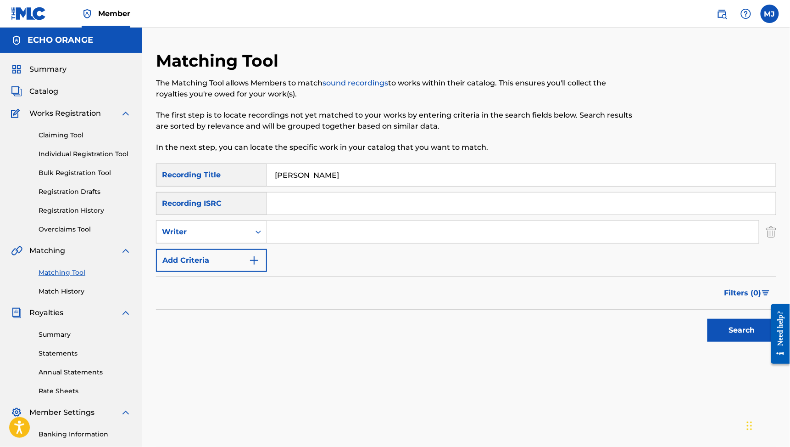
click at [343, 213] on div "SearchWithCriteria58dc7bfa-1931-457e-b7fb-a1d233831c6d Recording Title [PERSON_…" at bounding box center [466, 217] width 621 height 108
click at [369, 186] on input "[PERSON_NAME]" at bounding box center [521, 175] width 509 height 22
type input "hapiness"
click at [347, 243] on input "Search Form" at bounding box center [513, 232] width 492 height 22
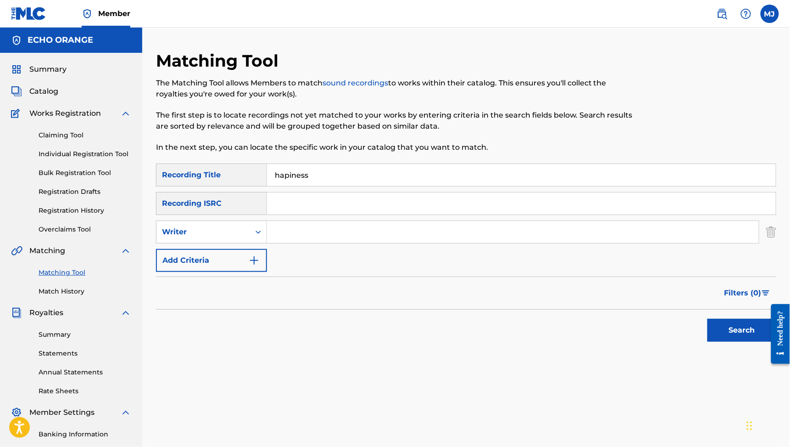
paste input "[PERSON_NAME] [PERSON_NAME]"
click at [736, 342] on button "Search" at bounding box center [742, 330] width 69 height 23
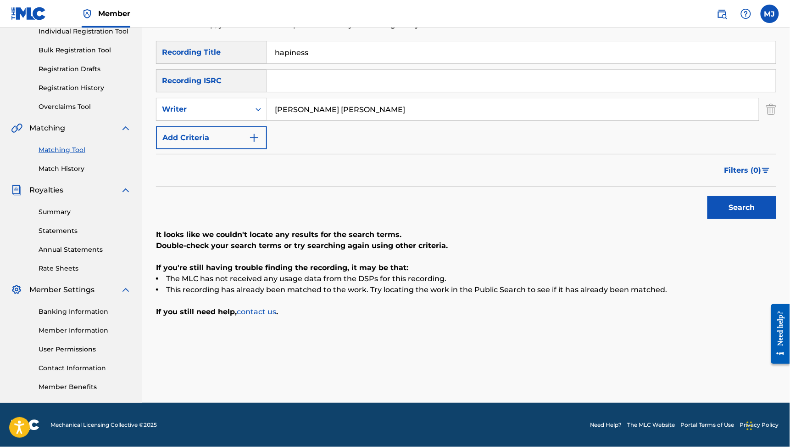
scroll to position [62, 0]
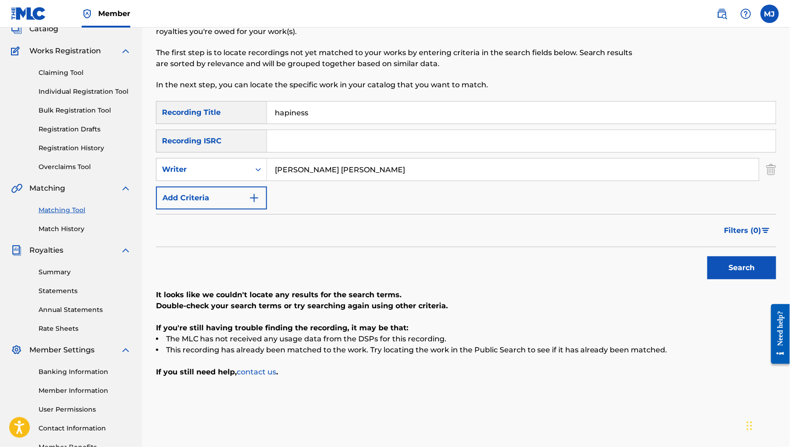
click at [336, 180] on input "[PERSON_NAME] [PERSON_NAME]" at bounding box center [513, 169] width 492 height 22
type input "[PERSON_NAME]"
click at [245, 175] on div "Writer" at bounding box center [203, 169] width 83 height 11
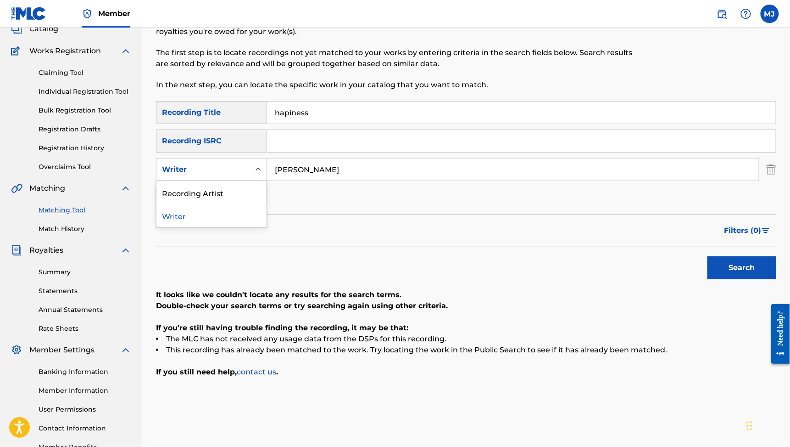
click at [243, 204] on div "Recording Artist" at bounding box center [212, 192] width 110 height 23
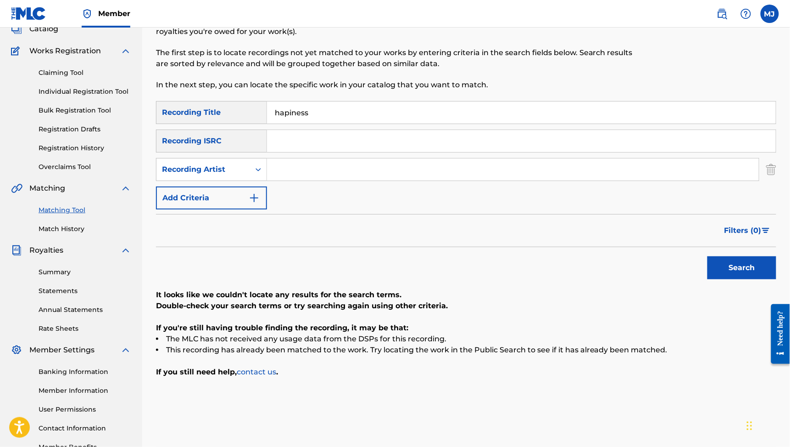
click at [344, 180] on input "Search Form" at bounding box center [513, 169] width 492 height 22
paste input "[PERSON_NAME] [PERSON_NAME]"
type input "[PERSON_NAME]"
click at [736, 279] on button "Search" at bounding box center [742, 267] width 69 height 23
click at [120, 96] on link "Individual Registration Tool" at bounding box center [85, 92] width 93 height 10
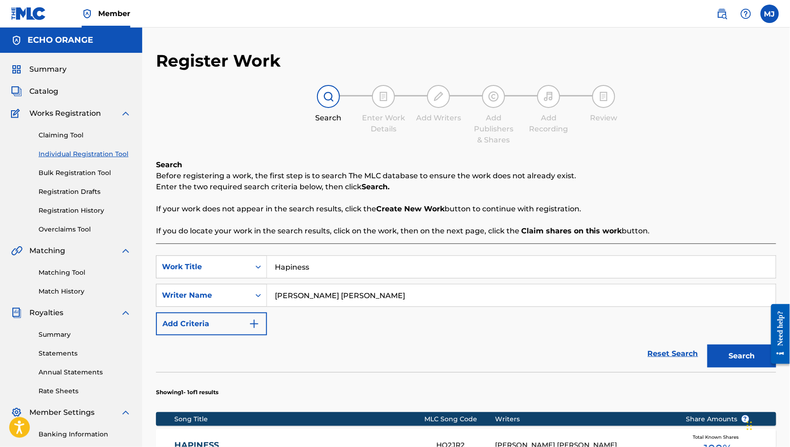
click at [364, 278] on input "Hapiness" at bounding box center [521, 267] width 509 height 22
click at [357, 278] on input "Hapiness" at bounding box center [521, 267] width 509 height 22
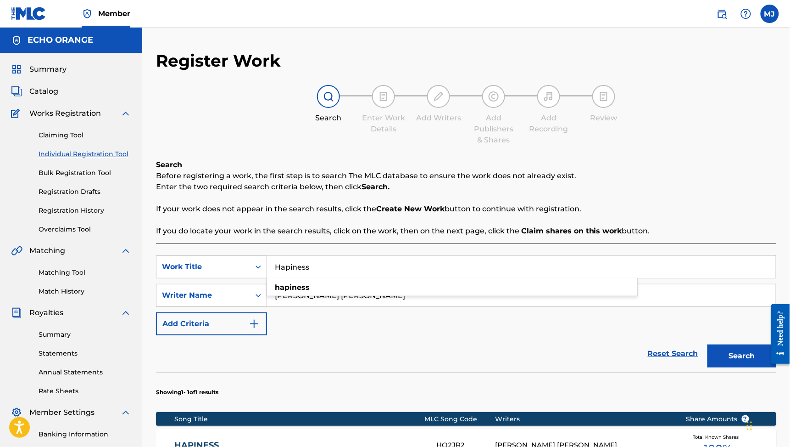
click at [357, 278] on input "Hapiness" at bounding box center [521, 267] width 509 height 22
type input "melancholic me"
click at [736, 367] on button "Search" at bounding box center [742, 355] width 69 height 23
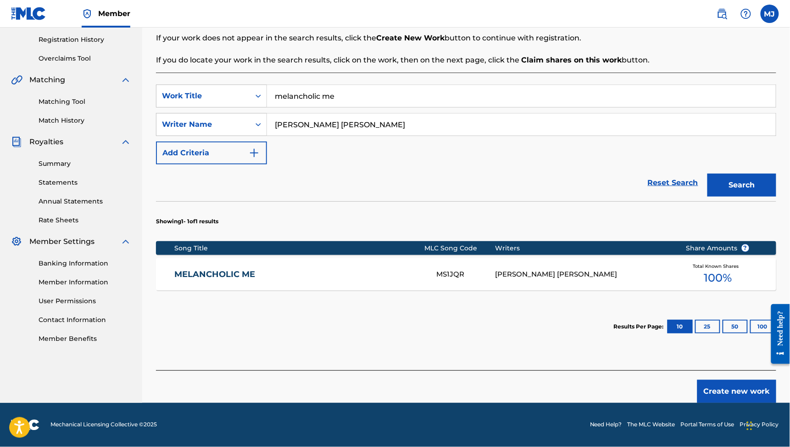
click at [262, 269] on link "MELANCHOLIC ME" at bounding box center [300, 274] width 250 height 11
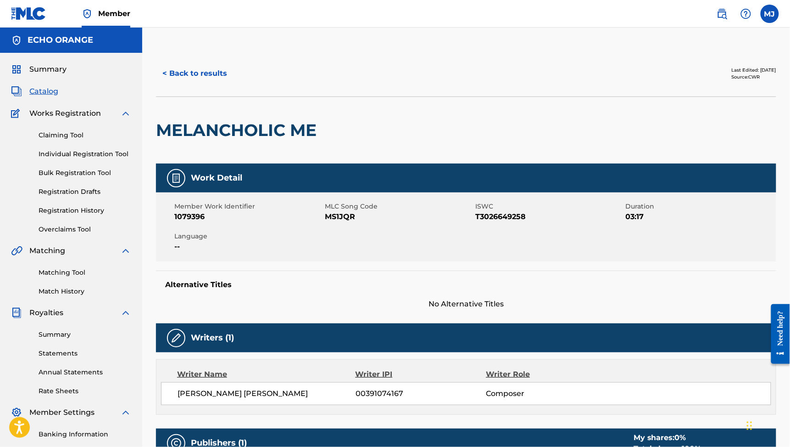
click at [234, 85] on button "< Back to results" at bounding box center [195, 73] width 78 height 23
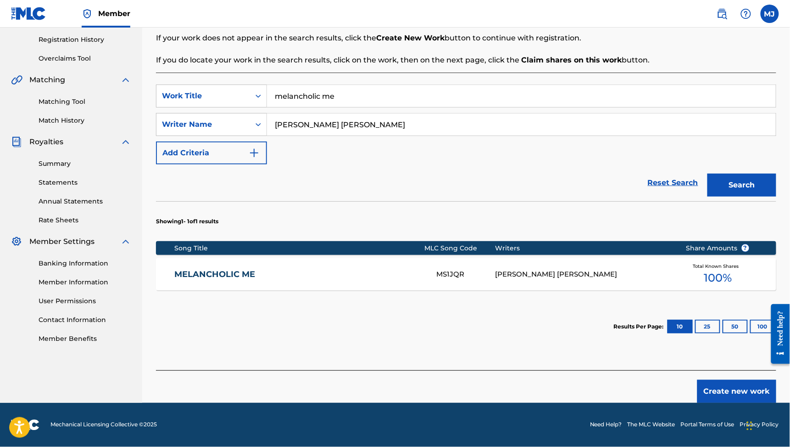
click at [738, 387] on button "Create new work" at bounding box center [737, 391] width 79 height 23
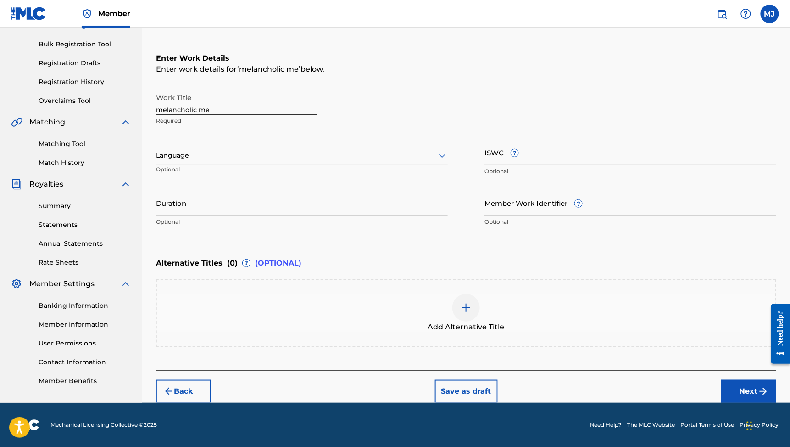
click at [738, 388] on button "Next" at bounding box center [749, 391] width 55 height 23
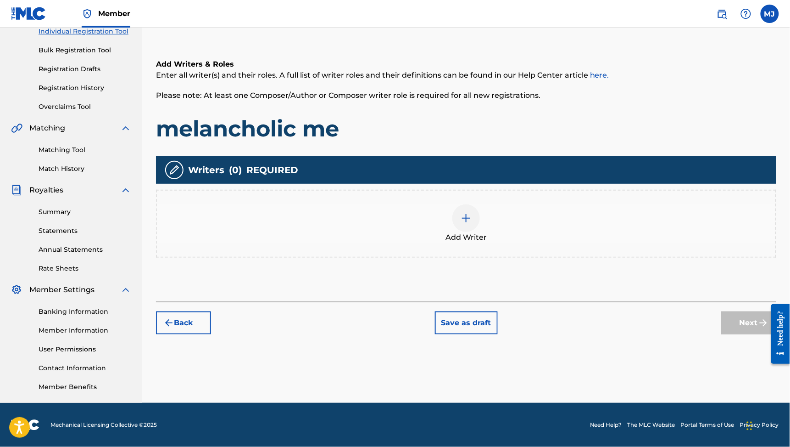
click at [548, 212] on div "Add Writer" at bounding box center [466, 224] width 621 height 68
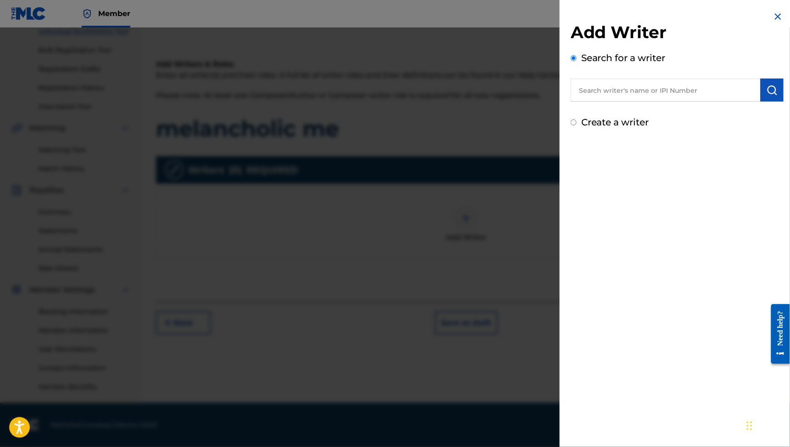
click at [599, 86] on input "text" at bounding box center [666, 89] width 190 height 23
paste input "[PERSON_NAME] [PERSON_NAME]"
type input "[PERSON_NAME] [PERSON_NAME]"
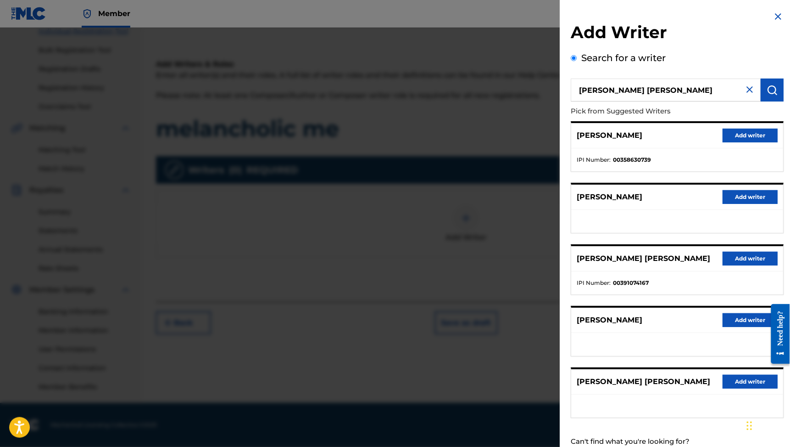
click at [735, 142] on button "Add writer" at bounding box center [750, 136] width 55 height 14
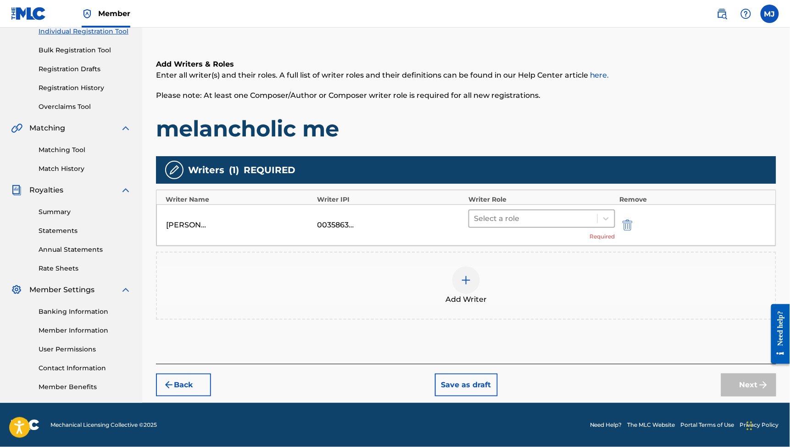
click at [557, 212] on div at bounding box center [533, 218] width 119 height 13
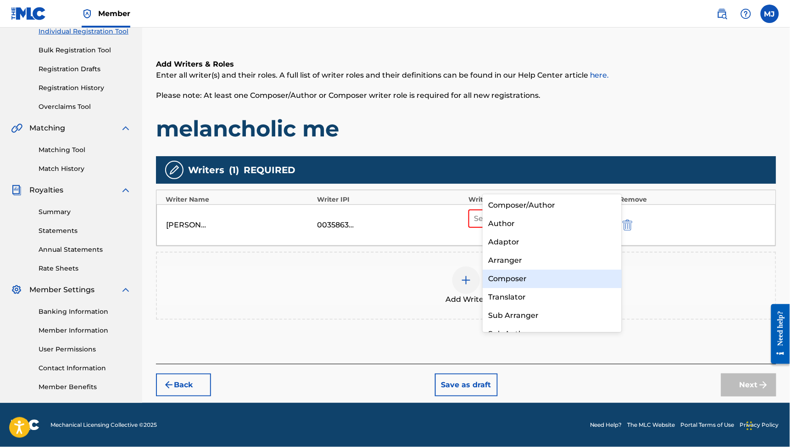
click at [537, 279] on div "Composer" at bounding box center [552, 278] width 139 height 18
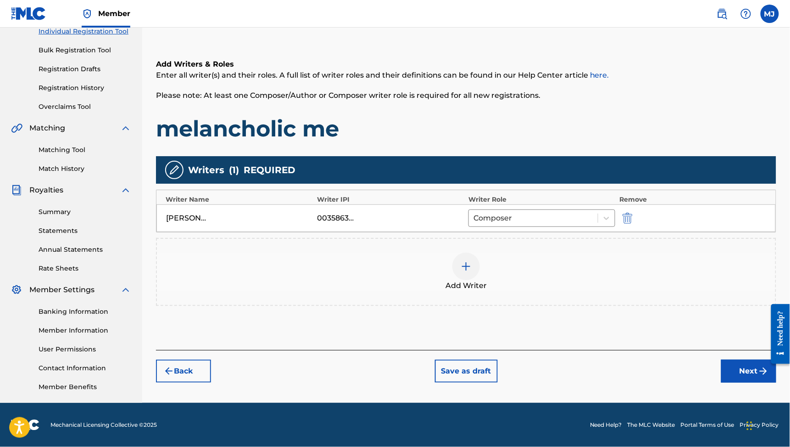
click at [722, 361] on button "Next" at bounding box center [749, 370] width 55 height 23
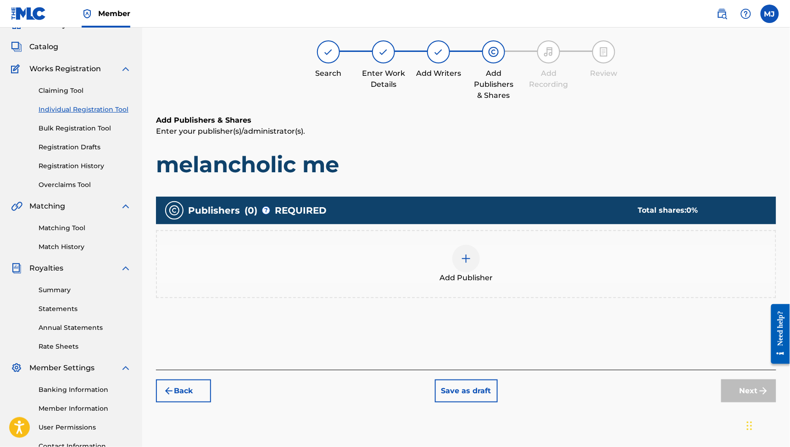
scroll to position [41, 0]
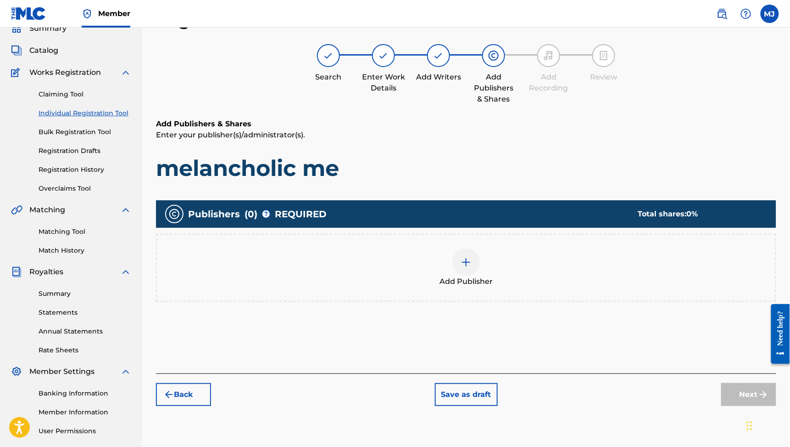
click at [528, 286] on div "Add Publisher" at bounding box center [466, 267] width 619 height 39
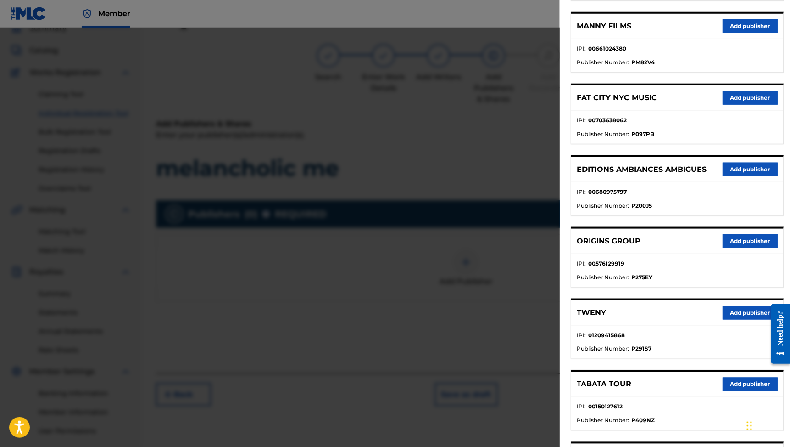
scroll to position [255, 0]
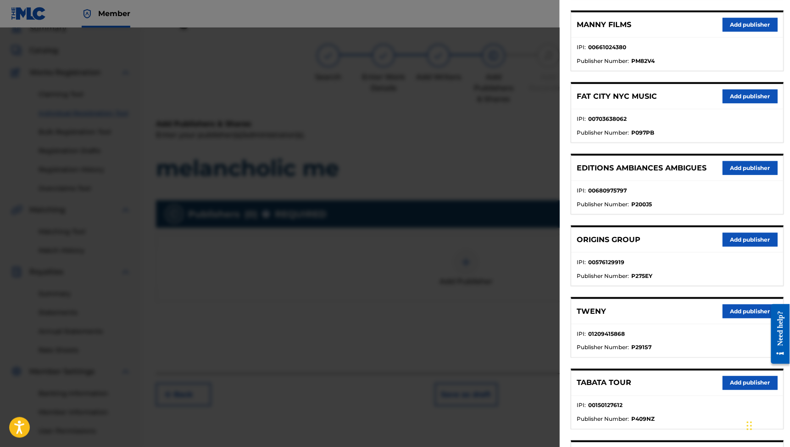
click at [724, 318] on button "Add publisher" at bounding box center [750, 311] width 55 height 14
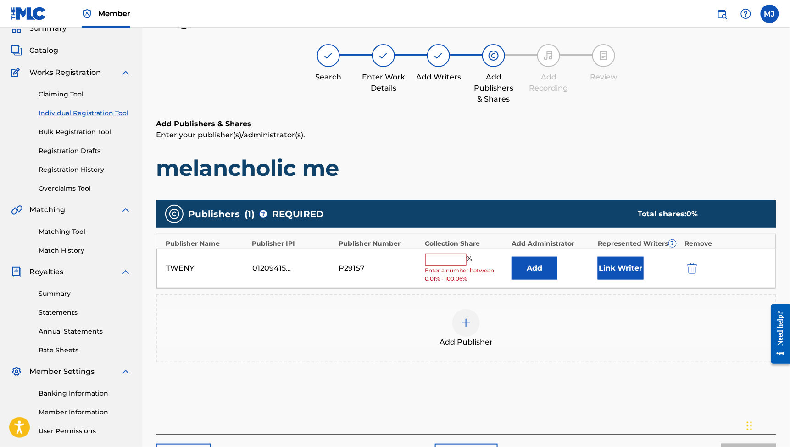
click at [549, 280] on button "Add" at bounding box center [535, 268] width 46 height 23
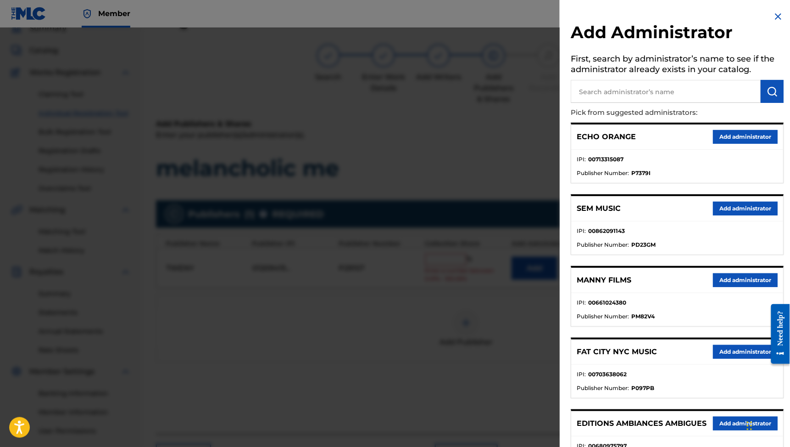
click at [729, 144] on button "Add administrator" at bounding box center [745, 137] width 65 height 14
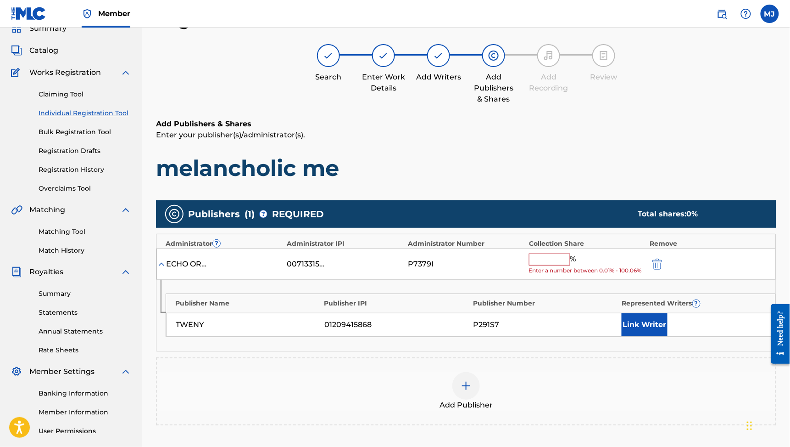
click at [553, 265] on input "text" at bounding box center [549, 259] width 41 height 12
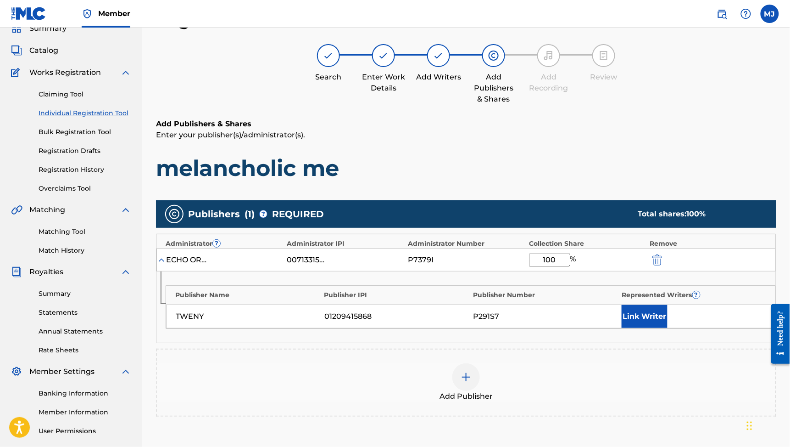
type input "100"
click at [643, 328] on button "Link Writer" at bounding box center [645, 316] width 46 height 23
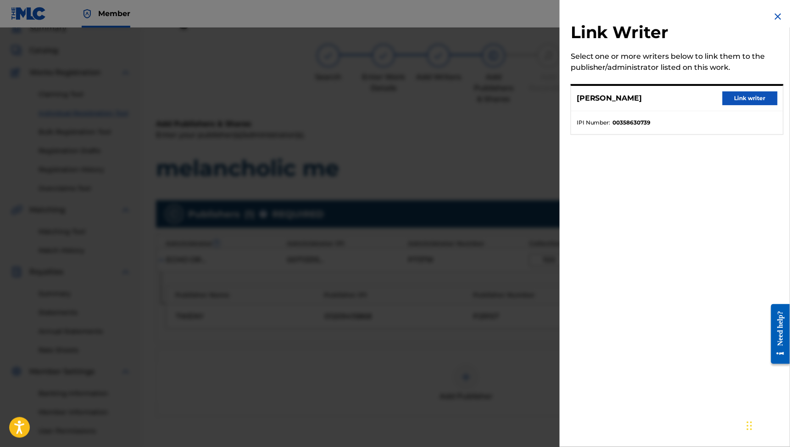
click at [731, 101] on button "Link writer" at bounding box center [750, 98] width 55 height 14
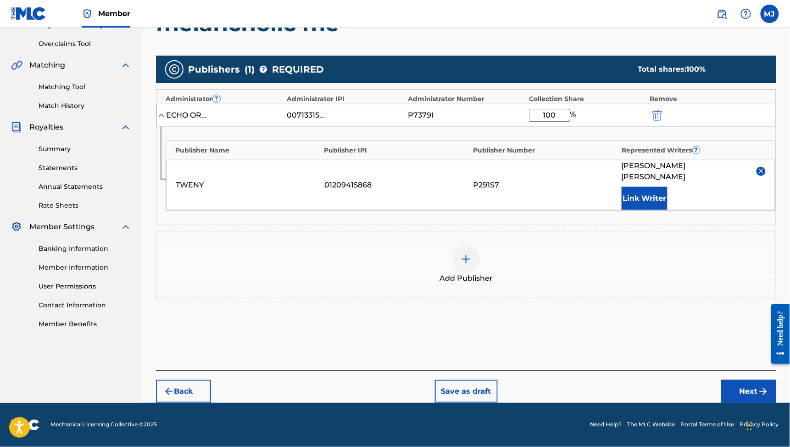
click at [729, 380] on button "Next" at bounding box center [749, 391] width 55 height 23
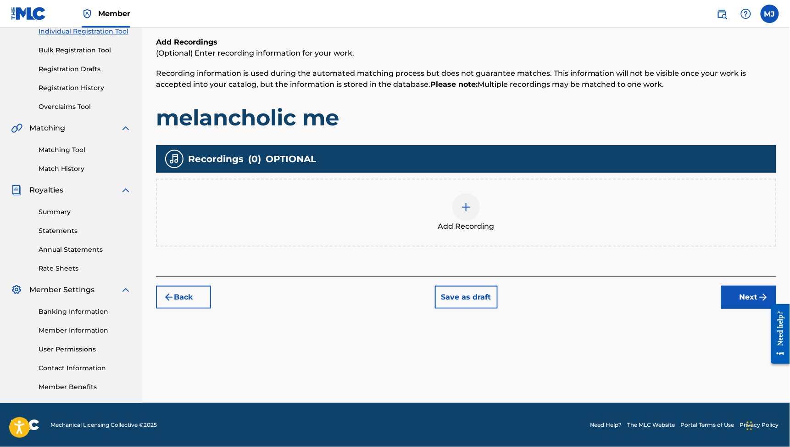
click at [742, 286] on button "Next" at bounding box center [749, 297] width 55 height 23
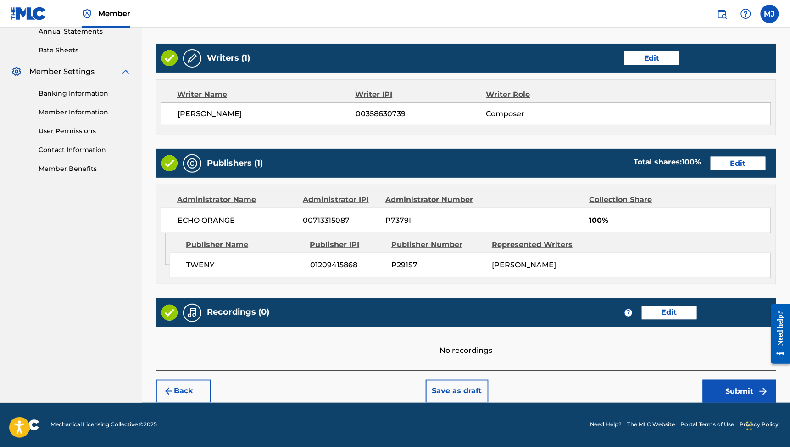
click at [732, 380] on button "Submit" at bounding box center [739, 391] width 73 height 23
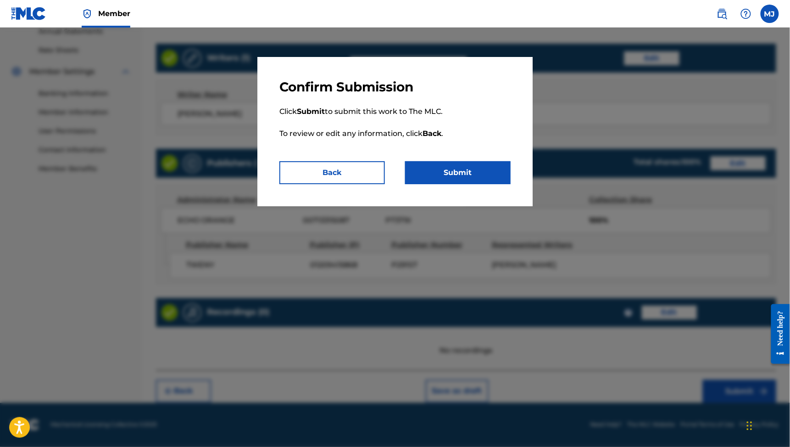
scroll to position [445, 0]
click at [511, 184] on button "Submit" at bounding box center [458, 172] width 106 height 23
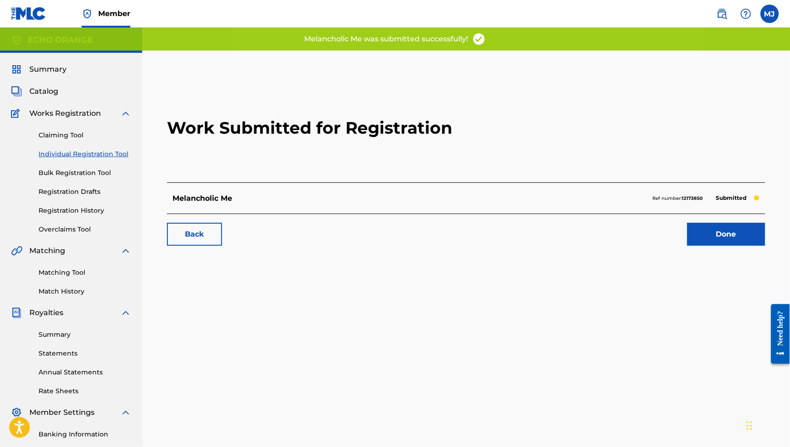
click at [712, 246] on link "Done" at bounding box center [727, 234] width 78 height 23
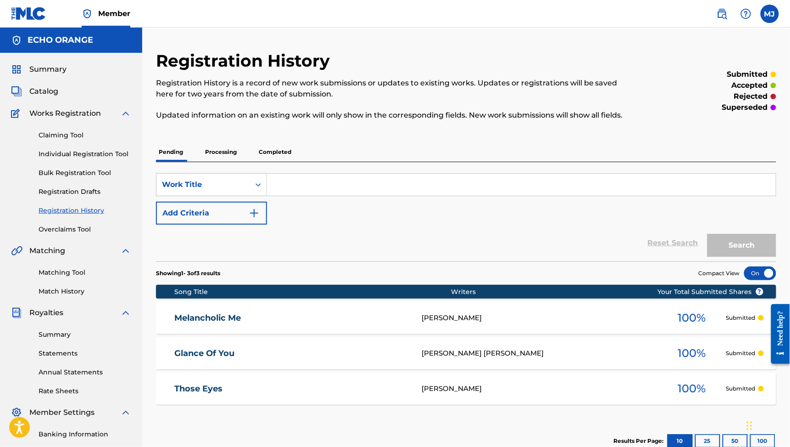
click at [96, 159] on link "Individual Registration Tool" at bounding box center [85, 154] width 93 height 10
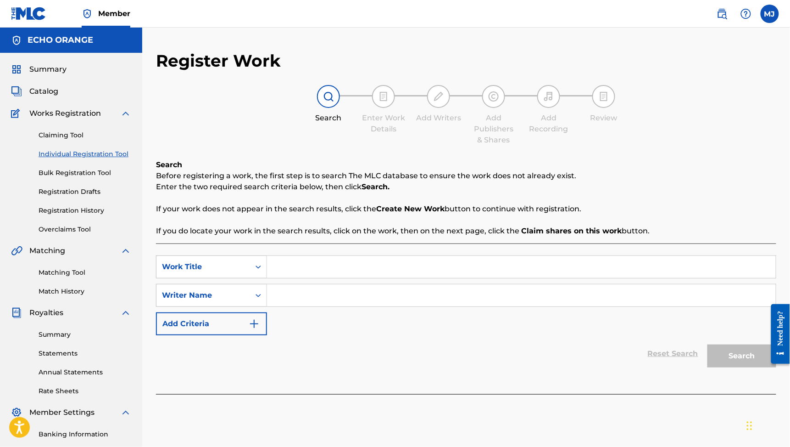
click at [390, 278] on input "Search Form" at bounding box center [521, 267] width 509 height 22
type input "Peaceful piece"
click at [390, 306] on input "Search Form" at bounding box center [521, 295] width 509 height 22
paste input "[PERSON_NAME] [PERSON_NAME]"
type input "[PERSON_NAME] [PERSON_NAME]"
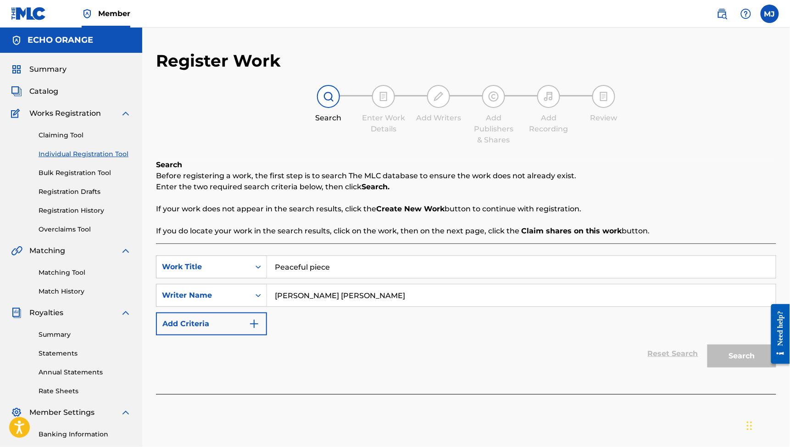
click at [736, 367] on button "Search" at bounding box center [742, 355] width 69 height 23
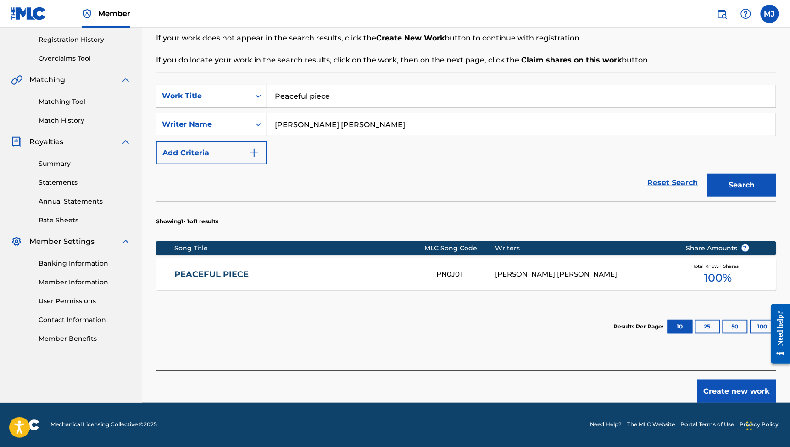
scroll to position [249, 0]
click at [244, 269] on link "PEACEFUL PIECE" at bounding box center [300, 274] width 250 height 11
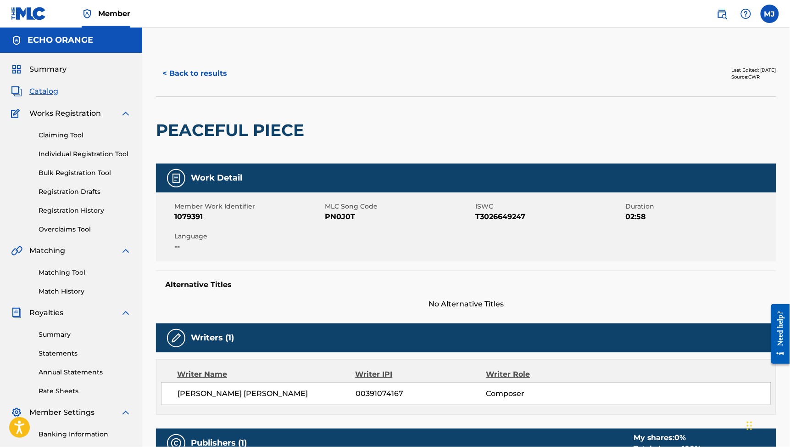
click at [217, 85] on button "< Back to results" at bounding box center [195, 73] width 78 height 23
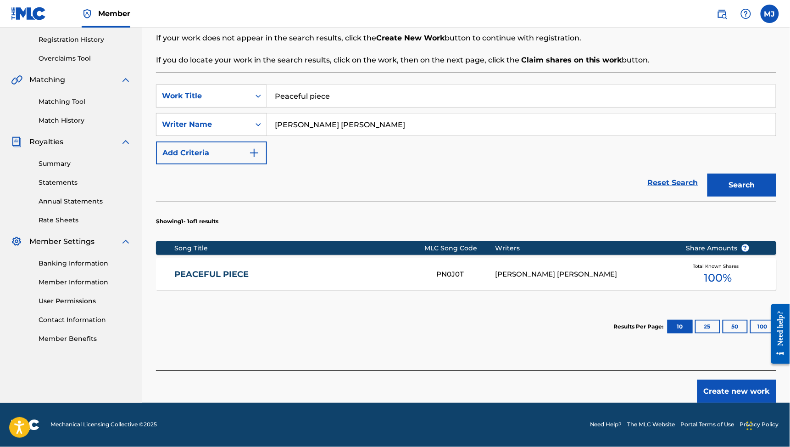
scroll to position [234, 0]
click at [707, 379] on div "Create new work" at bounding box center [466, 386] width 621 height 33
click at [707, 388] on button "Create new work" at bounding box center [737, 391] width 79 height 23
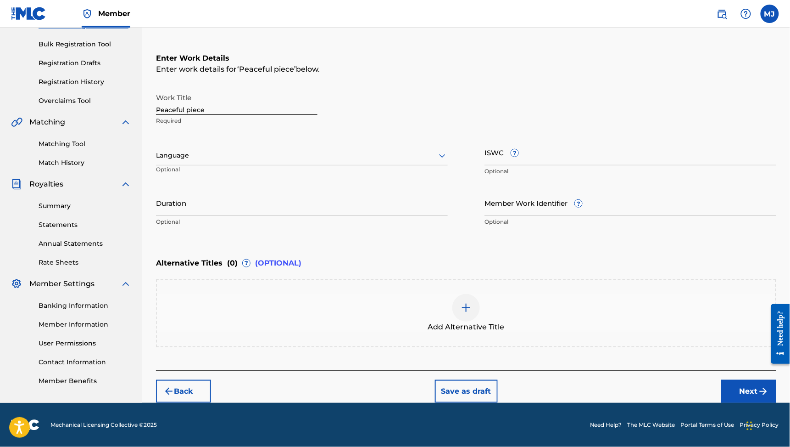
click at [730, 384] on button "Next" at bounding box center [749, 391] width 55 height 23
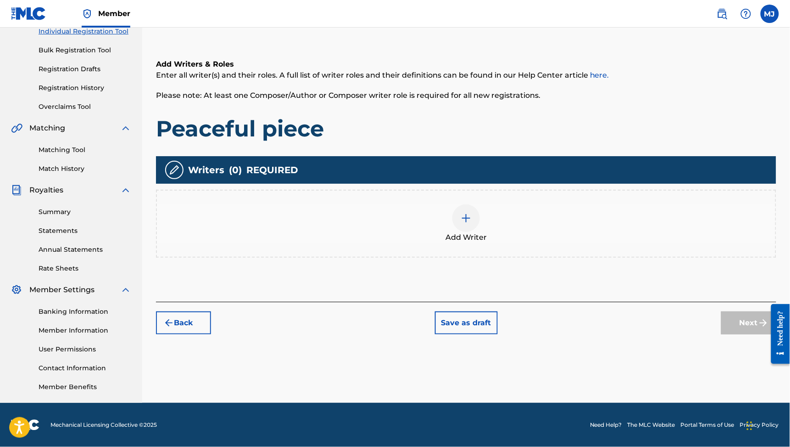
click at [548, 221] on div "Add Writer" at bounding box center [466, 224] width 621 height 68
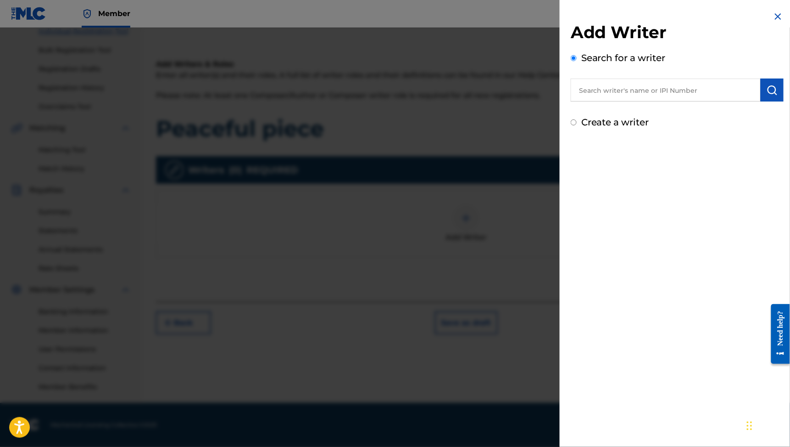
click at [667, 57] on div "Search for a writer" at bounding box center [677, 76] width 213 height 50
click at [655, 90] on input "text" at bounding box center [666, 89] width 190 height 23
paste input "[PERSON_NAME] [PERSON_NAME]"
type input "[PERSON_NAME] [PERSON_NAME]"
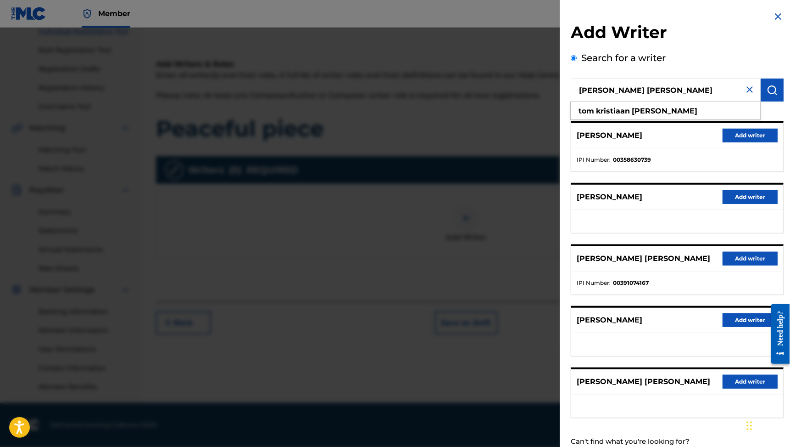
click at [738, 265] on button "Add writer" at bounding box center [750, 259] width 55 height 14
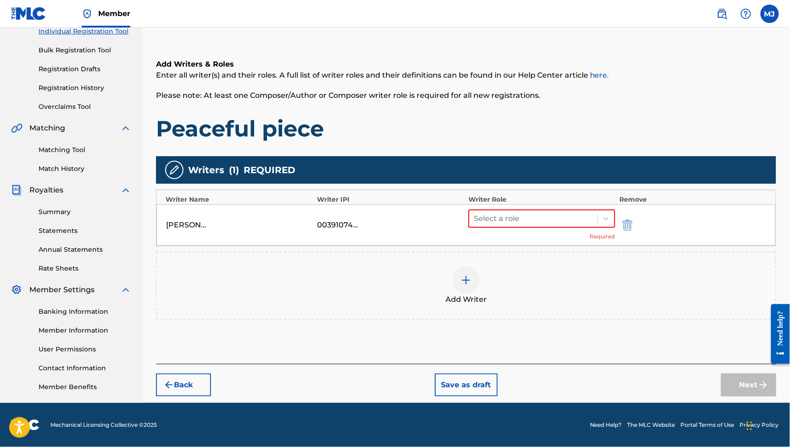
click at [552, 209] on div "Select a role Required" at bounding box center [542, 224] width 147 height 31
click at [553, 209] on div "Select a role Required" at bounding box center [542, 224] width 147 height 31
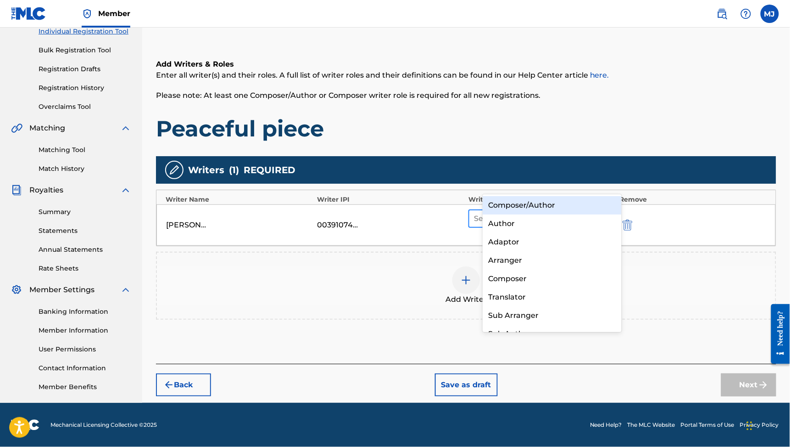
click at [575, 212] on div at bounding box center [533, 218] width 119 height 13
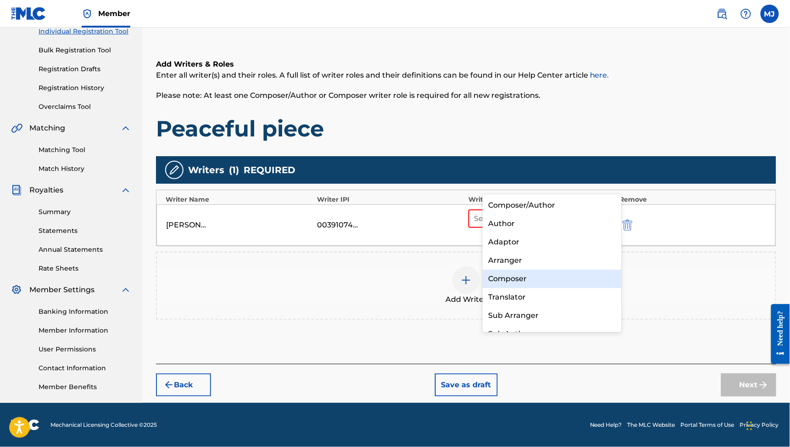
click at [564, 275] on div "Composer" at bounding box center [552, 278] width 139 height 18
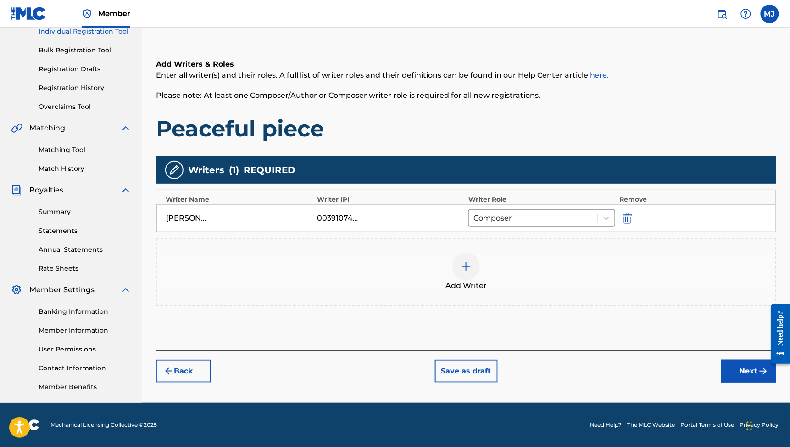
click at [759, 373] on button "Next" at bounding box center [749, 370] width 55 height 23
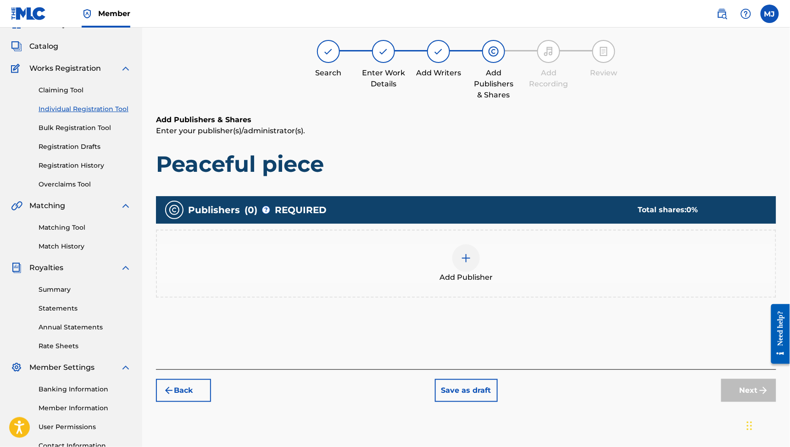
scroll to position [41, 0]
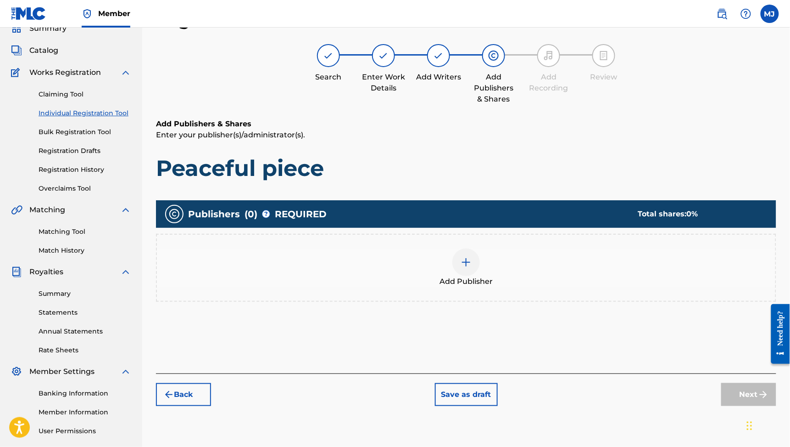
click at [531, 228] on div "Publishers ( 0 ) ? REQUIRED Total shares: 0 %" at bounding box center [466, 214] width 621 height 28
click at [531, 271] on div "Add Publisher" at bounding box center [466, 268] width 621 height 68
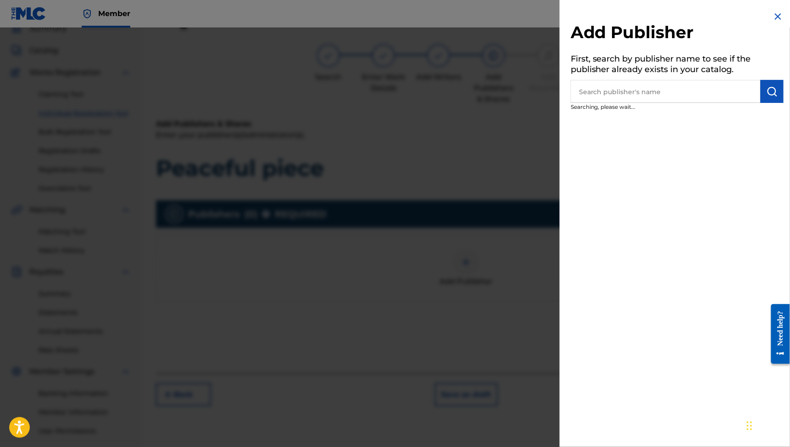
click at [560, 271] on div "Add Publisher First, search by publisher name to see if the publisher already e…" at bounding box center [677, 223] width 235 height 447
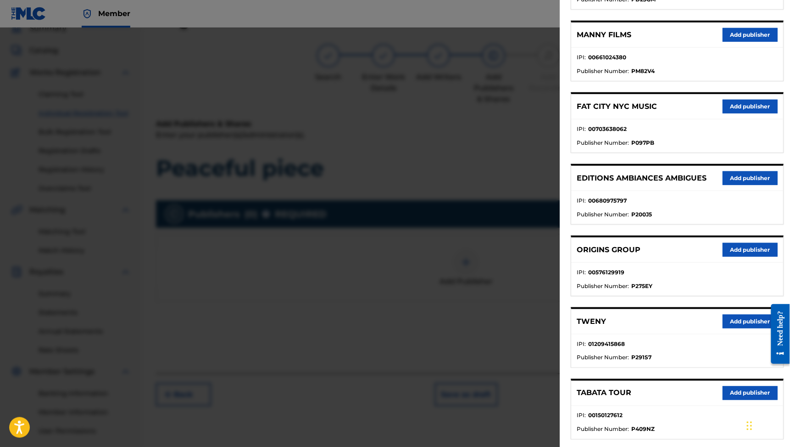
scroll to position [349, 0]
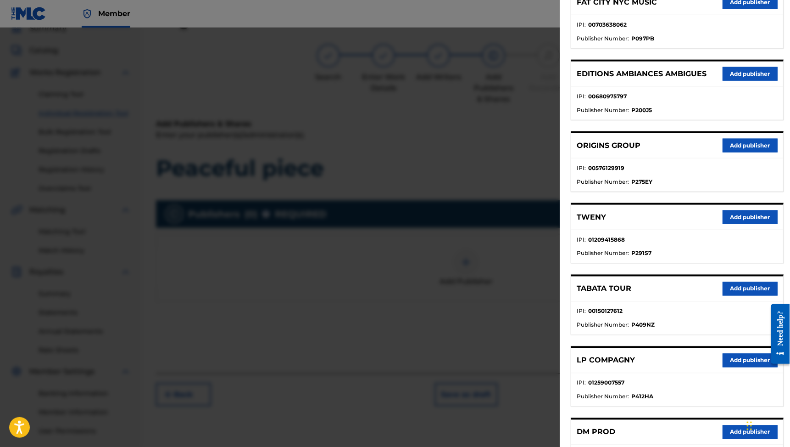
click at [724, 224] on button "Add publisher" at bounding box center [750, 217] width 55 height 14
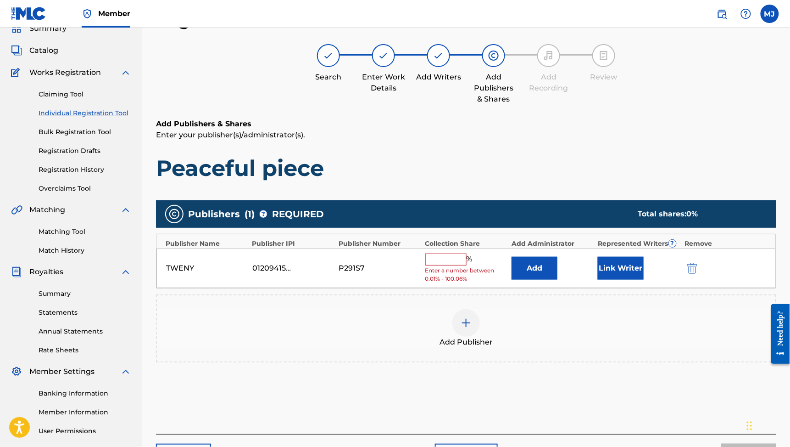
click at [558, 280] on button "Add" at bounding box center [535, 268] width 46 height 23
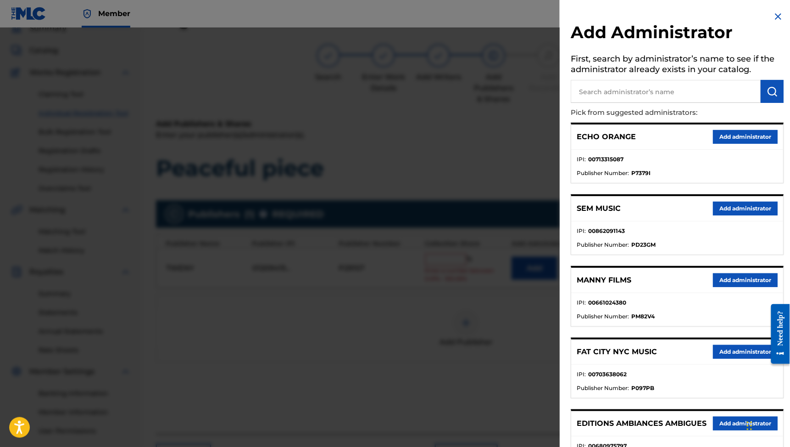
click at [717, 144] on button "Add administrator" at bounding box center [745, 137] width 65 height 14
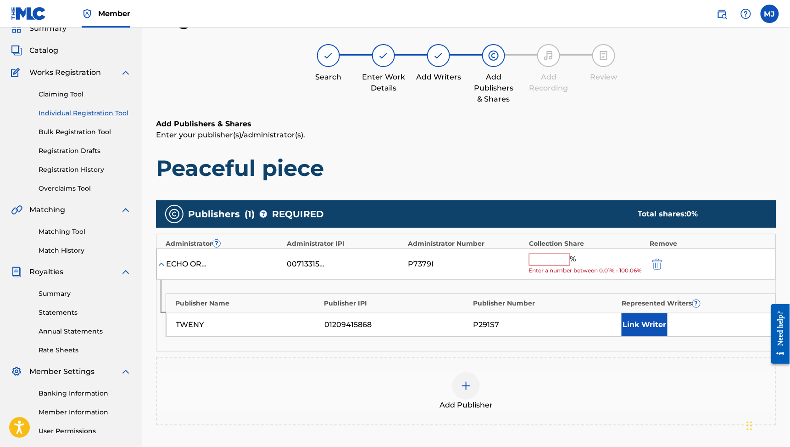
click at [567, 265] on input "text" at bounding box center [549, 259] width 41 height 12
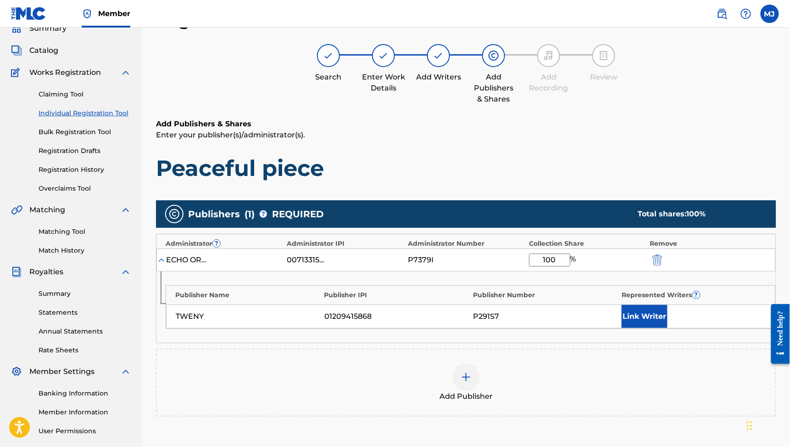
type input "100"
click at [654, 328] on button "Link Writer" at bounding box center [645, 316] width 46 height 23
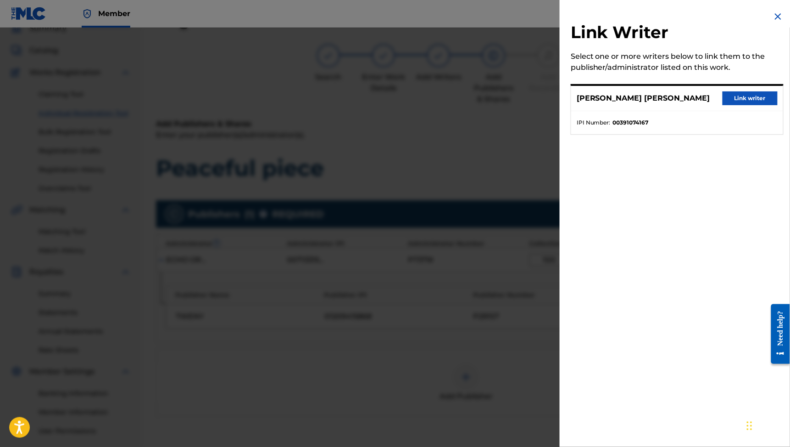
click at [723, 105] on button "Link writer" at bounding box center [750, 98] width 55 height 14
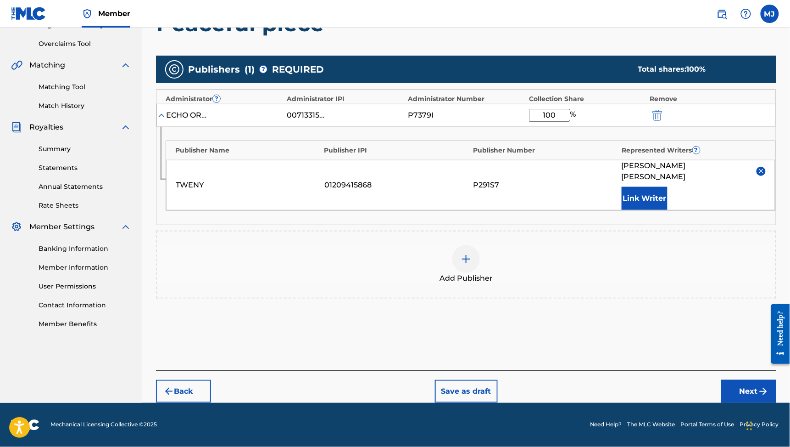
click at [733, 380] on button "Next" at bounding box center [749, 391] width 55 height 23
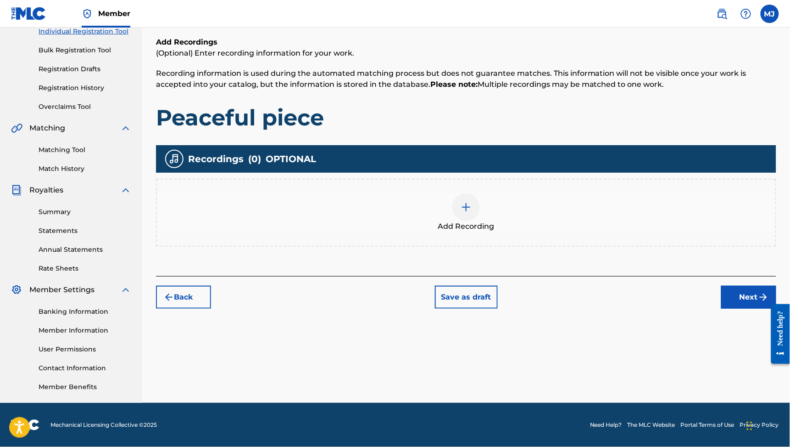
click at [748, 286] on button "Next" at bounding box center [749, 297] width 55 height 23
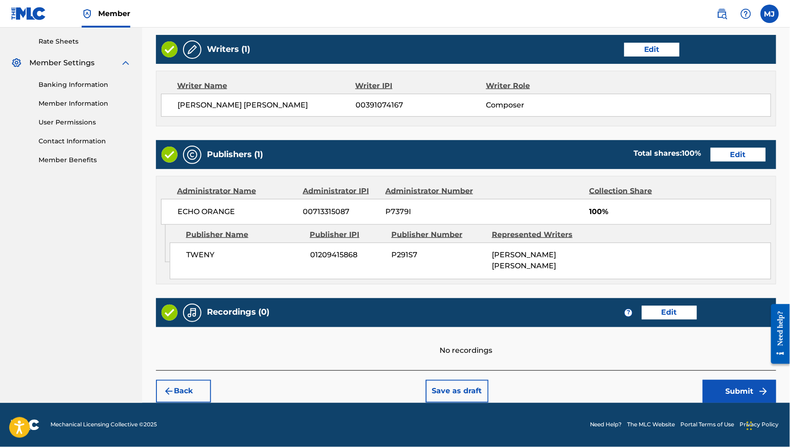
click at [740, 381] on button "Submit" at bounding box center [739, 391] width 73 height 23
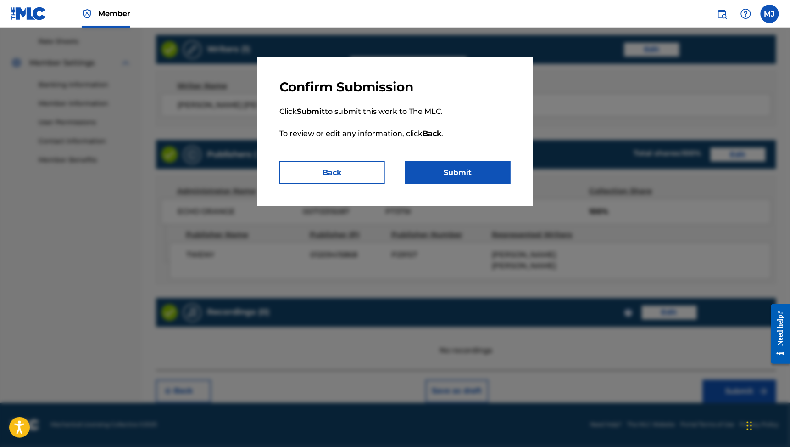
scroll to position [456, 0]
click at [507, 184] on button "Submit" at bounding box center [458, 172] width 106 height 23
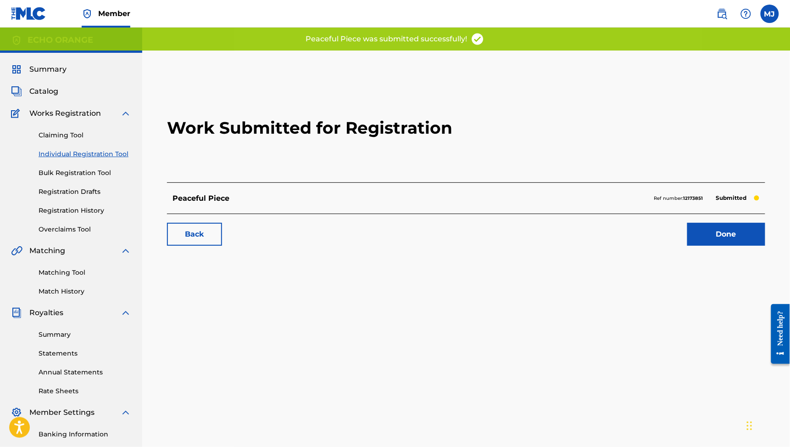
click at [706, 246] on link "Done" at bounding box center [727, 234] width 78 height 23
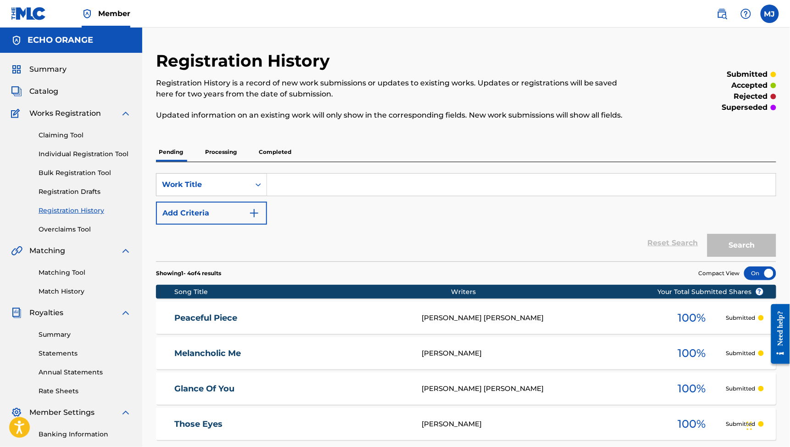
click at [131, 159] on link "Individual Registration Tool" at bounding box center [85, 154] width 93 height 10
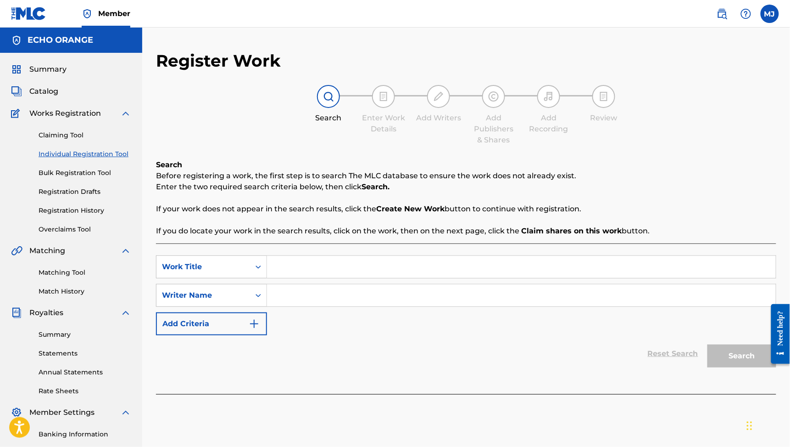
click at [375, 278] on input "Search Form" at bounding box center [521, 267] width 509 height 22
type input "Seized by the wind"
paste input "[PERSON_NAME] [PERSON_NAME]"
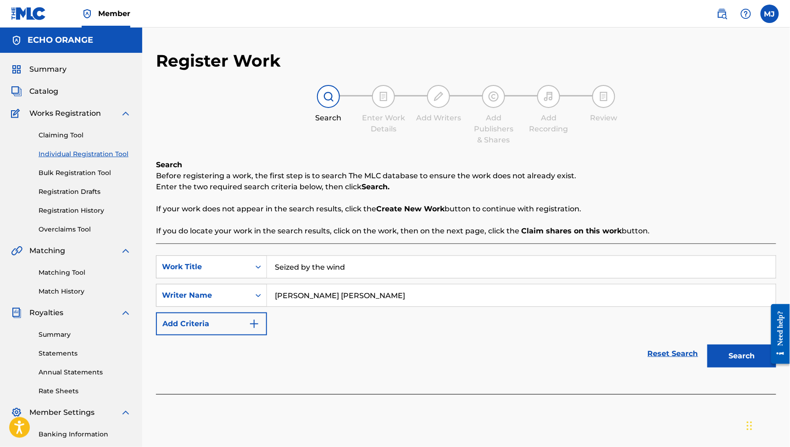
type input "[PERSON_NAME] [PERSON_NAME]"
click at [736, 367] on button "Search" at bounding box center [742, 355] width 69 height 23
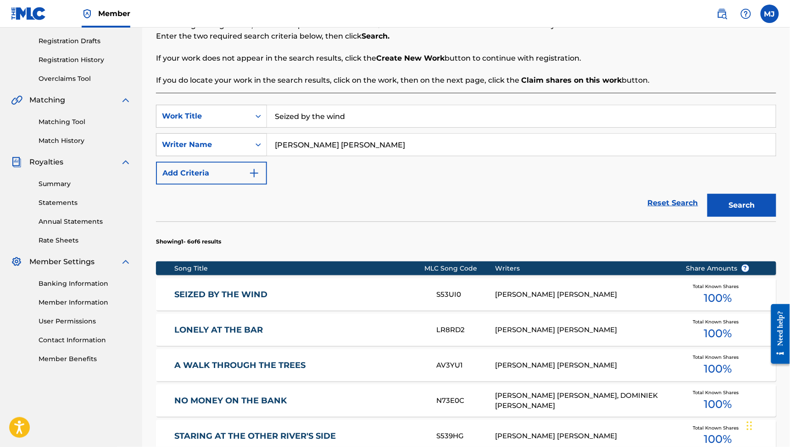
scroll to position [298, 0]
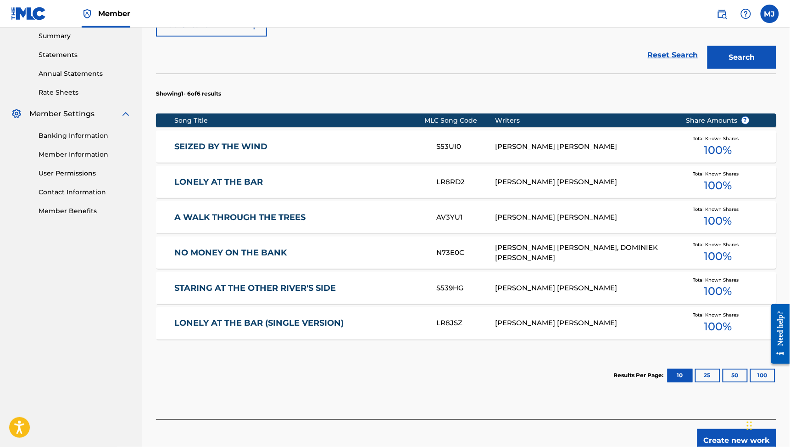
click at [291, 152] on link "SEIZED BY THE WIND" at bounding box center [300, 146] width 250 height 11
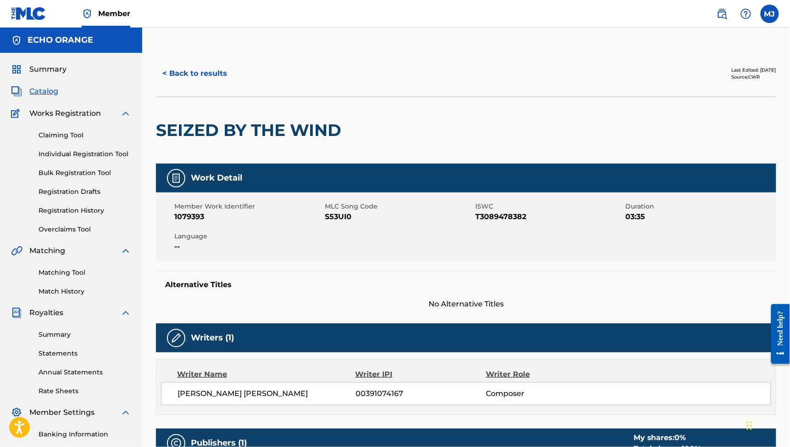
click at [234, 85] on button "< Back to results" at bounding box center [195, 73] width 78 height 23
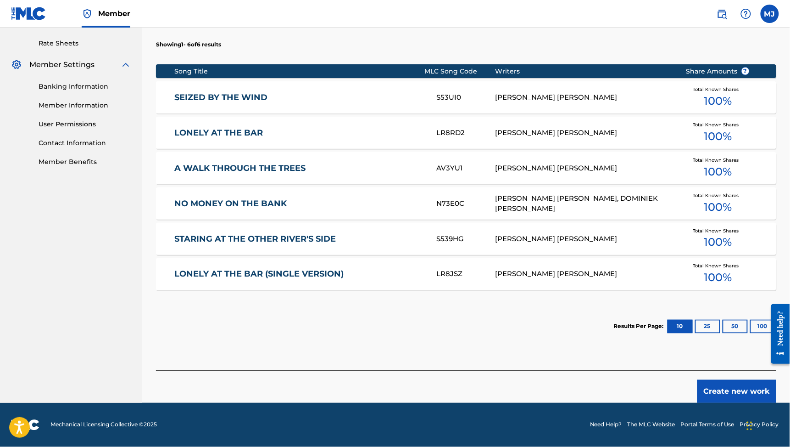
click at [723, 381] on button "Create new work" at bounding box center [737, 391] width 79 height 23
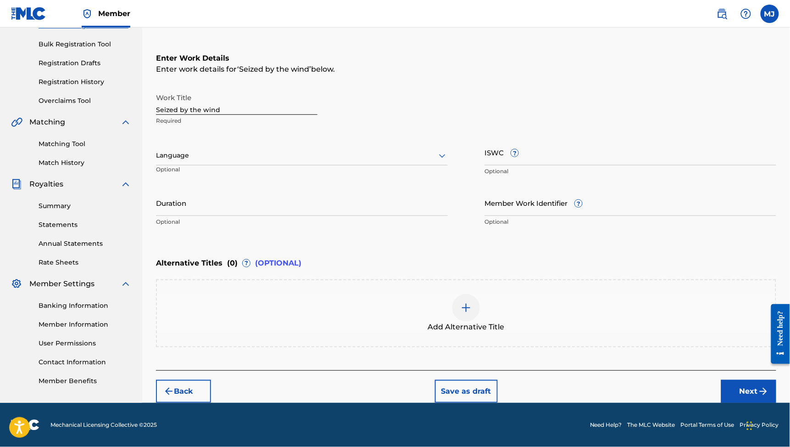
click at [728, 380] on button "Next" at bounding box center [749, 391] width 55 height 23
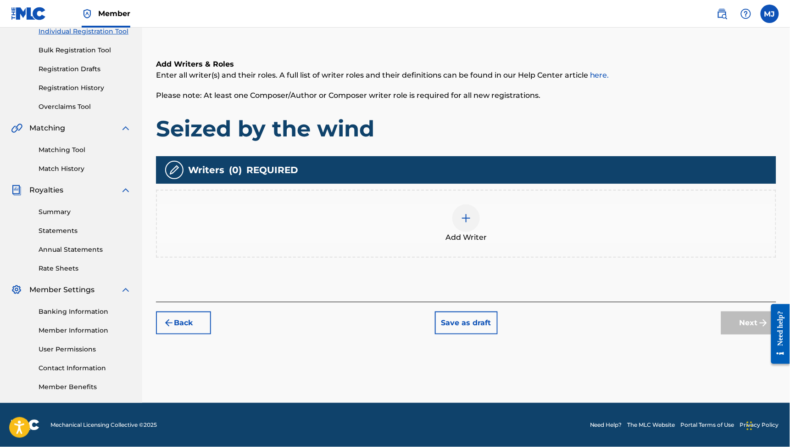
click at [544, 204] on div "Add Writer" at bounding box center [466, 223] width 619 height 39
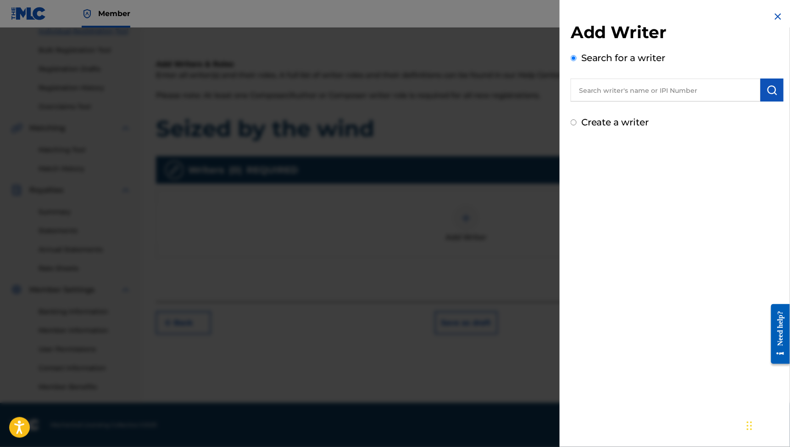
click at [623, 101] on input "text" at bounding box center [666, 89] width 190 height 23
paste input "[PERSON_NAME] [PERSON_NAME]"
type input "[PERSON_NAME] [PERSON_NAME]"
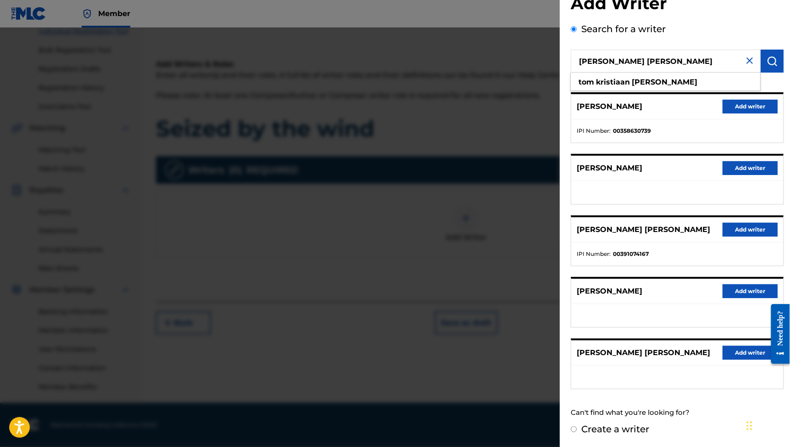
scroll to position [40, 0]
click at [723, 236] on button "Add writer" at bounding box center [750, 230] width 55 height 14
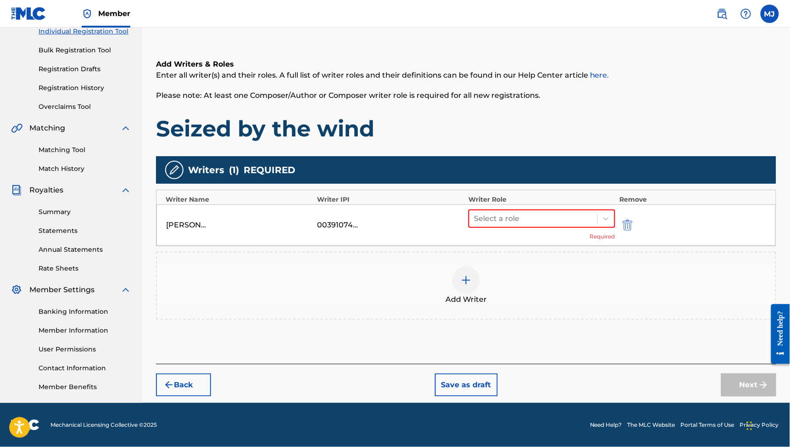
click at [535, 209] on div "Select a role Required" at bounding box center [542, 224] width 147 height 31
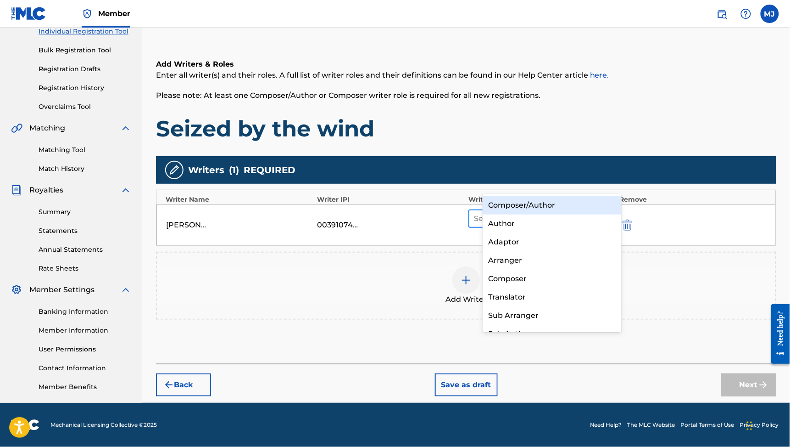
click at [542, 212] on div at bounding box center [533, 218] width 119 height 13
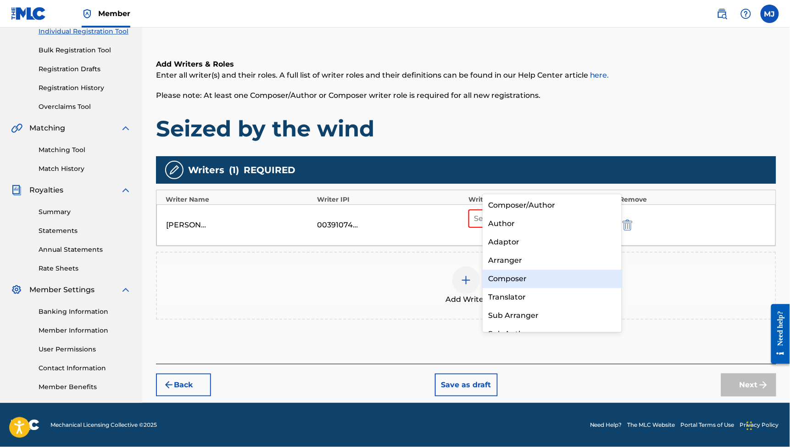
click at [534, 286] on div "Composer" at bounding box center [552, 278] width 139 height 18
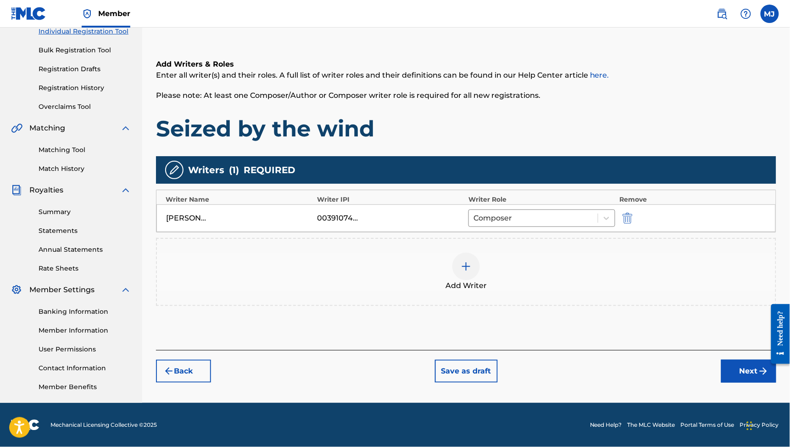
click at [723, 362] on button "Next" at bounding box center [749, 370] width 55 height 23
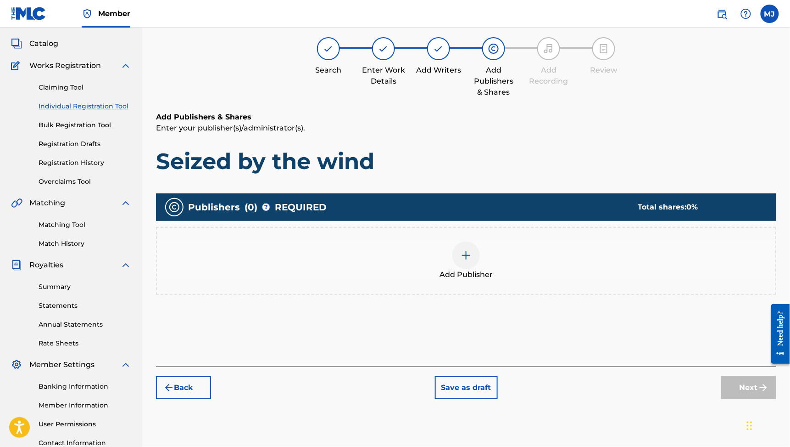
scroll to position [41, 0]
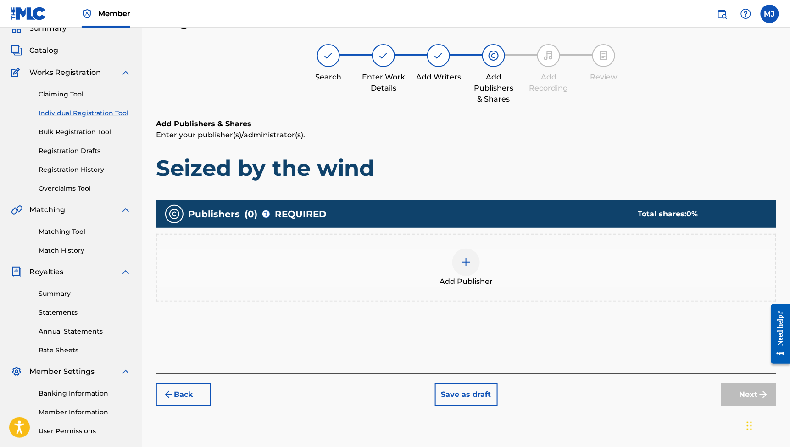
click at [549, 287] on div "Add Publisher" at bounding box center [466, 267] width 619 height 39
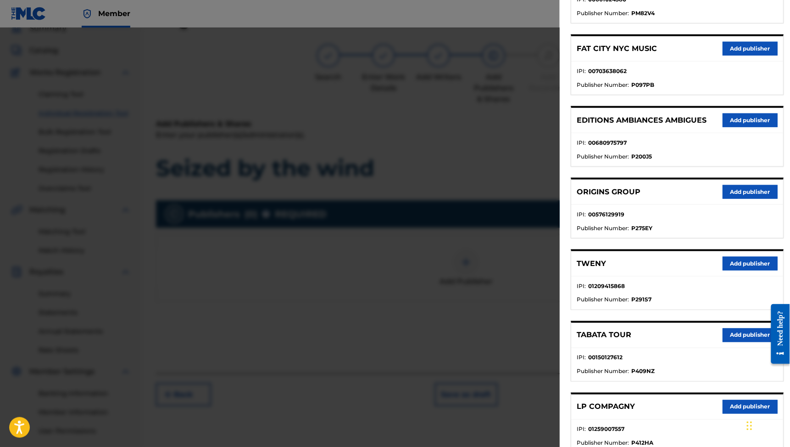
scroll to position [305, 0]
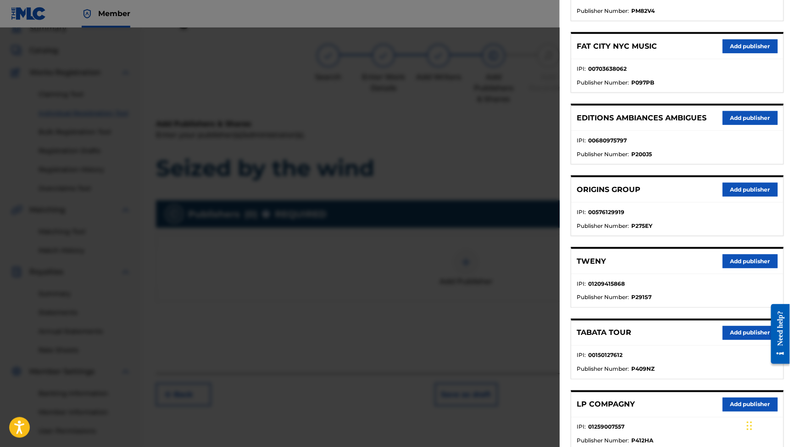
click at [723, 268] on button "Add publisher" at bounding box center [750, 261] width 55 height 14
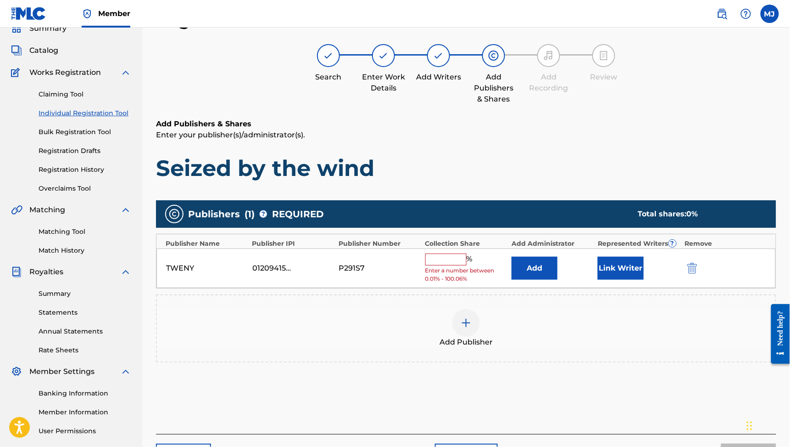
click at [543, 280] on button "Add" at bounding box center [535, 268] width 46 height 23
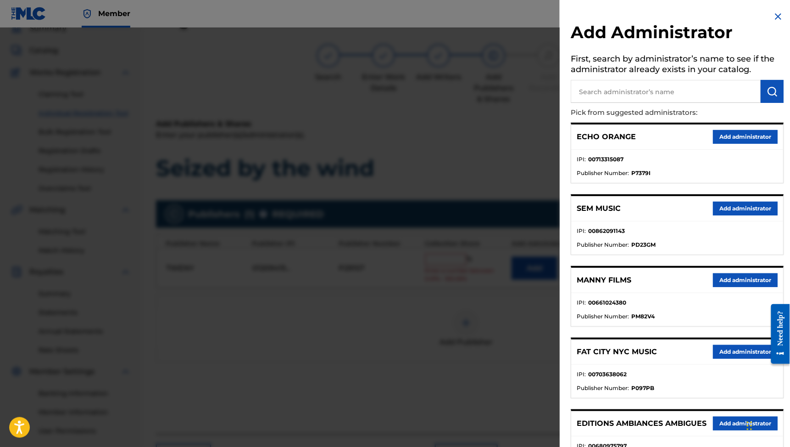
click at [721, 144] on button "Add administrator" at bounding box center [745, 137] width 65 height 14
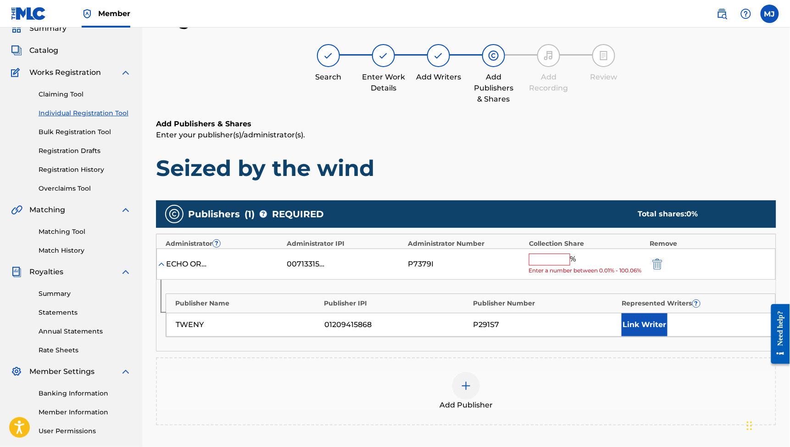
click at [571, 265] on input "text" at bounding box center [549, 259] width 41 height 12
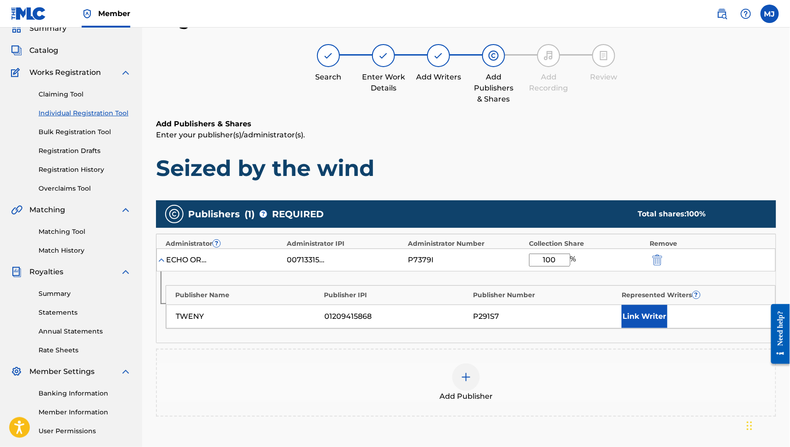
type input "100"
click at [650, 328] on button "Link Writer" at bounding box center [645, 316] width 46 height 23
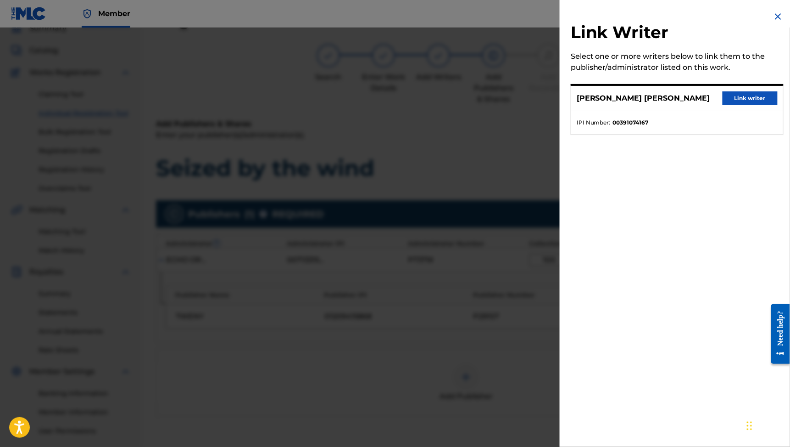
click at [742, 105] on button "Link writer" at bounding box center [750, 98] width 55 height 14
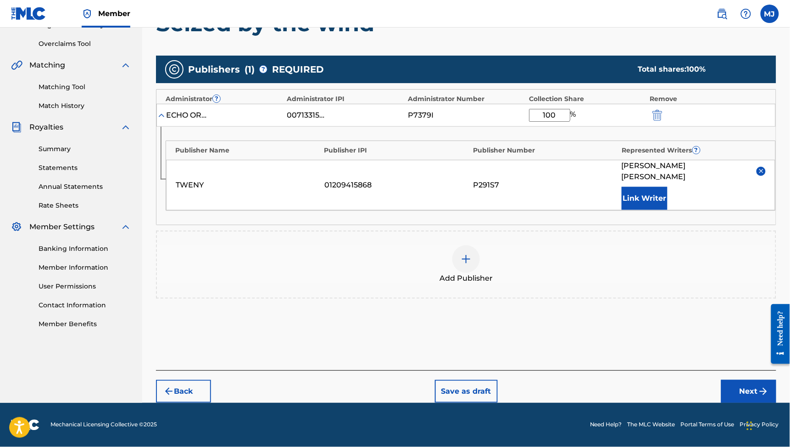
click at [713, 370] on div "Back Save as draft Next" at bounding box center [466, 386] width 621 height 33
click at [723, 380] on button "Next" at bounding box center [749, 391] width 55 height 23
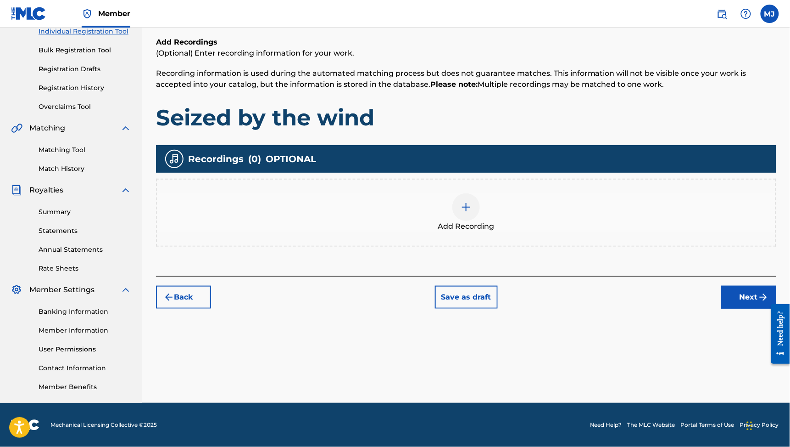
click at [722, 286] on button "Next" at bounding box center [749, 297] width 55 height 23
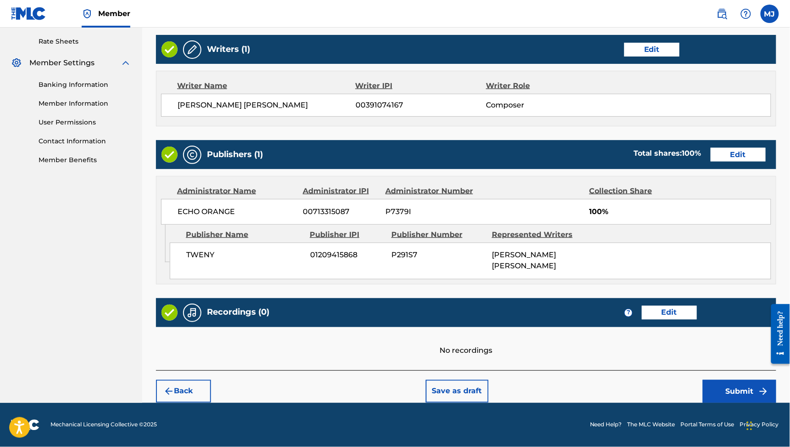
scroll to position [456, 0]
click at [731, 380] on button "Submit" at bounding box center [739, 391] width 73 height 23
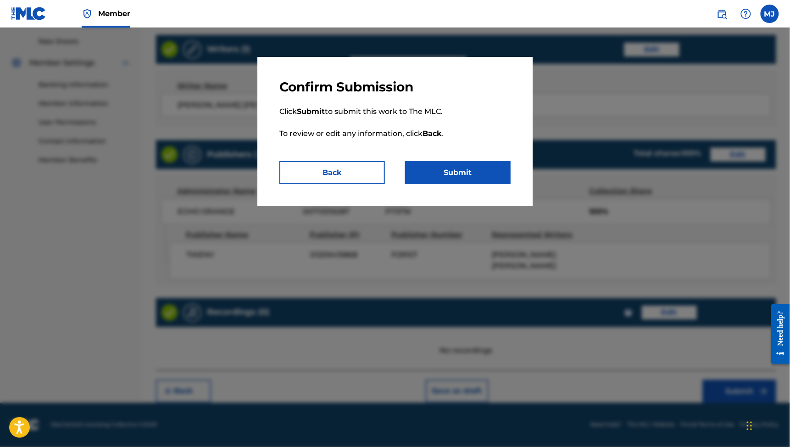
click at [511, 184] on button "Submit" at bounding box center [458, 172] width 106 height 23
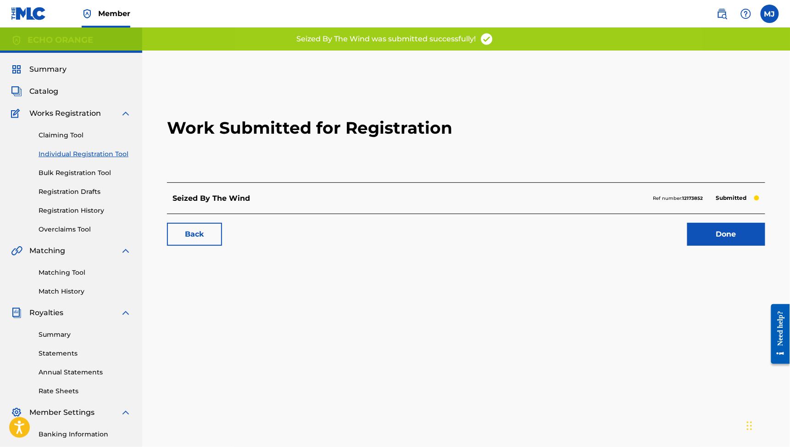
click at [688, 246] on link "Done" at bounding box center [727, 234] width 78 height 23
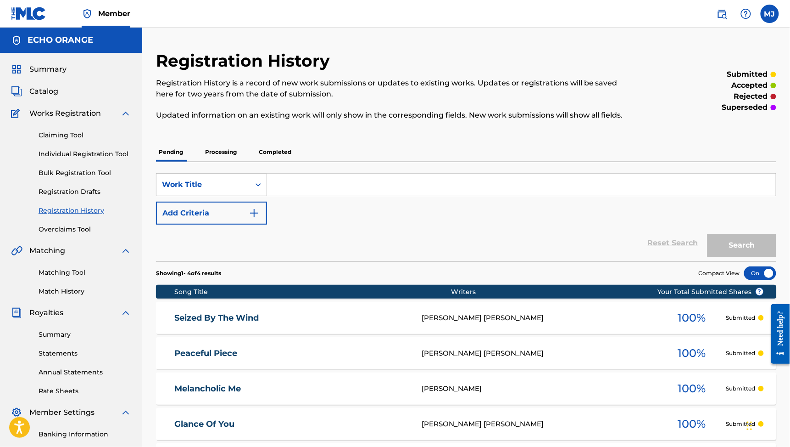
click at [108, 159] on link "Individual Registration Tool" at bounding box center [85, 154] width 93 height 10
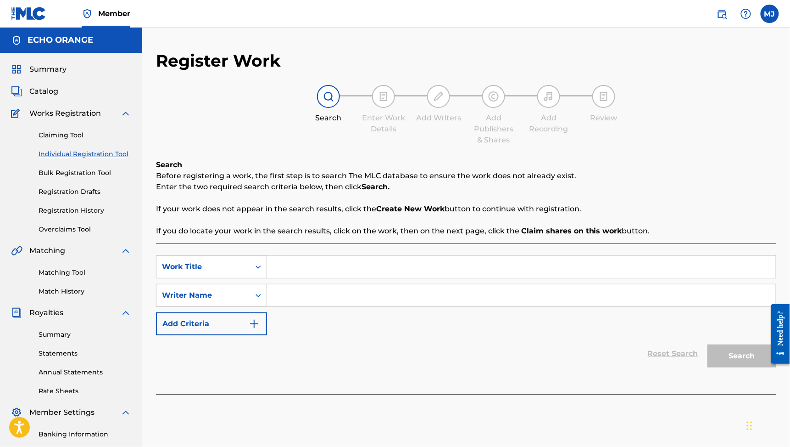
click at [349, 308] on div "SearchWithCriteriab10188c2-4273-415f-8e23-e5e7721e5a5a Work Title SearchWithCri…" at bounding box center [466, 295] width 621 height 80
click at [355, 278] on input "Search Form" at bounding box center [521, 267] width 509 height 22
click at [299, 291] on strong "sunny" at bounding box center [287, 287] width 24 height 9
type input "sunny memories"
click at [330, 306] on input "Search Form" at bounding box center [521, 295] width 509 height 22
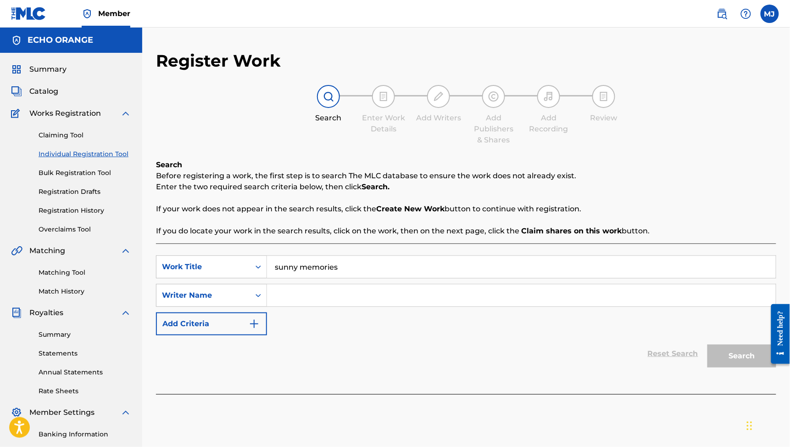
paste input "[PERSON_NAME] [PERSON_NAME]"
type input "[PERSON_NAME] [PERSON_NAME]"
click at [736, 367] on button "Search" at bounding box center [742, 355] width 69 height 23
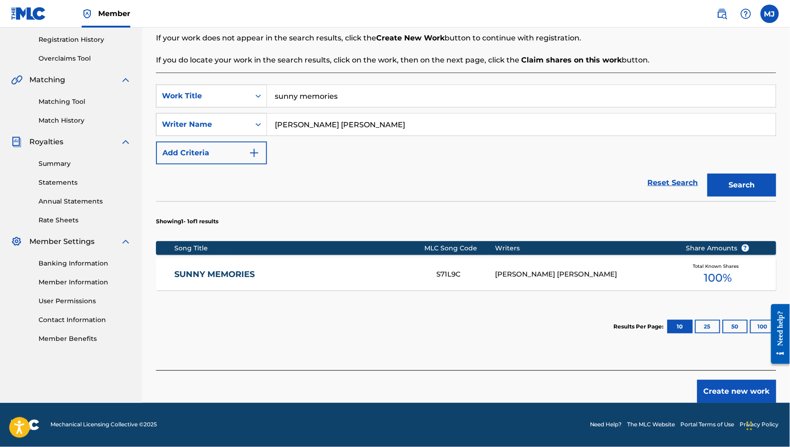
scroll to position [249, 0]
click at [265, 258] on div "SUNNY MEMORIES S71L9C [PERSON_NAME] [PERSON_NAME] Total Known Shares 100 %" at bounding box center [466, 274] width 621 height 32
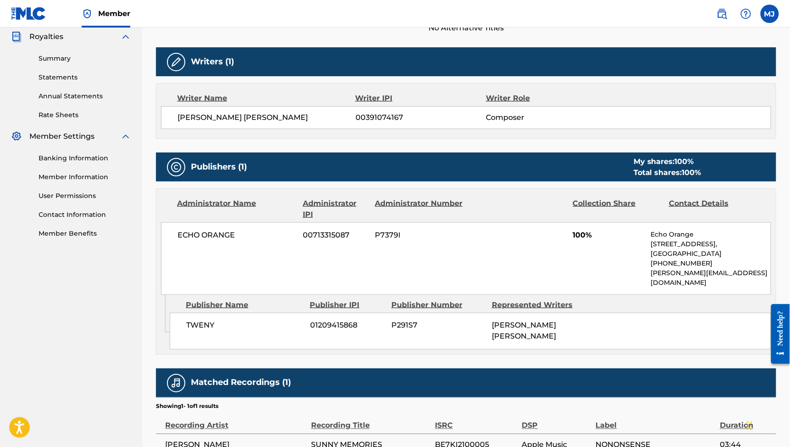
scroll to position [122, 0]
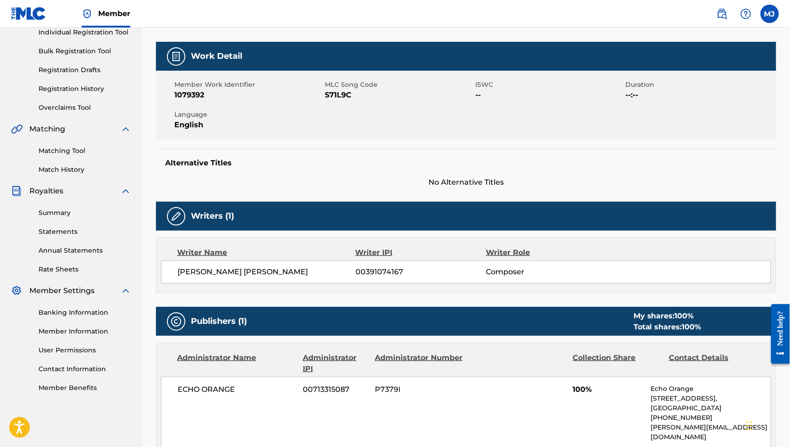
click at [57, 156] on link "Matching Tool" at bounding box center [85, 151] width 93 height 10
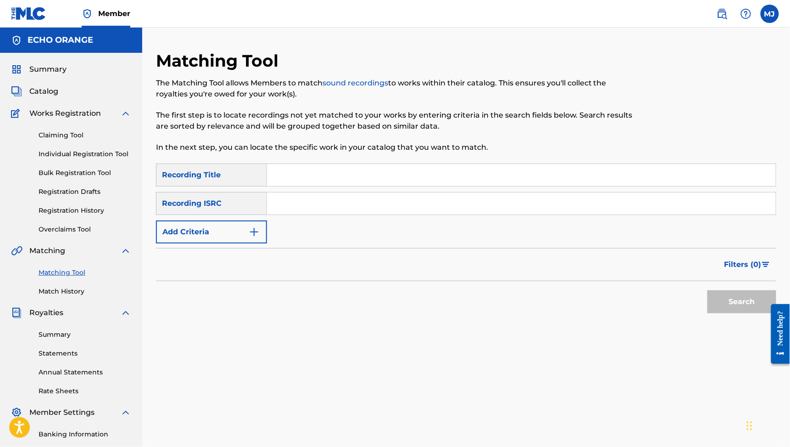
click at [351, 186] on input "Search Form" at bounding box center [521, 175] width 509 height 22
type input "sunny memories"
click at [258, 243] on button "Add Criteria" at bounding box center [211, 231] width 111 height 23
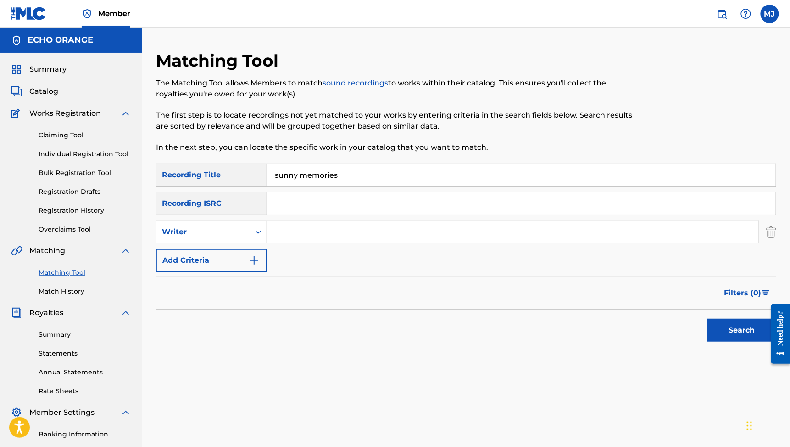
click at [245, 237] on div "Writer" at bounding box center [203, 231] width 83 height 11
click at [373, 243] on input "Search Form" at bounding box center [513, 232] width 492 height 22
paste input "[PERSON_NAME] [PERSON_NAME]"
click at [736, 342] on button "Search" at bounding box center [742, 330] width 69 height 23
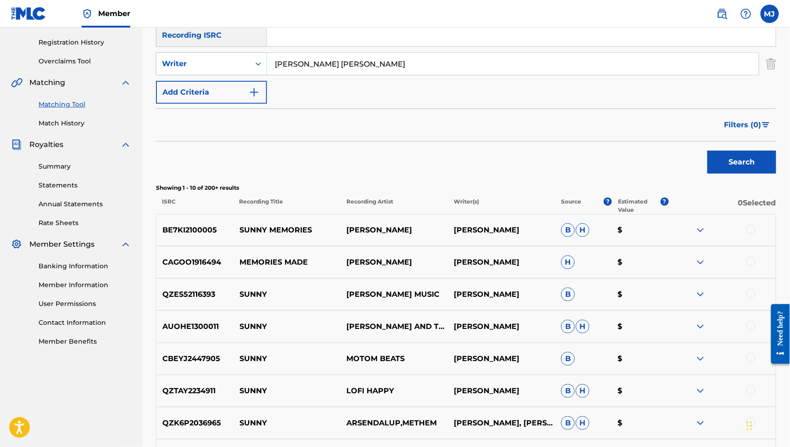
scroll to position [241, 0]
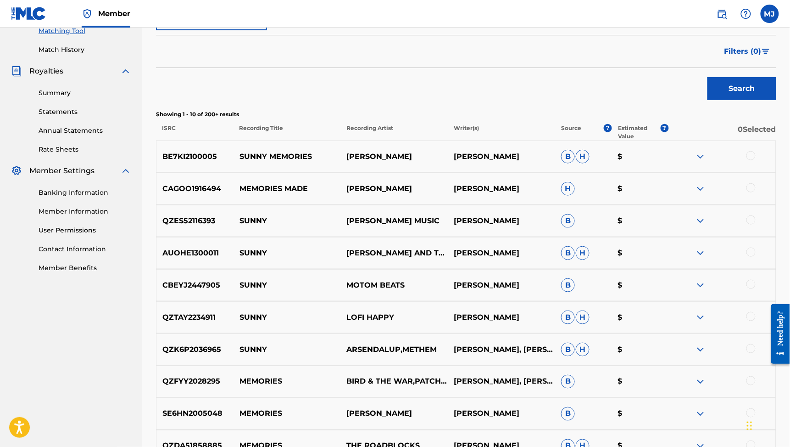
click at [748, 160] on div at bounding box center [751, 155] width 9 height 9
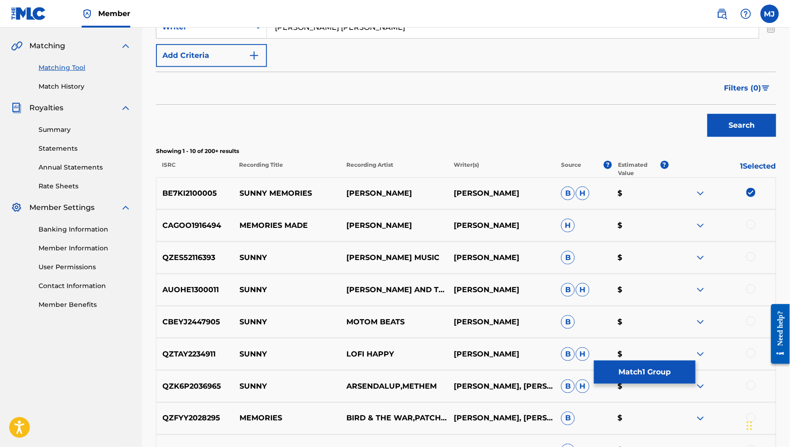
scroll to position [202, 0]
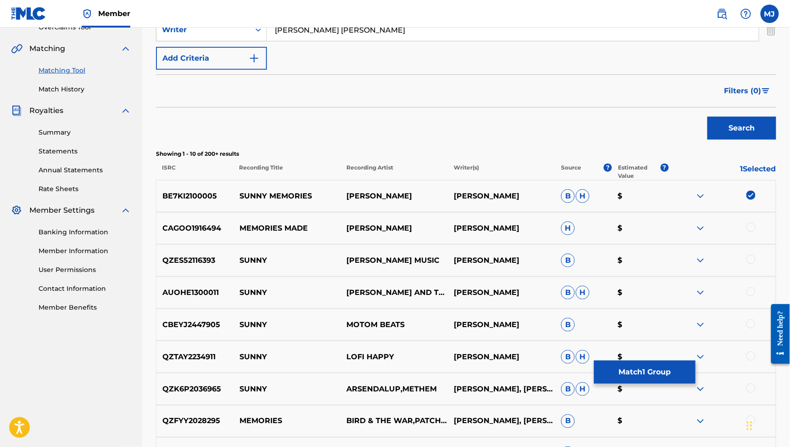
click at [463, 41] on input "[PERSON_NAME] [PERSON_NAME]" at bounding box center [513, 30] width 492 height 22
type input "[PERSON_NAME]"
click at [736, 140] on button "Search" at bounding box center [742, 128] width 69 height 23
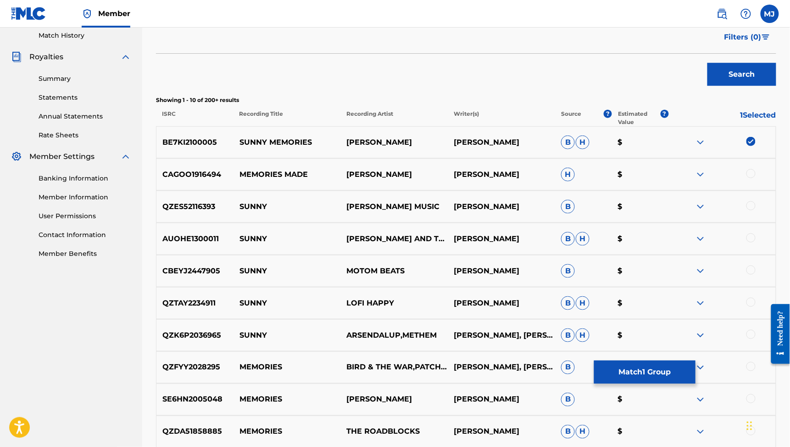
scroll to position [256, 0]
click at [696, 360] on button "Match 1 Group" at bounding box center [644, 371] width 101 height 23
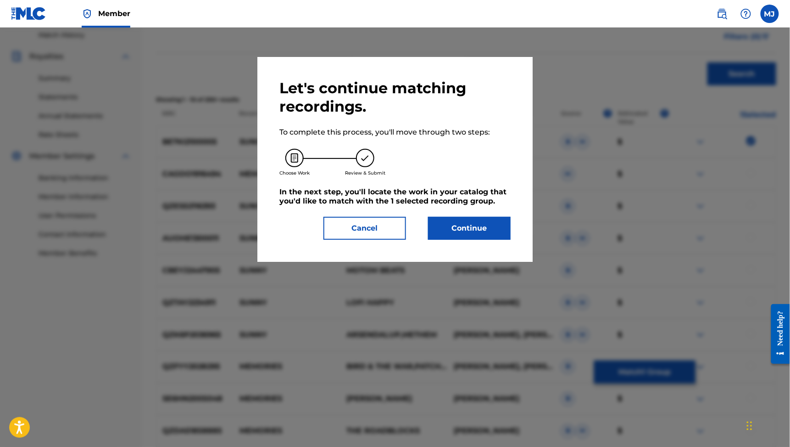
click at [498, 262] on div "Let's continue matching recordings. To complete this process, you'll move throu…" at bounding box center [395, 159] width 275 height 205
click at [495, 240] on button "Continue" at bounding box center [469, 228] width 83 height 23
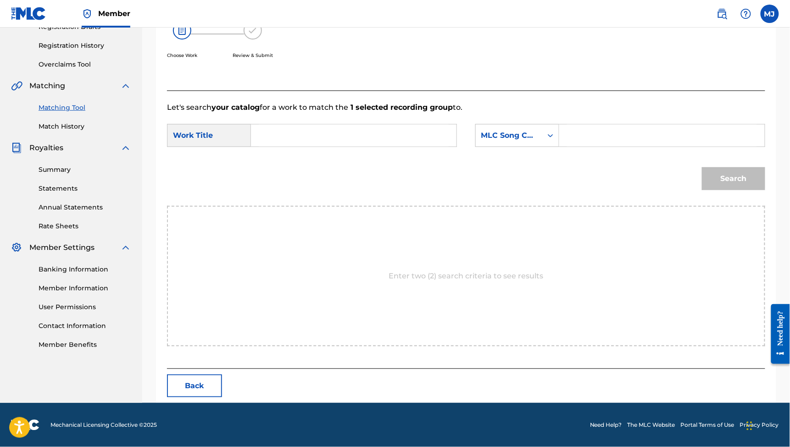
scroll to position [196, 0]
click at [410, 172] on form "SearchWithCriteriab10188c2-4273-415f-8e23-e5e7721e5a5a Work Title SearchWithCri…" at bounding box center [466, 159] width 599 height 93
click at [415, 152] on div "SearchWithCriteriab10188c2-4273-415f-8e23-e5e7721e5a5a Work Title SearchWithCri…" at bounding box center [466, 138] width 599 height 28
click at [416, 146] on input "Search Form" at bounding box center [354, 135] width 190 height 22
click at [291, 215] on strong "sunny" at bounding box center [279, 211] width 24 height 9
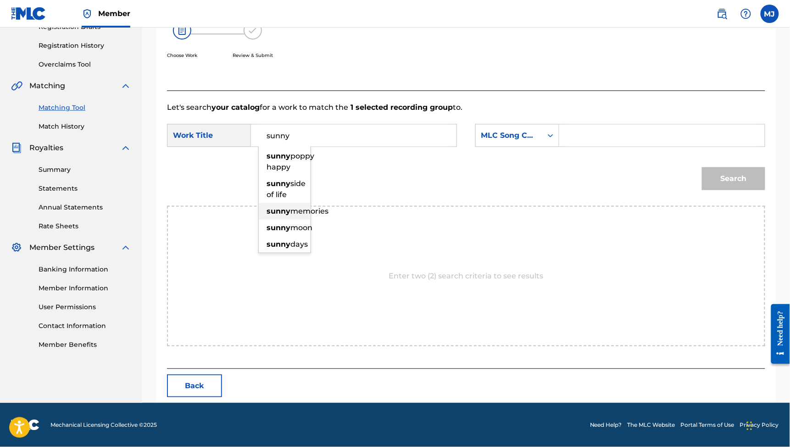
type input "sunny memories"
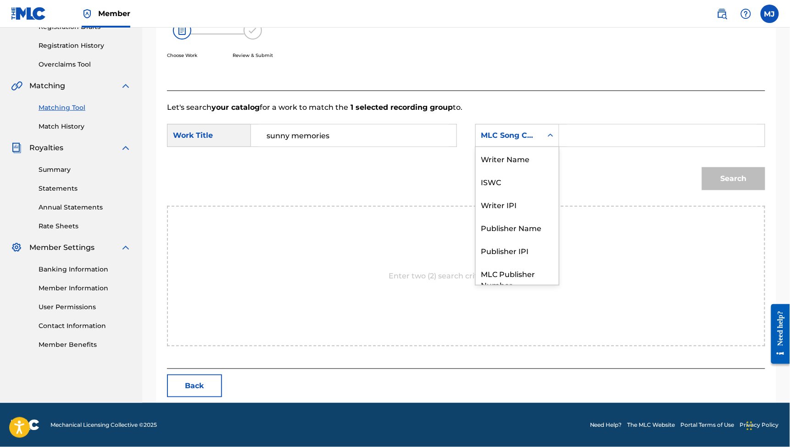
click at [543, 140] on div "MLC Song Code" at bounding box center [509, 135] width 67 height 17
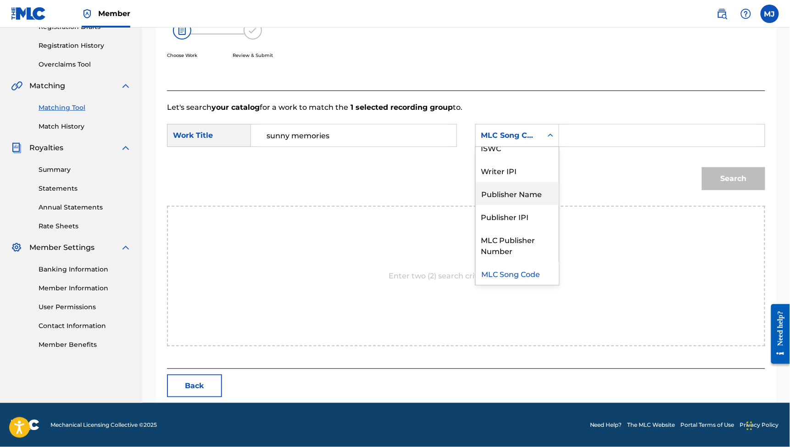
click at [543, 197] on div "Publisher Name" at bounding box center [517, 193] width 83 height 23
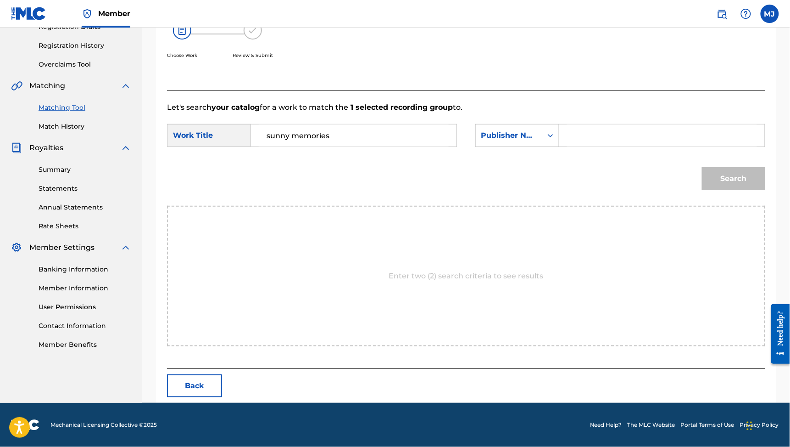
click at [613, 146] on input "Search Form" at bounding box center [662, 135] width 190 height 22
click at [726, 190] on button "Search" at bounding box center [733, 178] width 63 height 23
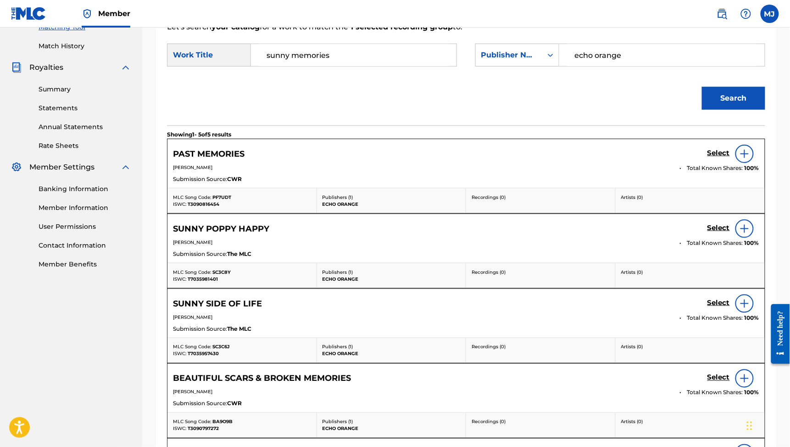
scroll to position [230, 0]
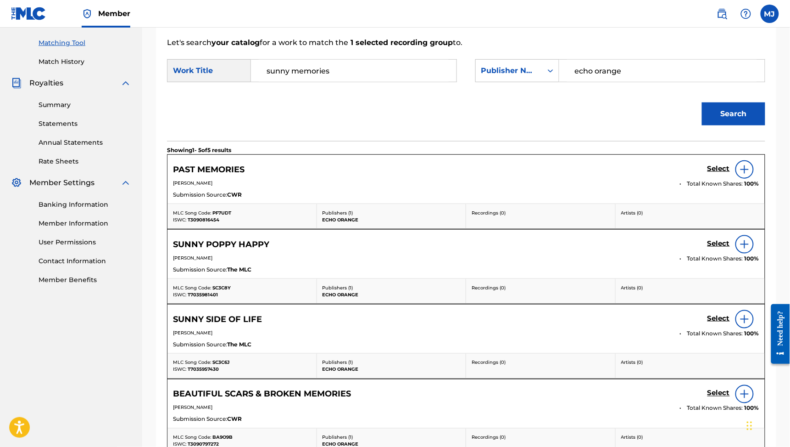
click at [603, 82] on input "echo orange" at bounding box center [662, 71] width 190 height 22
type input "tweny"
click at [726, 125] on button "Search" at bounding box center [733, 113] width 63 height 23
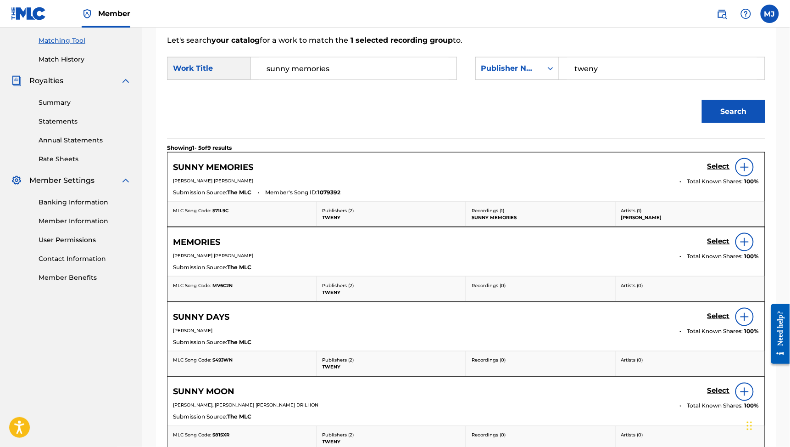
scroll to position [237, 0]
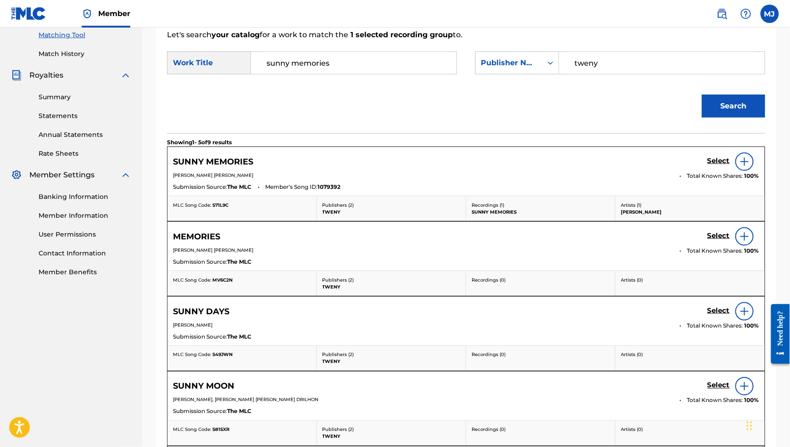
click at [708, 165] on h5 "Select" at bounding box center [719, 161] width 22 height 9
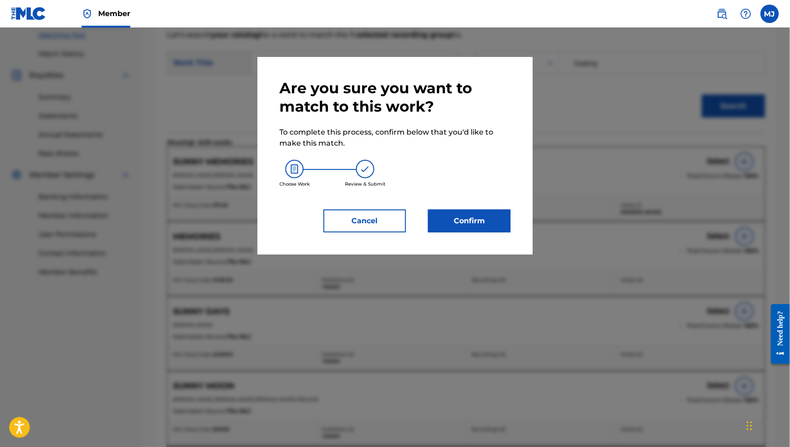
click at [475, 232] on button "Confirm" at bounding box center [469, 220] width 83 height 23
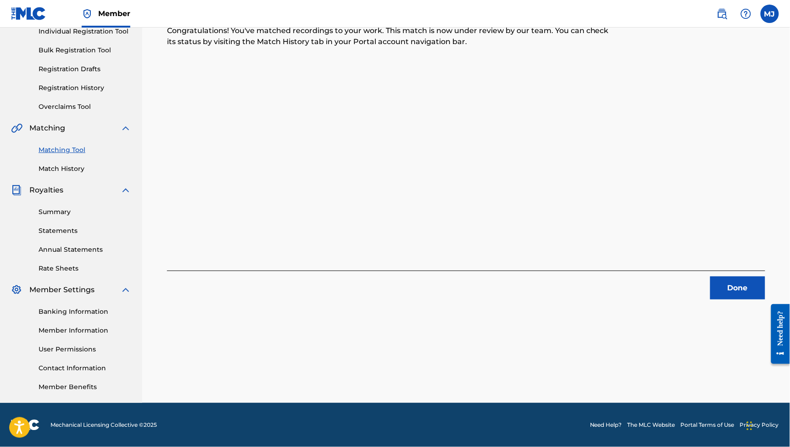
click at [713, 276] on button "Done" at bounding box center [738, 287] width 55 height 23
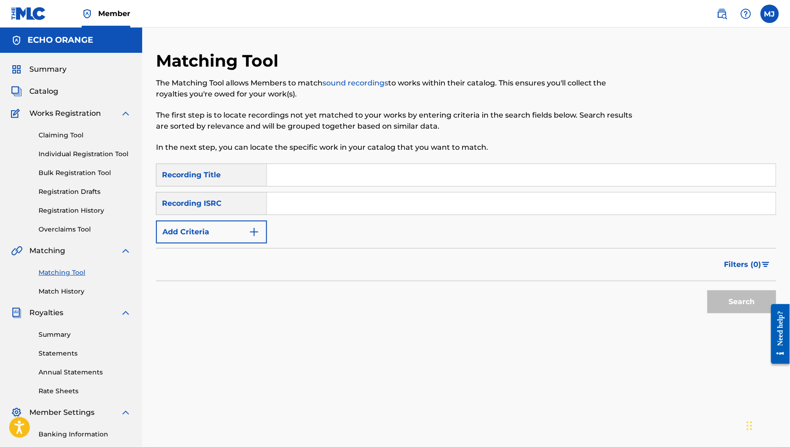
scroll to position [0, 0]
click at [267, 243] on button "Add Criteria" at bounding box center [211, 231] width 111 height 23
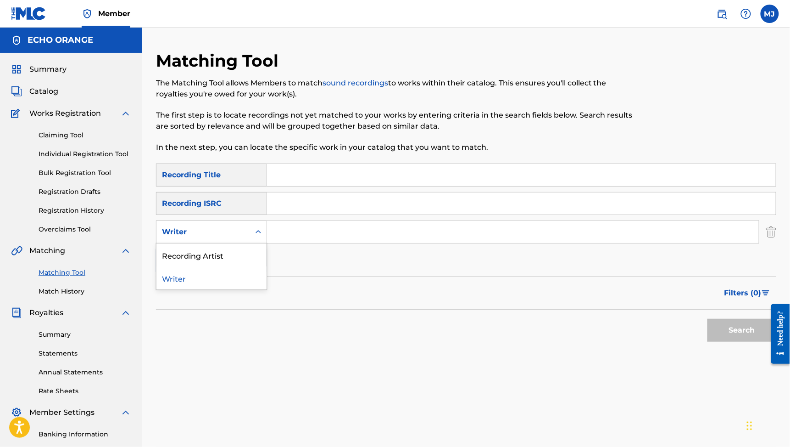
click at [250, 241] on div "Writer" at bounding box center [204, 231] width 94 height 17
click at [265, 266] on div "Recording Artist" at bounding box center [212, 254] width 110 height 23
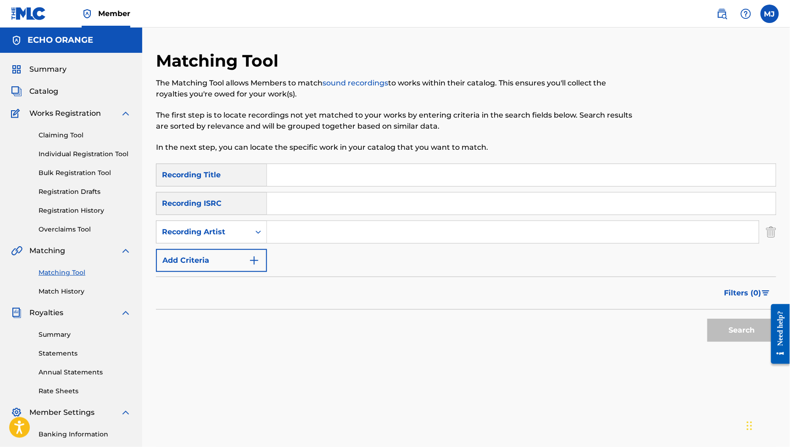
click at [328, 243] on input "Search Form" at bounding box center [513, 232] width 492 height 22
paste input "[PERSON_NAME] [PERSON_NAME]"
type input "[PERSON_NAME]"
click at [736, 342] on button "Search" at bounding box center [742, 330] width 69 height 23
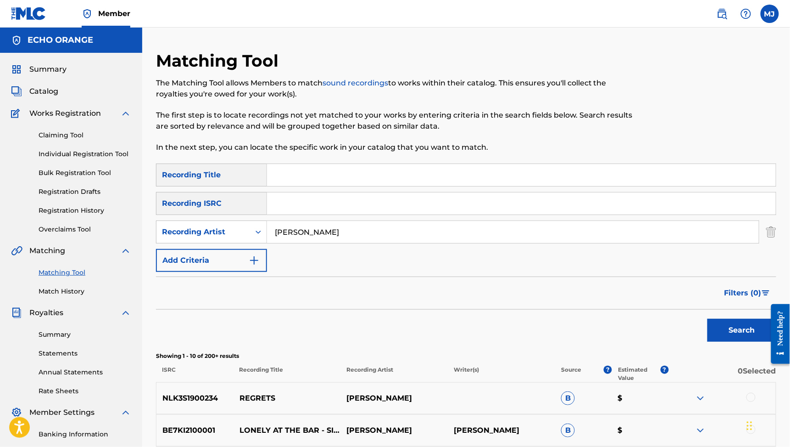
click at [753, 304] on button "Filters ( 0 )" at bounding box center [747, 292] width 57 height 23
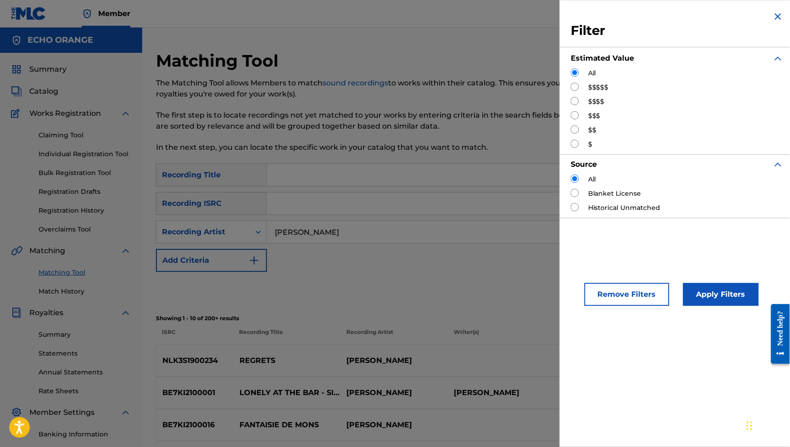
click at [571, 92] on div "$$$$$" at bounding box center [677, 88] width 213 height 10
click at [571, 91] on input "Search Form" at bounding box center [575, 87] width 8 height 8
radio input "true"
click at [683, 306] on button "Apply Filters" at bounding box center [721, 294] width 76 height 23
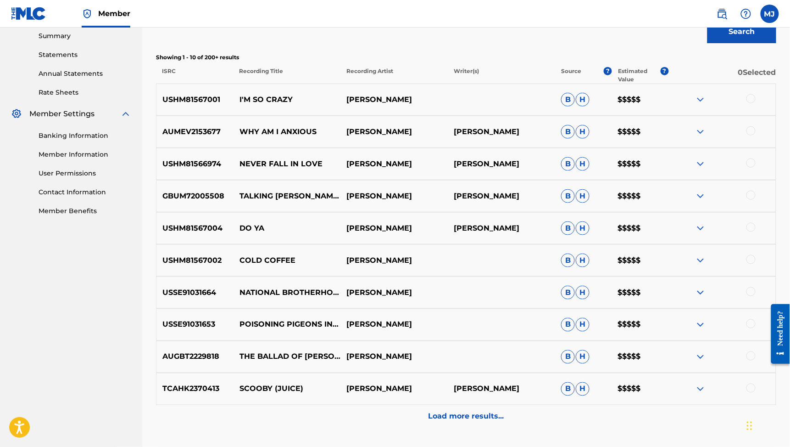
scroll to position [52, 0]
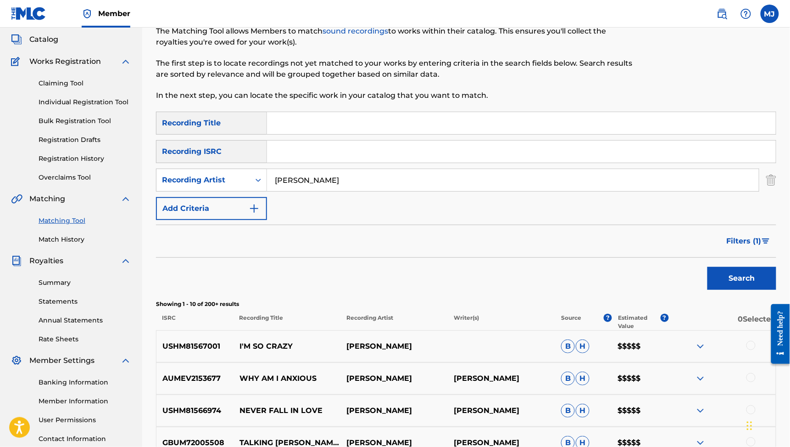
click at [727, 246] on span "Filters ( 1 )" at bounding box center [744, 240] width 35 height 11
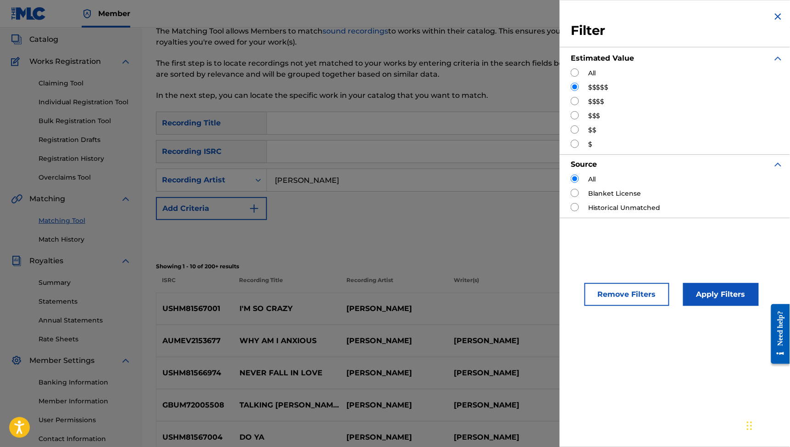
click at [571, 105] on input "Search Form" at bounding box center [575, 101] width 8 height 8
radio input "true"
click at [687, 306] on button "Apply Filters" at bounding box center [721, 294] width 76 height 23
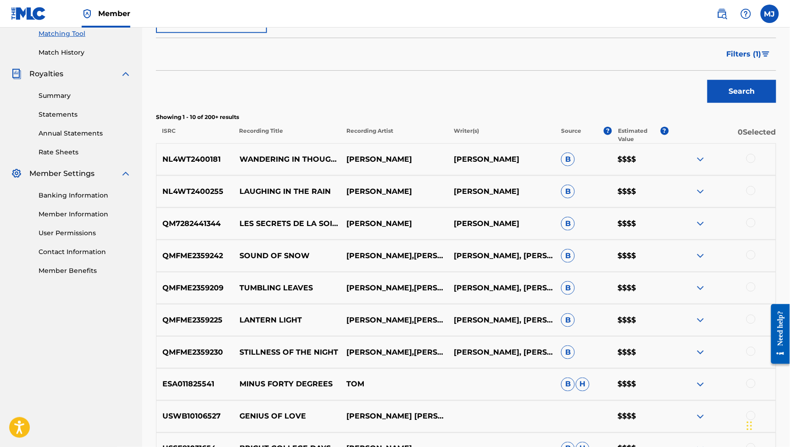
scroll to position [308, 0]
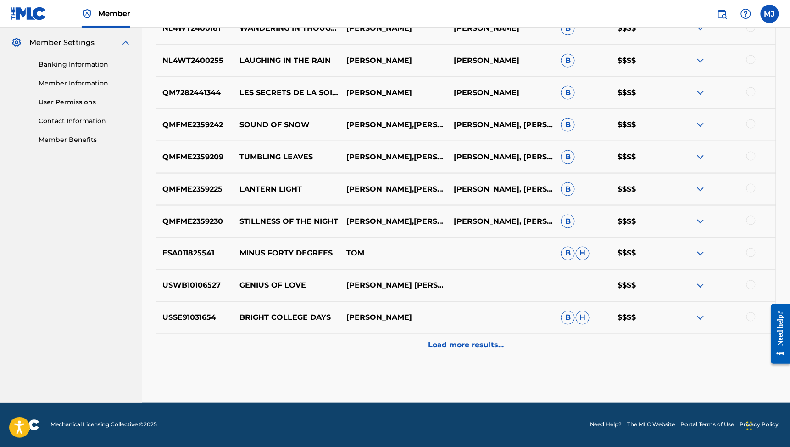
click at [464, 340] on p "Load more results..." at bounding box center [467, 345] width 76 height 11
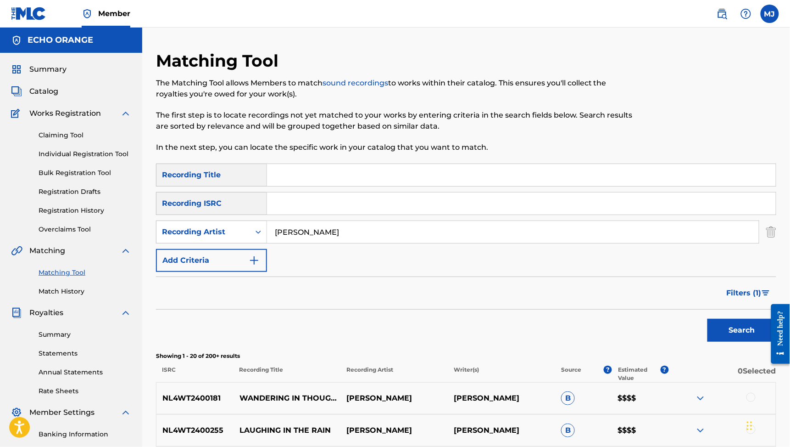
scroll to position [0, 0]
click at [73, 296] on link "Match History" at bounding box center [85, 291] width 93 height 10
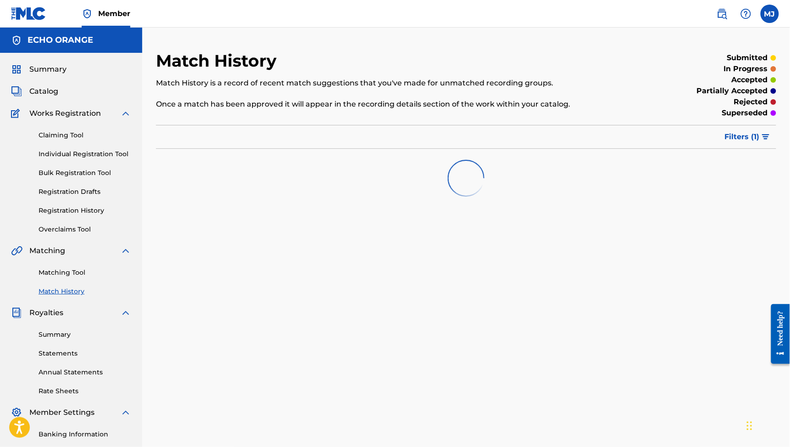
click at [76, 277] on link "Matching Tool" at bounding box center [85, 273] width 93 height 10
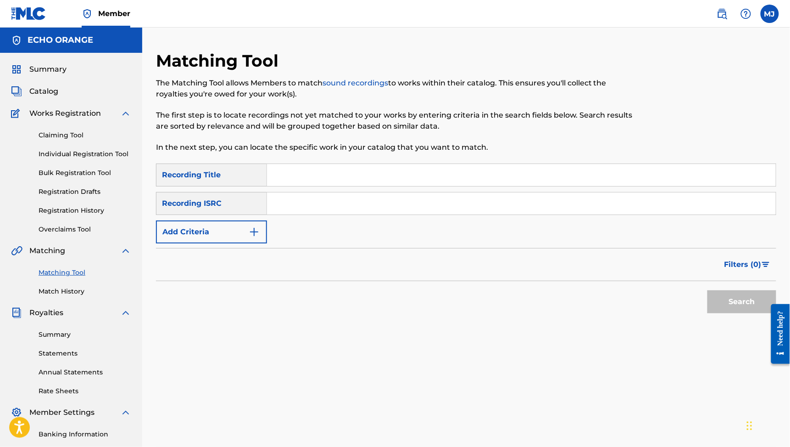
click at [267, 243] on button "Add Criteria" at bounding box center [211, 231] width 111 height 23
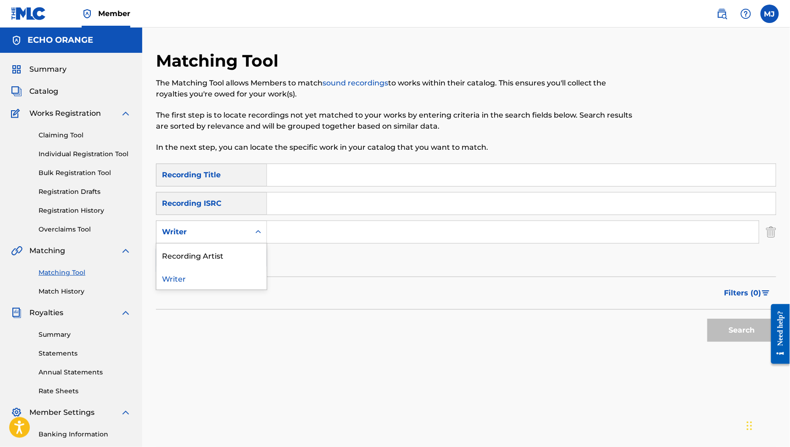
click at [245, 237] on div "Writer" at bounding box center [203, 231] width 83 height 11
click at [267, 266] on div "Recording Artist" at bounding box center [212, 254] width 110 height 23
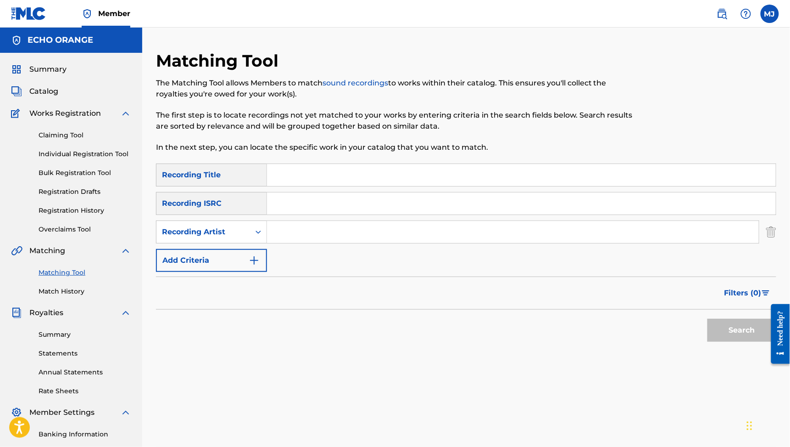
click at [354, 243] on input "Search Form" at bounding box center [513, 232] width 492 height 22
click at [736, 342] on button "Search" at bounding box center [742, 330] width 69 height 23
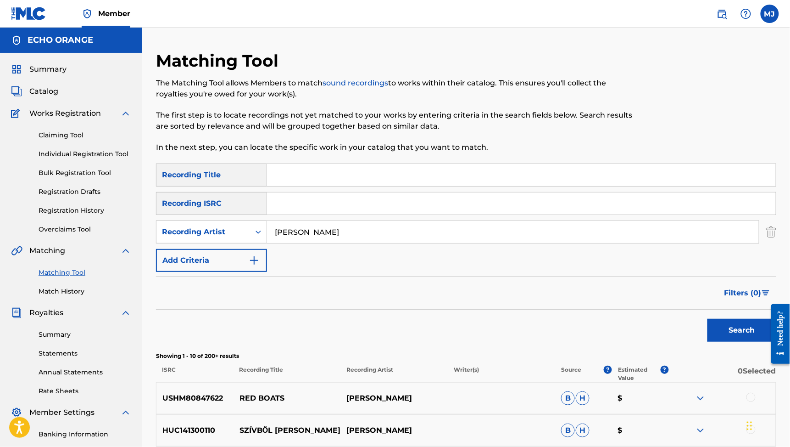
type input "[PERSON_NAME]"
click at [736, 342] on button "Search" at bounding box center [742, 330] width 69 height 23
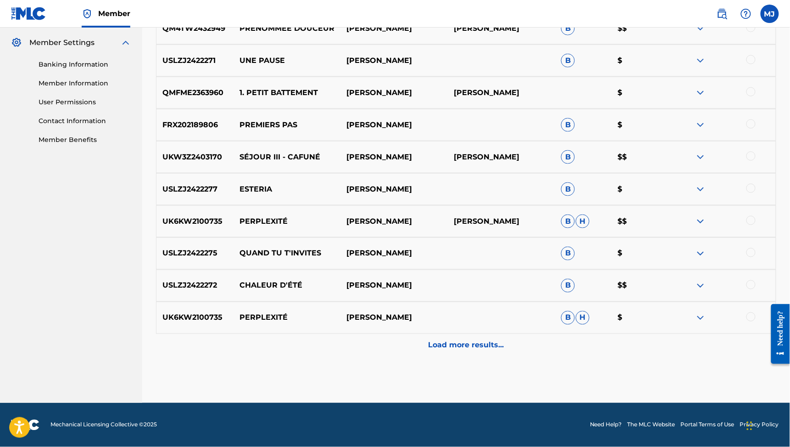
click at [491, 340] on p "Load more results..." at bounding box center [467, 345] width 76 height 11
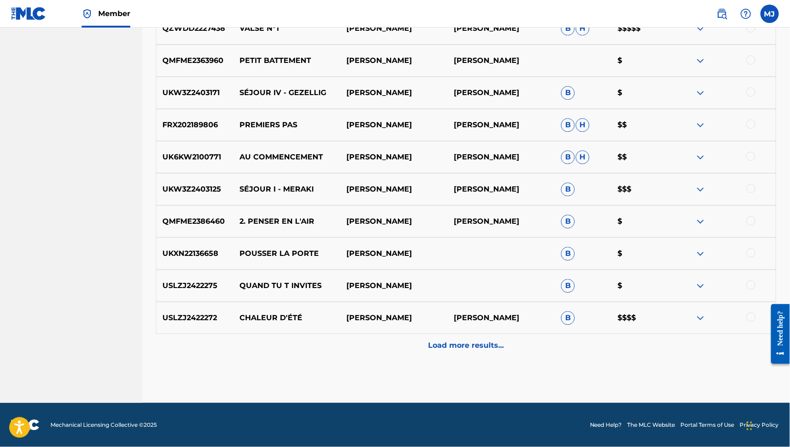
click at [491, 340] on p "Load more results..." at bounding box center [467, 345] width 76 height 11
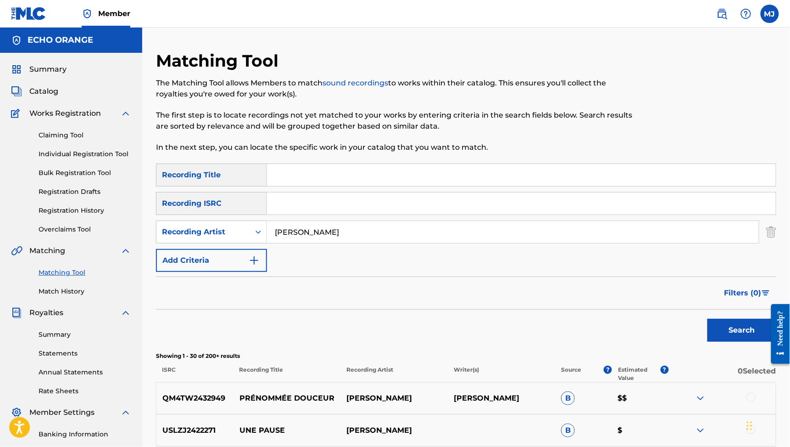
click at [717, 17] on img at bounding box center [722, 13] width 11 height 11
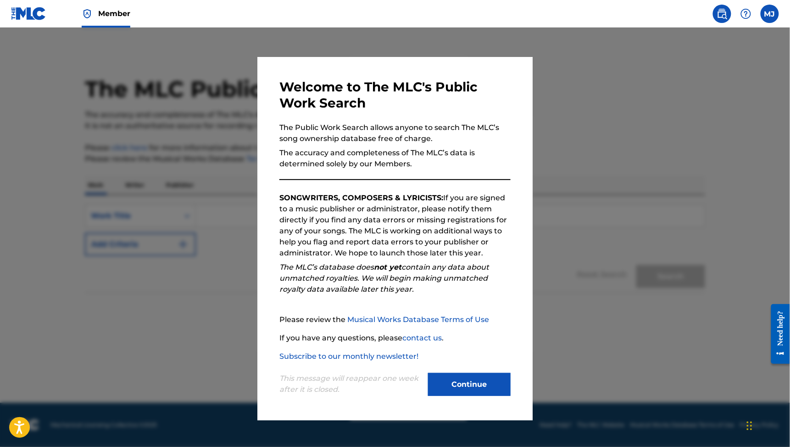
click at [460, 396] on button "Continue" at bounding box center [469, 384] width 83 height 23
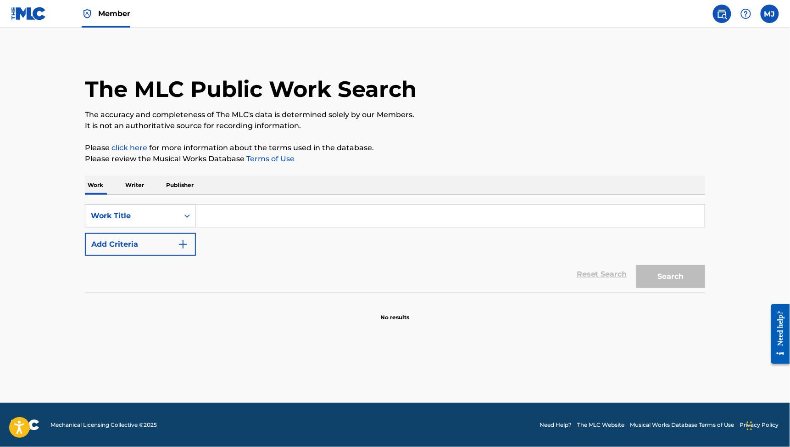
click at [196, 227] on input "Search Form" at bounding box center [450, 216] width 509 height 22
type input "chaleur d'été"
click at [706, 288] on button "Search" at bounding box center [671, 276] width 69 height 23
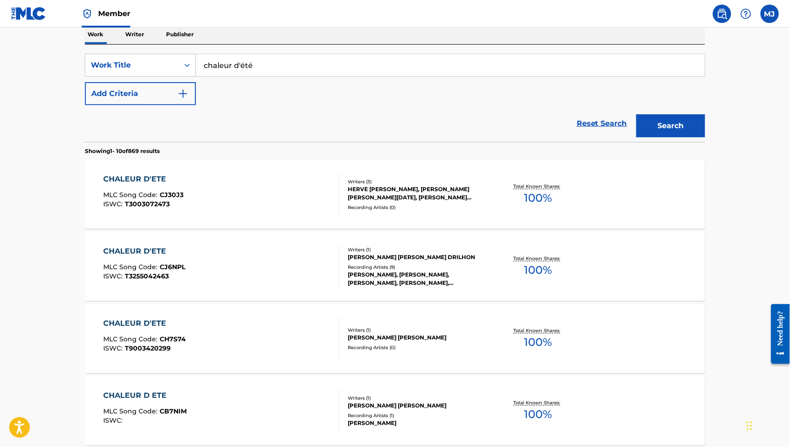
scroll to position [128, 0]
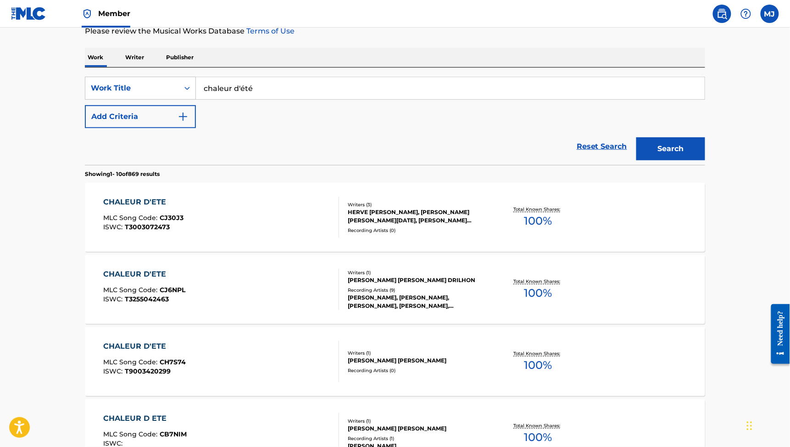
click at [85, 128] on button "Add Criteria" at bounding box center [140, 116] width 111 height 23
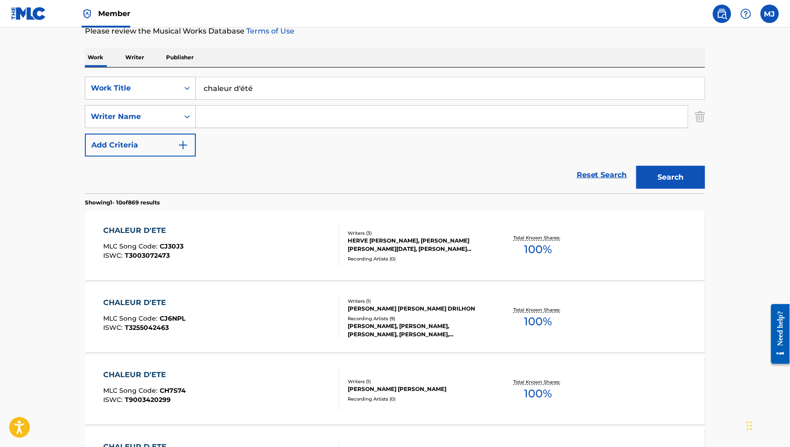
click at [196, 128] on input "Search Form" at bounding box center [442, 117] width 492 height 22
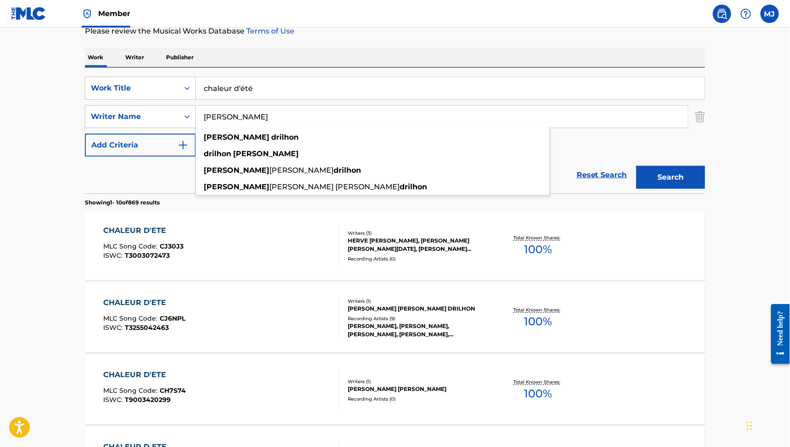
type input "[PERSON_NAME]"
click at [706, 189] on button "Search" at bounding box center [671, 177] width 69 height 23
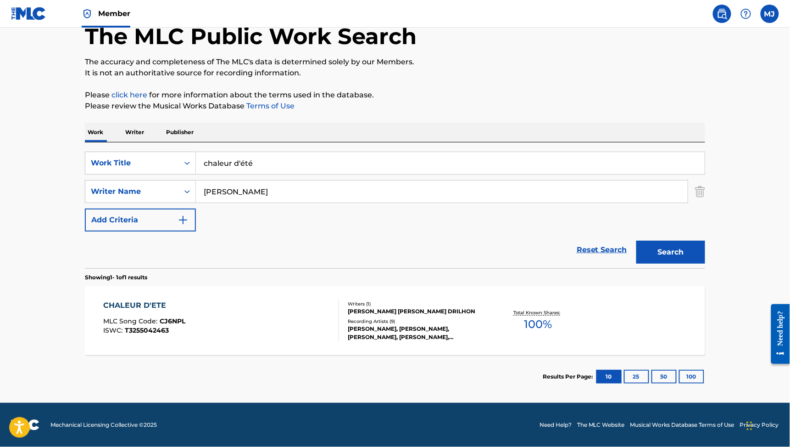
scroll to position [95, 0]
click at [104, 305] on div "CHALEUR D'ETE" at bounding box center [145, 305] width 82 height 11
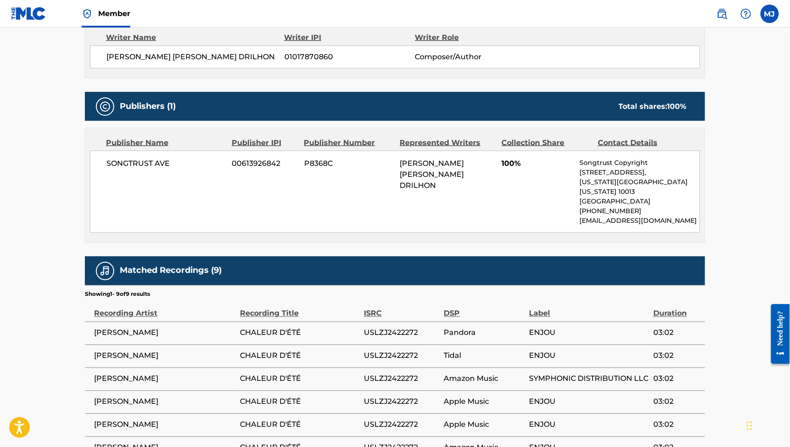
scroll to position [381, 0]
